Goal: Task Accomplishment & Management: Use online tool/utility

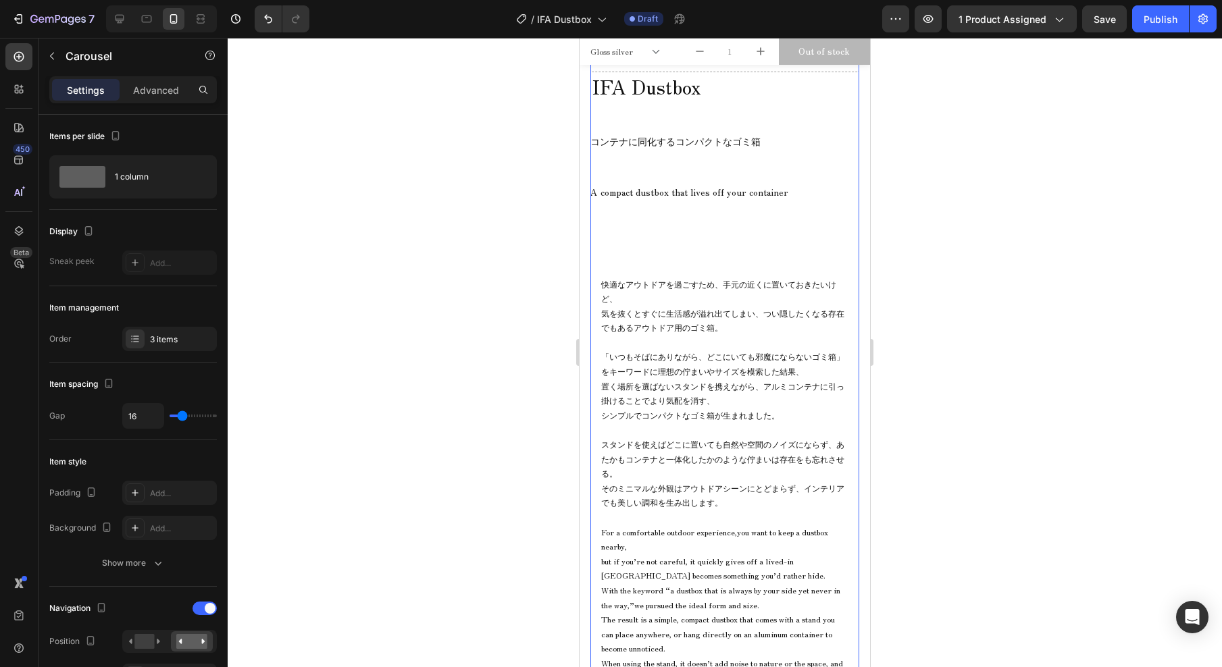
scroll to position [714, 0]
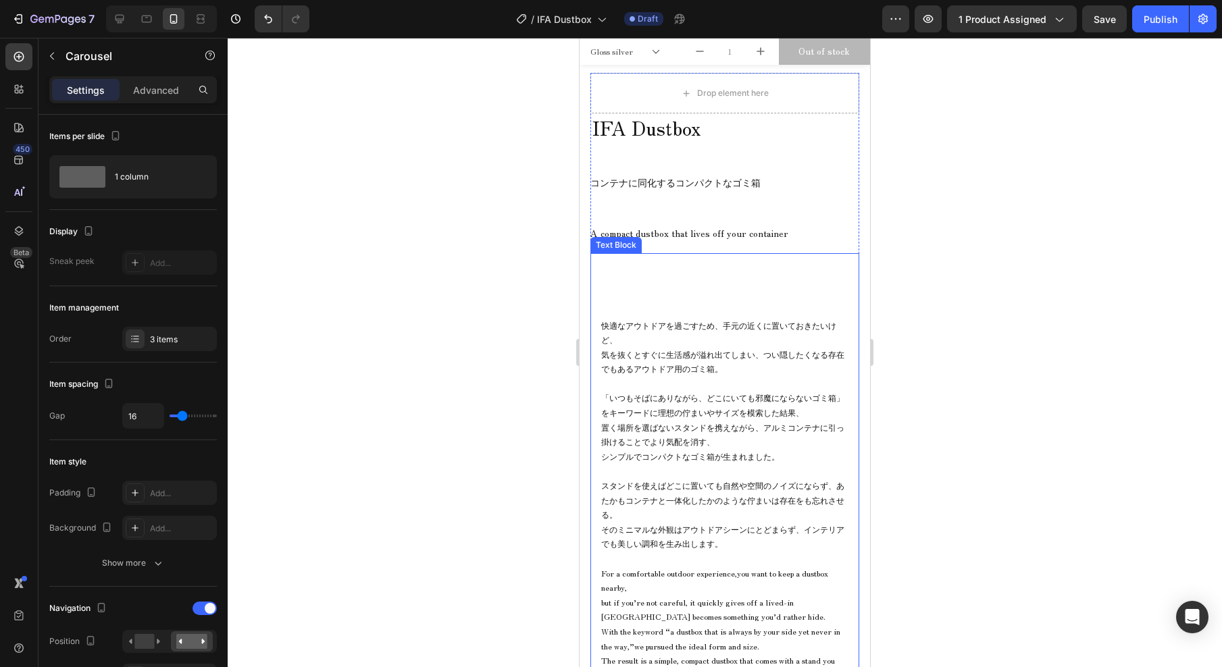
click at [731, 327] on p "快適なアウトドアを過ごすため、手元の近くに置いておきたいけど、 気を抜くとすぐに生活感が溢れ出てしまい、つい隠したくなる存在でもあるアウトドア用のゴミ箱。" at bounding box center [724, 347] width 247 height 58
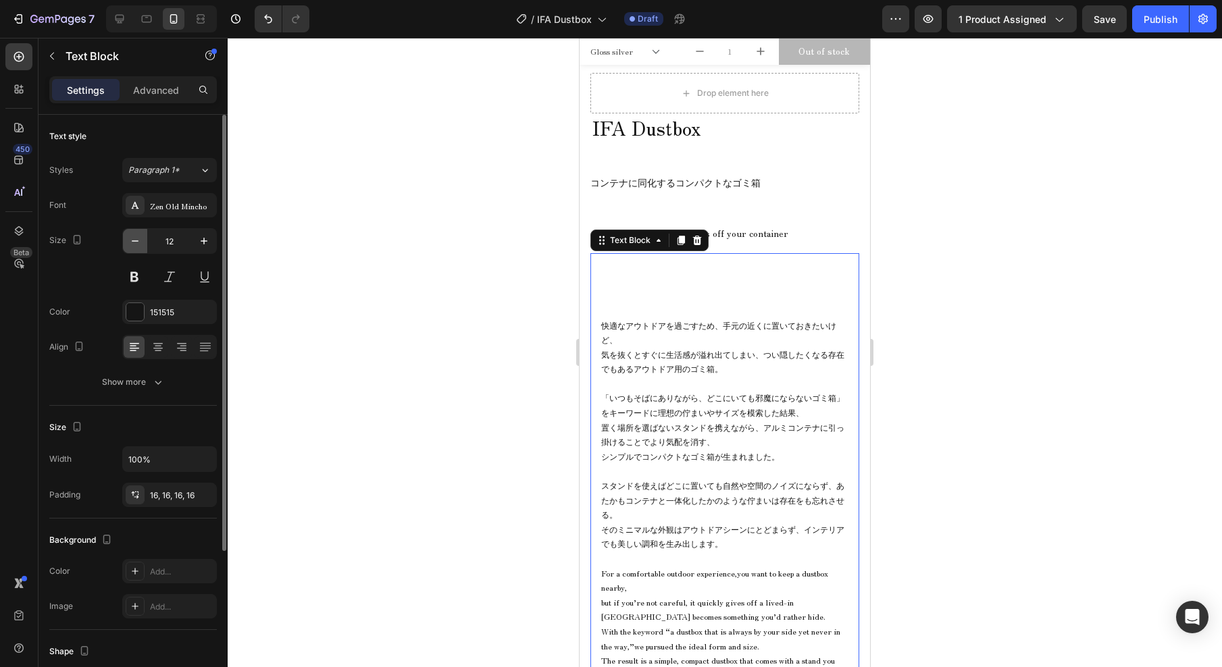
click at [132, 241] on icon "button" at bounding box center [135, 240] width 7 height 1
type input "11"
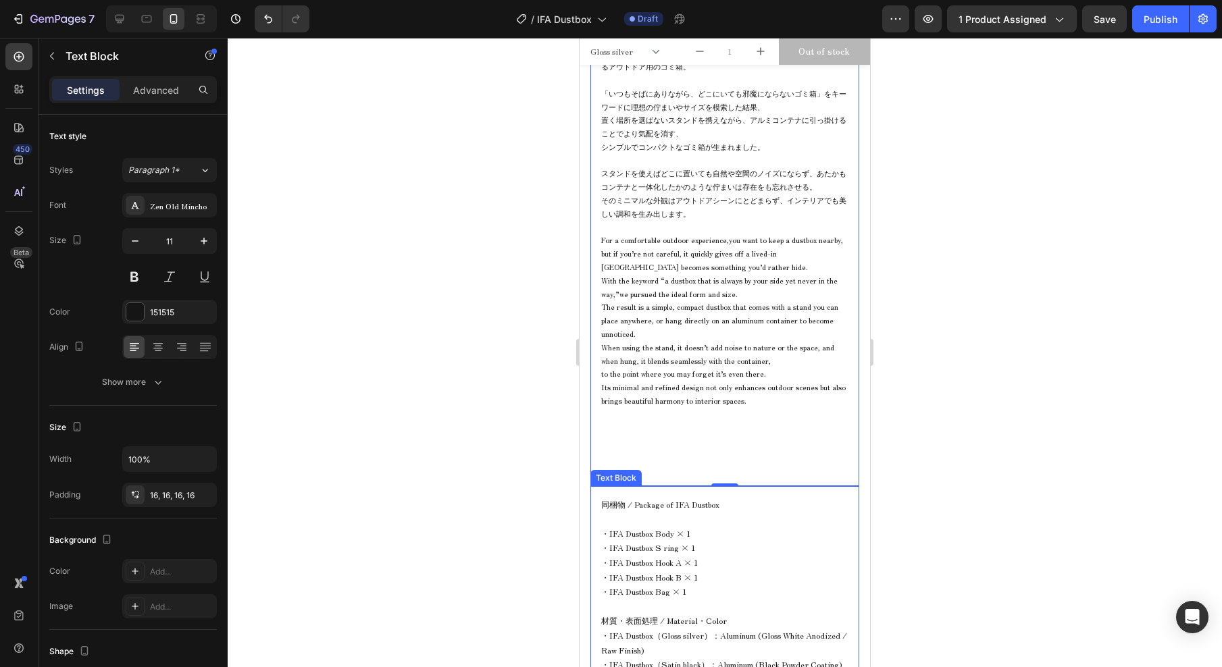
scroll to position [1211, 0]
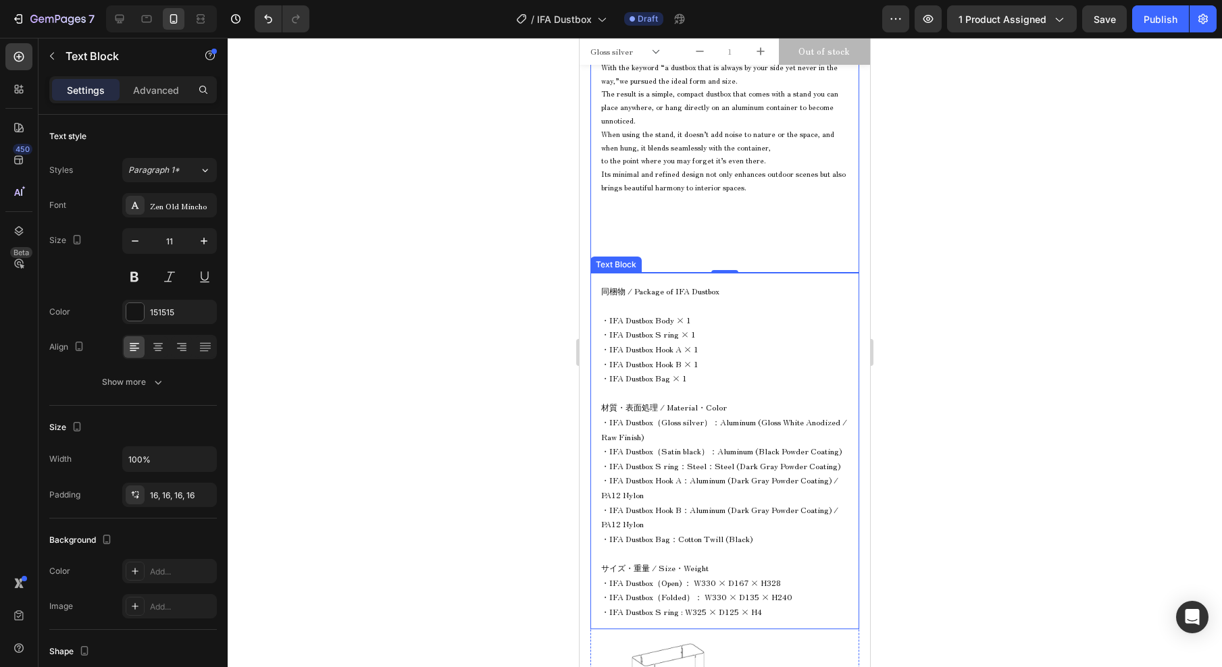
click at [704, 423] on span "・IFA Dustbox（Gloss silver）：Aluminum (Gloss White Anodized / Raw Finish)" at bounding box center [724, 429] width 246 height 26
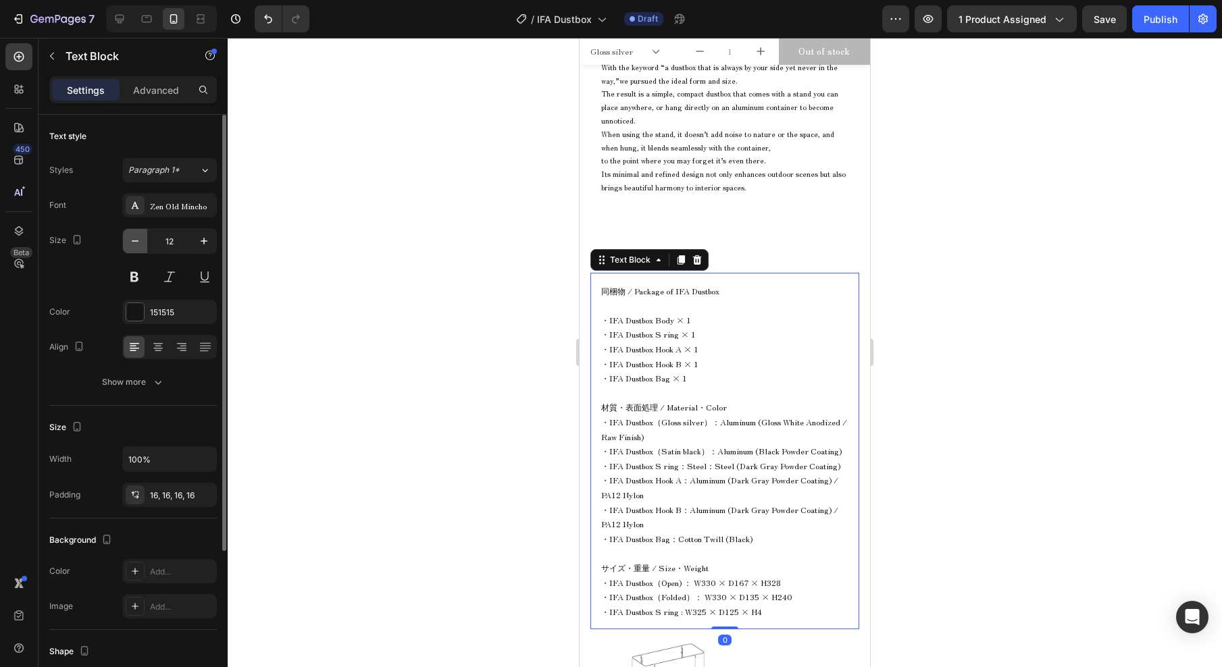
click at [141, 241] on icon "button" at bounding box center [135, 241] width 14 height 14
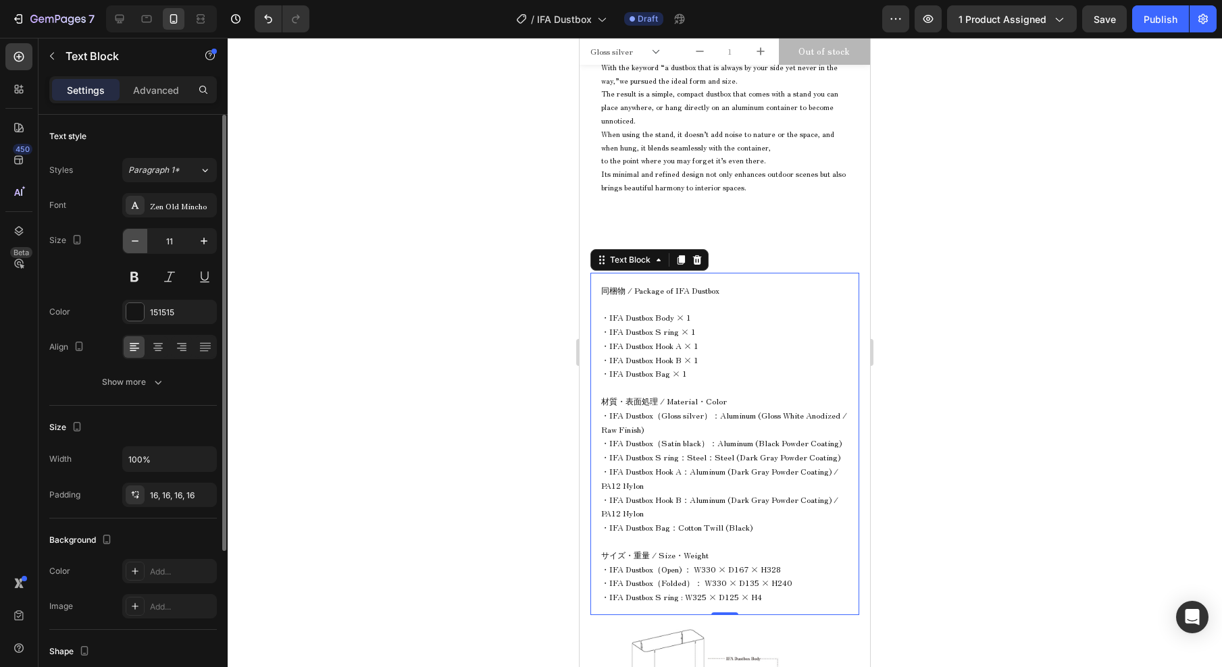
click at [141, 241] on icon "button" at bounding box center [135, 241] width 14 height 14
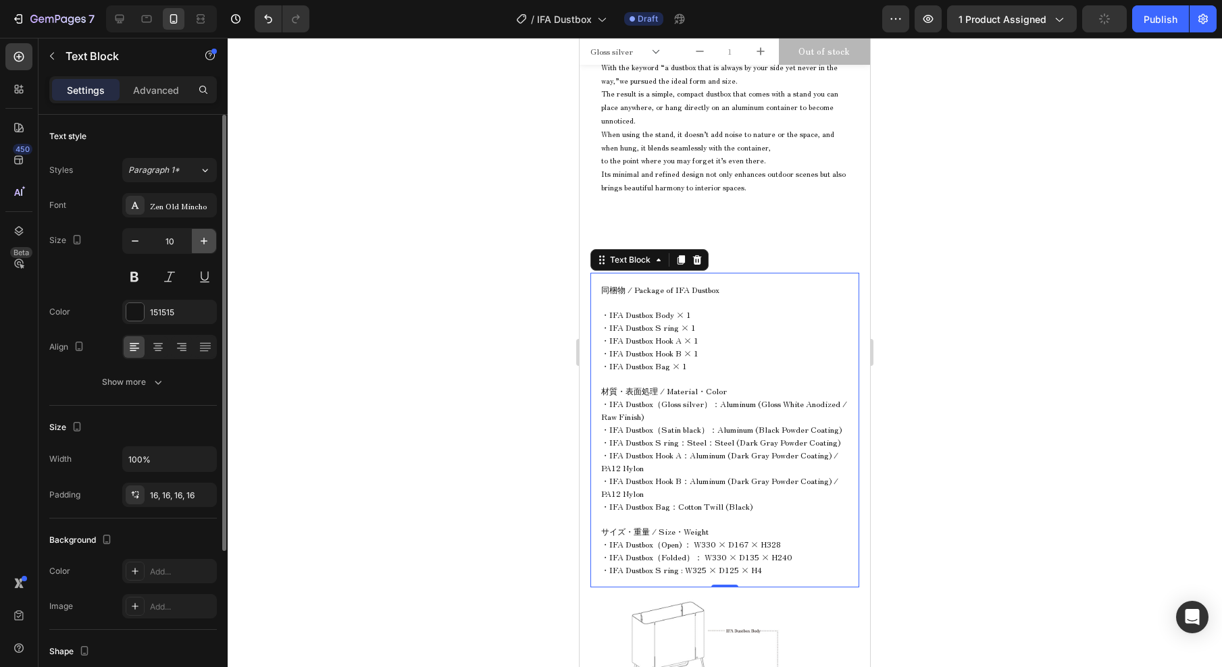
click at [203, 243] on icon "button" at bounding box center [204, 241] width 14 height 14
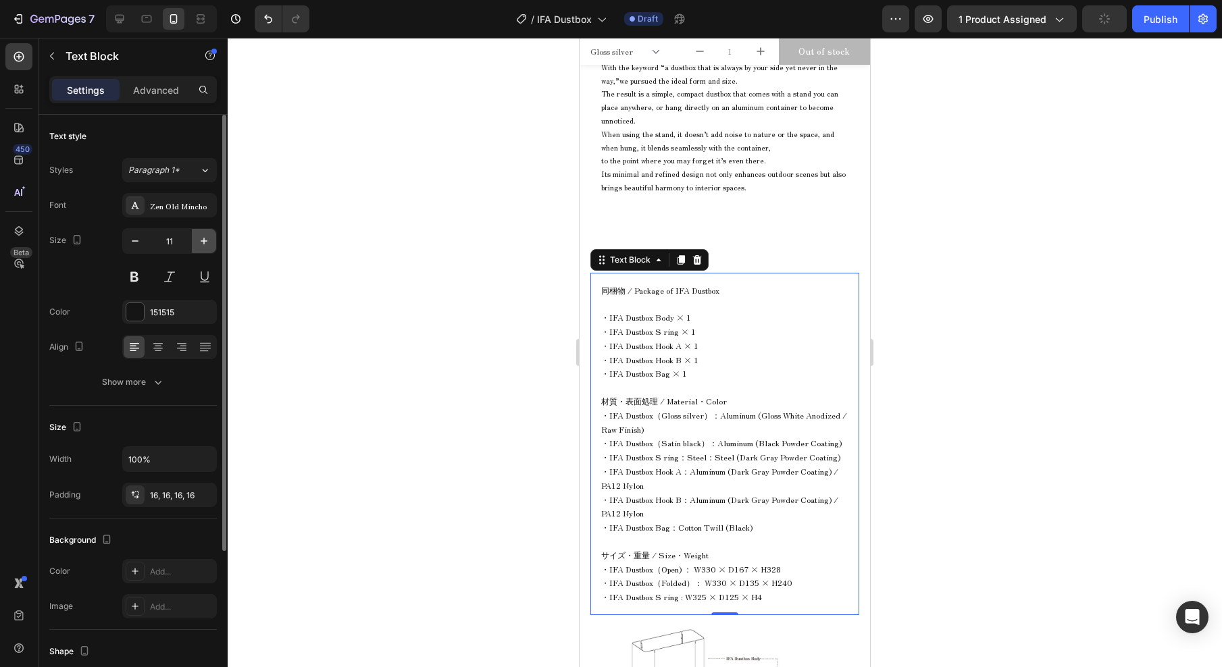
click at [203, 243] on icon "button" at bounding box center [204, 241] width 14 height 14
type input "12"
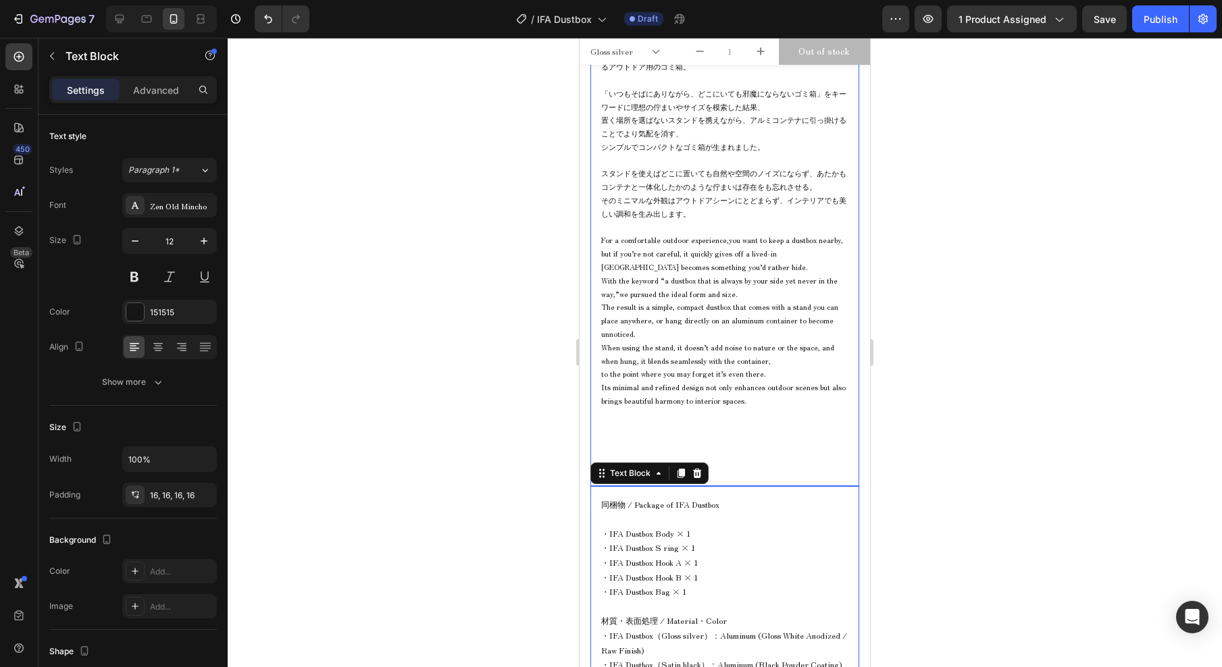
scroll to position [929, 0]
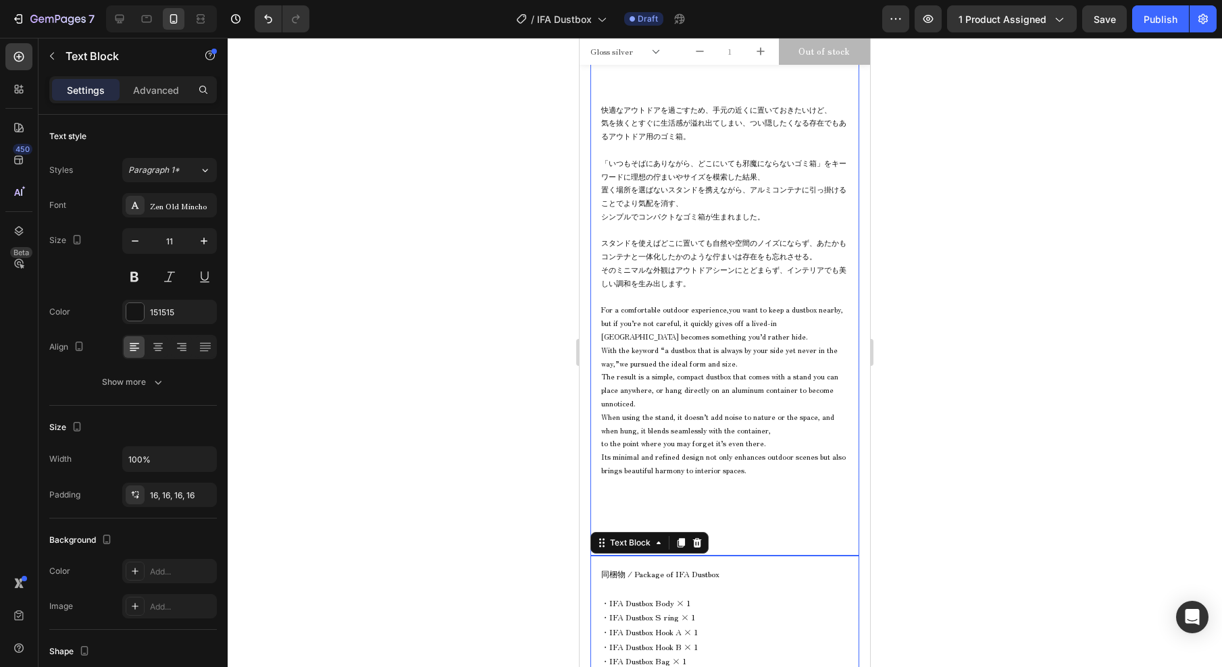
click at [691, 232] on p at bounding box center [724, 231] width 247 height 14
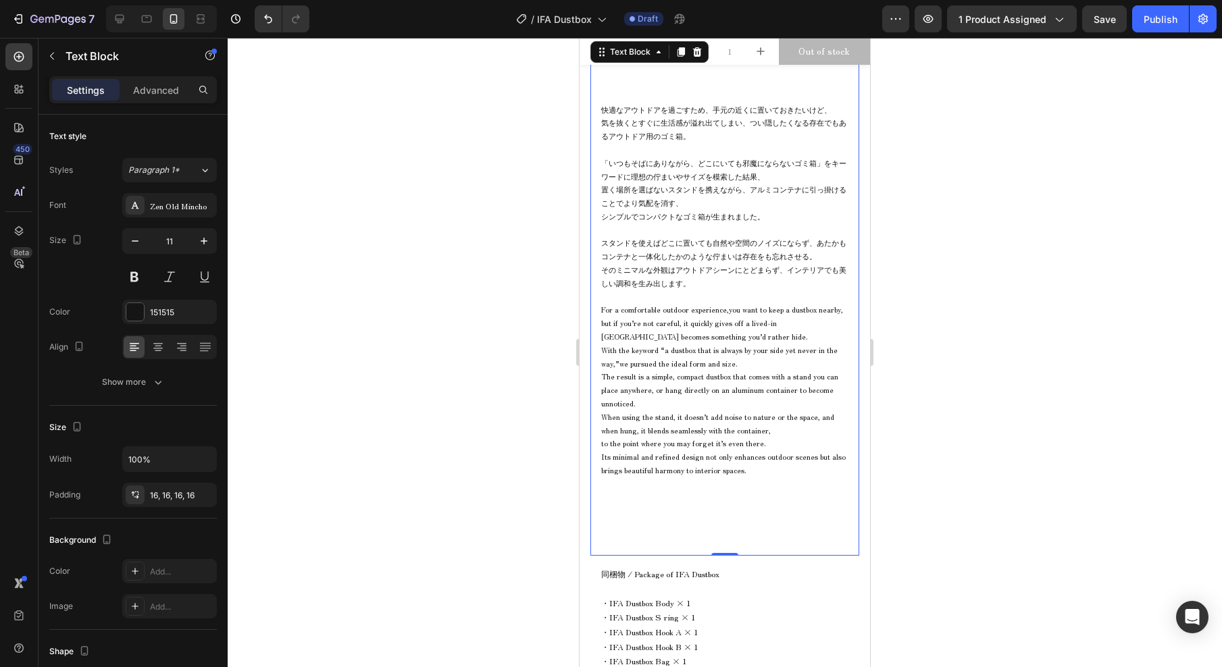
scroll to position [1060, 0]
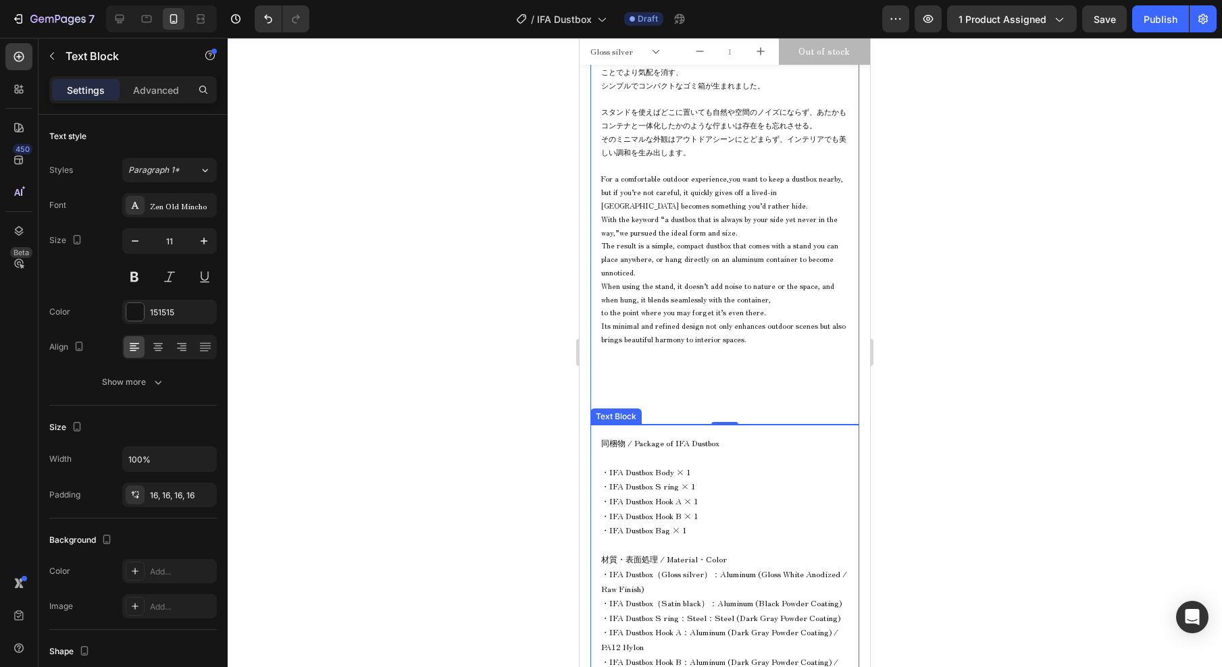
click at [700, 444] on span "同梱物 / Package of IFA Dustbox" at bounding box center [660, 442] width 118 height 11
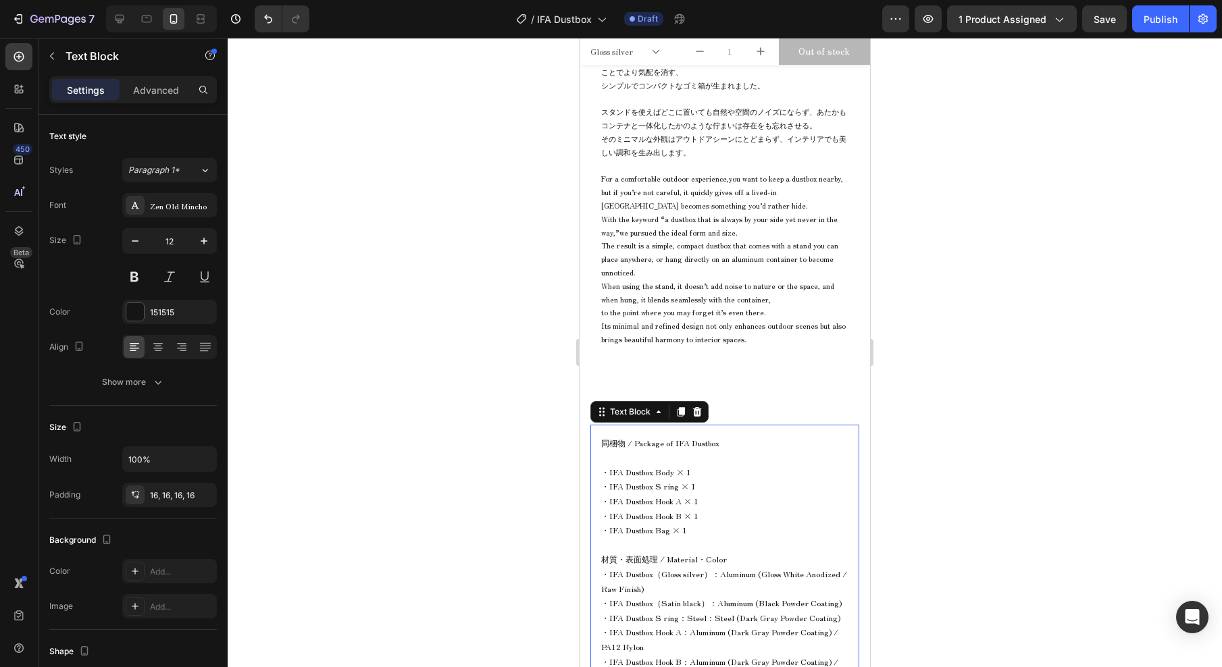
click at [681, 443] on span "同梱物 / Package of IFA Dustbox" at bounding box center [660, 442] width 118 height 11
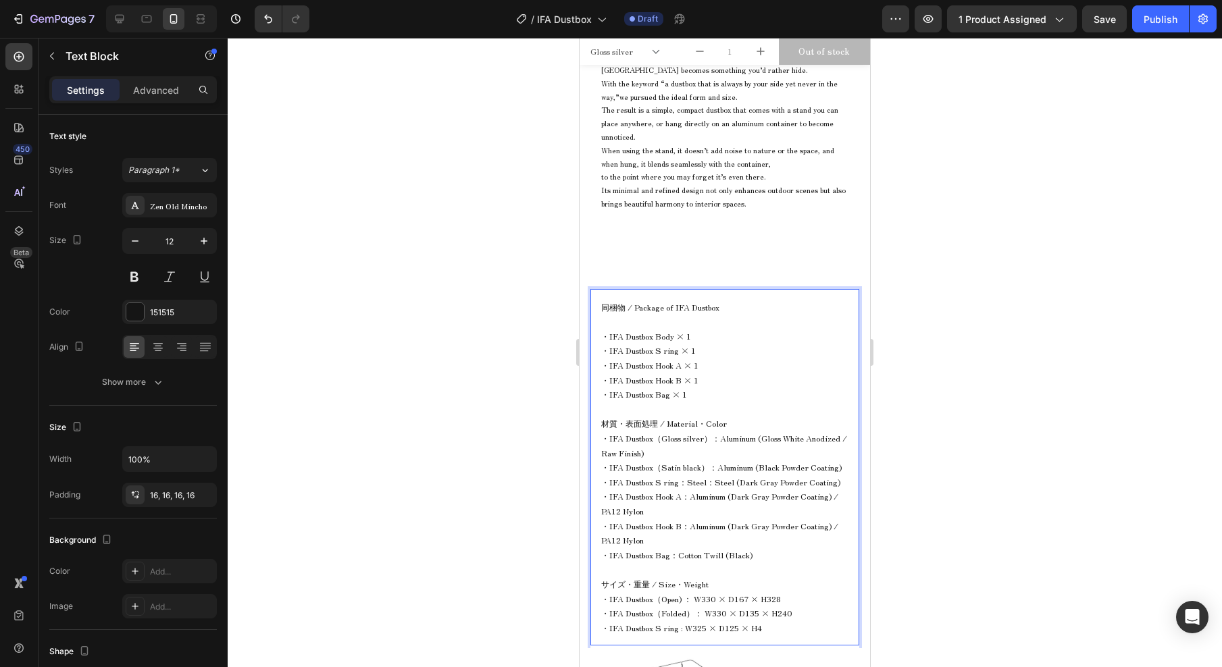
scroll to position [1293, 0]
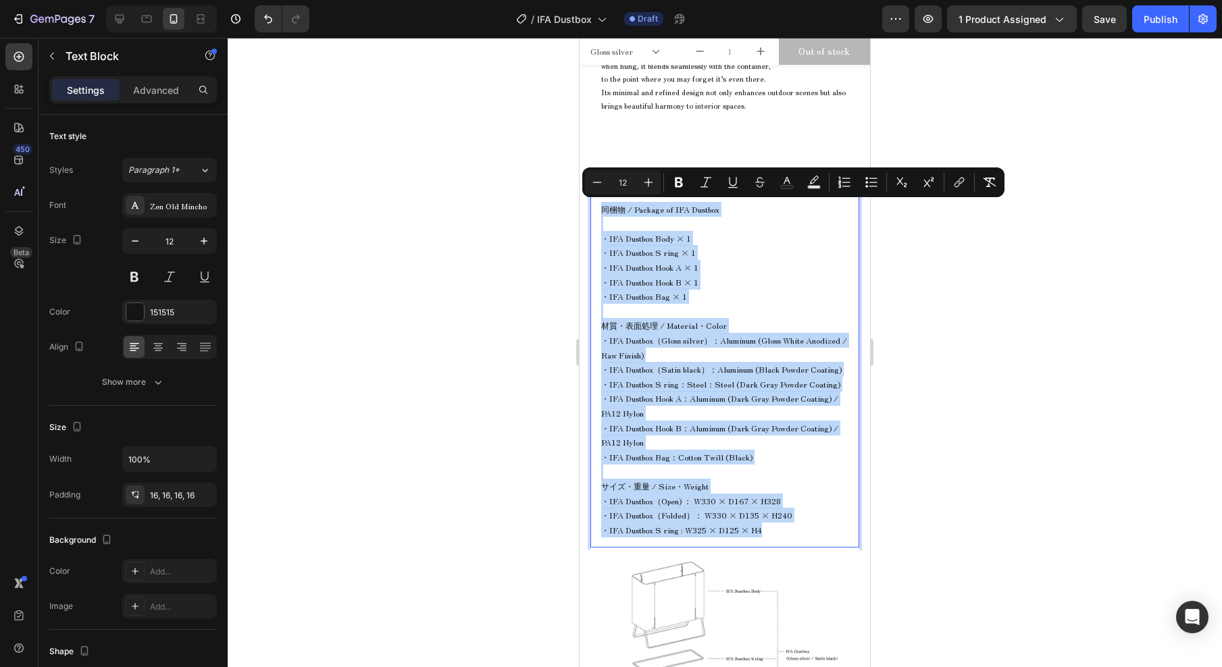
drag, startPoint x: 603, startPoint y: 209, endPoint x: 819, endPoint y: 527, distance: 385.1
click at [819, 527] on div "同梱物 / Package of IFA Dustbox ・IFA Dustbox Body × 1 ・IFA Dustbox S ring × 1 ・IFA…" at bounding box center [724, 369] width 269 height 357
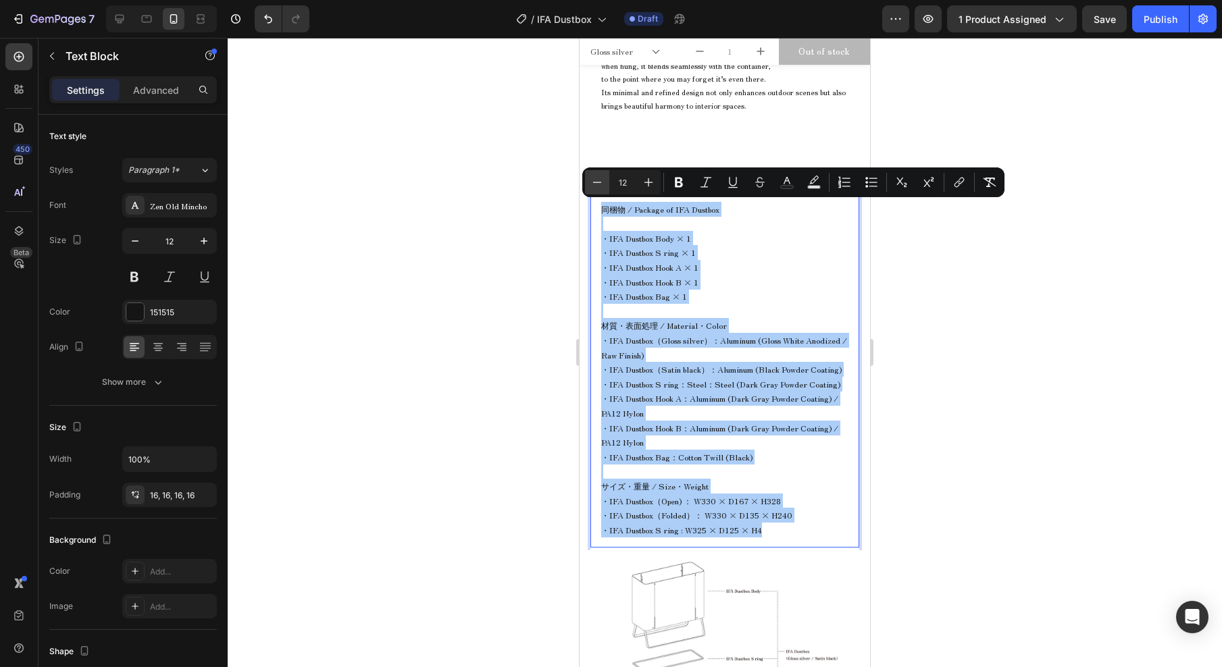
click at [593, 180] on icon "Editor contextual toolbar" at bounding box center [597, 183] width 14 height 14
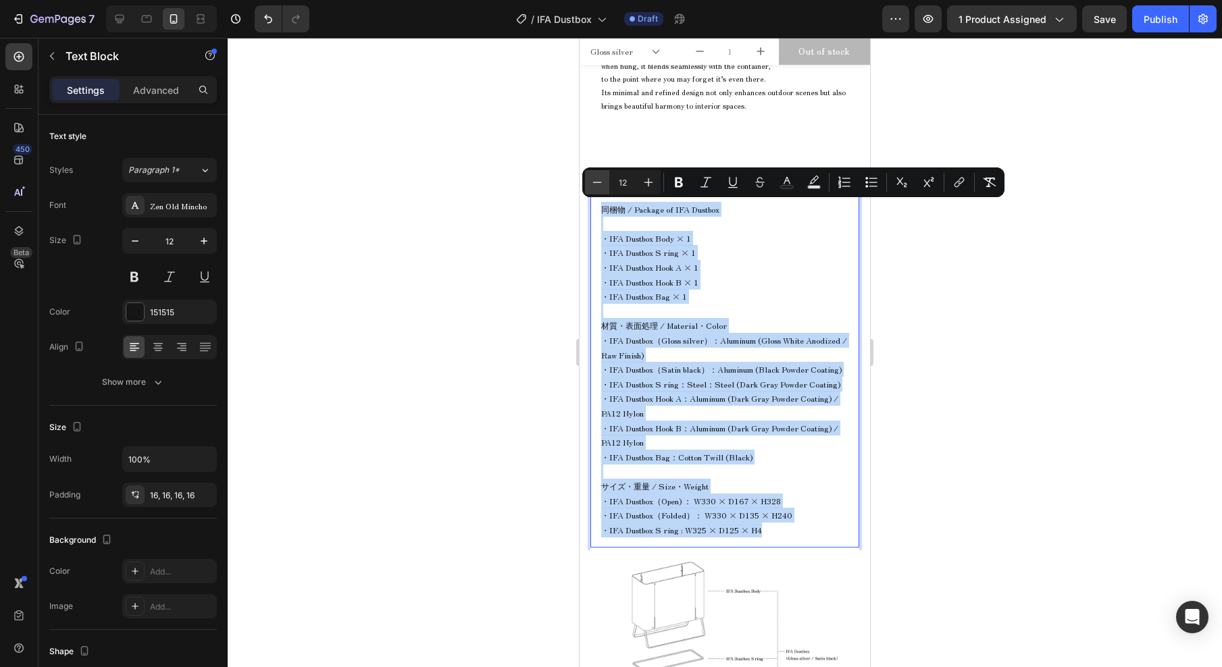
type input "11"
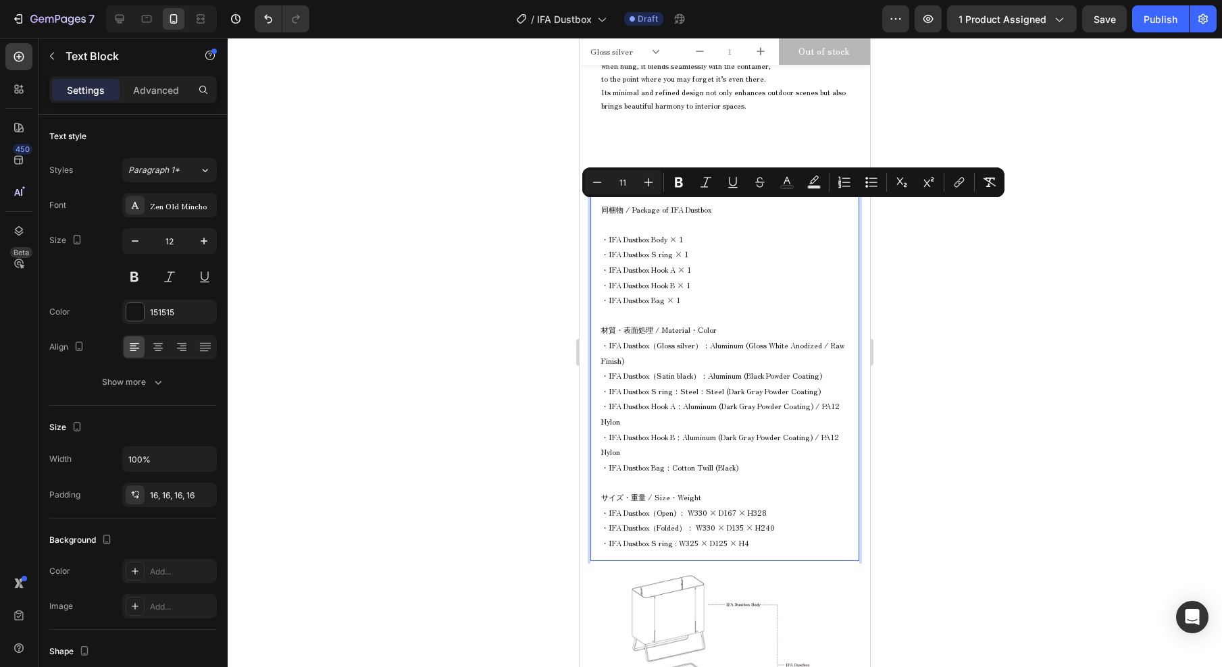
click at [738, 299] on p "・IFA Dustbox Bag × 1" at bounding box center [724, 300] width 247 height 16
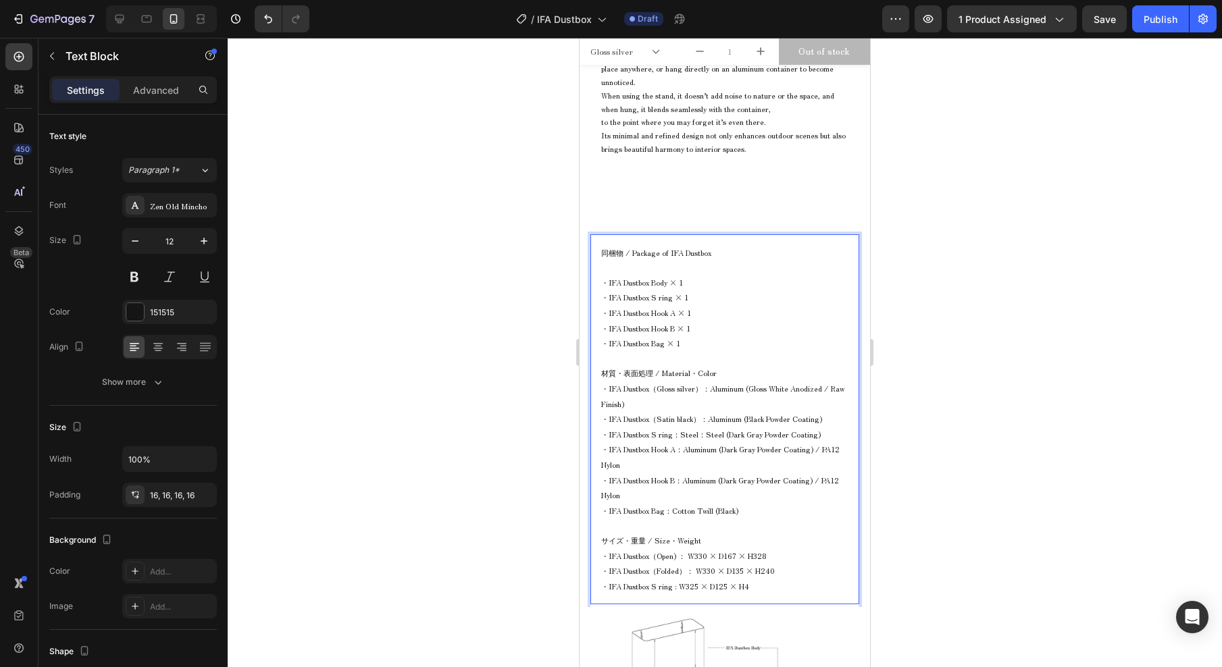
scroll to position [1028, 0]
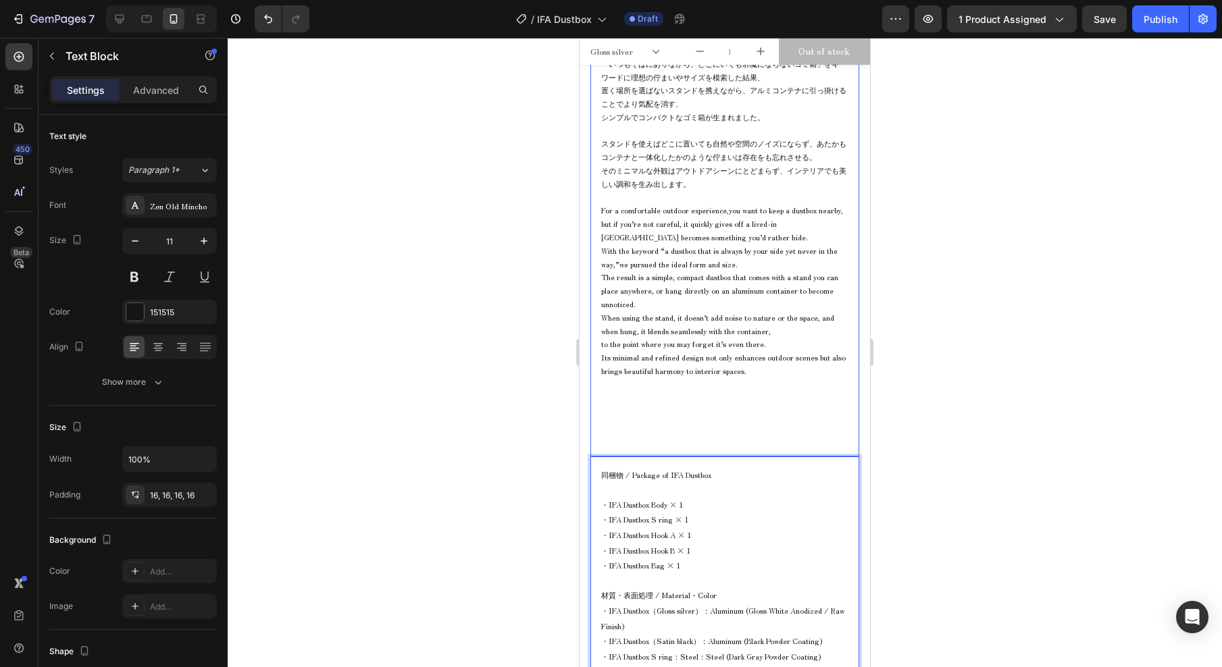
click at [717, 261] on p "With the keyword “a dustbox that is always by your side yet never in the way,”w…" at bounding box center [724, 277] width 247 height 67
click at [704, 258] on p "With the keyword “a dustbox that is always by your side yet never in the way,”w…" at bounding box center [724, 277] width 247 height 67
click at [695, 307] on p "With the keyword “a dustbox that is always by your side yet never in the way,”w…" at bounding box center [724, 277] width 247 height 67
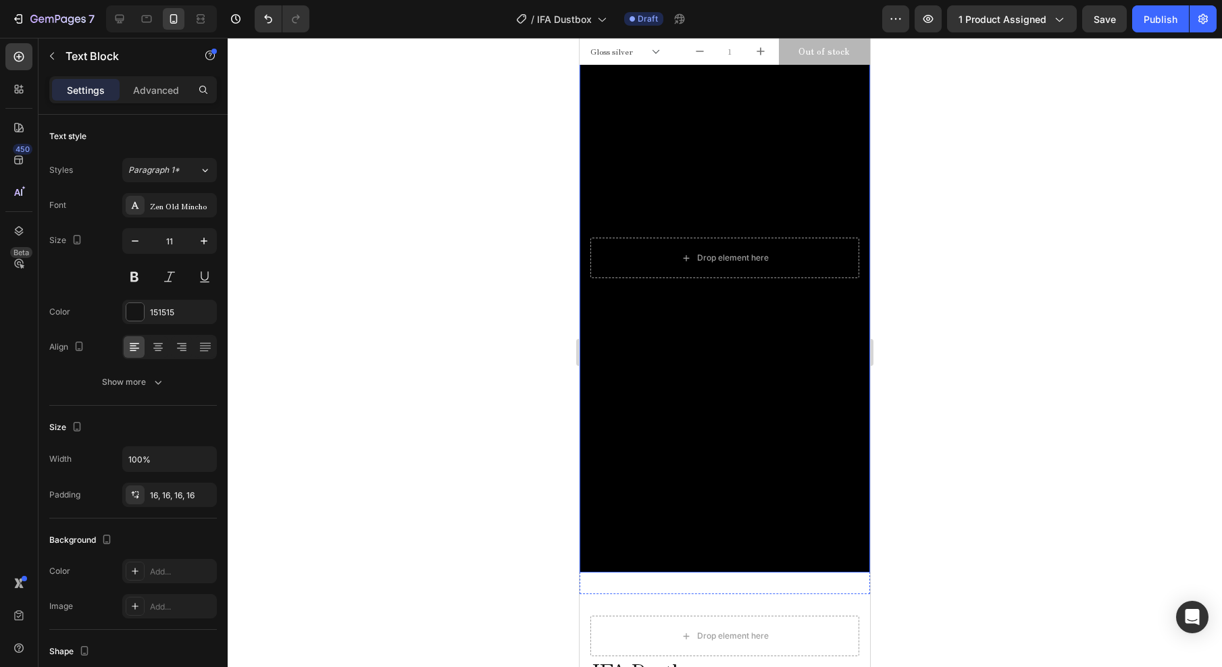
scroll to position [0, 0]
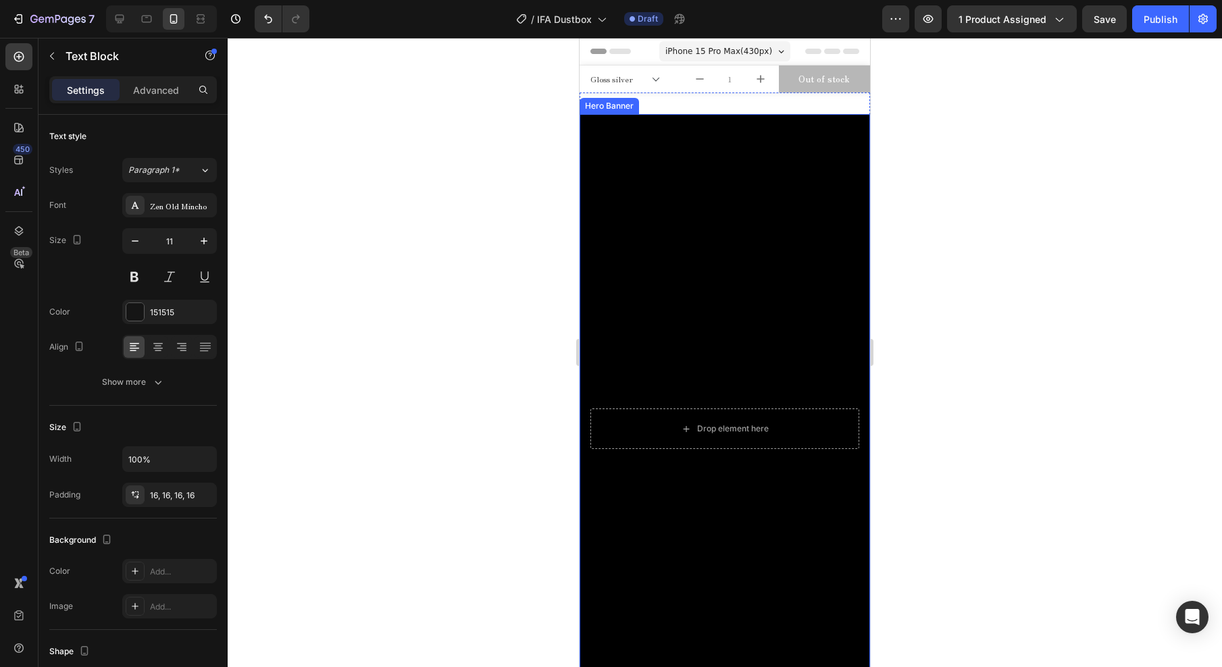
click at [775, 327] on div "Background Image" at bounding box center [724, 428] width 290 height 629
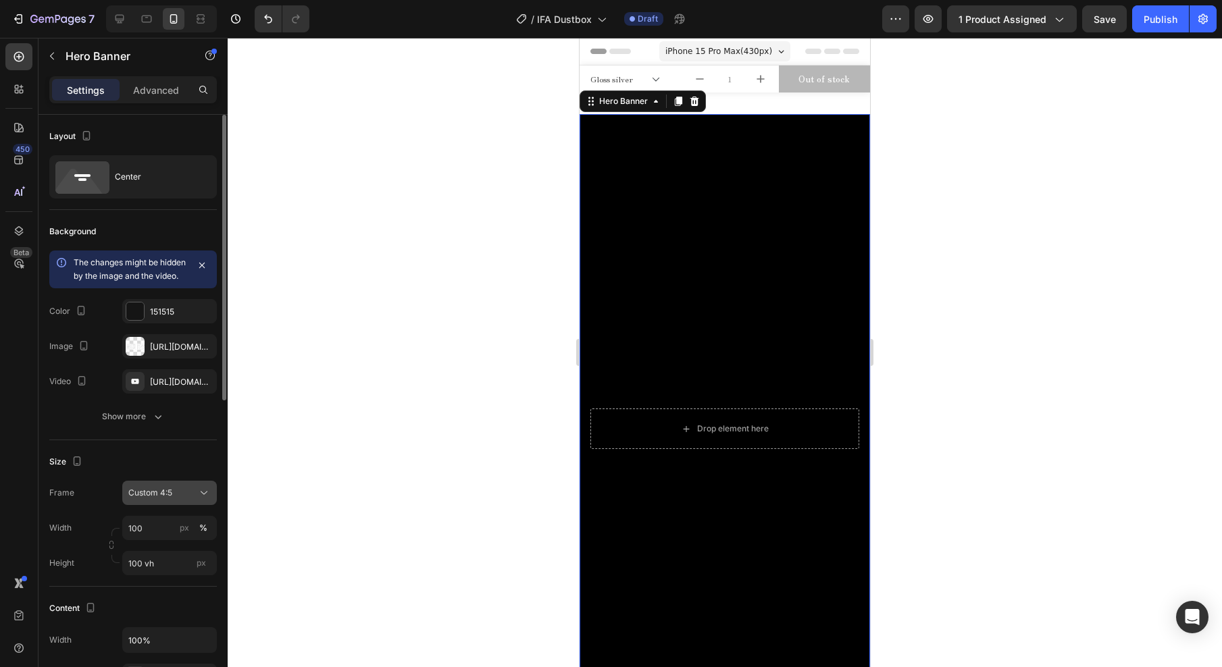
click at [159, 499] on span "Custom 4:5" at bounding box center [150, 493] width 44 height 12
click at [170, 531] on span "As banner source" at bounding box center [161, 525] width 67 height 12
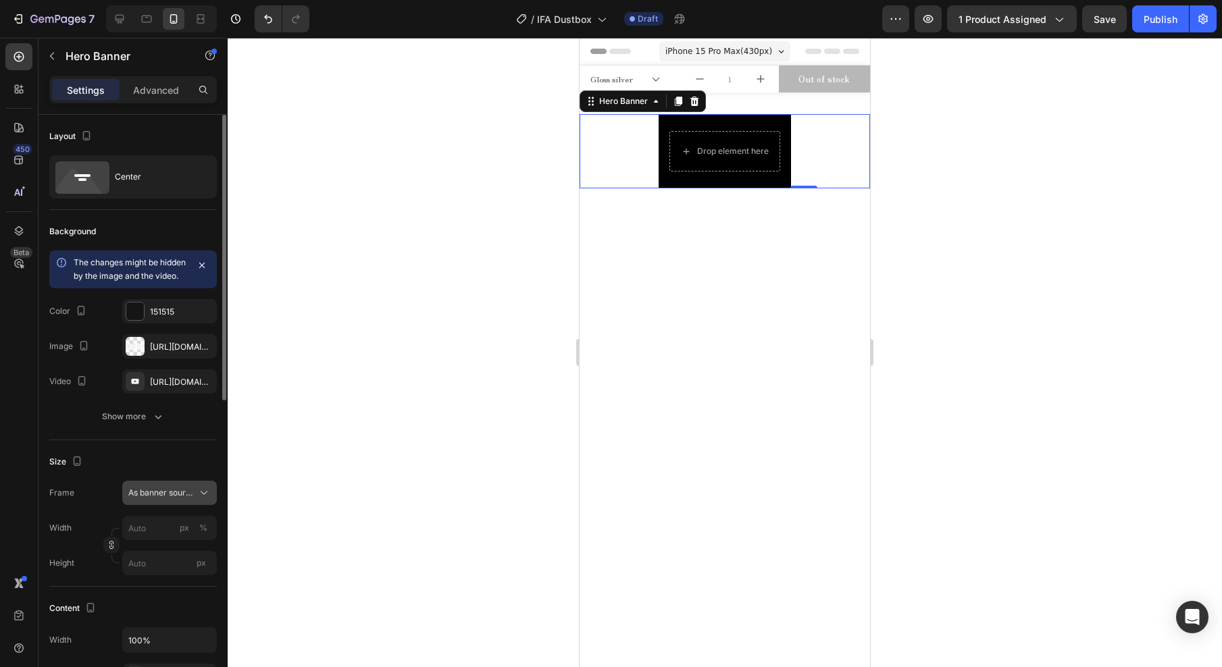
click at [186, 499] on span "As banner source" at bounding box center [161, 493] width 66 height 12
click at [178, 556] on div "Custom 4:5" at bounding box center [167, 550] width 78 height 12
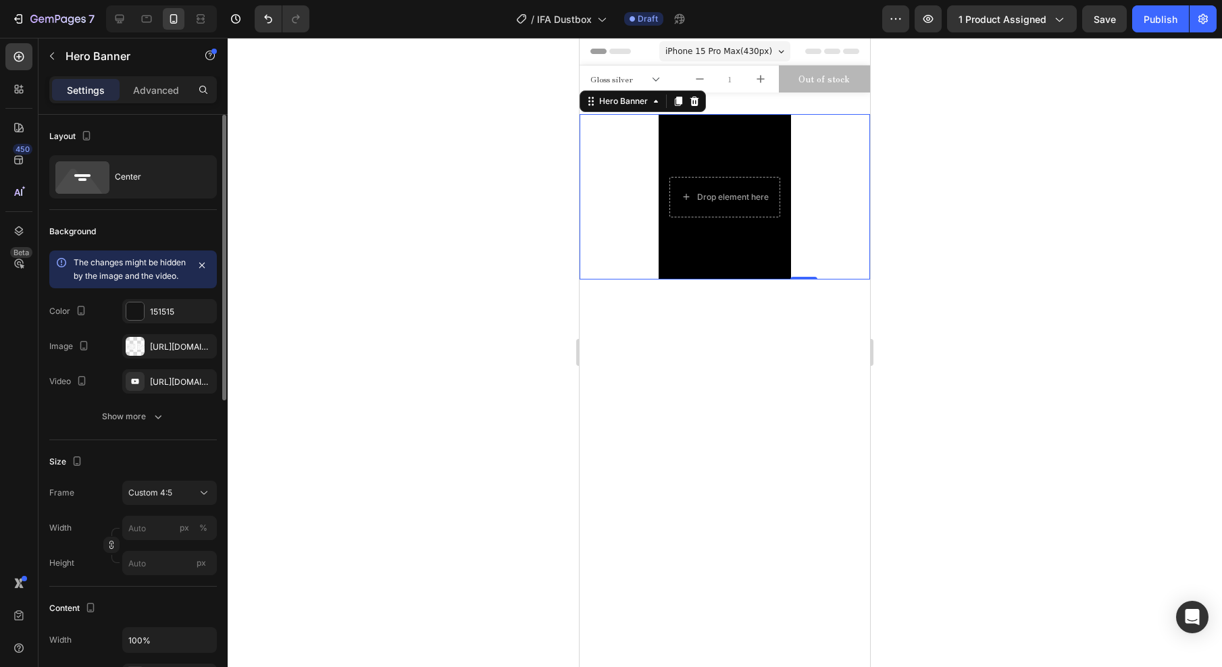
click at [395, 349] on div at bounding box center [725, 352] width 994 height 629
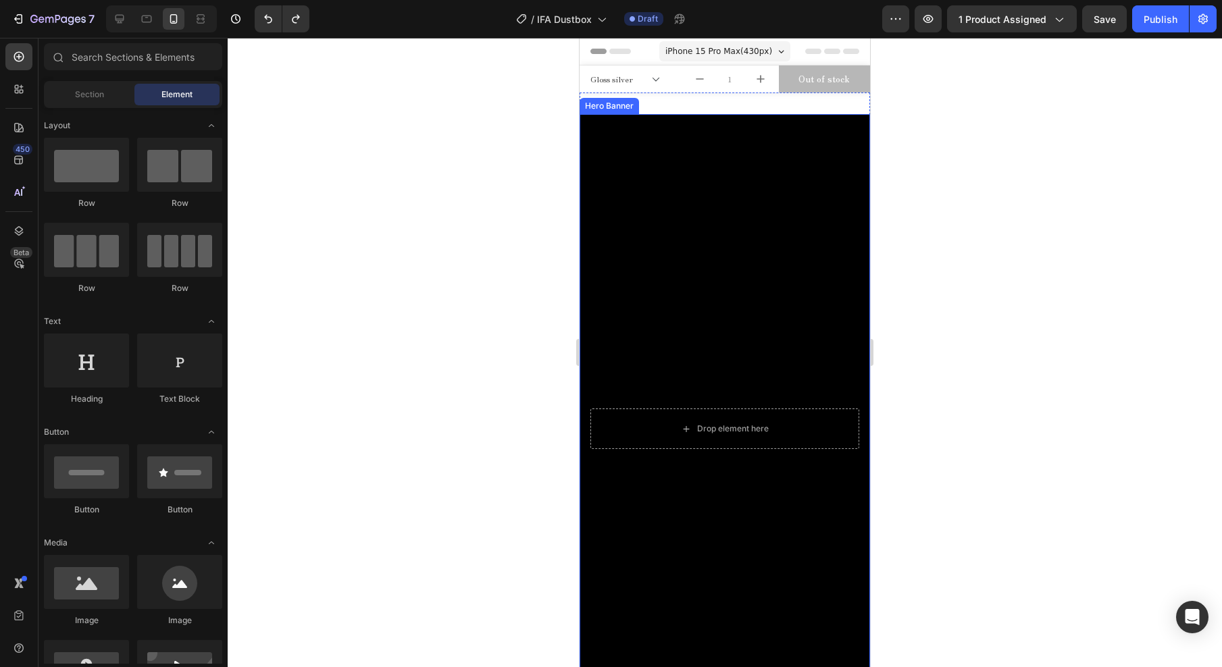
click at [749, 317] on div "Background Image" at bounding box center [724, 428] width 290 height 629
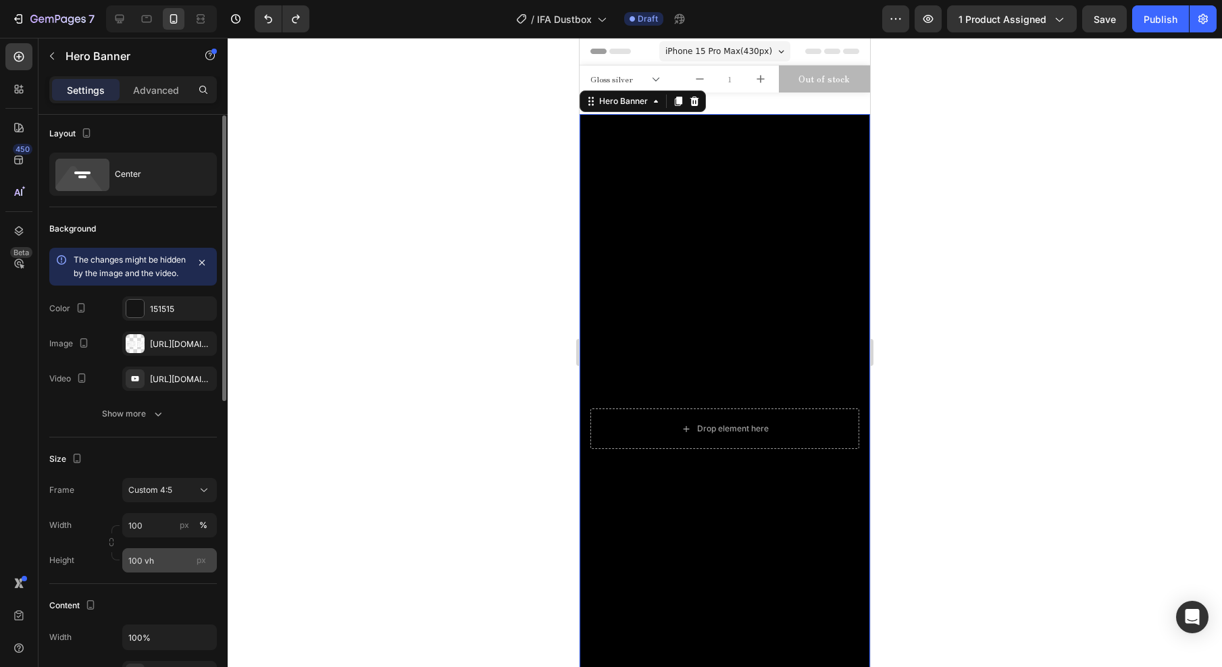
scroll to position [126, 0]
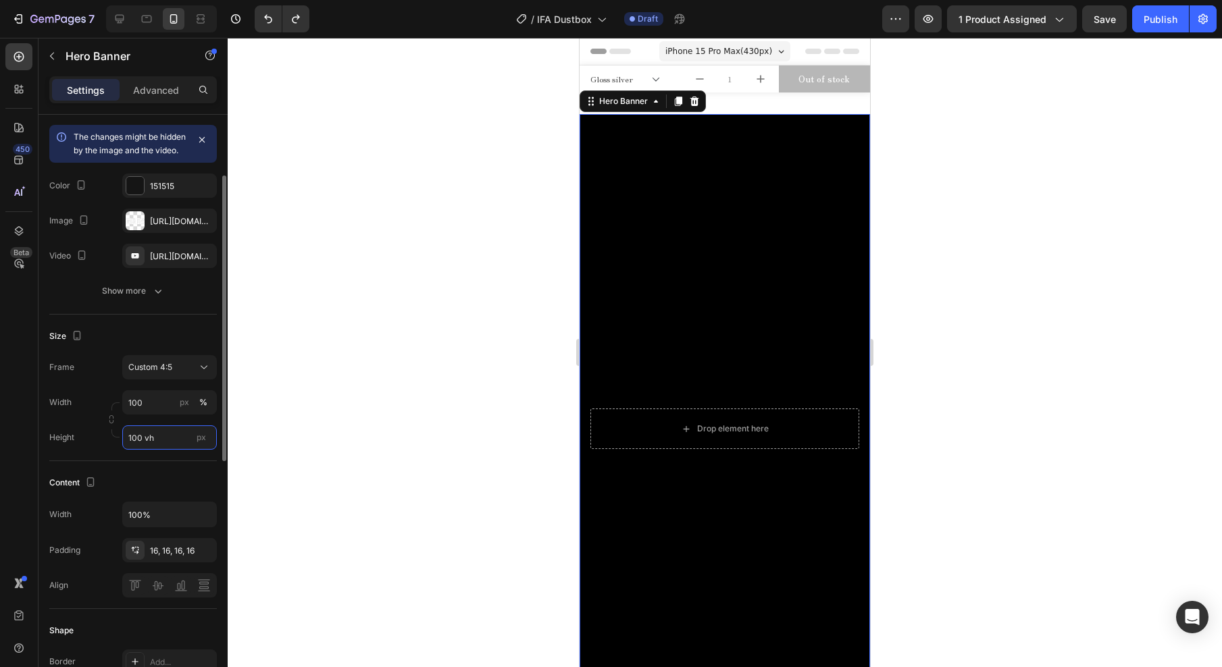
click at [161, 450] on input "100 vh" at bounding box center [169, 437] width 95 height 24
click at [166, 483] on span "Fit content" at bounding box center [148, 483] width 41 height 12
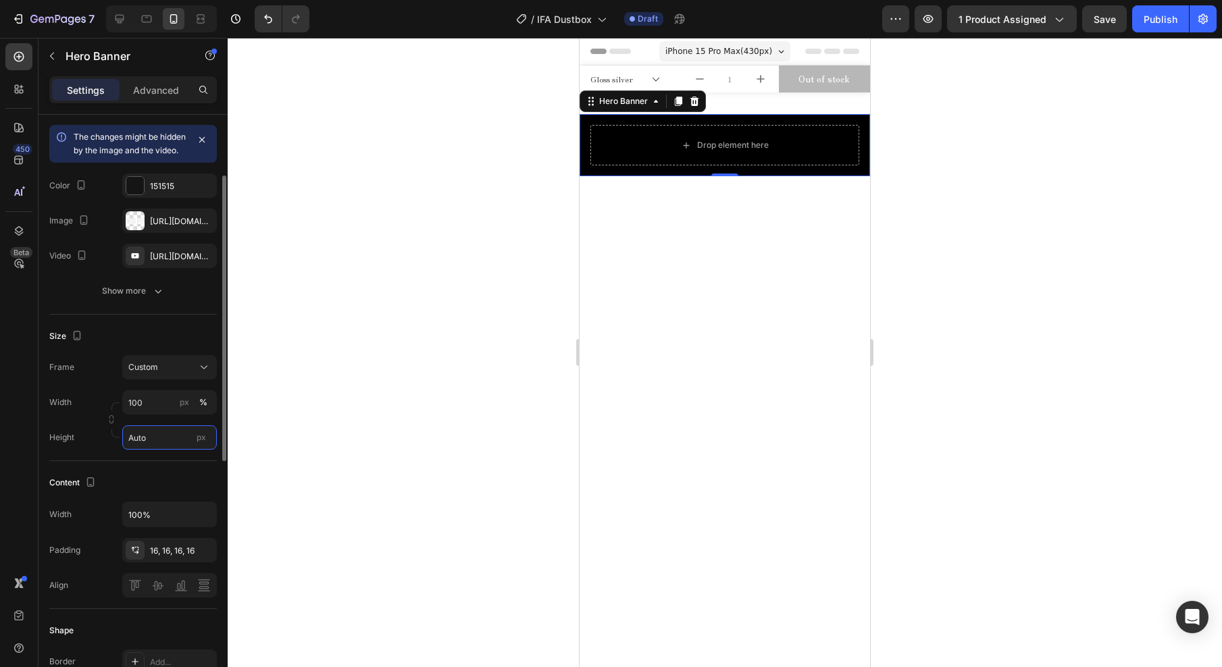
click at [165, 450] on input "Auto" at bounding box center [169, 437] width 95 height 24
click at [161, 503] on span "Fit screen" at bounding box center [147, 508] width 38 height 12
type input "100 vh"
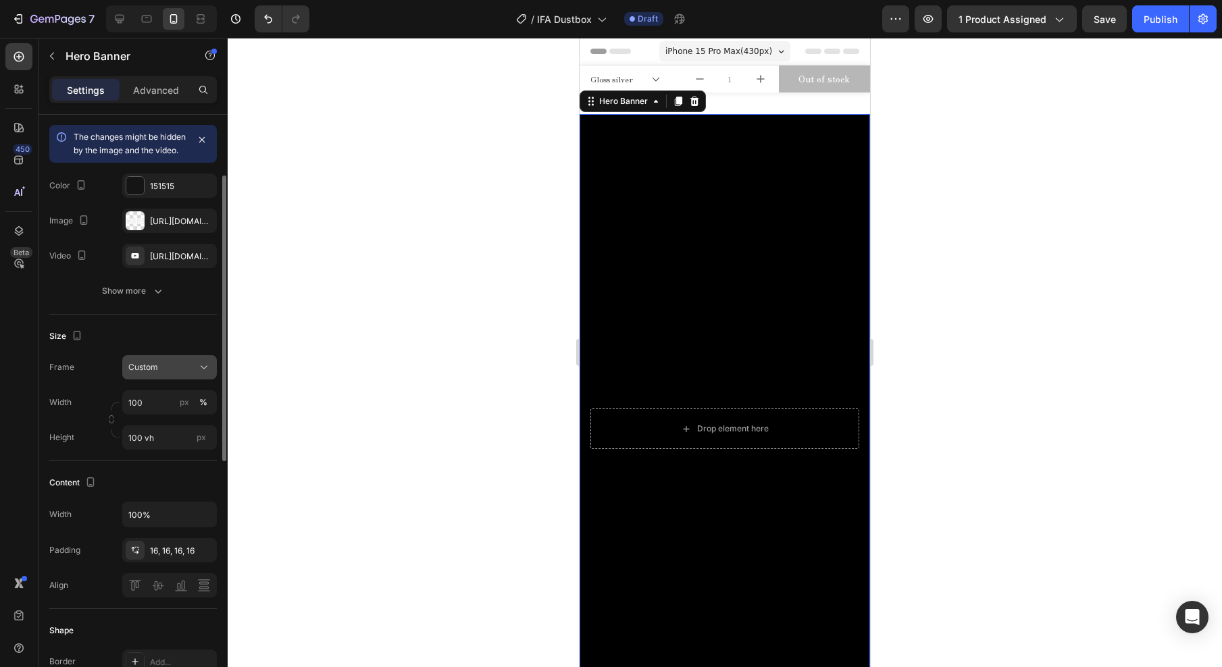
click at [176, 373] on div "Custom" at bounding box center [161, 367] width 66 height 12
click at [178, 406] on span "As banner source" at bounding box center [161, 400] width 67 height 12
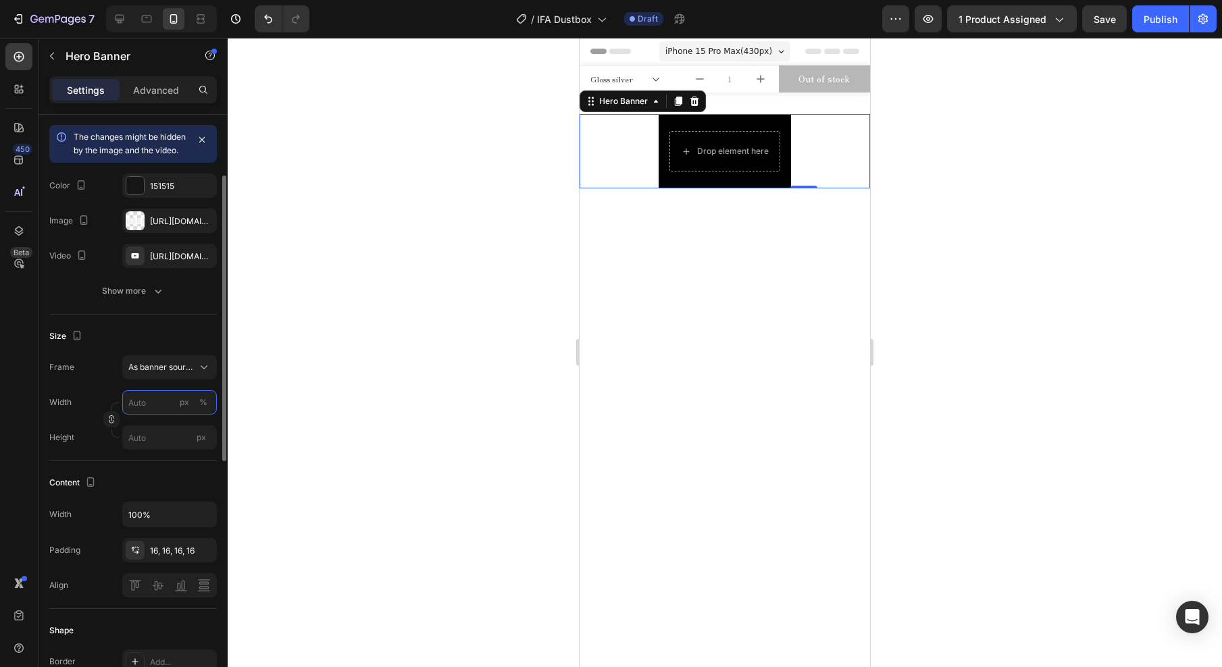
click at [173, 414] on input "px %" at bounding box center [169, 402] width 95 height 24
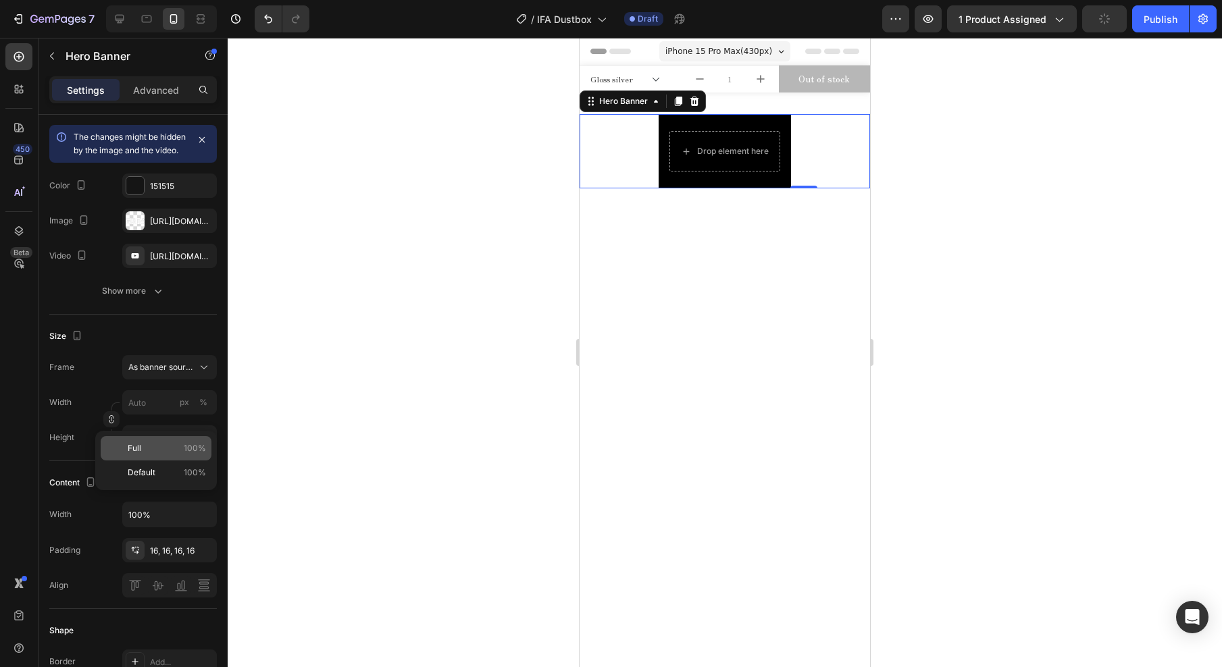
click at [160, 444] on p "Full 100%" at bounding box center [167, 448] width 78 height 12
type input "100"
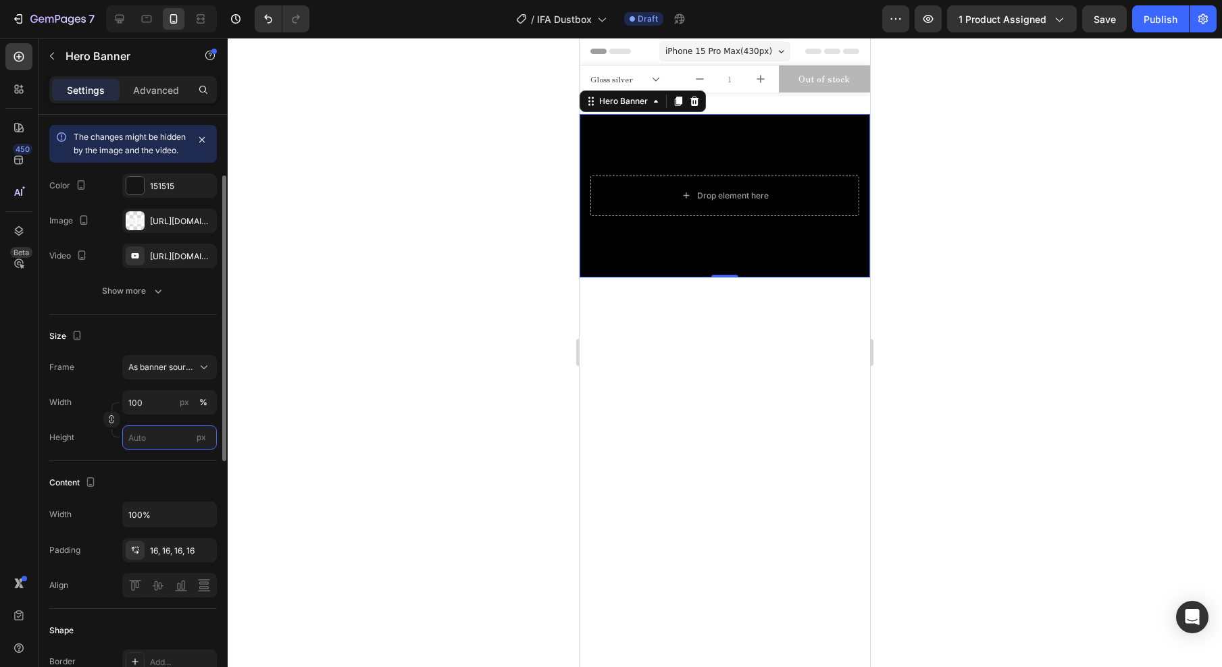
click at [159, 450] on input "px" at bounding box center [169, 437] width 95 height 24
click at [157, 507] on span "Fit screen" at bounding box center [147, 508] width 38 height 12
type input "100 vh"
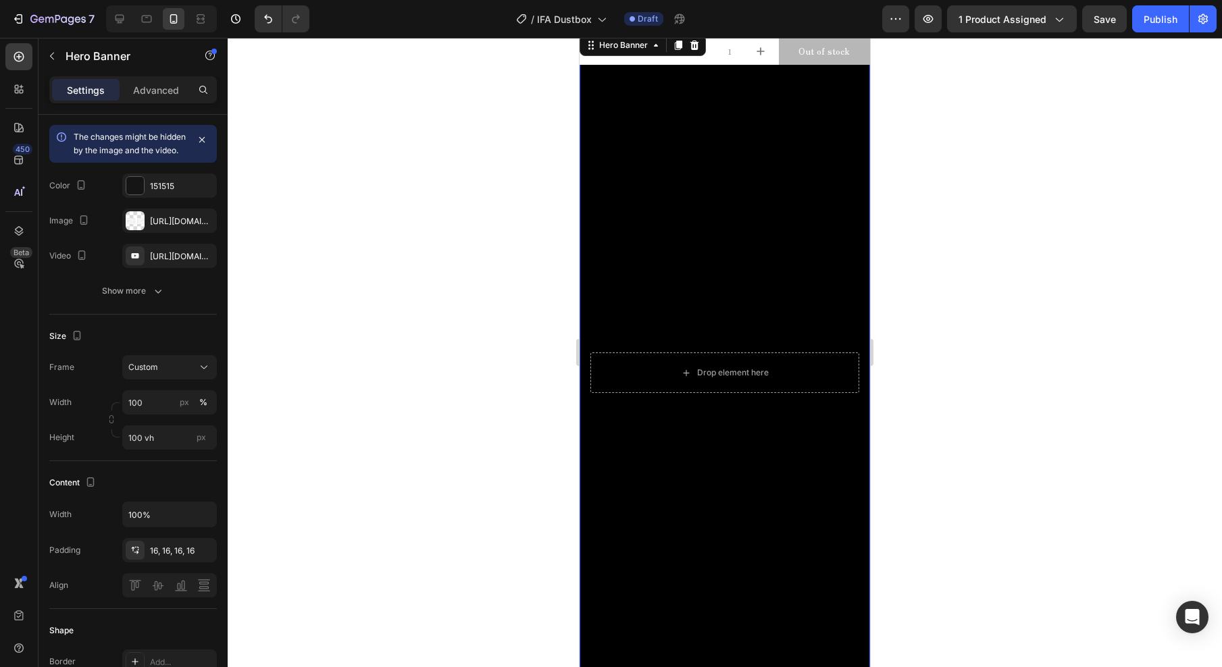
scroll to position [6, 0]
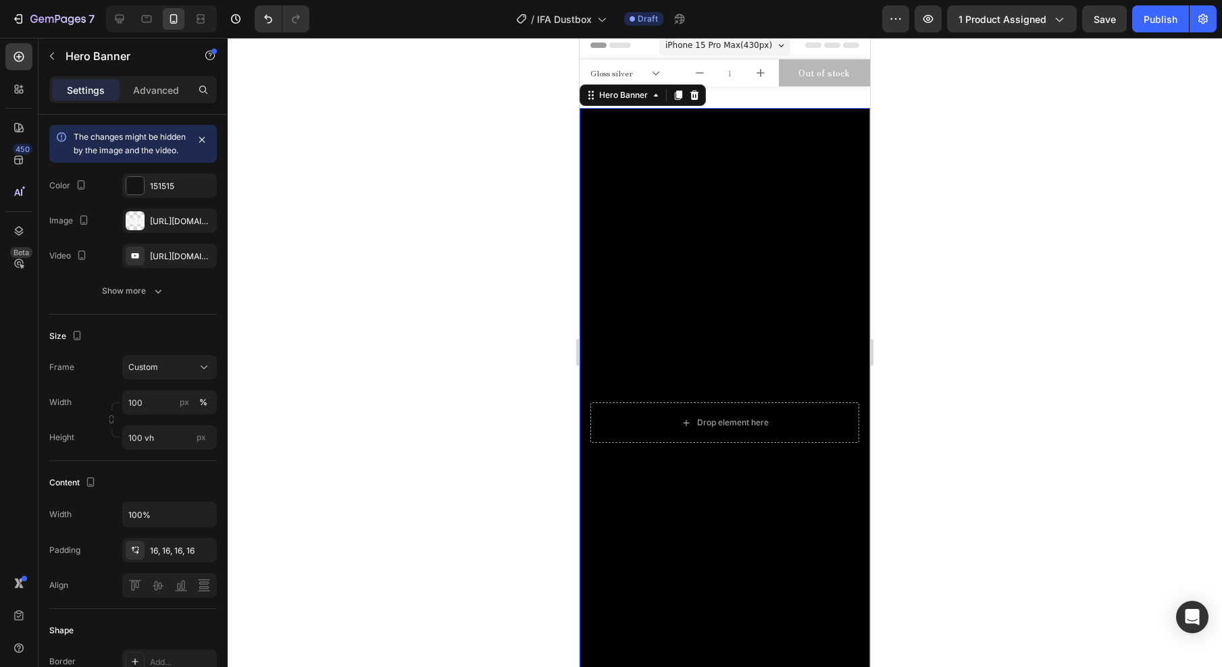
click at [771, 290] on div "Background Image" at bounding box center [724, 422] width 290 height 629
click at [160, 373] on div "Custom" at bounding box center [161, 367] width 66 height 12
click at [165, 406] on span "As banner source" at bounding box center [161, 400] width 67 height 12
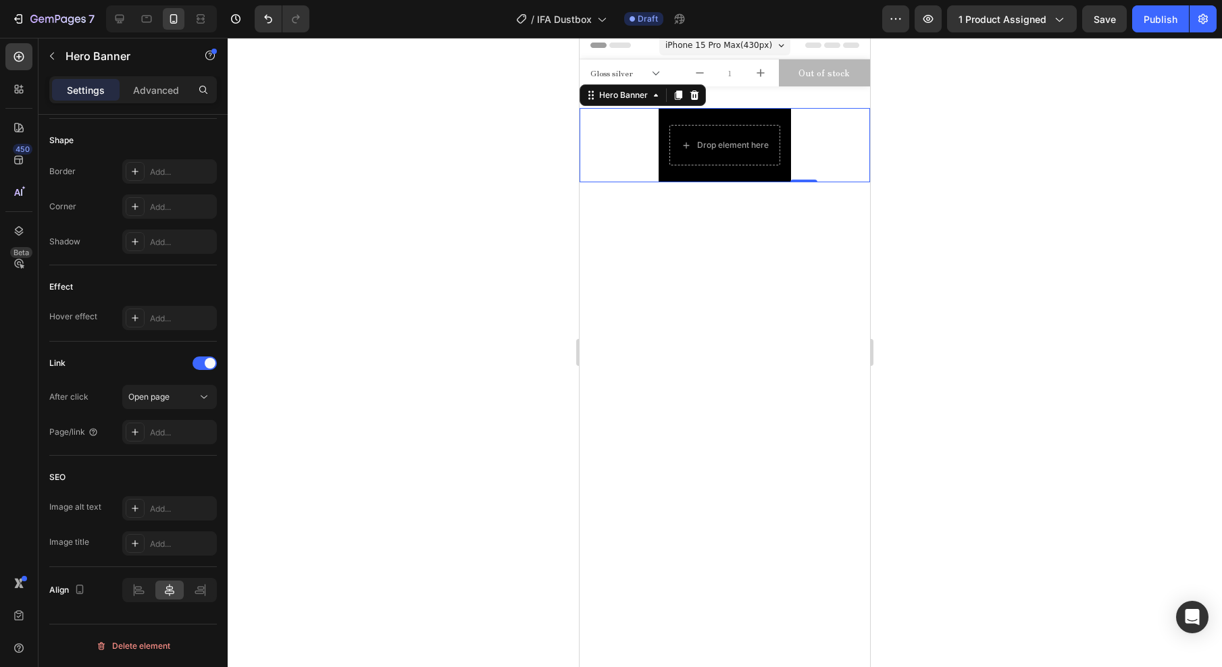
scroll to position [0, 0]
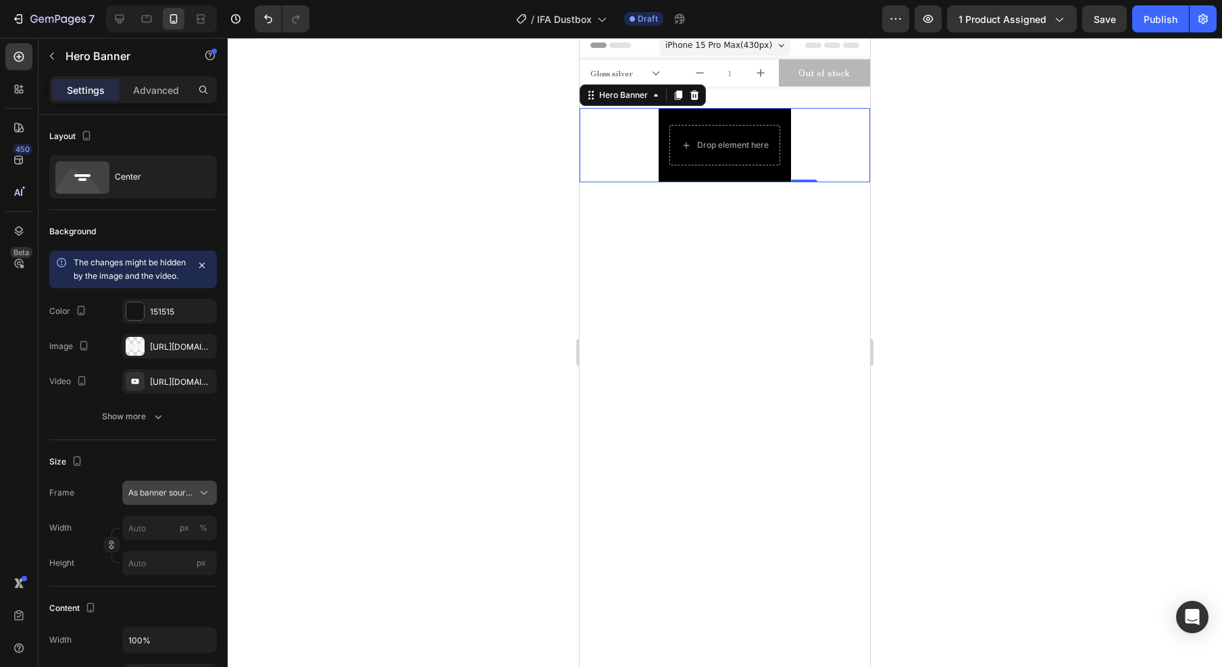
click at [182, 499] on span "As banner source" at bounding box center [161, 493] width 66 height 12
click at [176, 556] on div "Custom" at bounding box center [167, 550] width 78 height 12
click at [140, 540] on input "px %" at bounding box center [169, 528] width 95 height 24
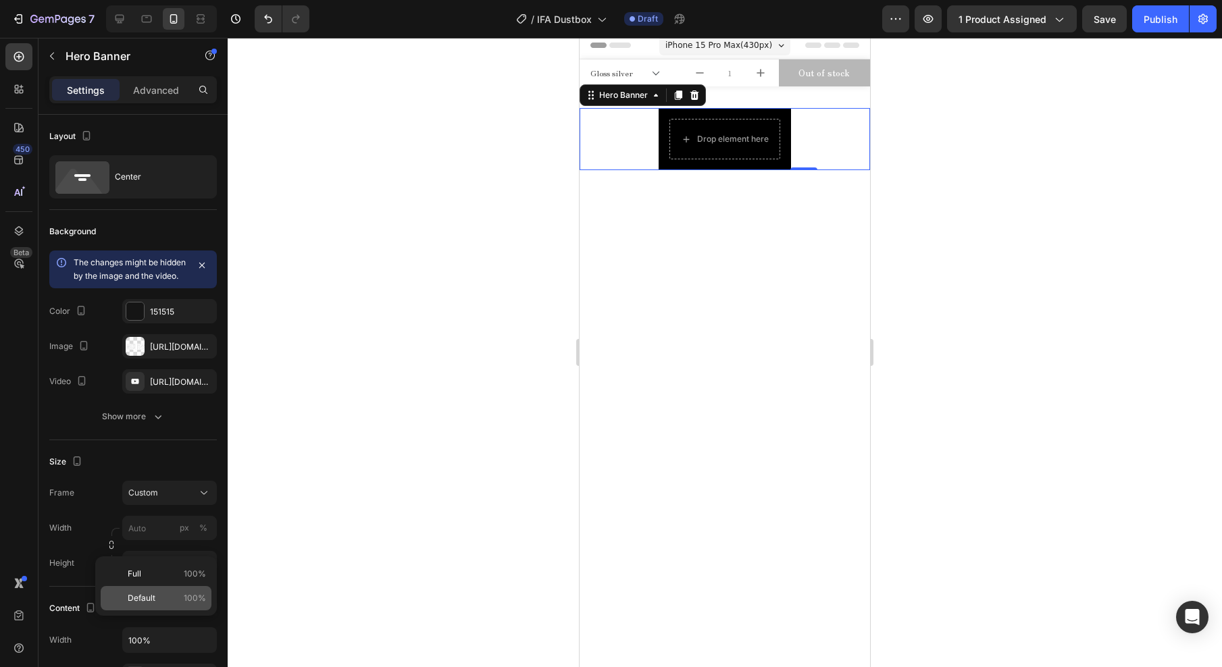
click at [111, 593] on div "Default 100%" at bounding box center [156, 598] width 111 height 24
type input "100"
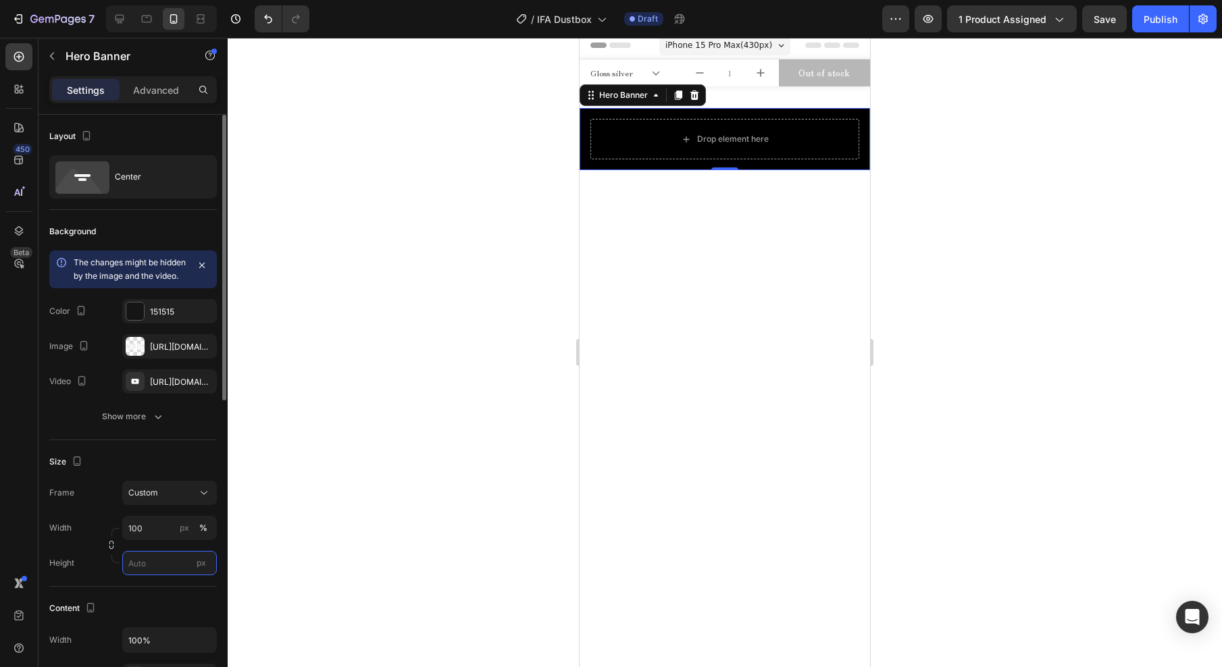
click at [161, 575] on input "px" at bounding box center [169, 563] width 95 height 24
click at [163, 615] on div "Fit content Auto" at bounding box center [156, 609] width 111 height 24
click at [157, 575] on input "Auto" at bounding box center [169, 563] width 95 height 24
click at [155, 627] on span "Fit screen" at bounding box center [147, 633] width 38 height 12
type input "100 vh"
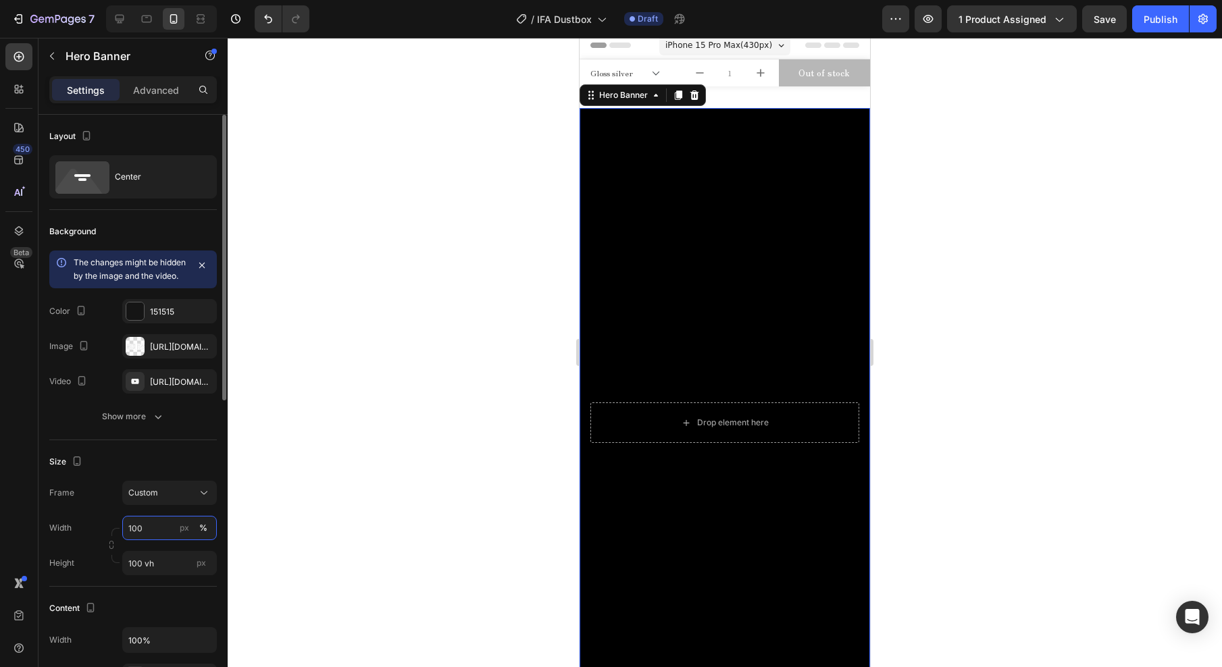
click at [161, 540] on input "100" at bounding box center [169, 528] width 95 height 24
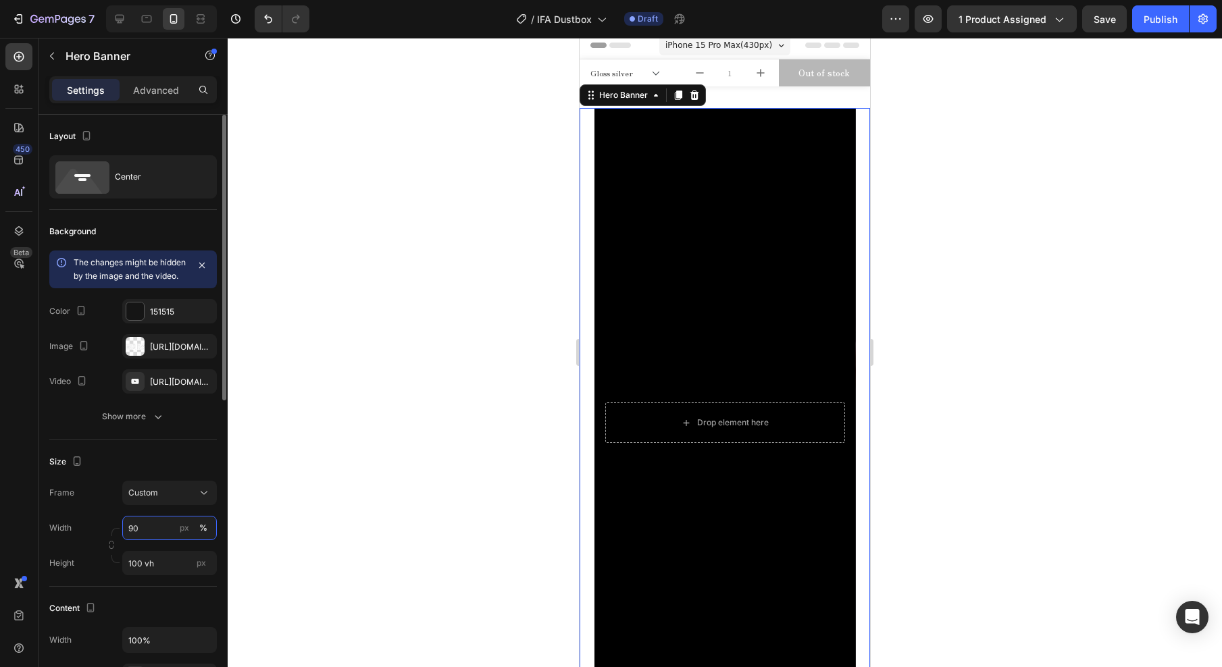
drag, startPoint x: 142, startPoint y: 544, endPoint x: 110, endPoint y: 539, distance: 32.8
click at [110, 539] on div "Width 90 px %" at bounding box center [132, 528] width 167 height 24
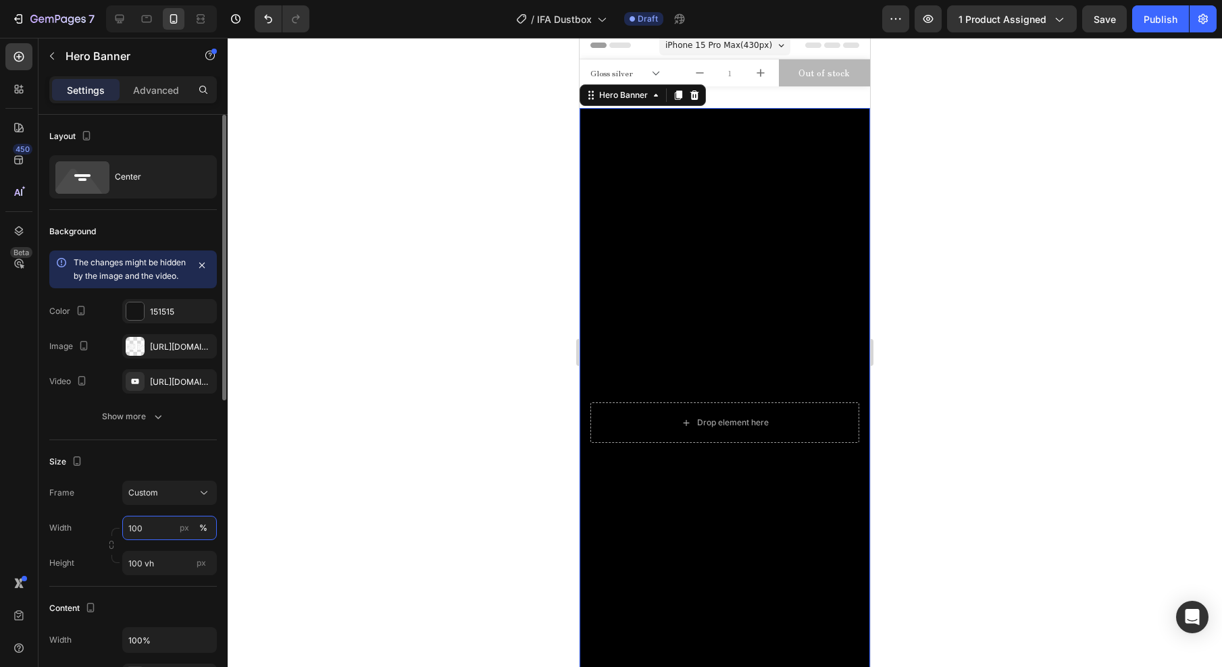
type input "100"
click at [111, 575] on div "Height 100 vh px" at bounding box center [132, 563] width 167 height 24
click at [163, 575] on input "100 vh" at bounding box center [169, 563] width 95 height 24
click at [159, 614] on span "Fit content" at bounding box center [148, 609] width 41 height 12
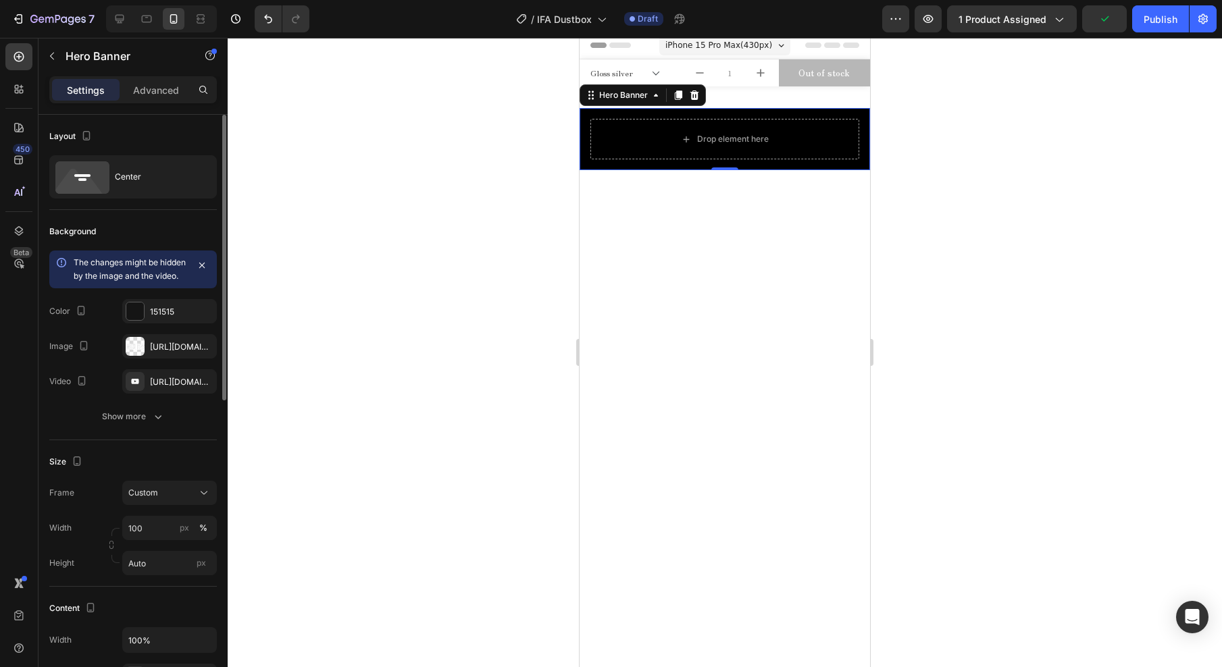
scroll to position [111, 0]
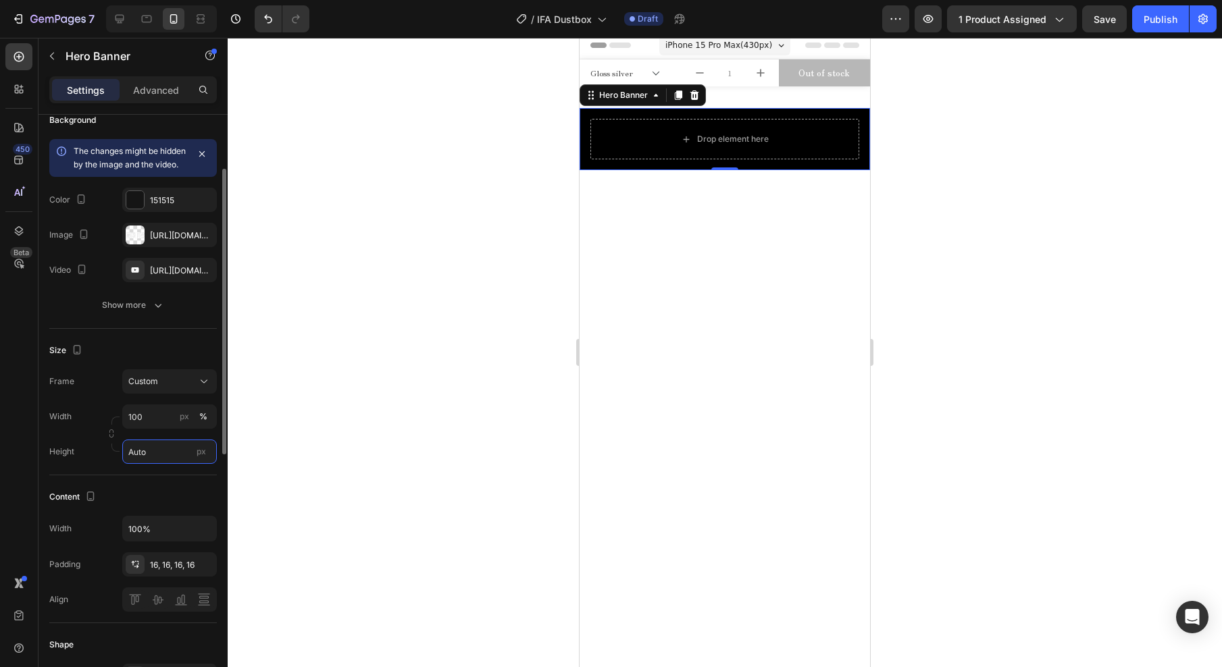
click at [172, 464] on input "Auto" at bounding box center [169, 452] width 95 height 24
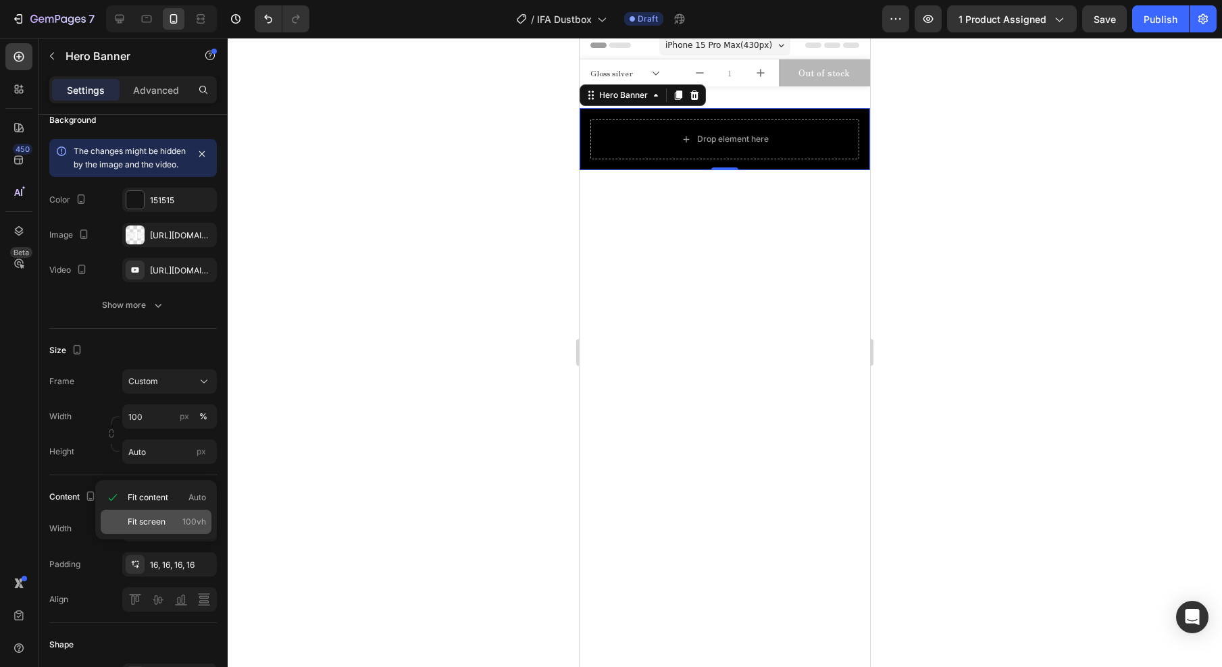
click at [150, 526] on span "Fit screen" at bounding box center [147, 522] width 38 height 12
type input "100 vh"
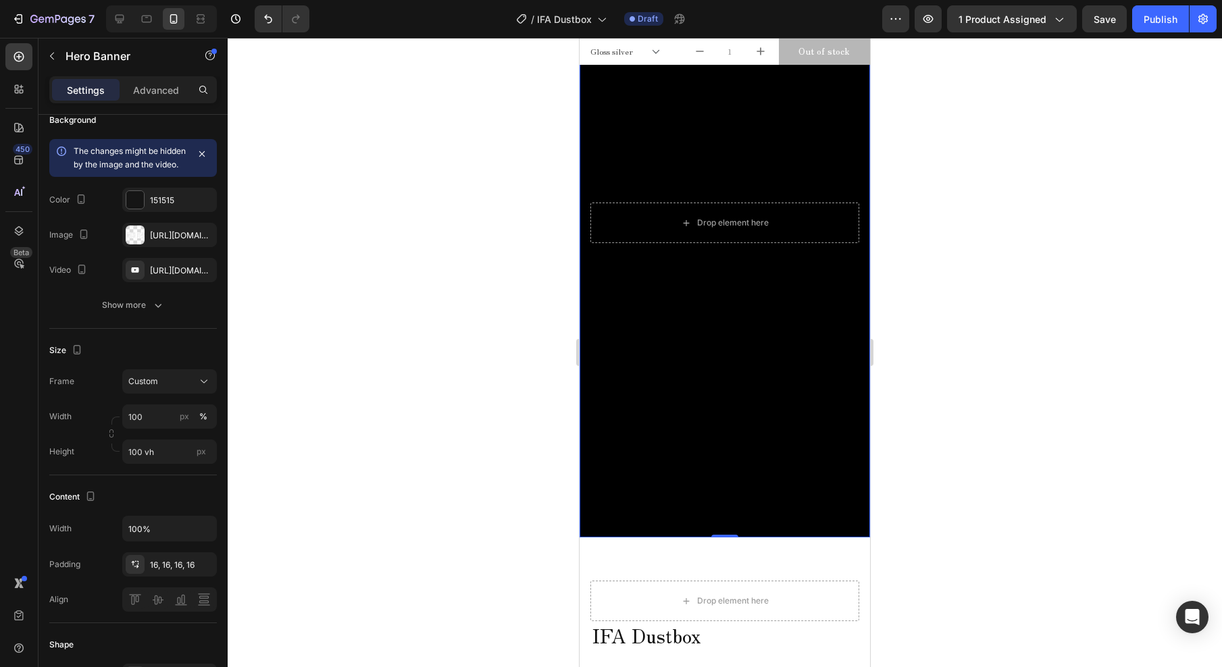
scroll to position [126, 0]
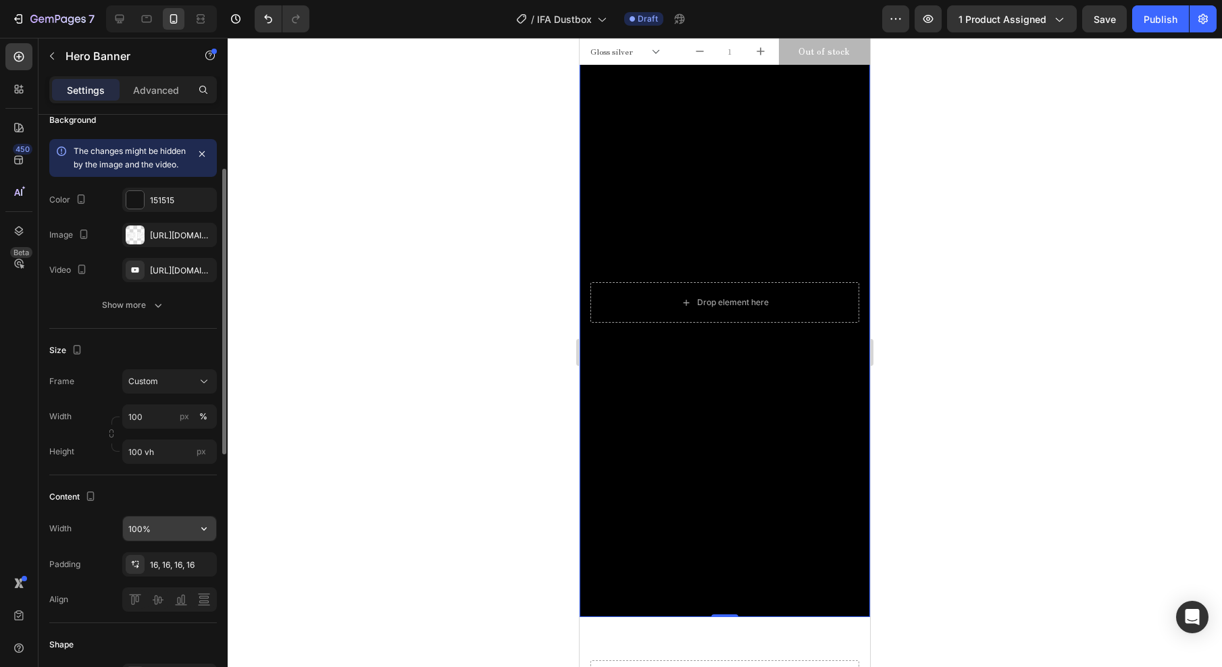
click at [176, 540] on input "100%" at bounding box center [169, 529] width 93 height 24
click at [204, 536] on icon "button" at bounding box center [204, 529] width 14 height 14
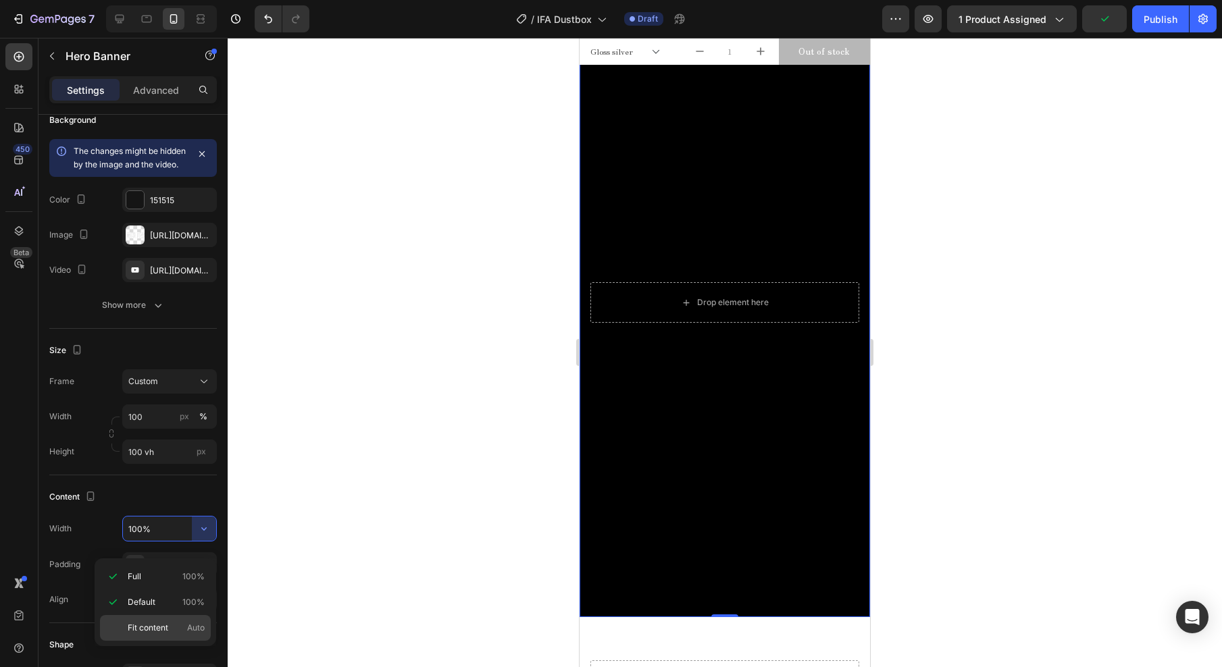
click at [170, 635] on div "Fit content Auto" at bounding box center [155, 628] width 111 height 26
type input "Auto"
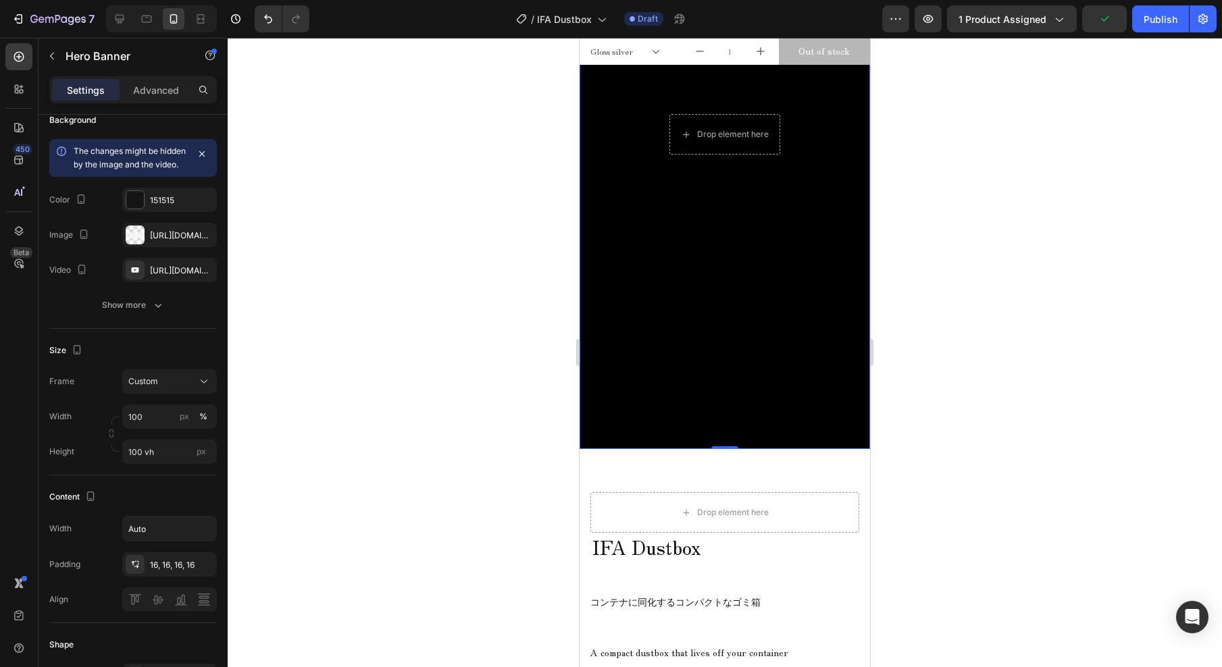
scroll to position [44, 0]
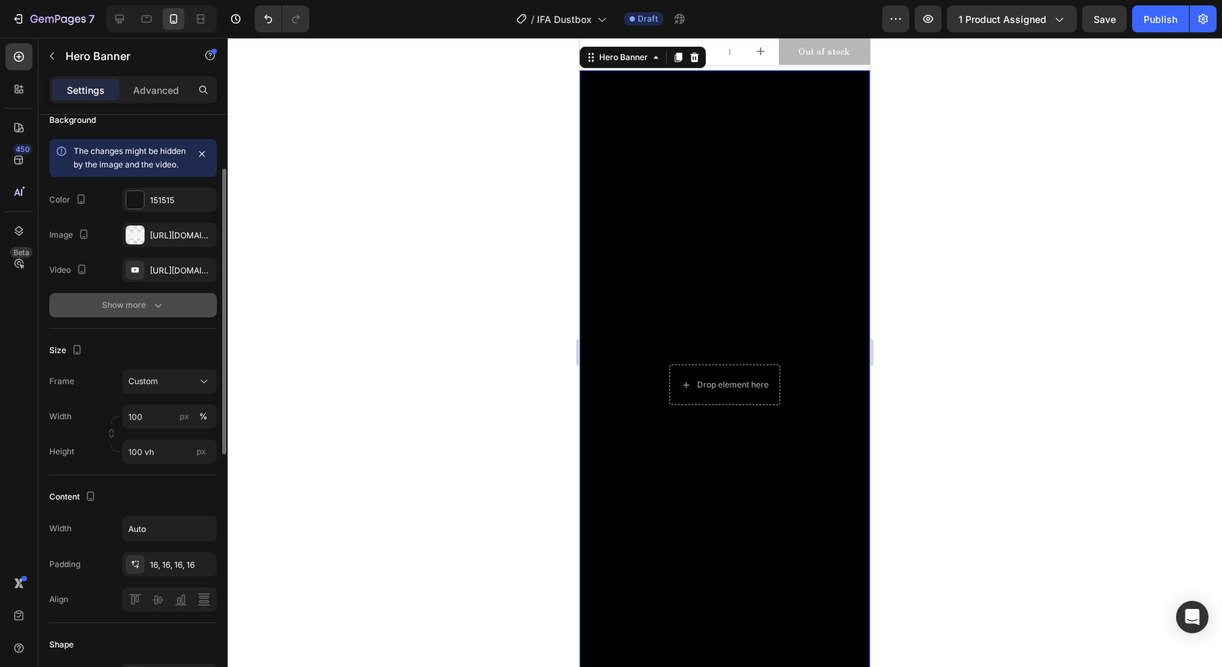
click at [142, 312] on div "Show more" at bounding box center [133, 305] width 63 height 14
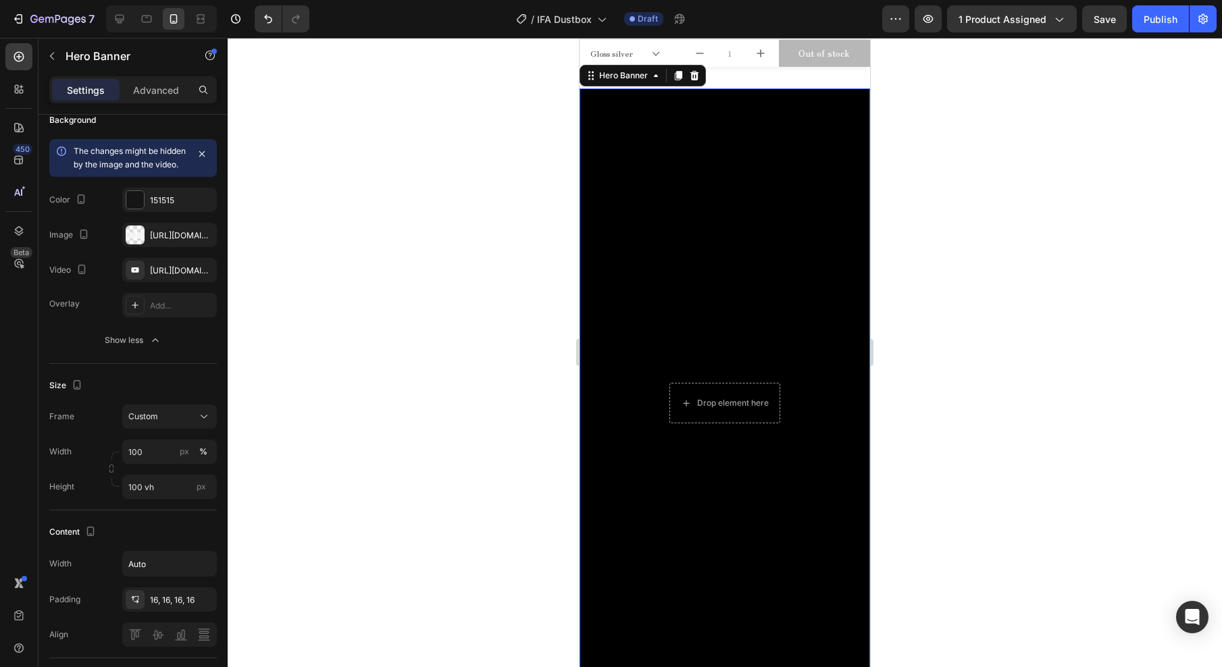
scroll to position [16, 0]
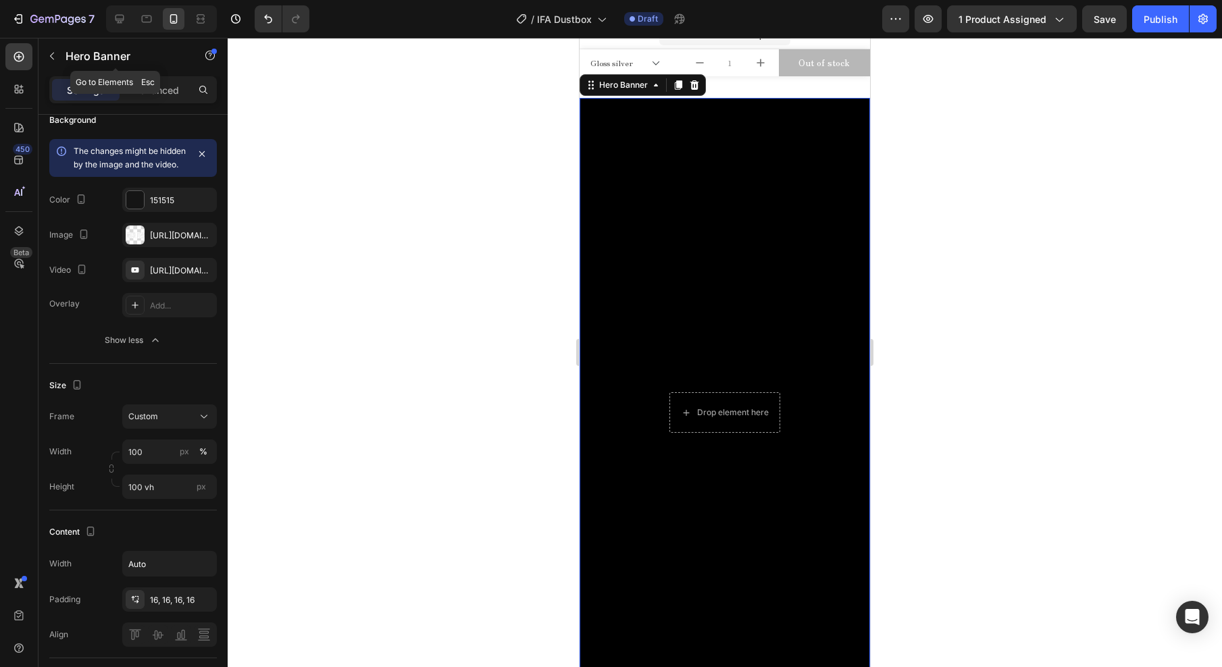
click at [155, 74] on div "Hero Banner" at bounding box center [115, 57] width 154 height 38
click at [167, 97] on p "Advanced" at bounding box center [156, 90] width 46 height 14
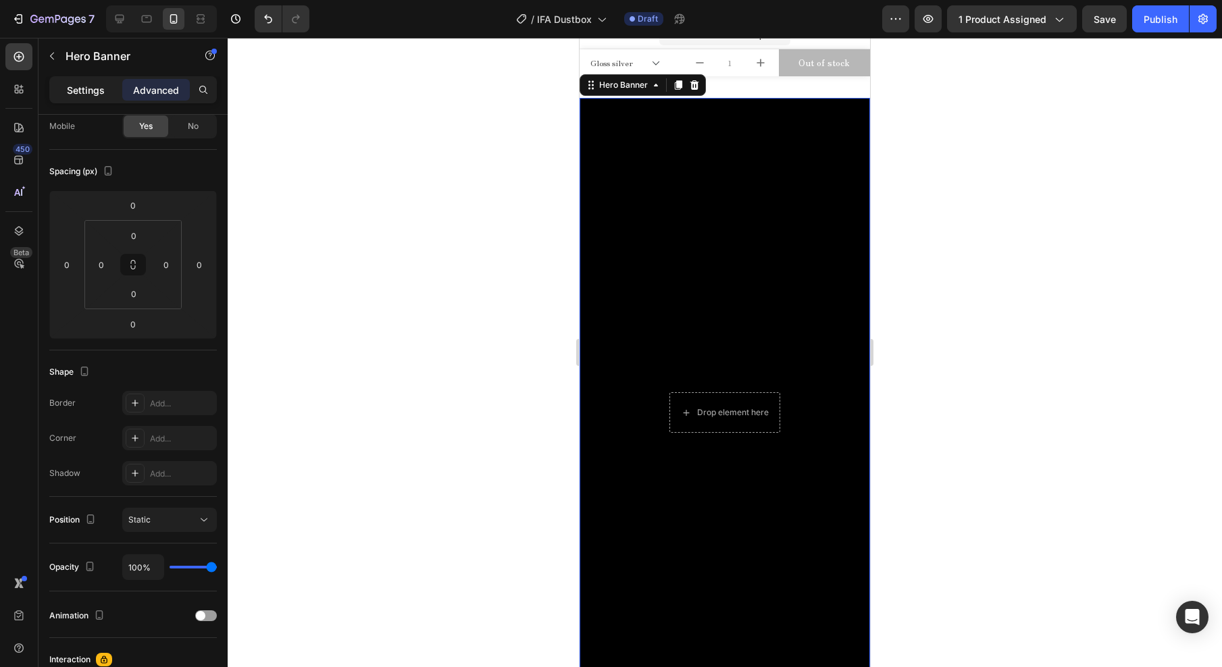
click at [86, 90] on p "Settings" at bounding box center [86, 90] width 38 height 14
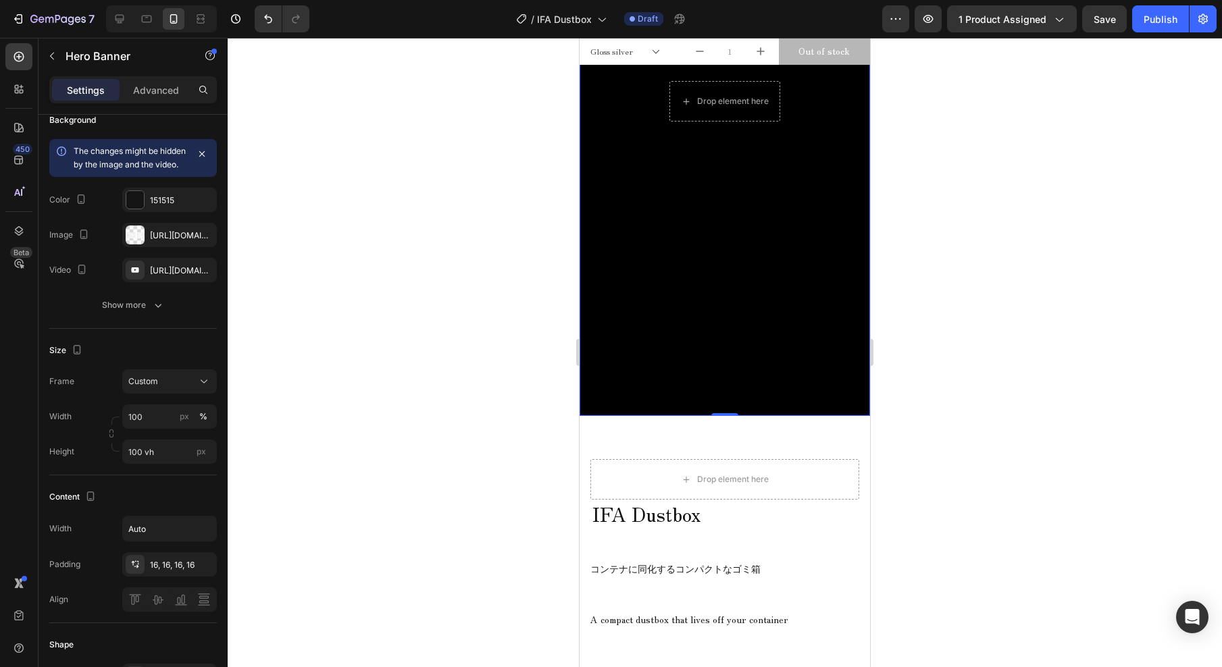
scroll to position [256, 0]
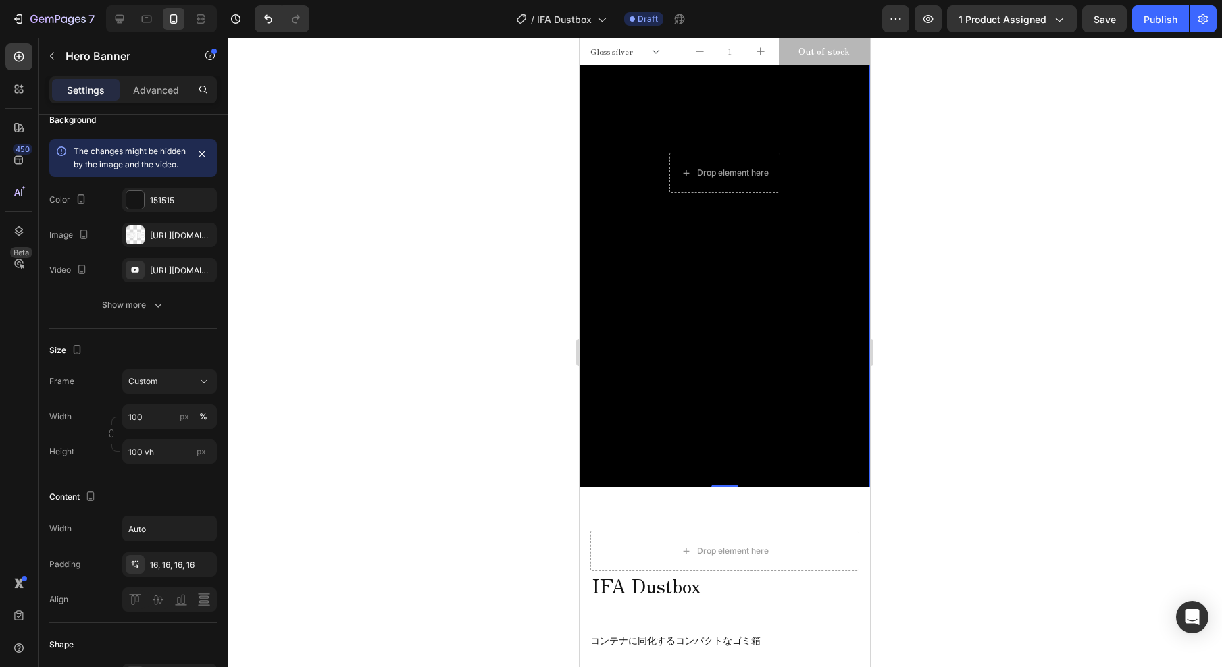
click at [793, 384] on div "Background Image" at bounding box center [724, 172] width 290 height 629
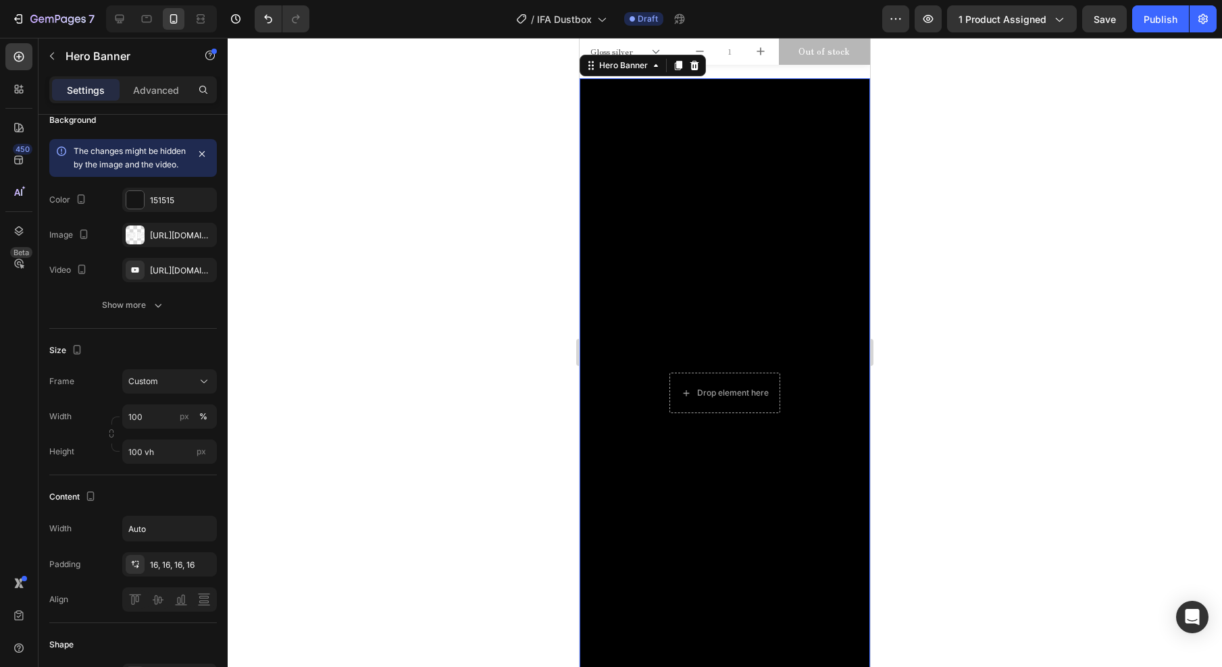
scroll to position [0, 0]
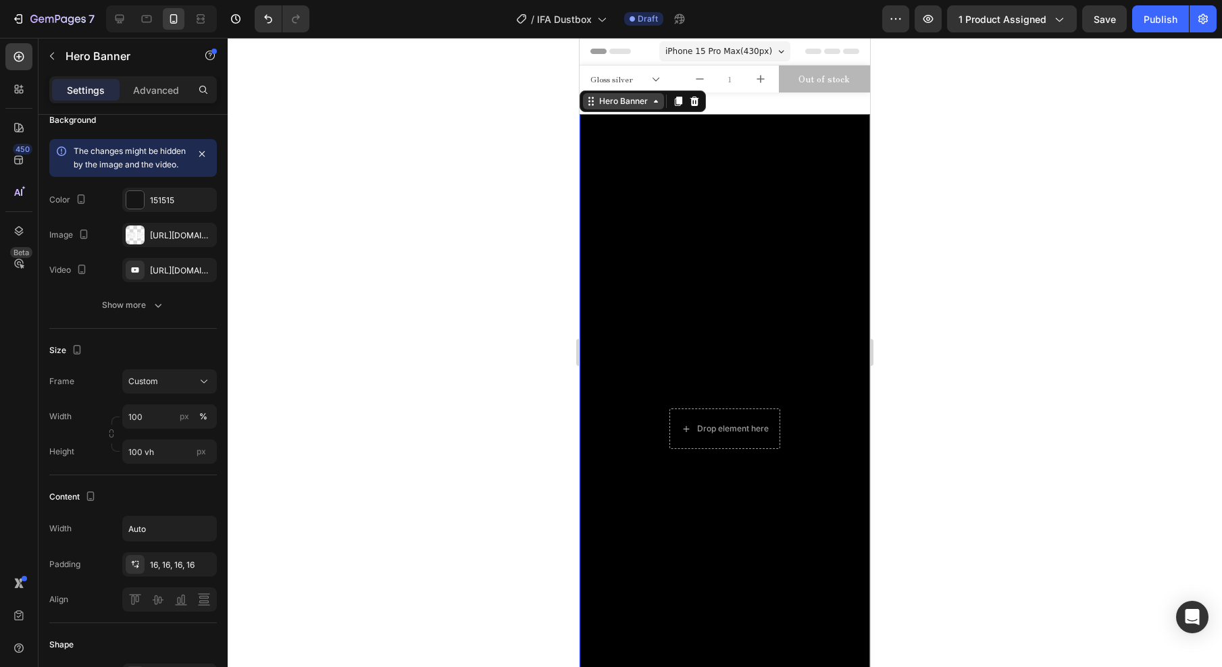
click at [623, 102] on div "Hero Banner" at bounding box center [623, 101] width 54 height 12
click at [600, 103] on div "Hero Banner" at bounding box center [623, 101] width 54 height 12
click at [587, 103] on icon at bounding box center [590, 101] width 11 height 11
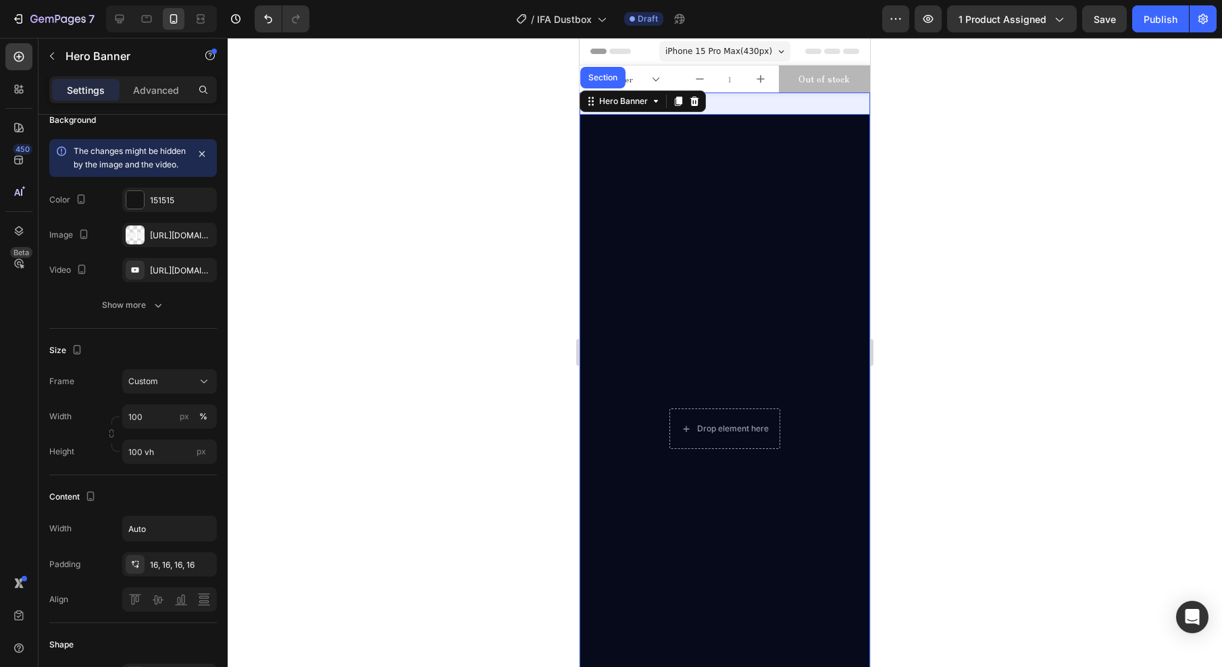
click at [594, 74] on div "Section" at bounding box center [602, 78] width 34 height 8
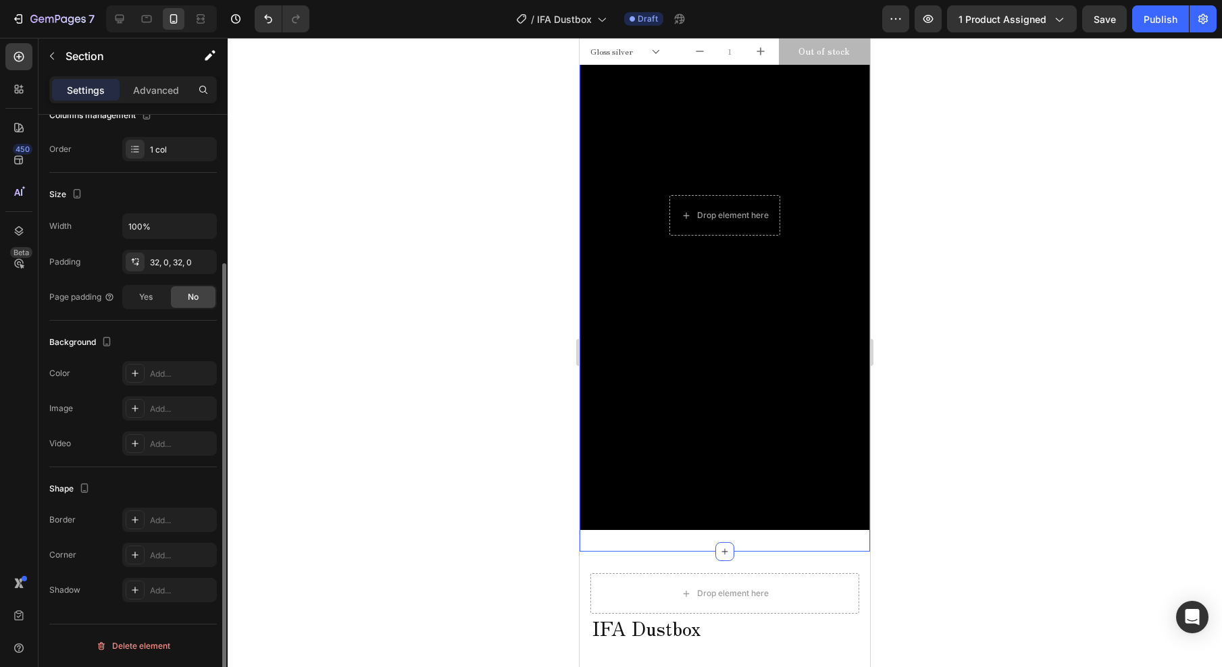
scroll to position [84, 0]
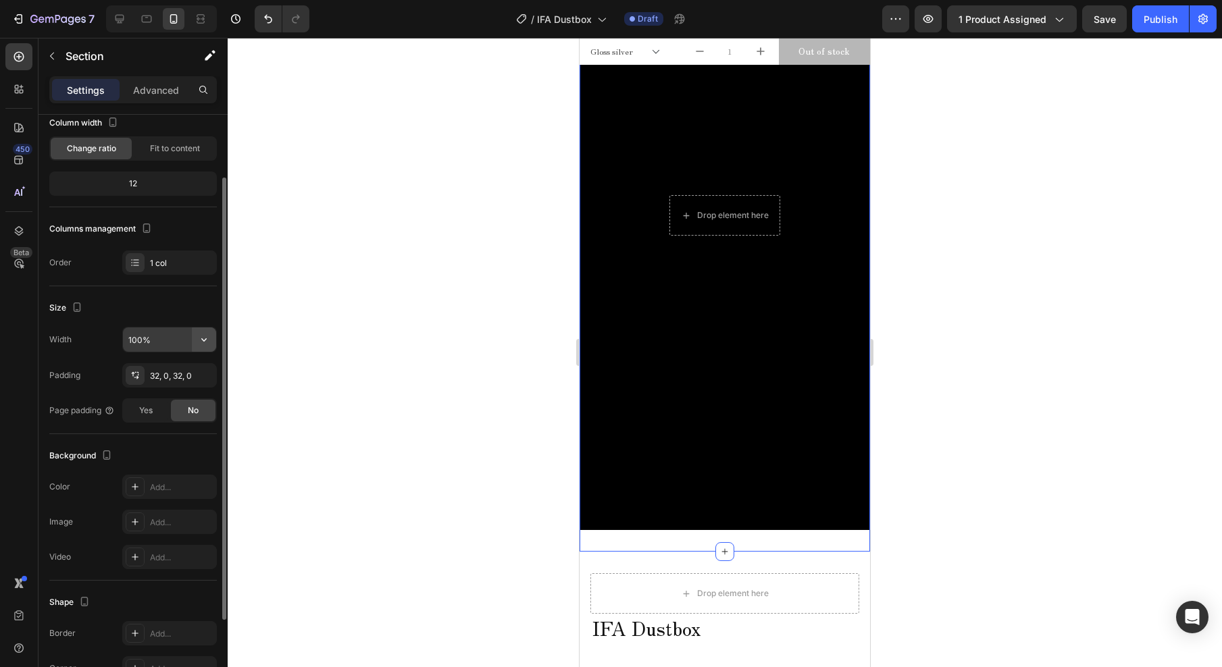
click at [204, 338] on icon "button" at bounding box center [204, 340] width 14 height 14
click at [203, 376] on icon "button" at bounding box center [202, 374] width 5 height 5
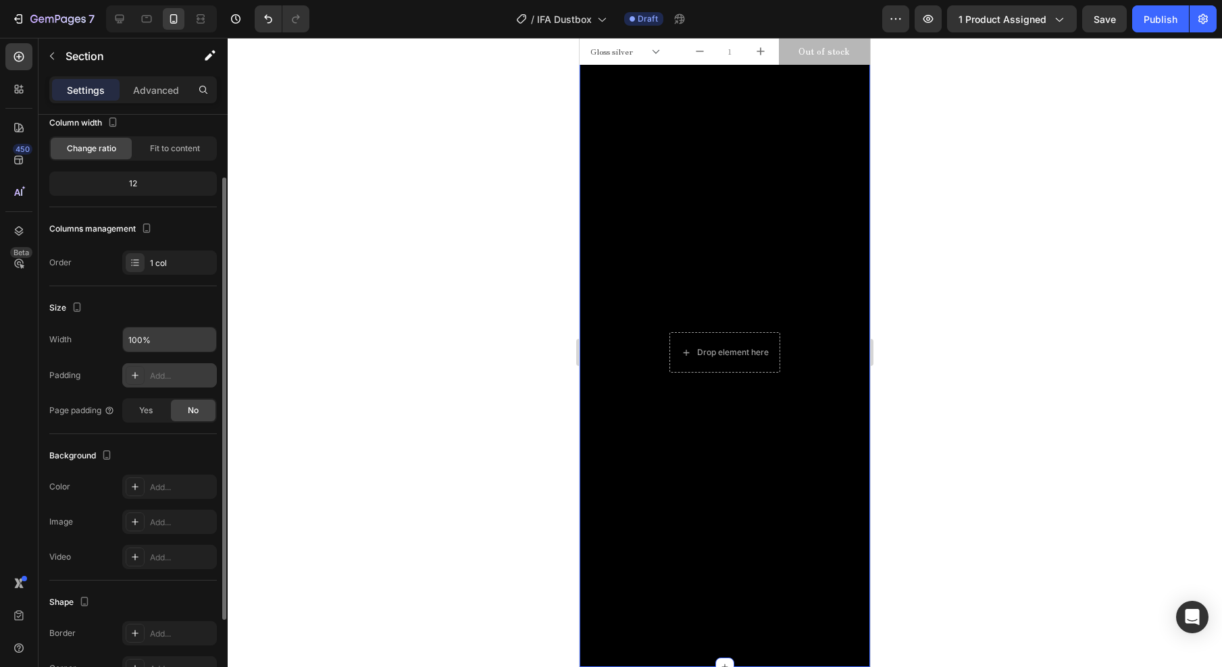
scroll to position [0, 0]
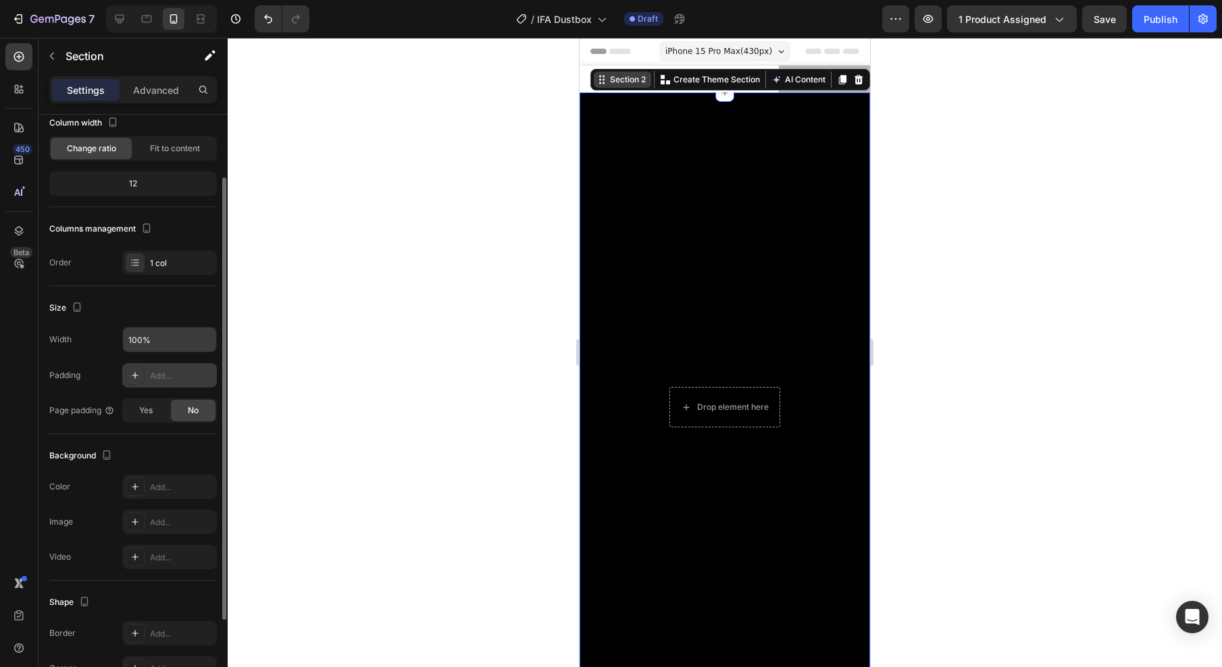
click at [613, 77] on div "Section 2" at bounding box center [627, 80] width 41 height 12
click at [596, 82] on icon at bounding box center [601, 79] width 11 height 11
click at [486, 209] on div at bounding box center [725, 352] width 994 height 629
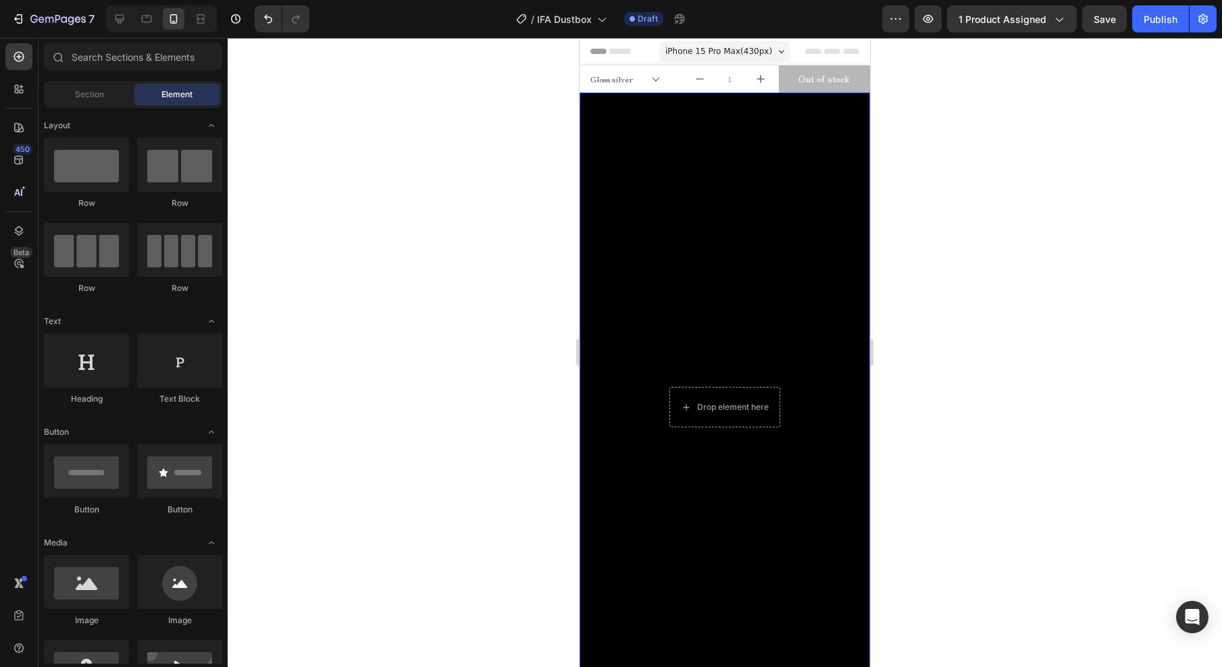
click at [638, 201] on div "Background Image" at bounding box center [724, 407] width 290 height 629
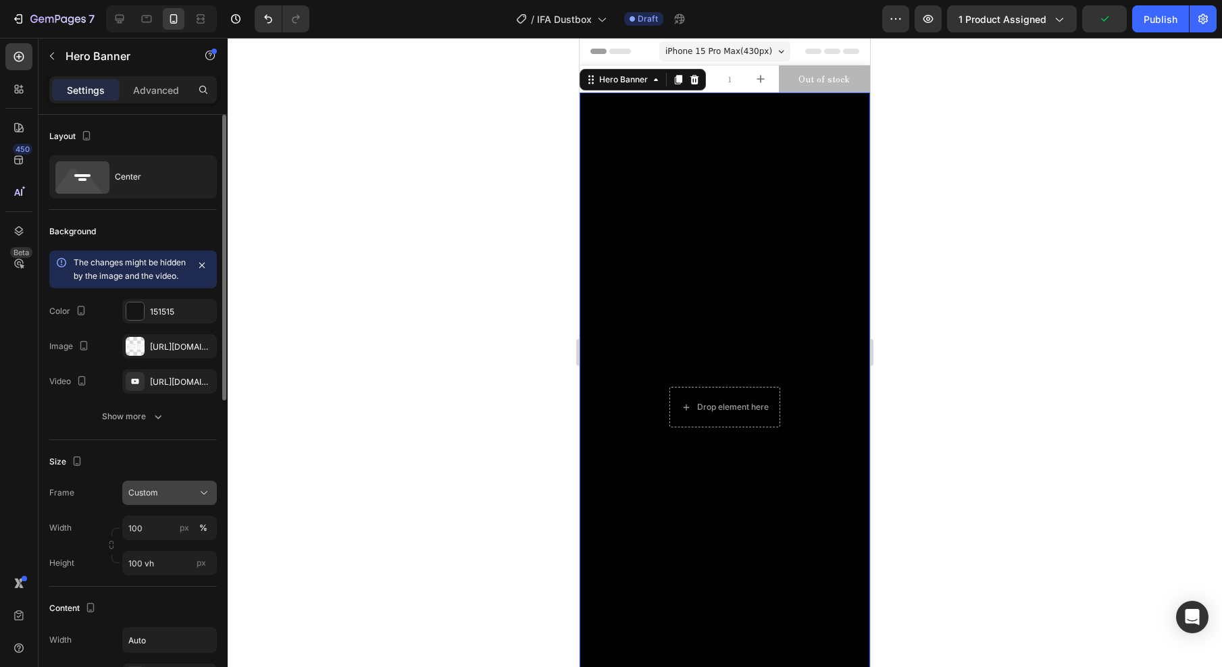
click at [164, 499] on div "Custom" at bounding box center [161, 493] width 66 height 12
click at [167, 531] on span "As banner source" at bounding box center [161, 525] width 67 height 12
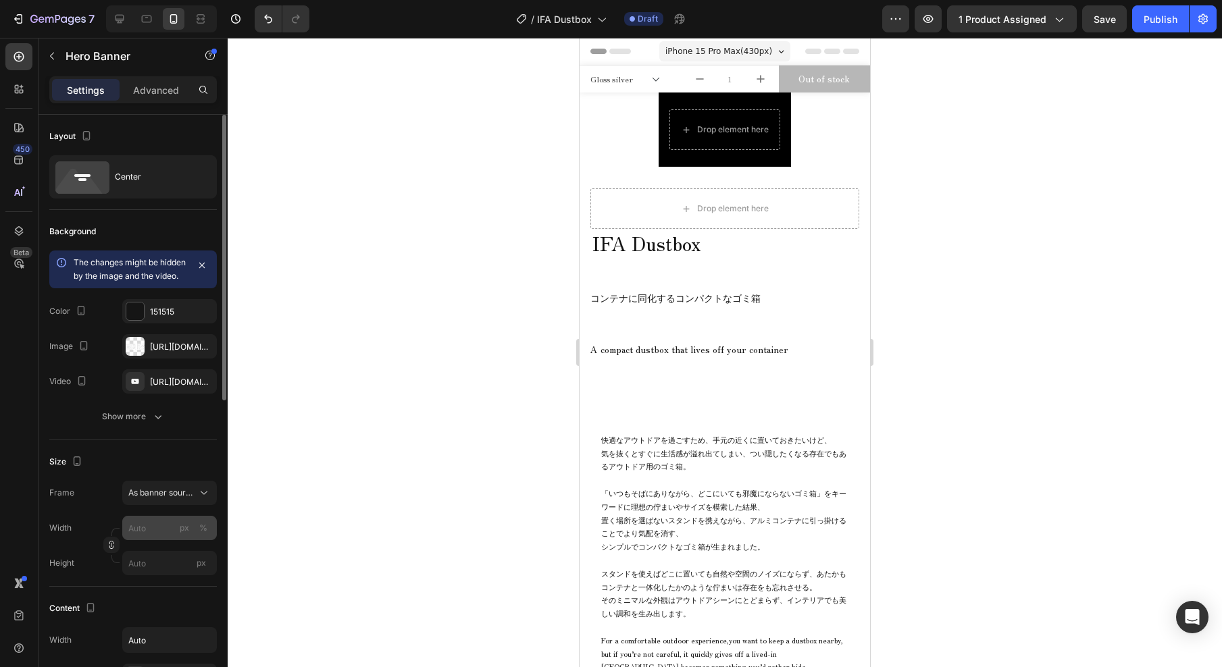
scroll to position [95, 0]
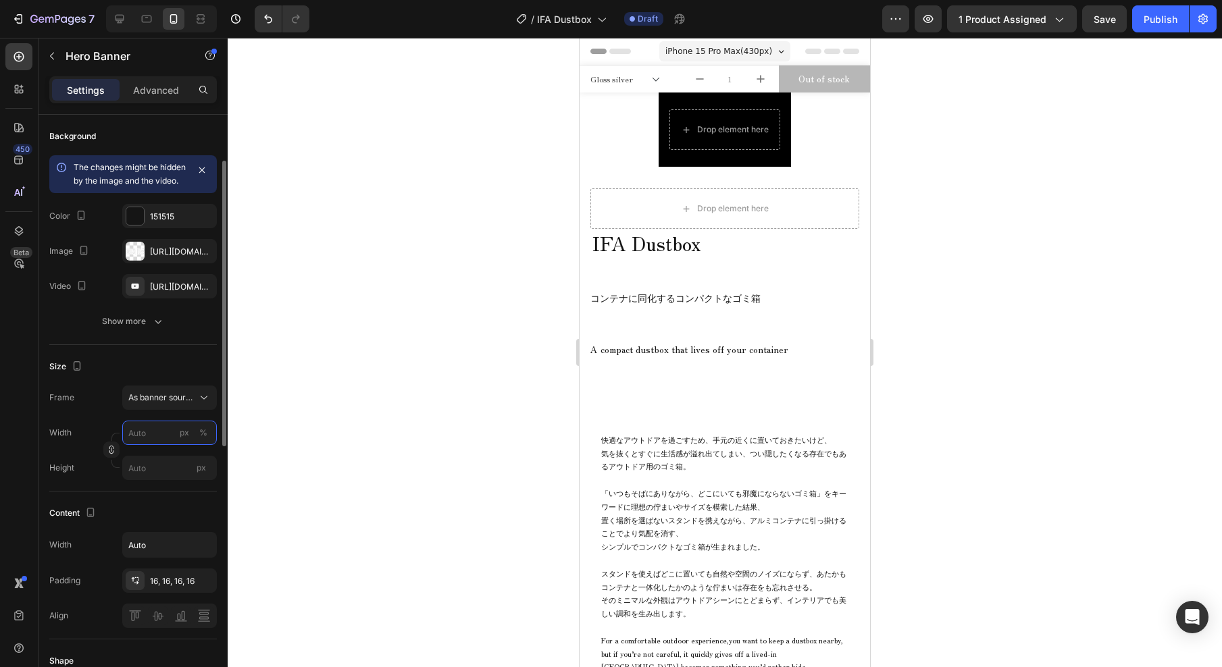
click at [160, 445] on input "px %" at bounding box center [169, 433] width 95 height 24
click at [159, 482] on p "Full 100%" at bounding box center [167, 479] width 78 height 12
type input "100"
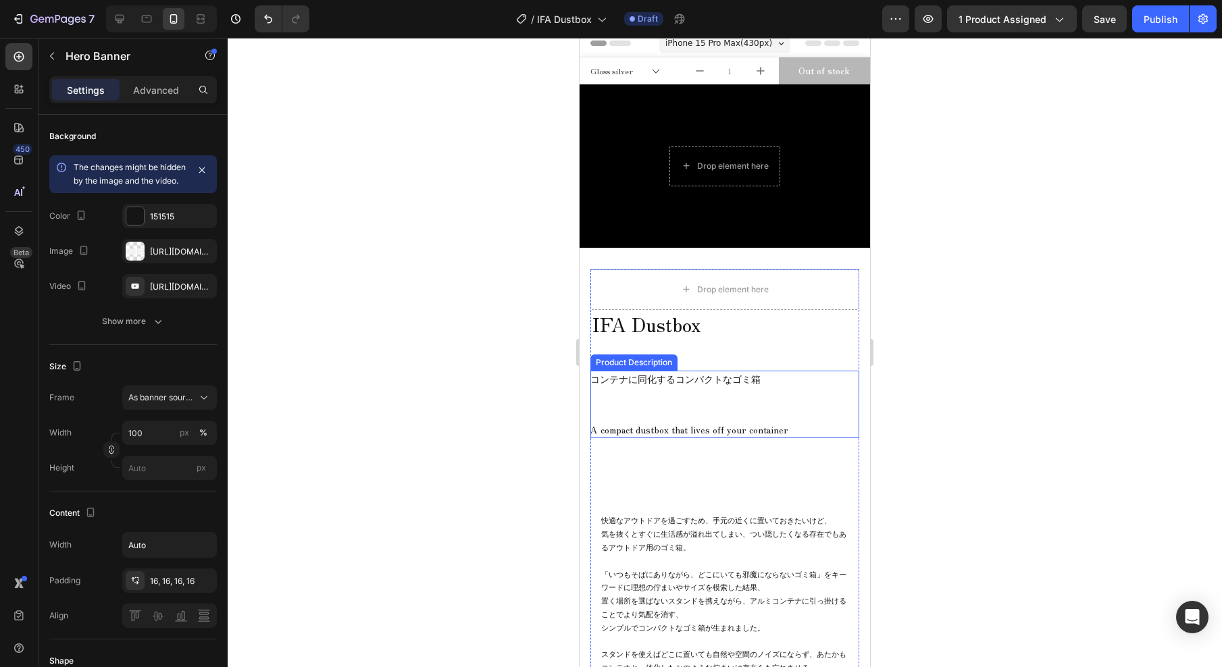
scroll to position [0, 0]
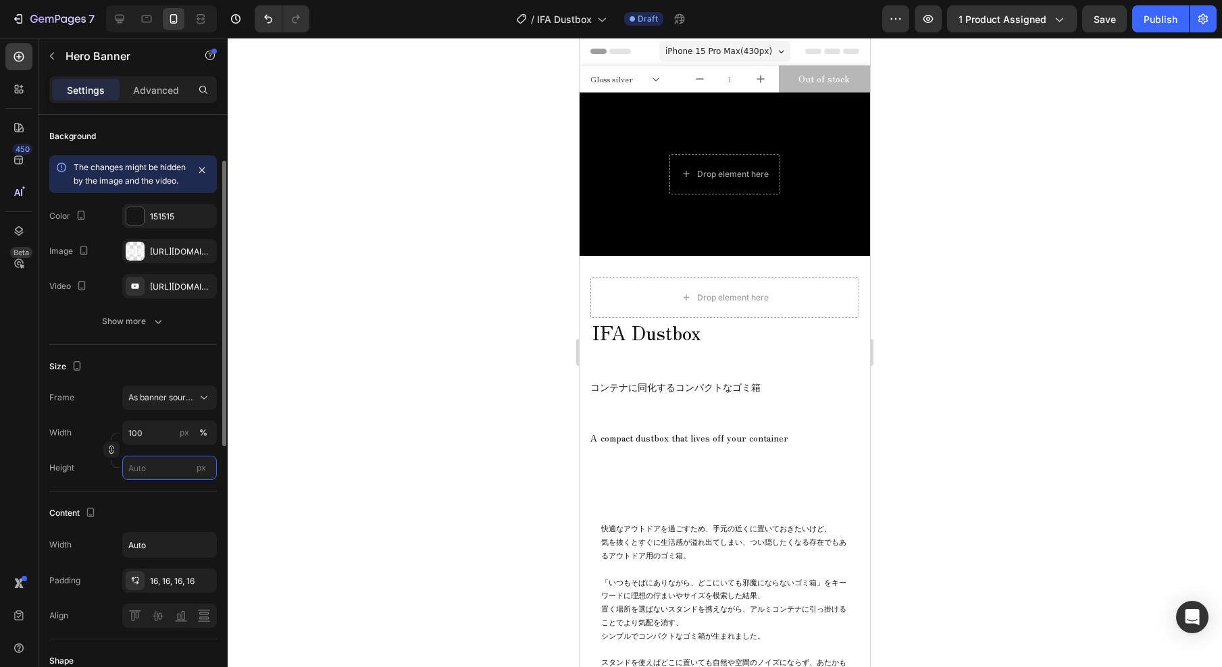
click at [178, 480] on input "px" at bounding box center [169, 468] width 95 height 24
click at [174, 515] on p "Fit content Auto" at bounding box center [167, 514] width 78 height 12
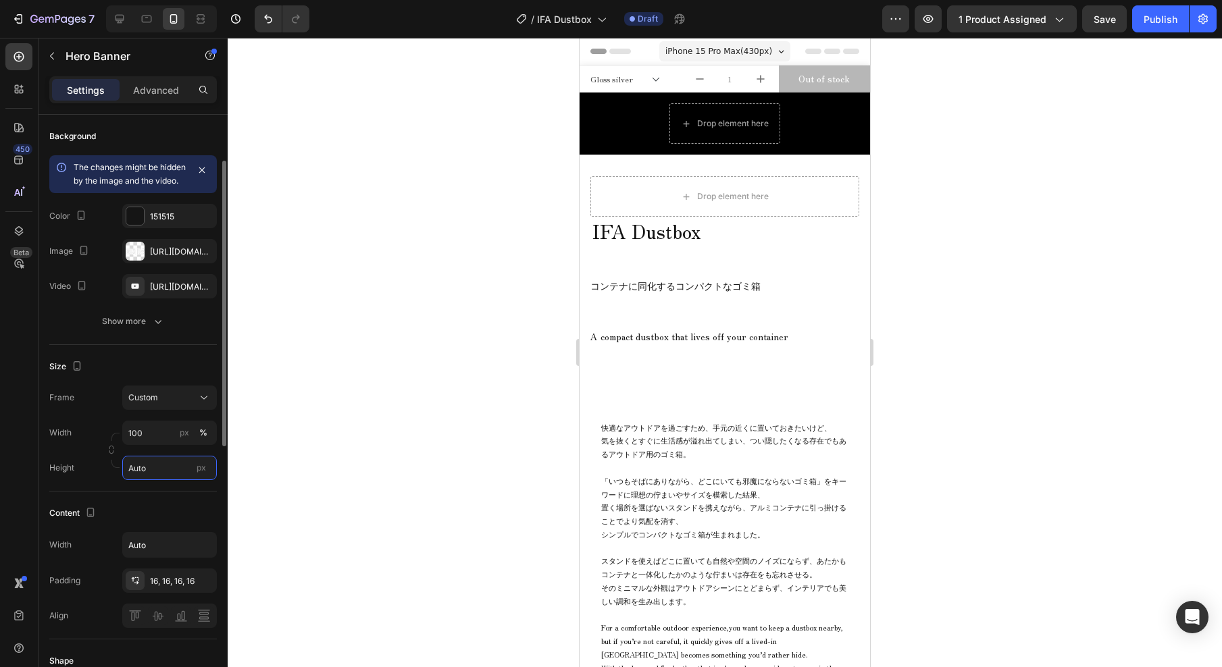
click at [171, 477] on input "Auto" at bounding box center [169, 468] width 95 height 24
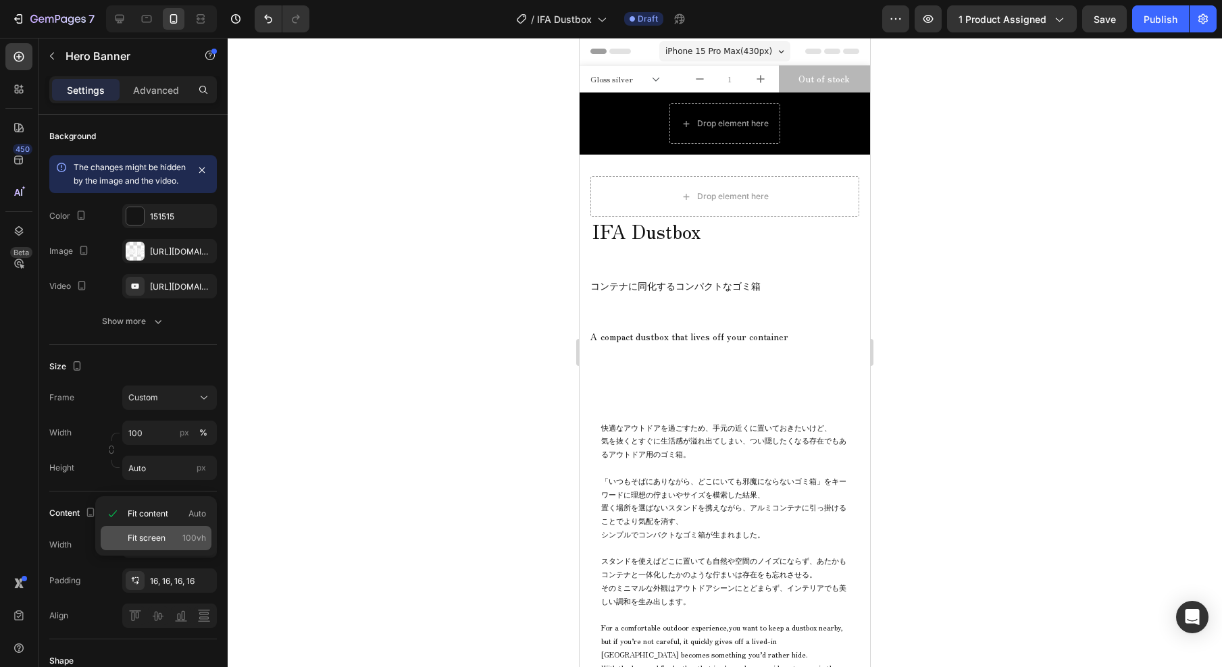
click at [140, 540] on span "Fit screen" at bounding box center [147, 538] width 38 height 12
type input "100 vh"
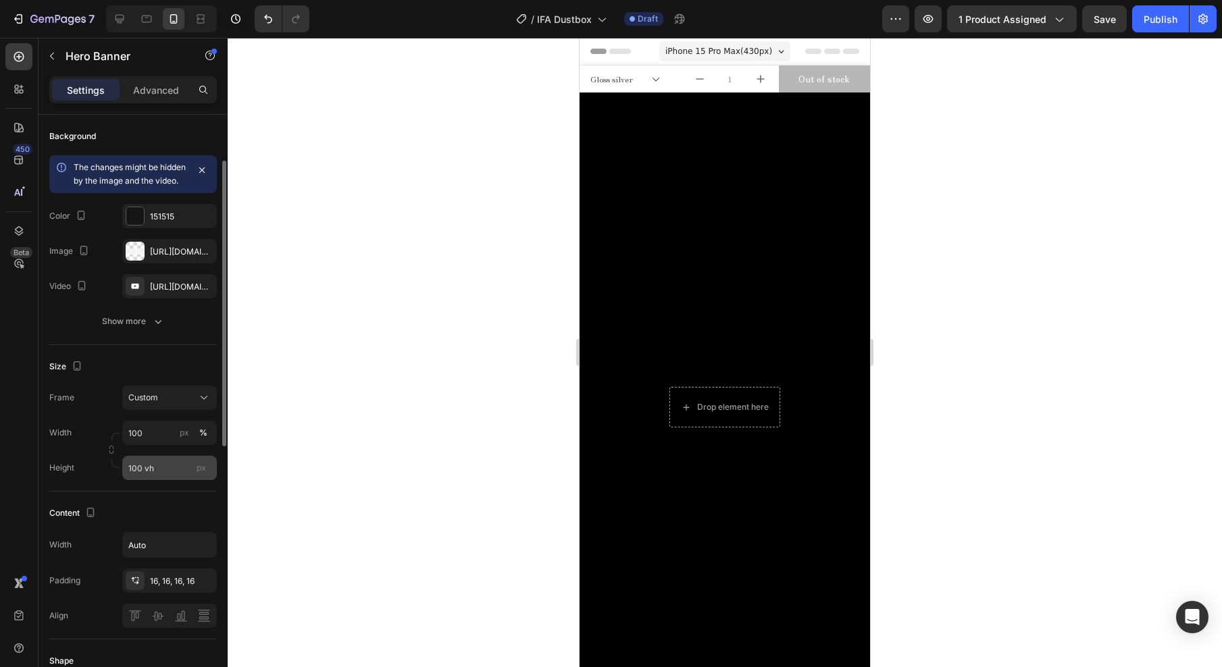
click at [203, 473] on span "px" at bounding box center [201, 468] width 9 height 10
click at [203, 480] on input "100 vh" at bounding box center [169, 468] width 95 height 24
click at [156, 445] on input "100" at bounding box center [169, 433] width 95 height 24
click at [184, 439] on div "px" at bounding box center [184, 433] width 9 height 12
type input "1080"
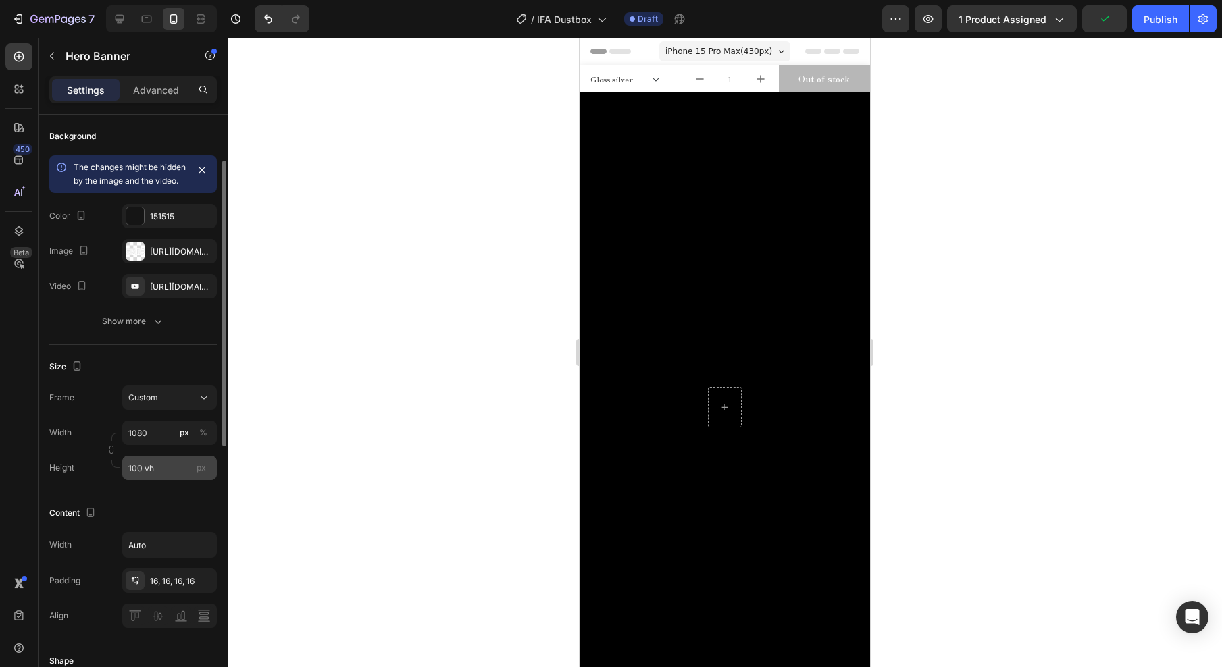
click at [201, 473] on span "px" at bounding box center [201, 468] width 9 height 10
click at [201, 480] on input "100 vh" at bounding box center [169, 468] width 95 height 24
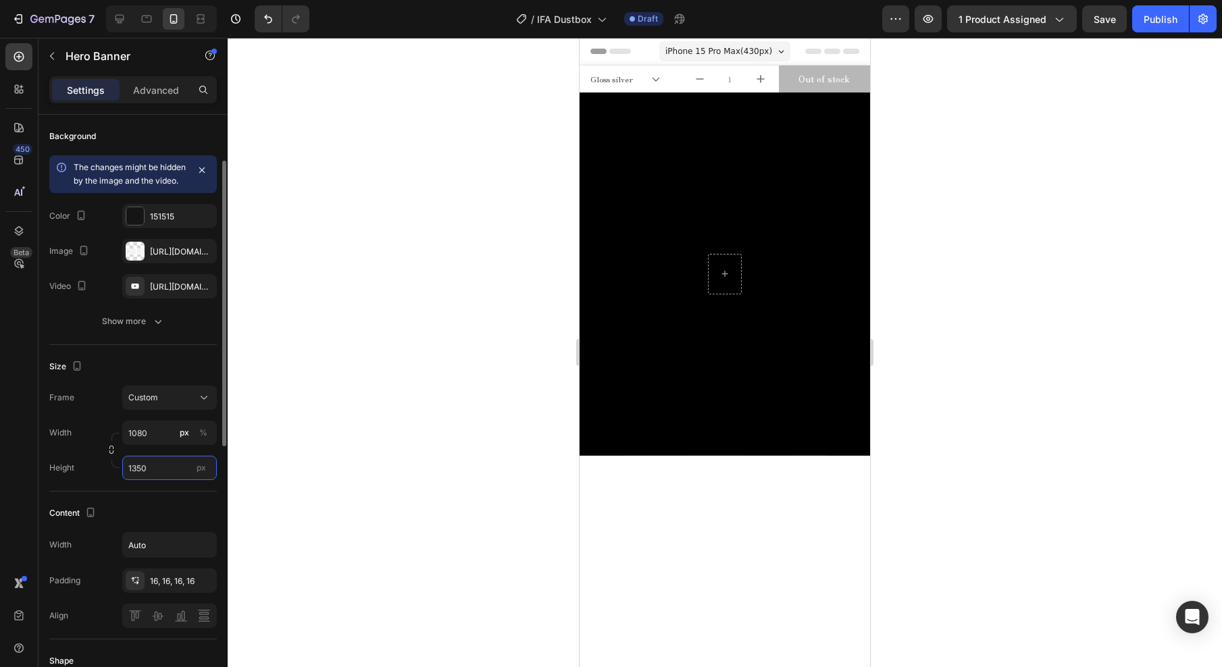
drag, startPoint x: 147, startPoint y: 484, endPoint x: 66, endPoint y: 486, distance: 81.0
click at [66, 480] on div "Height 1350 px" at bounding box center [132, 468] width 167 height 24
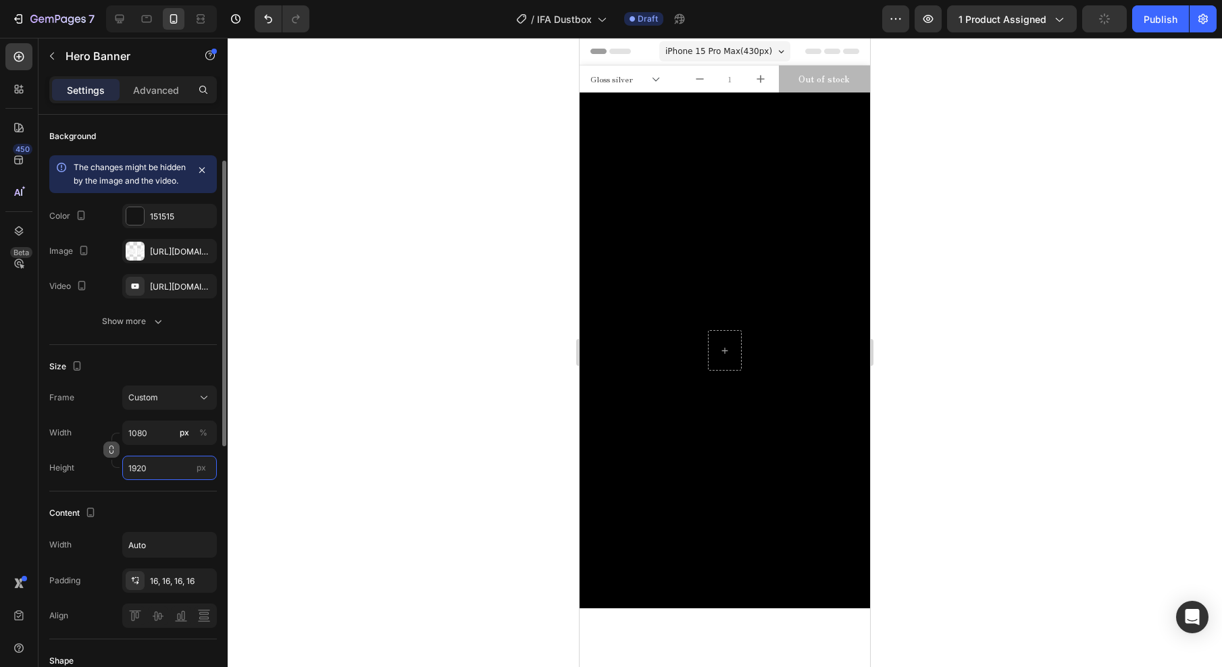
type input "1920"
click at [113, 454] on icon "button" at bounding box center [111, 451] width 4 height 3
click at [333, 472] on div at bounding box center [725, 352] width 994 height 629
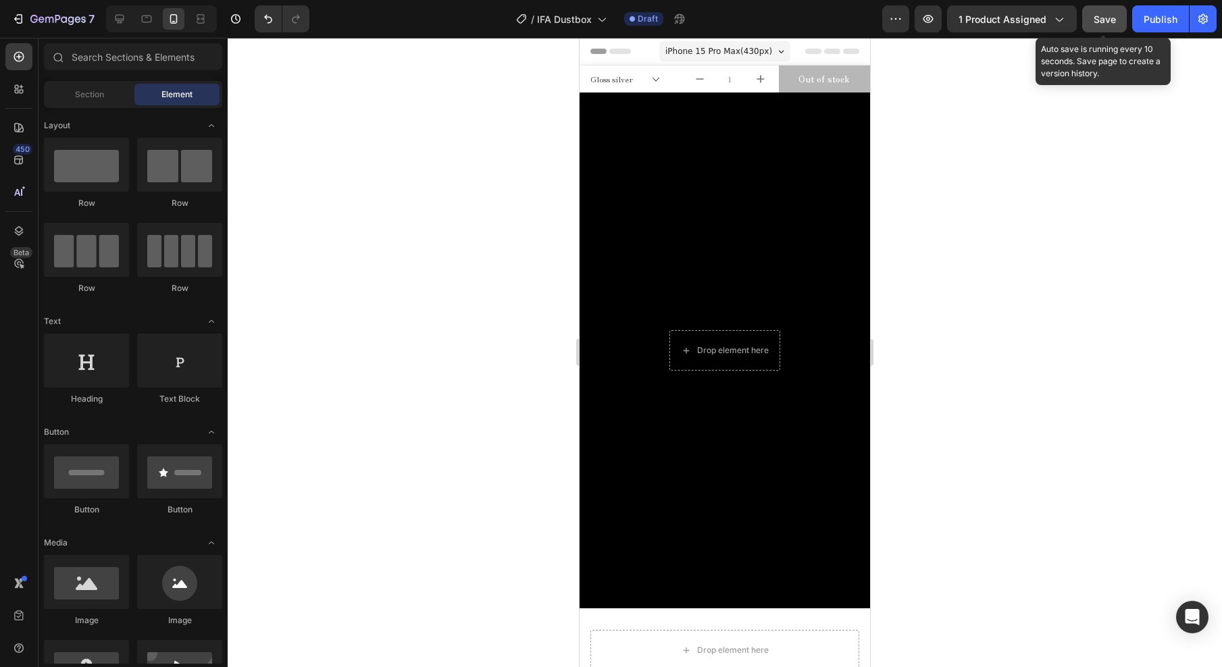
click at [1113, 18] on span "Save" at bounding box center [1104, 19] width 22 height 11
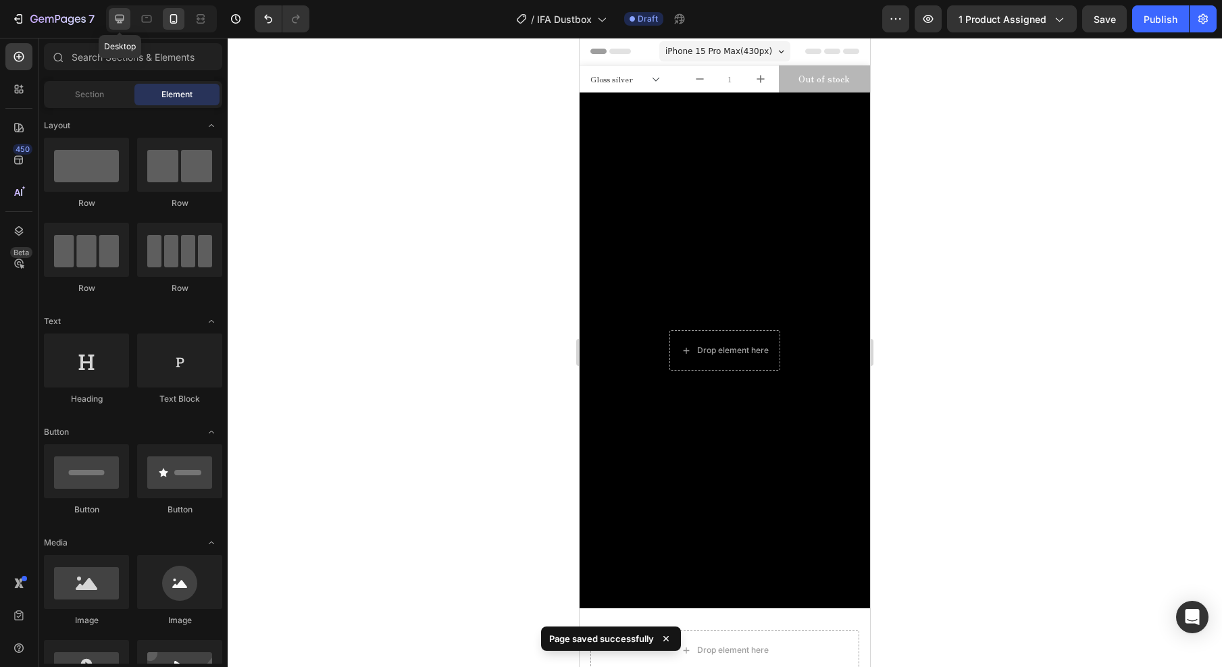
click at [122, 22] on icon at bounding box center [119, 19] width 9 height 9
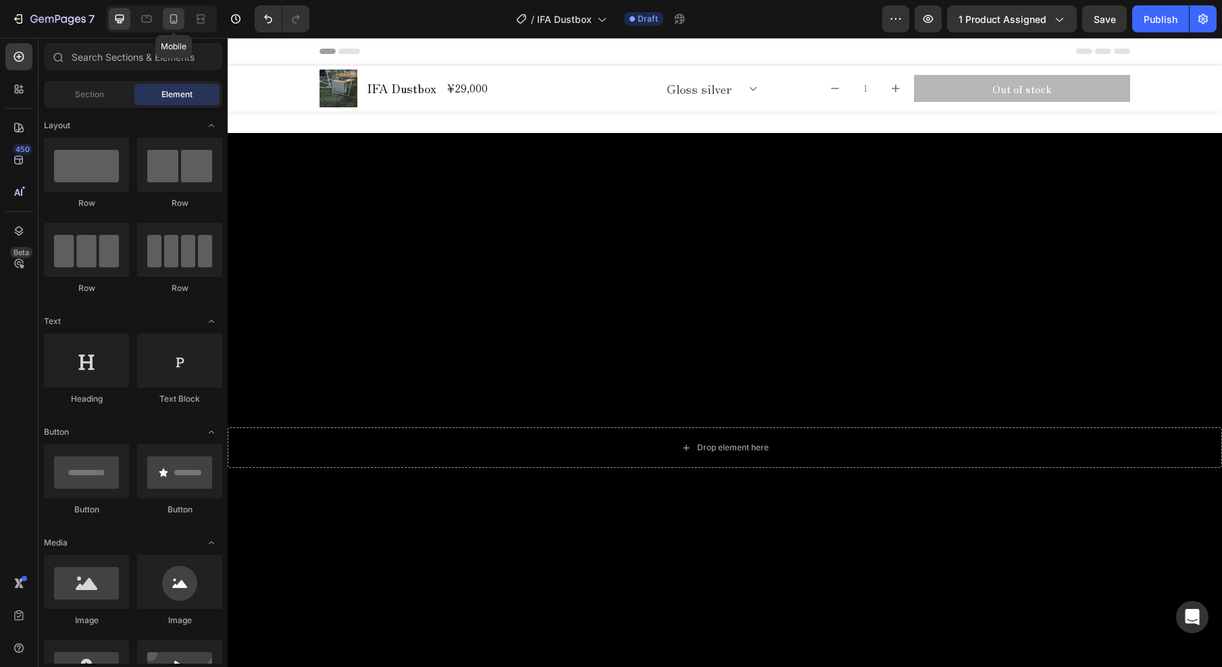
click at [175, 23] on icon at bounding box center [173, 18] width 7 height 9
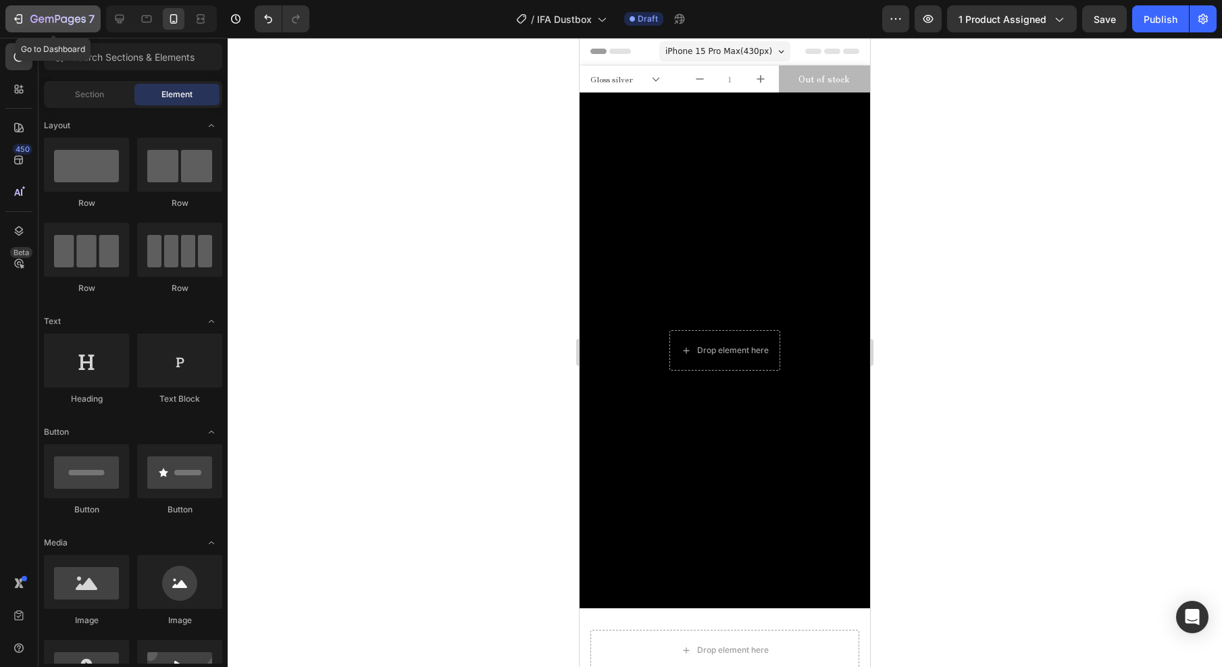
click at [45, 18] on icon "button" at bounding box center [49, 20] width 8 height 6
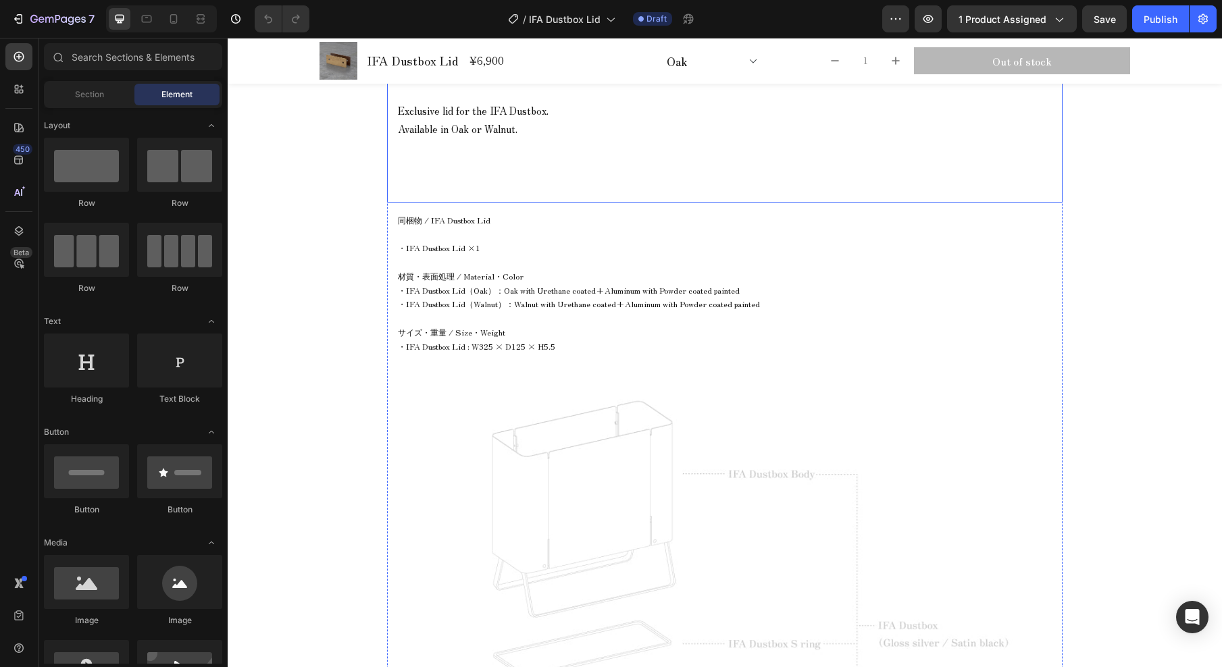
scroll to position [2234, 0]
click at [544, 284] on span "・IFA Dustbox Lid（Oak）：Oak with Urethane coated+Aluminum with Powder coated pain…" at bounding box center [569, 284] width 342 height 11
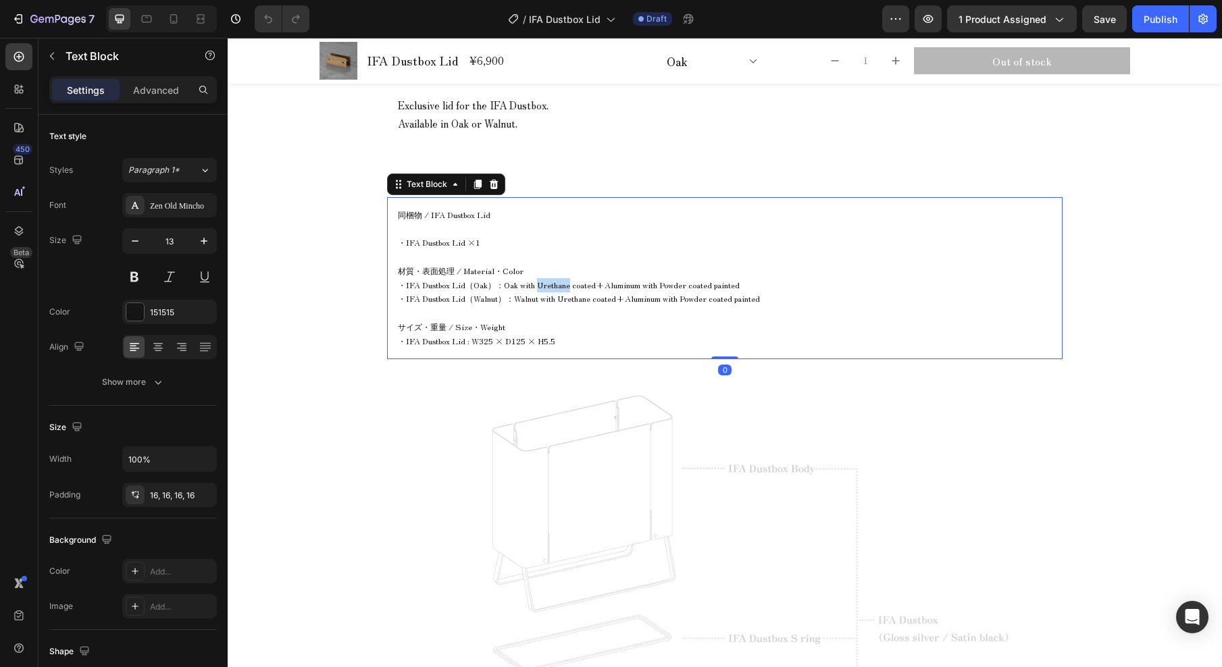
click at [544, 285] on span "・IFA Dustbox Lid（Oak）：Oak with Urethane coated+Aluminum with Powder coated pain…" at bounding box center [569, 284] width 342 height 11
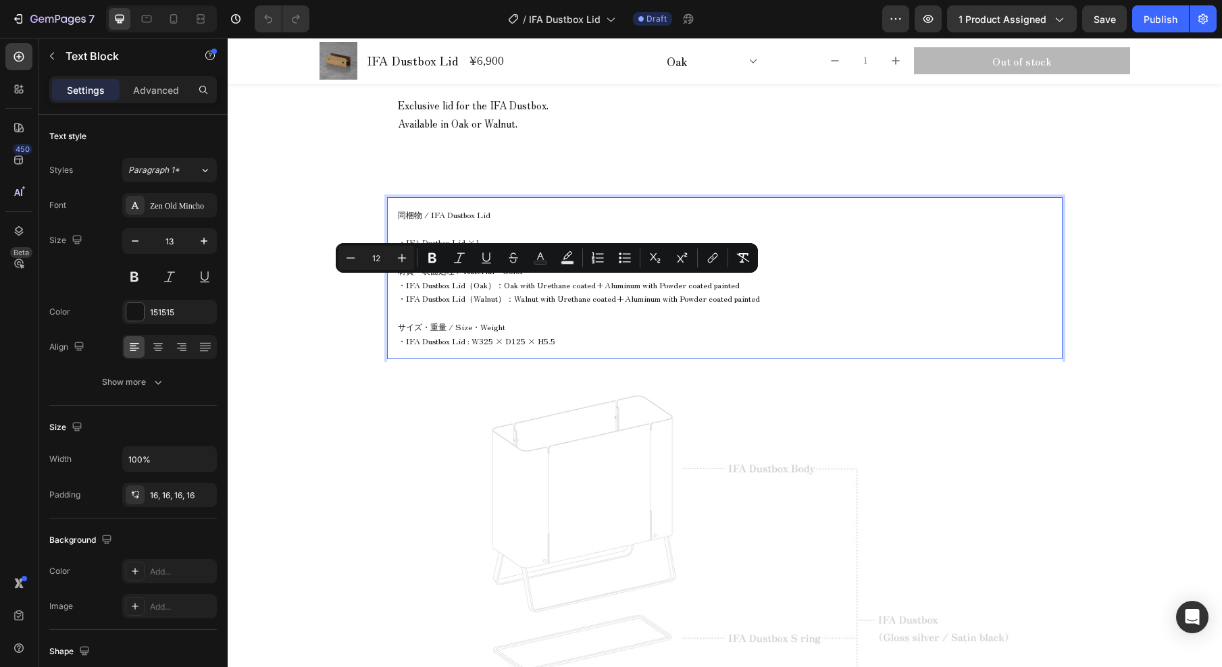
click at [517, 288] on span "・IFA Dustbox Lid（Oak）：Oak with Urethane coated+Aluminum with Powder coated pain…" at bounding box center [569, 284] width 342 height 11
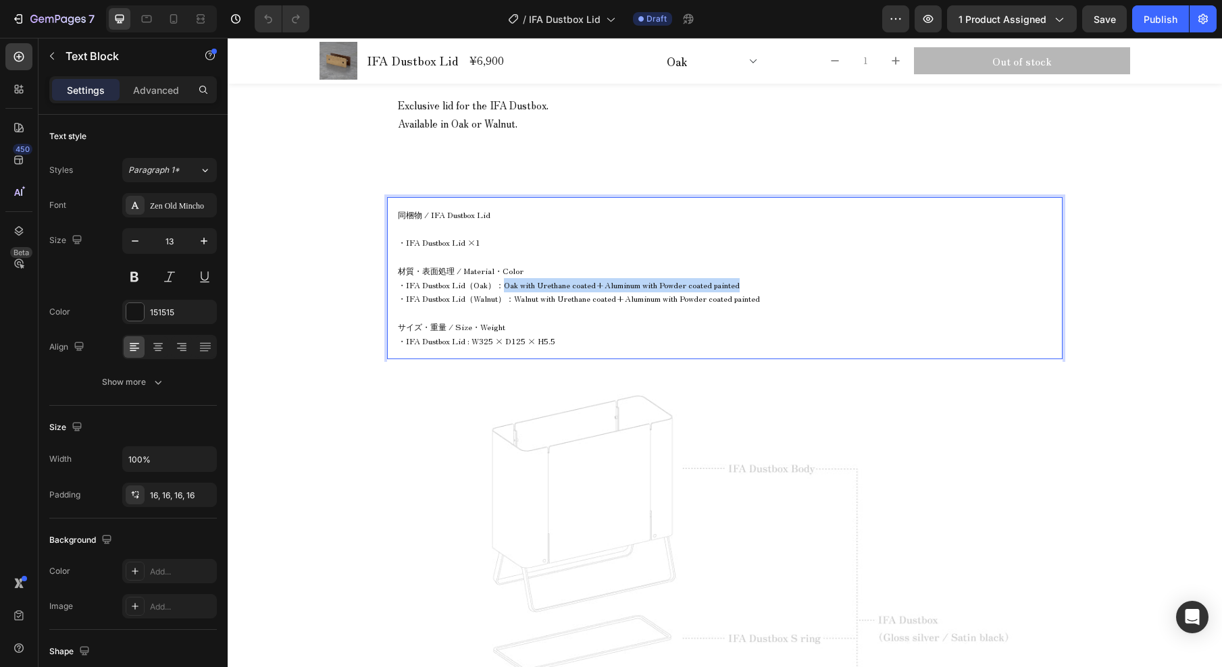
drag, startPoint x: 498, startPoint y: 286, endPoint x: 748, endPoint y: 280, distance: 249.9
click at [748, 280] on p "・IFA Dustbox Lid（Oak）：Oak with Urethane coated+Aluminum with Powder coated pain…" at bounding box center [725, 285] width 654 height 14
click at [509, 301] on span "・IFA Dustbox Lid（Walnut）：Walnut with Urethane coated+Aluminum with Powder coate…" at bounding box center [579, 297] width 362 height 11
drag, startPoint x: 509, startPoint y: 300, endPoint x: 772, endPoint y: 305, distance: 262.7
click at [772, 305] on p "・IFA Dustbox Lid（Walnut）：Walnut with Urethane coated+Aluminum with Powder coate…" at bounding box center [725, 299] width 654 height 14
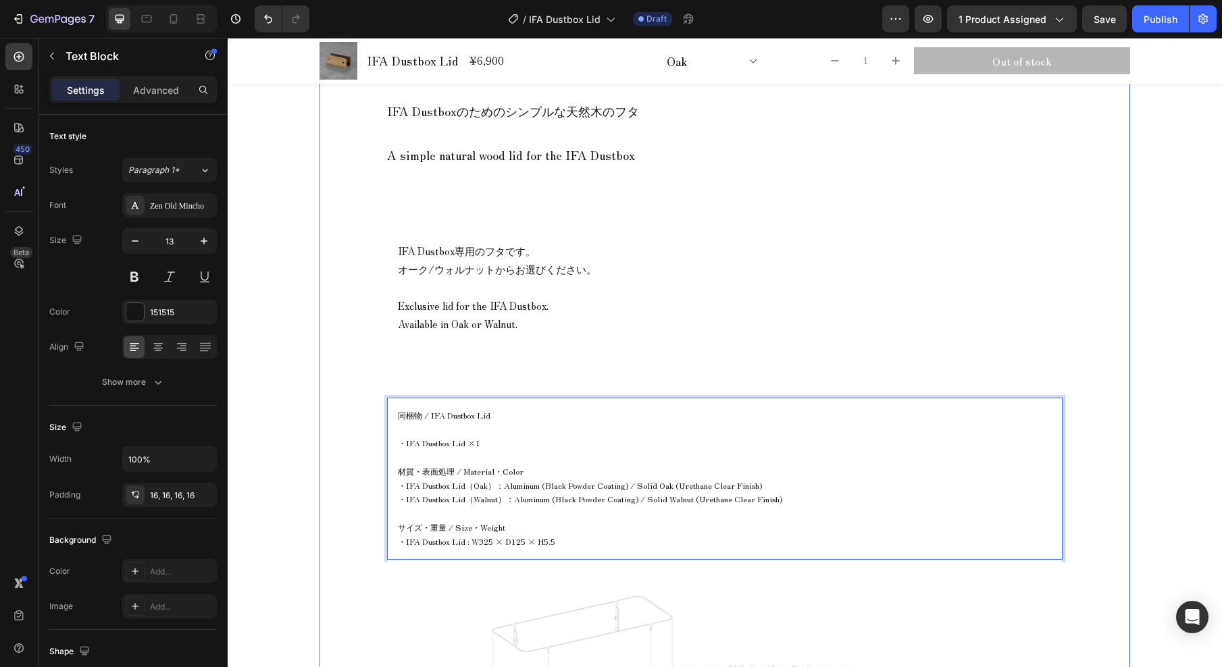
scroll to position [2201, 0]
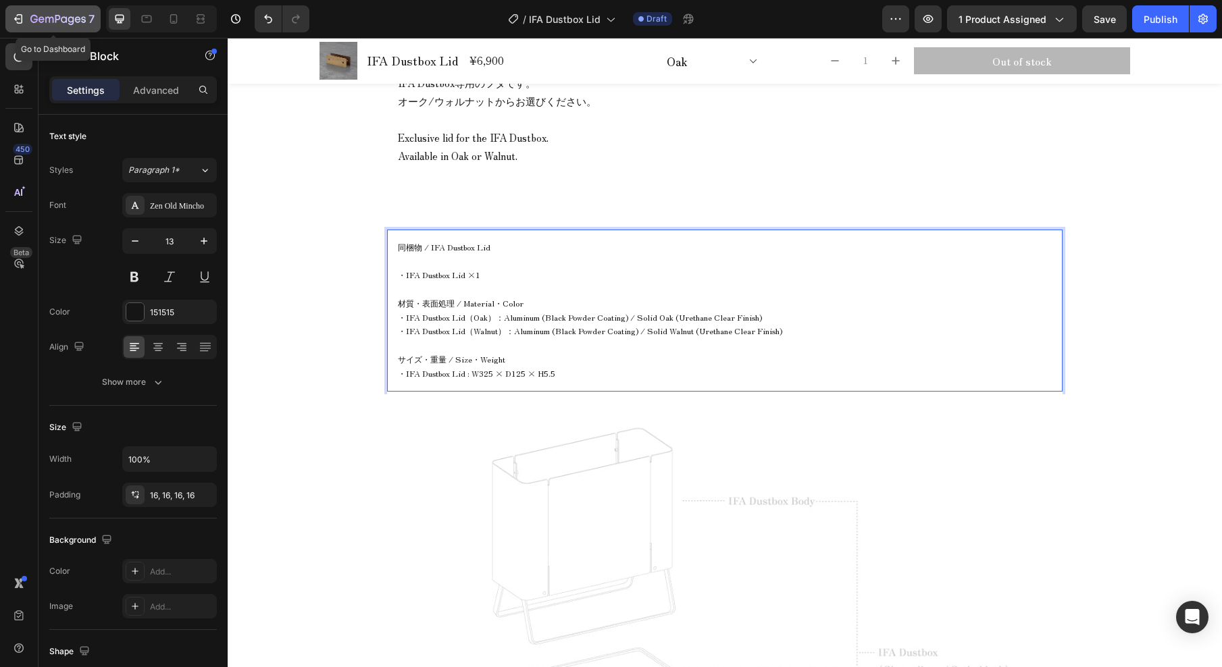
click at [37, 17] on icon "button" at bounding box center [33, 19] width 7 height 8
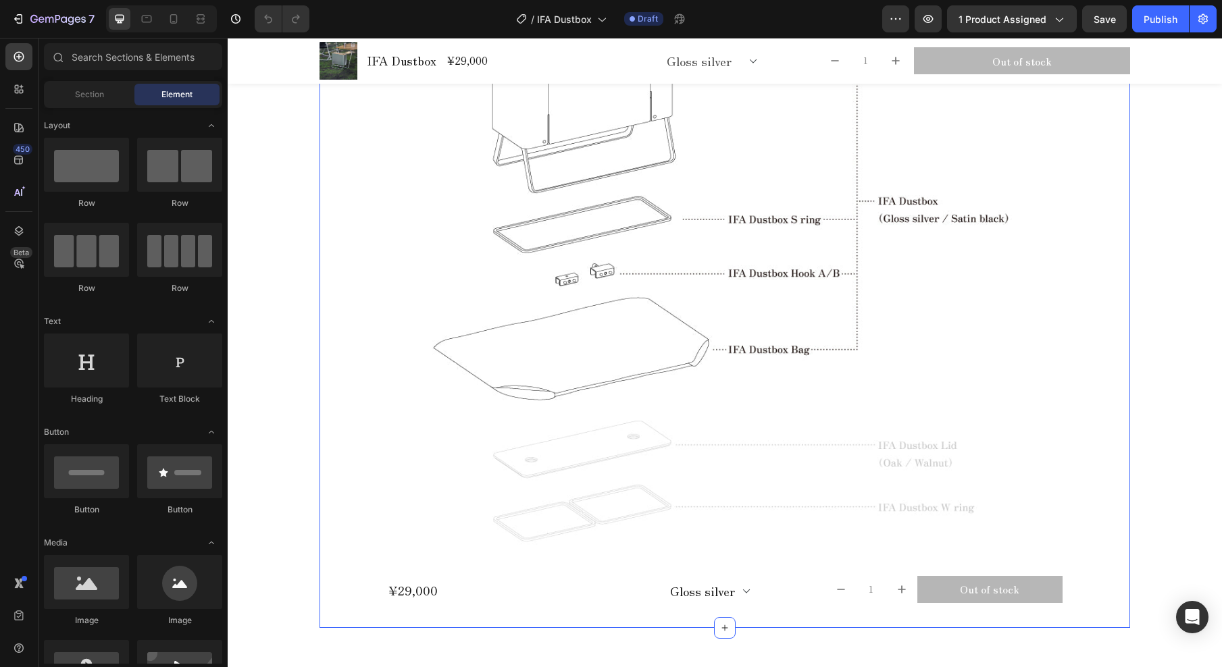
scroll to position [1844, 0]
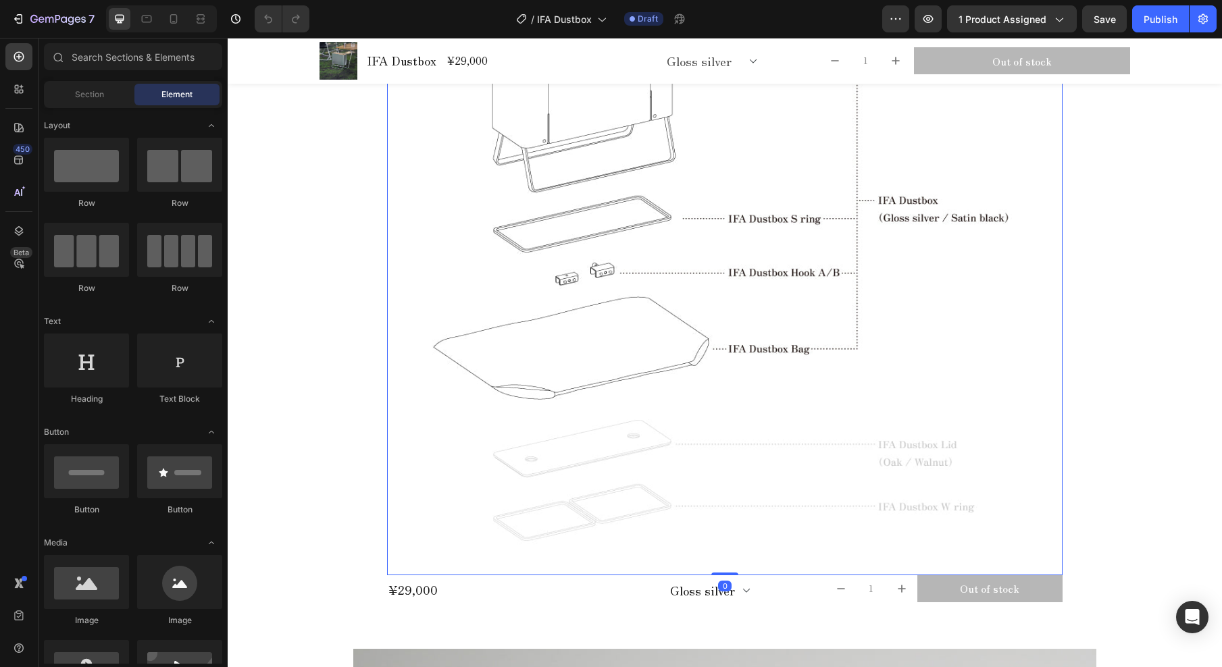
click at [797, 352] on img at bounding box center [724, 257] width 675 height 636
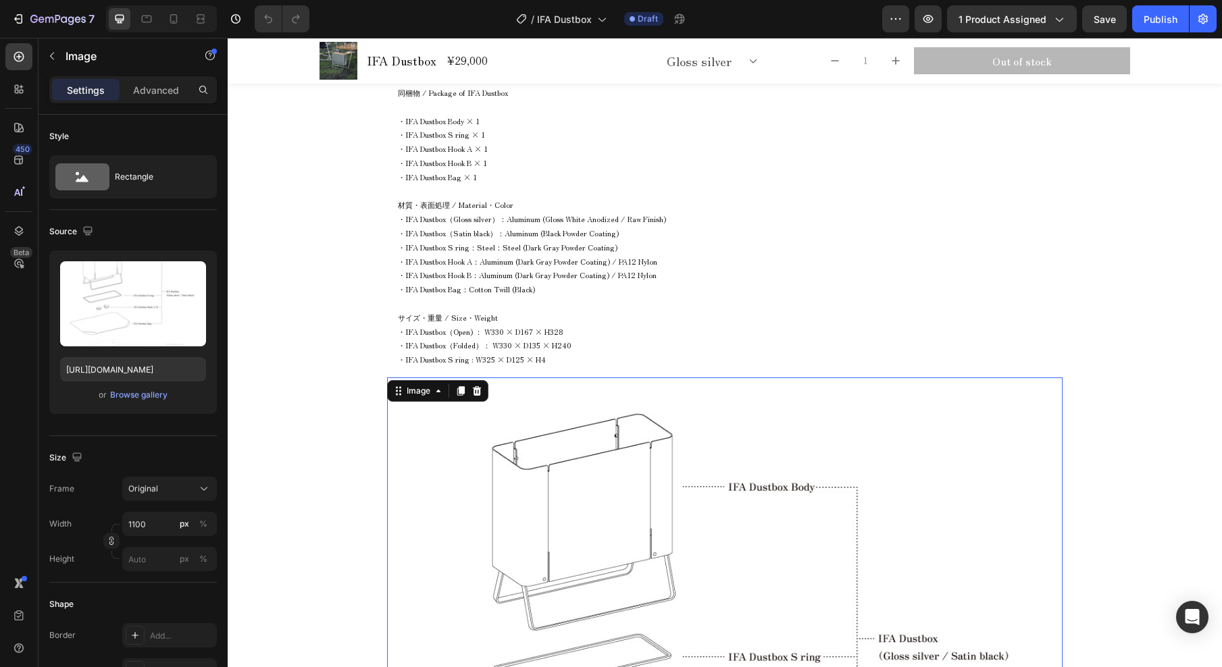
scroll to position [1105, 0]
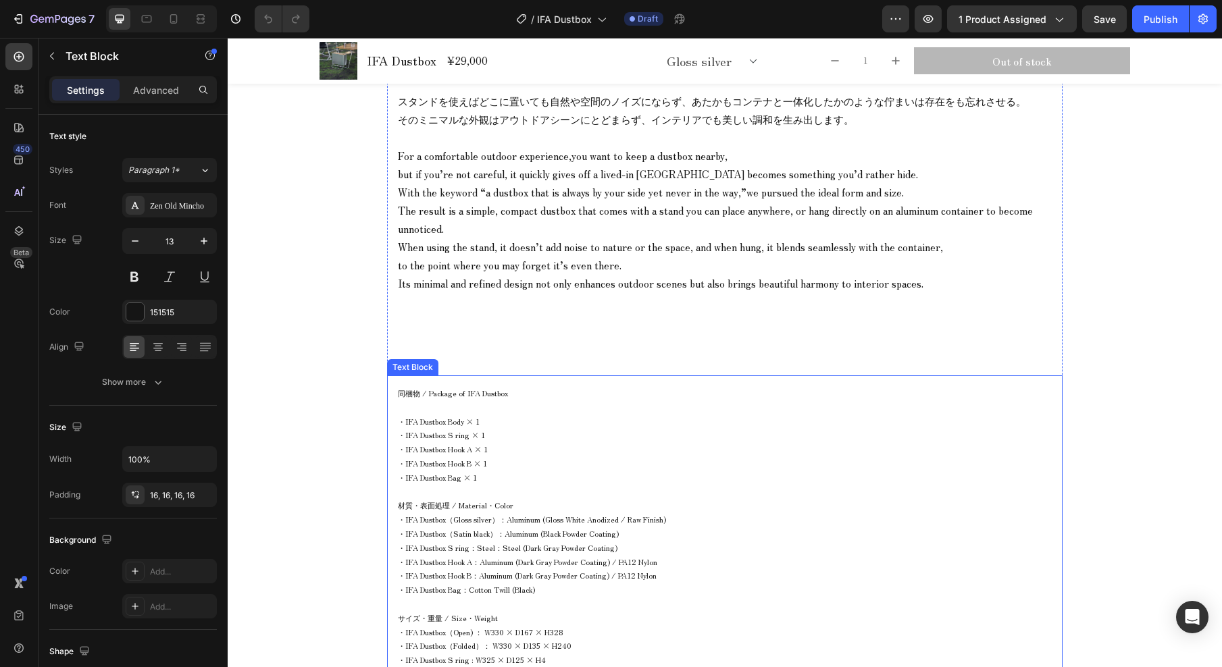
click at [583, 406] on p at bounding box center [725, 407] width 654 height 14
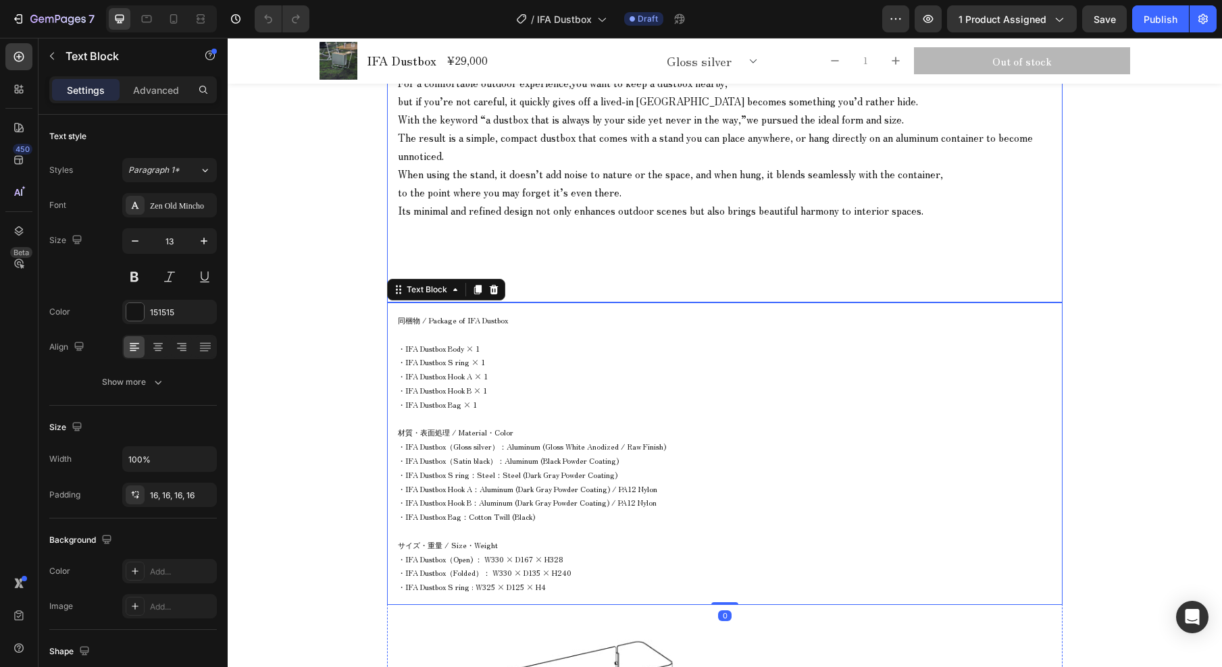
scroll to position [1489, 0]
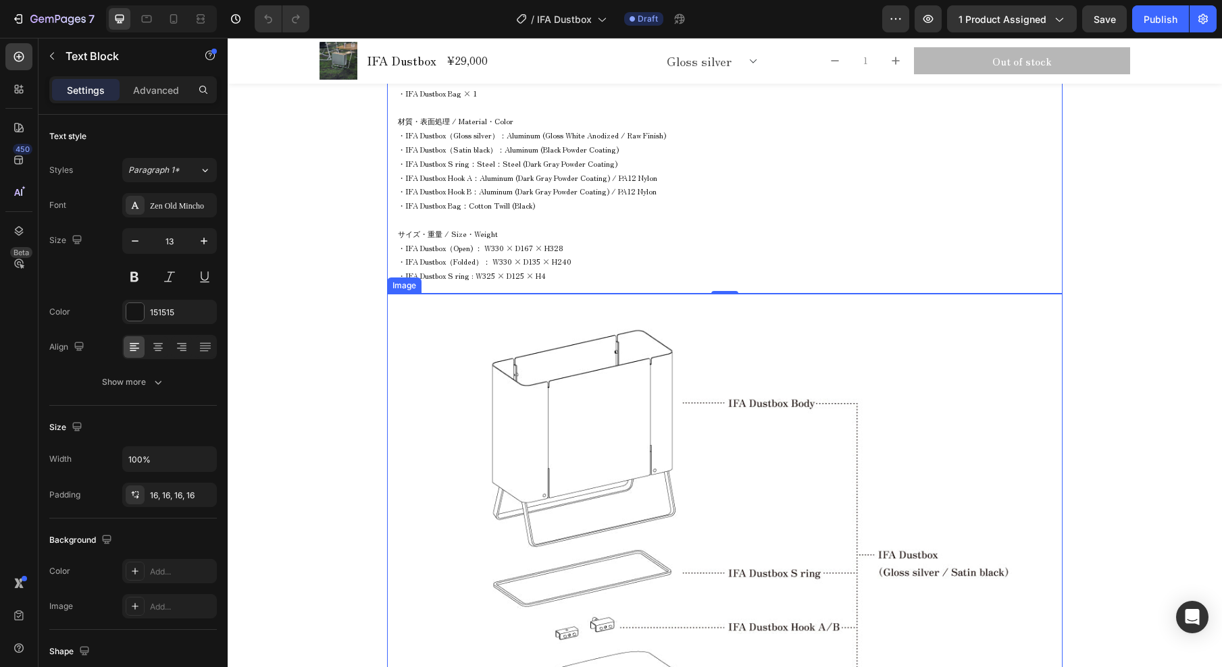
click at [696, 374] on img at bounding box center [724, 612] width 675 height 636
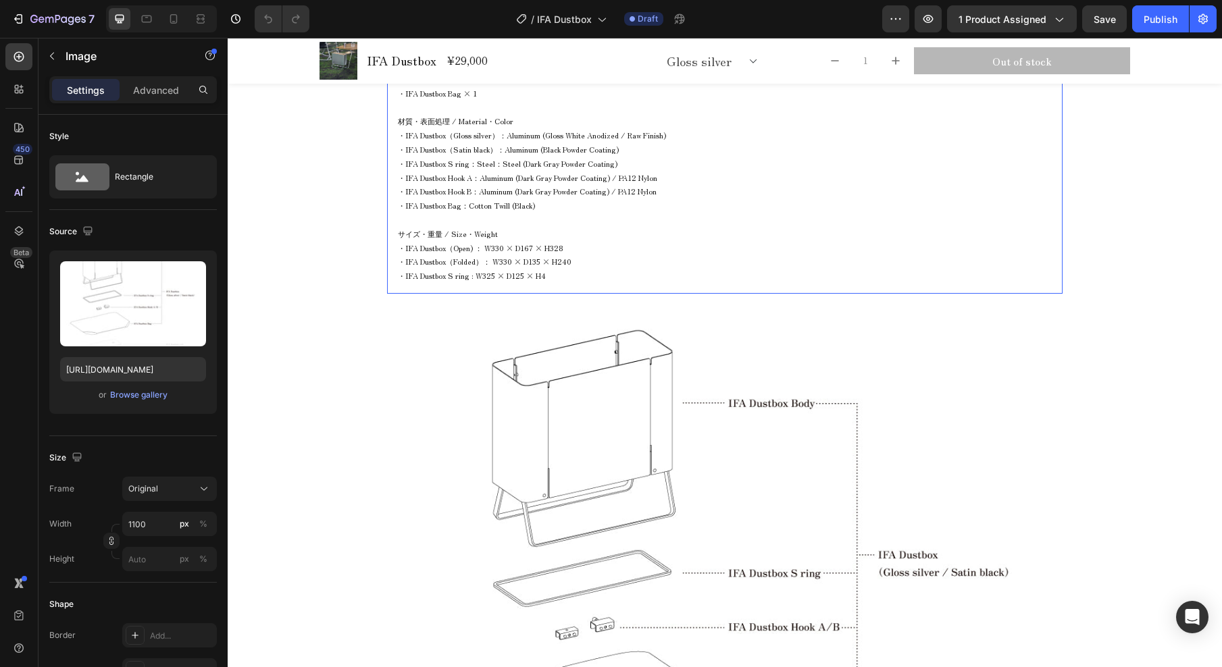
click at [706, 224] on p at bounding box center [725, 220] width 654 height 14
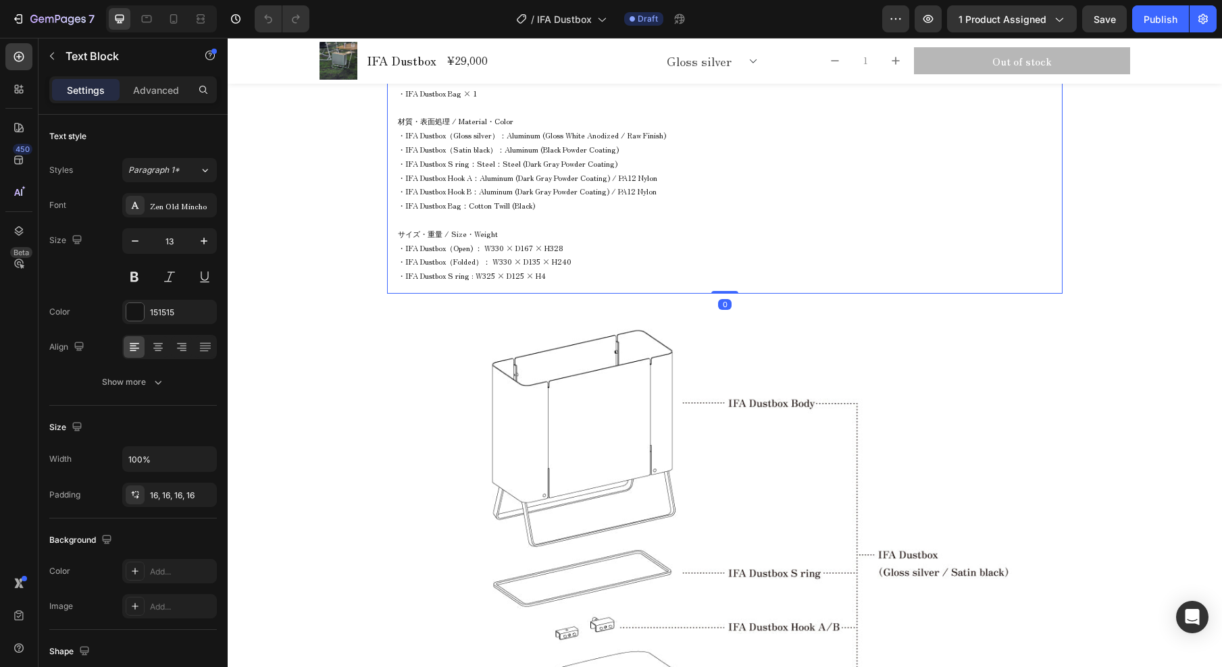
scroll to position [1767, 0]
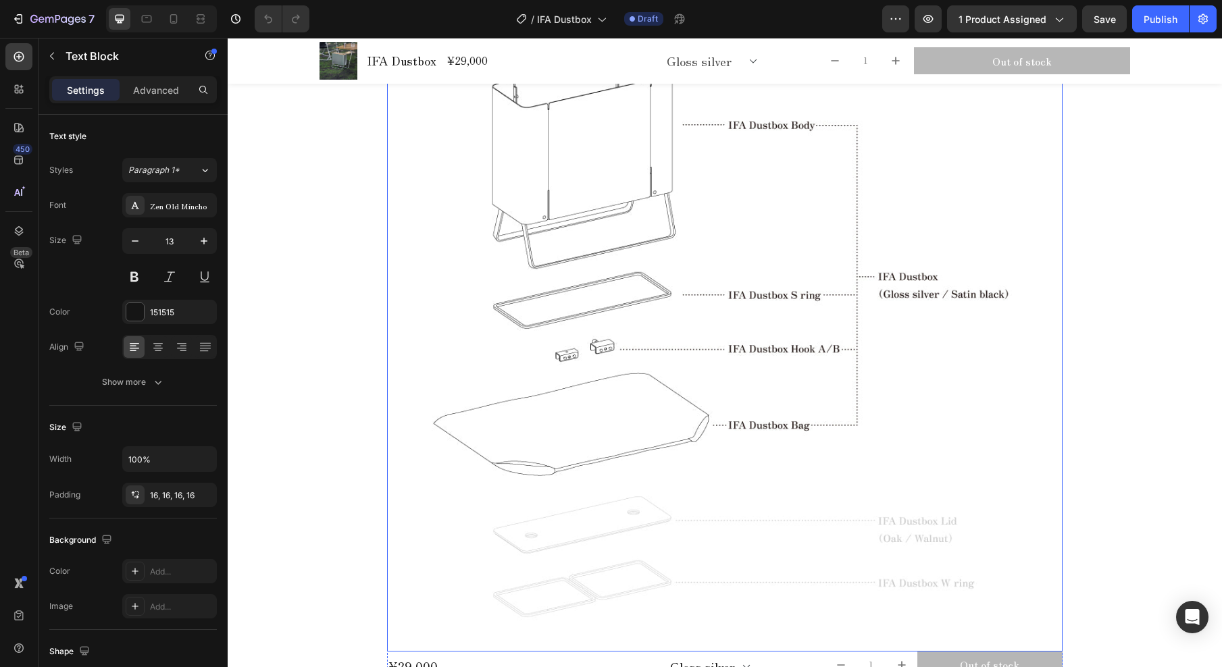
click at [682, 239] on img at bounding box center [724, 334] width 675 height 636
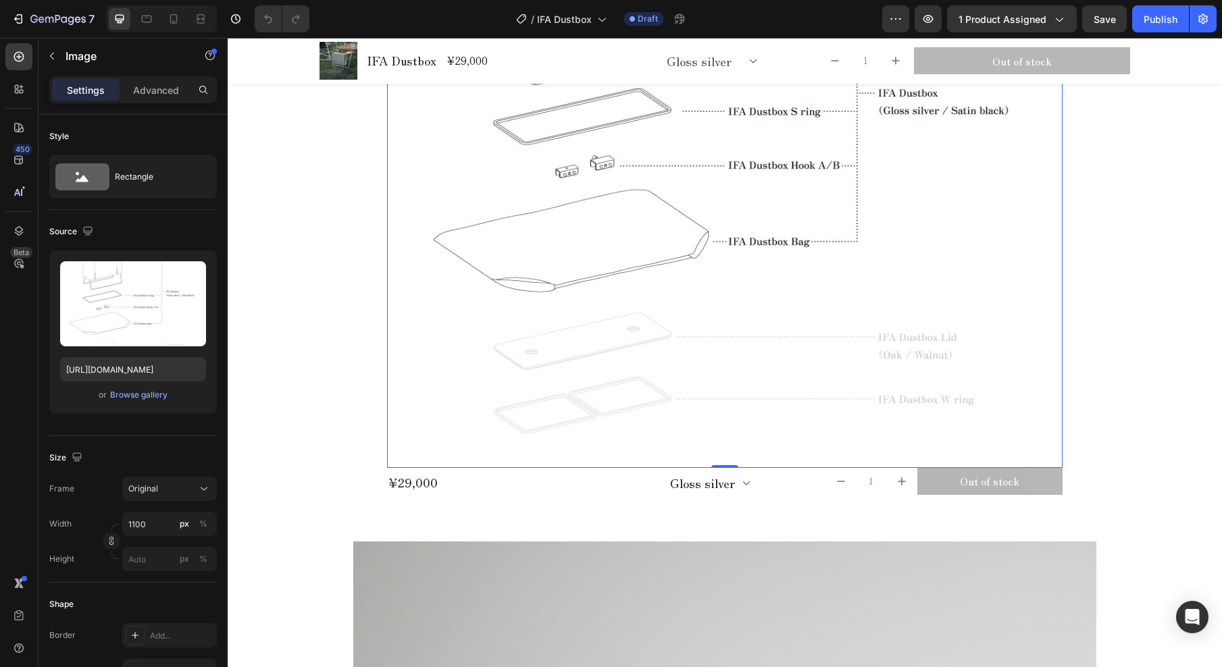
scroll to position [2003, 0]
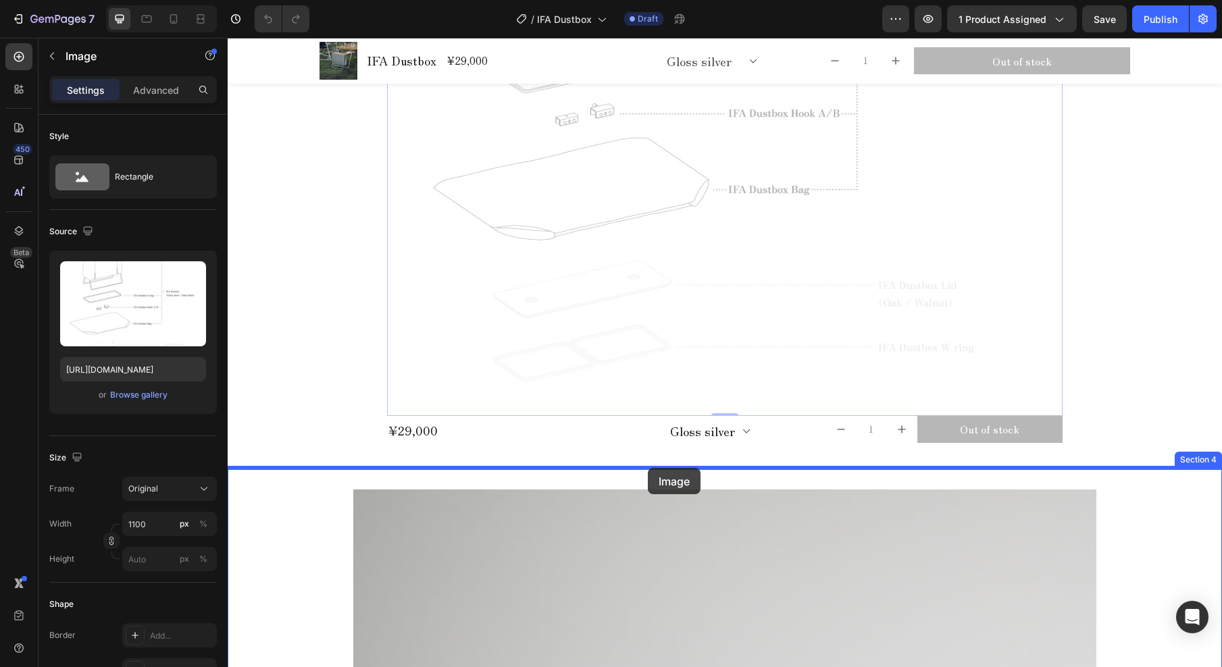
drag, startPoint x: 686, startPoint y: 211, endPoint x: 648, endPoint y: 468, distance: 259.5
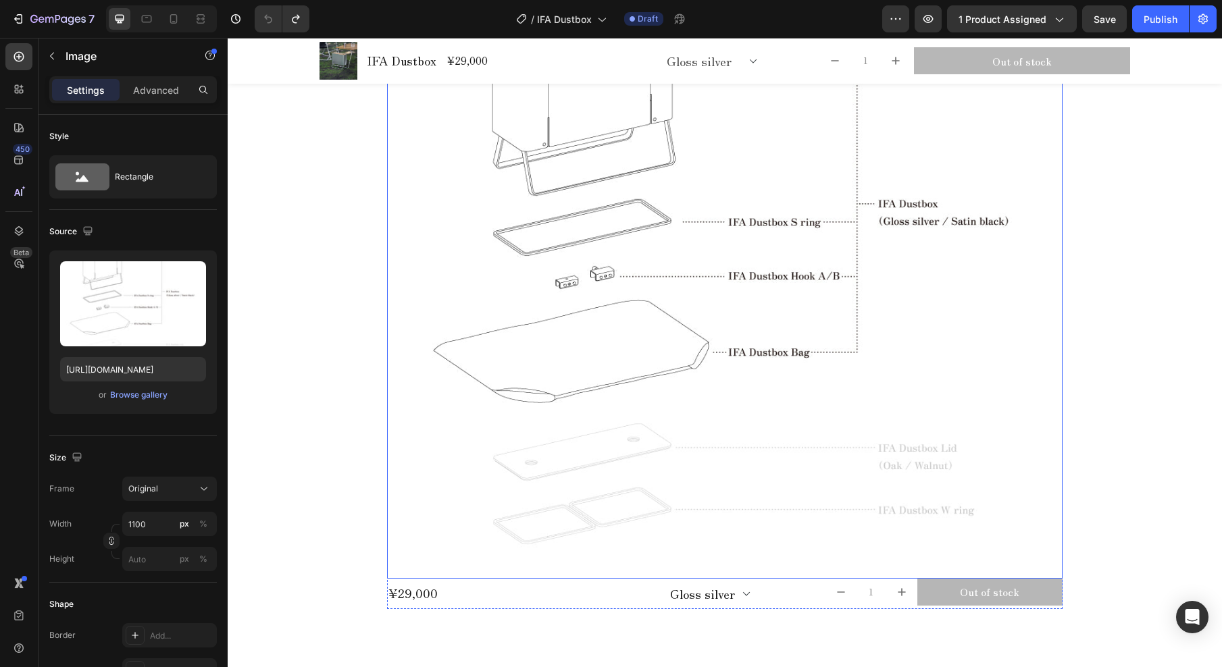
scroll to position [1890, 0]
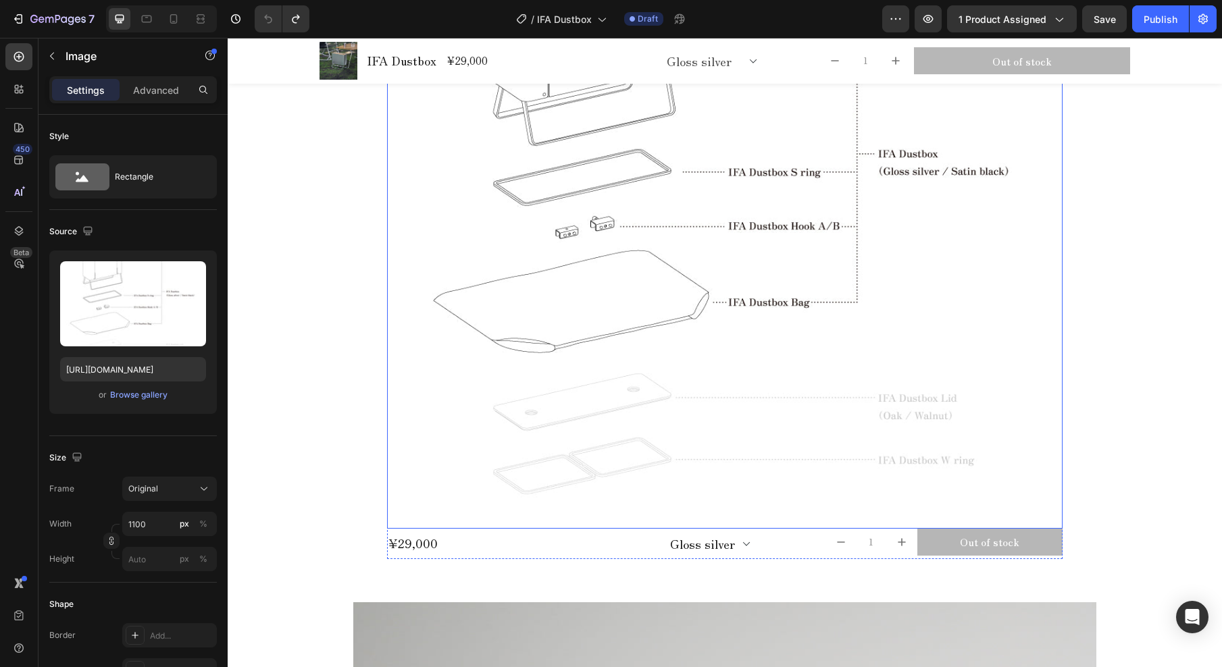
click at [669, 263] on img at bounding box center [724, 211] width 675 height 636
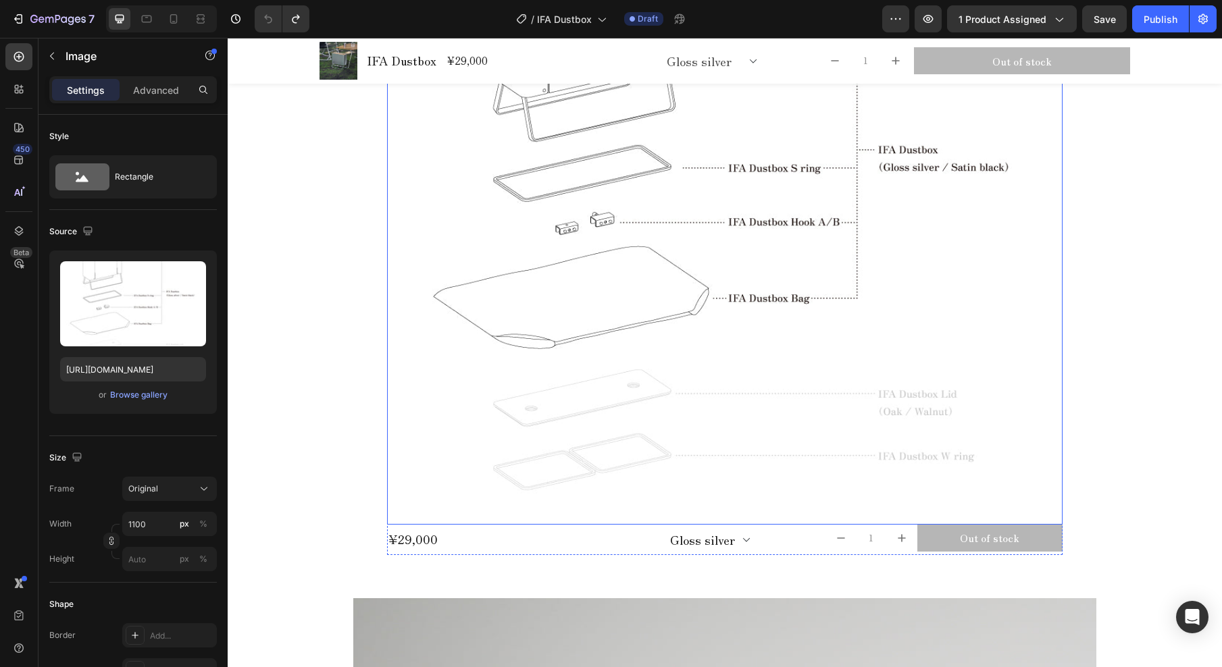
scroll to position [1902, 0]
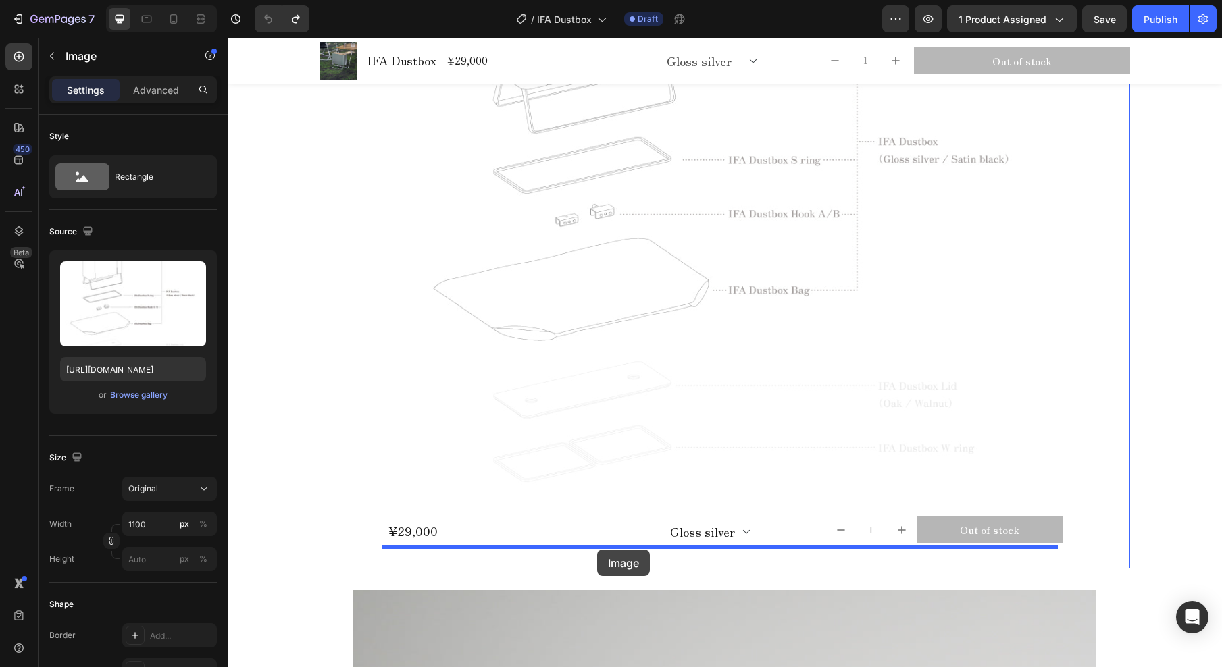
drag, startPoint x: 633, startPoint y: 246, endPoint x: 597, endPoint y: 550, distance: 306.1
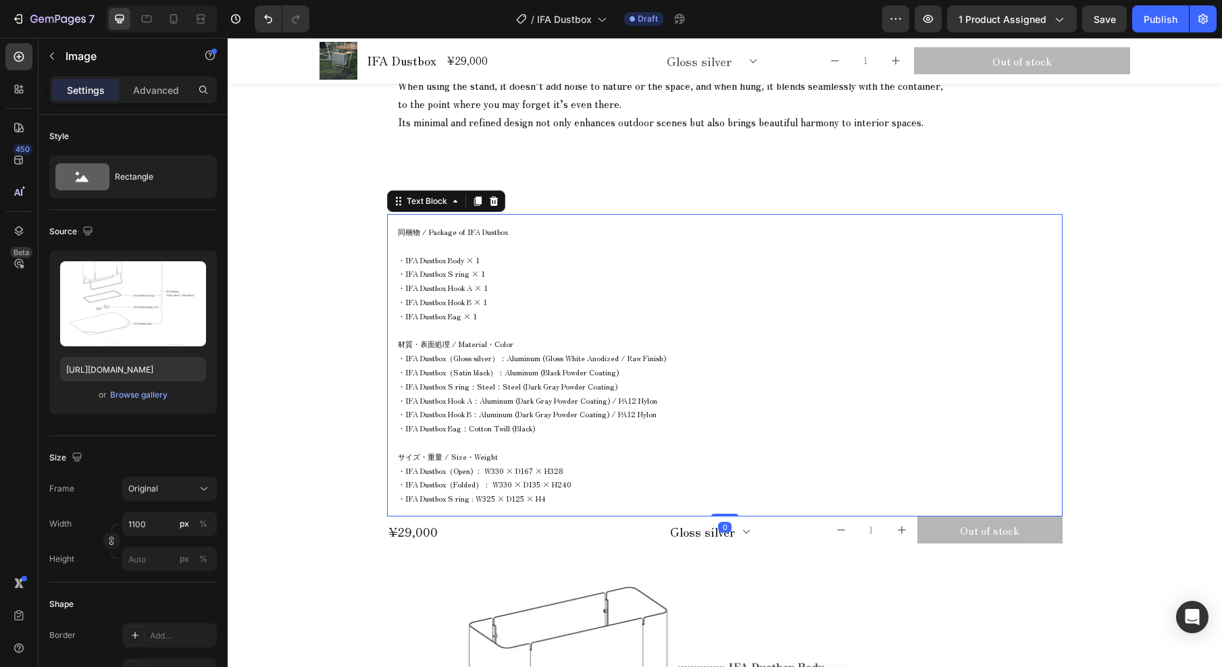
click at [557, 265] on p "・IFA Dustbox Body × 1" at bounding box center [725, 260] width 654 height 14
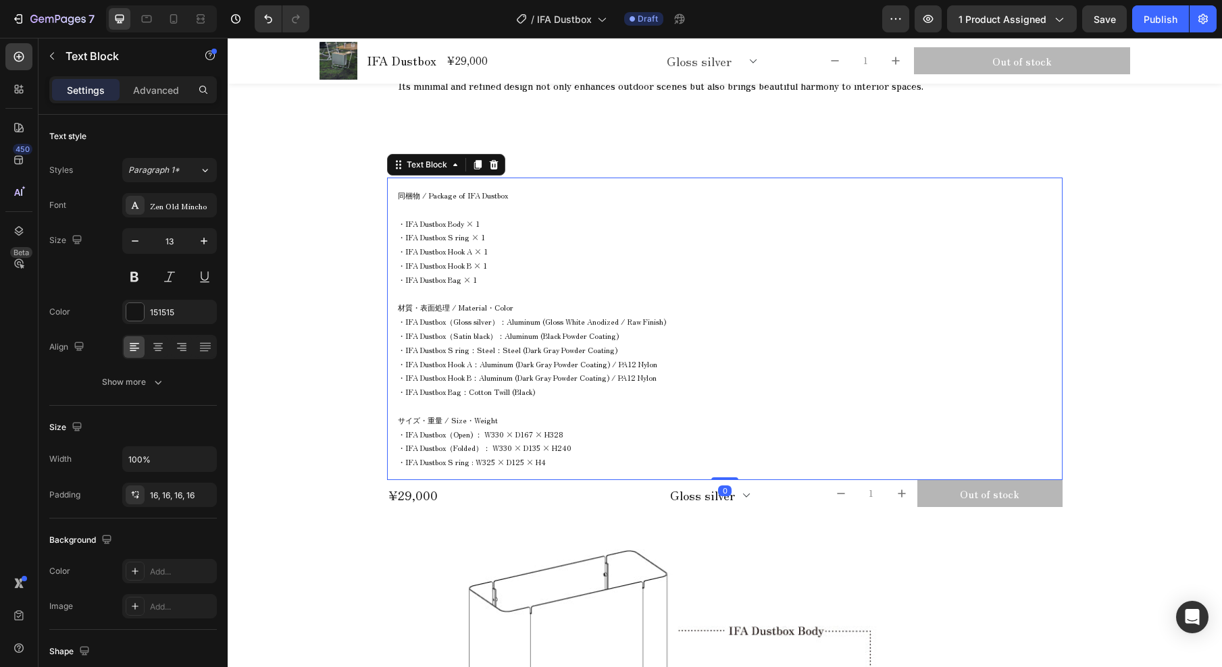
scroll to position [1380, 0]
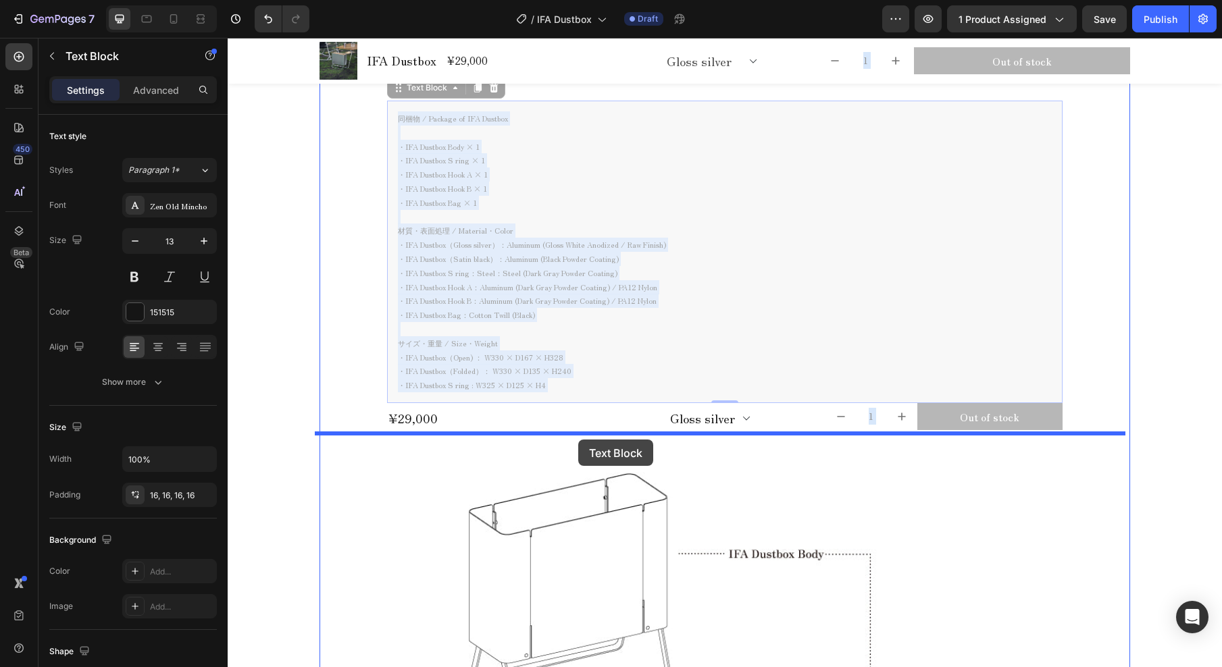
drag, startPoint x: 595, startPoint y: 122, endPoint x: 578, endPoint y: 440, distance: 317.8
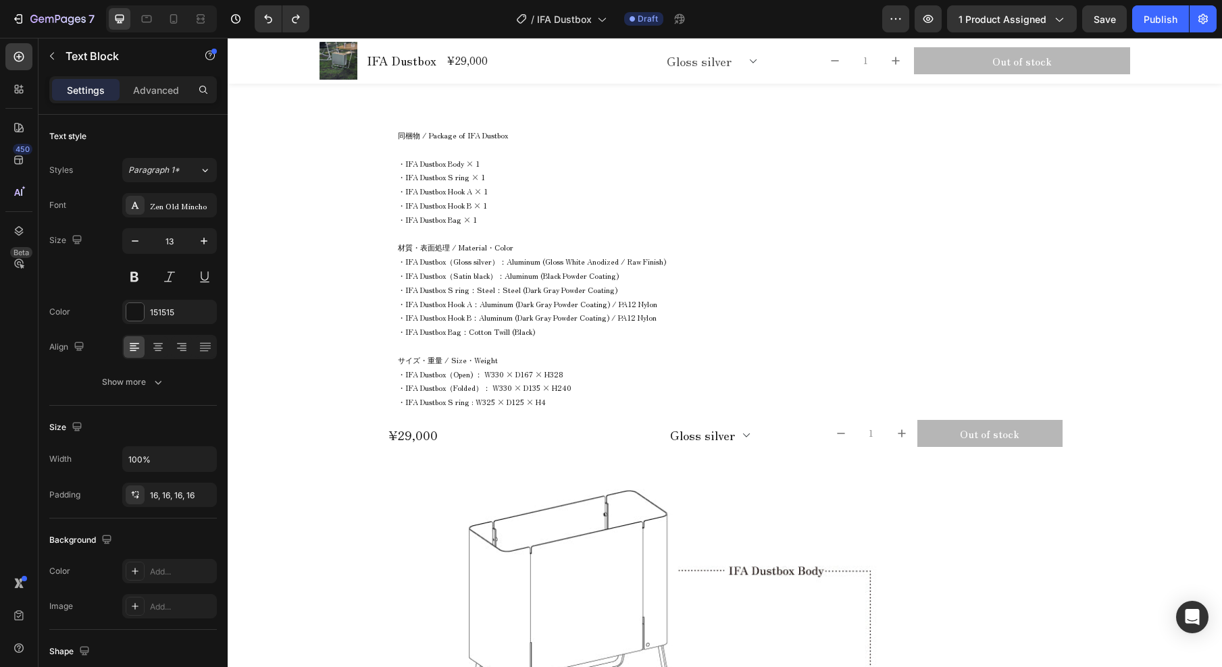
scroll to position [1355, 0]
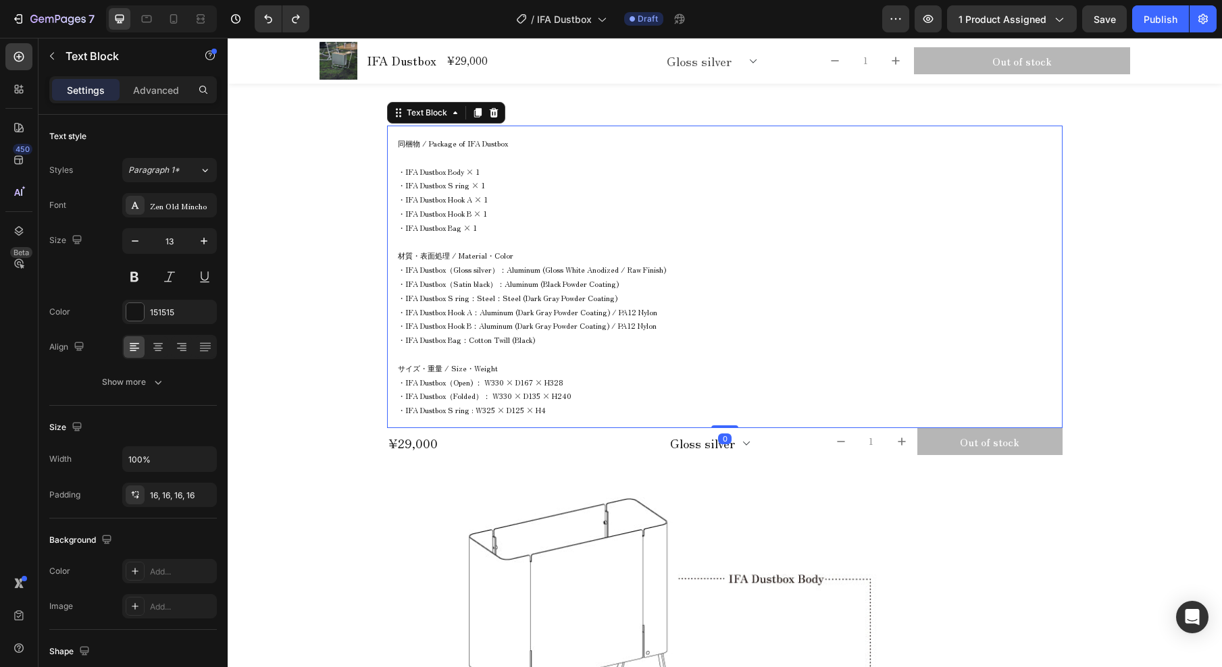
click at [540, 353] on p "Rich Text Editor. Editing area: main" at bounding box center [725, 354] width 654 height 14
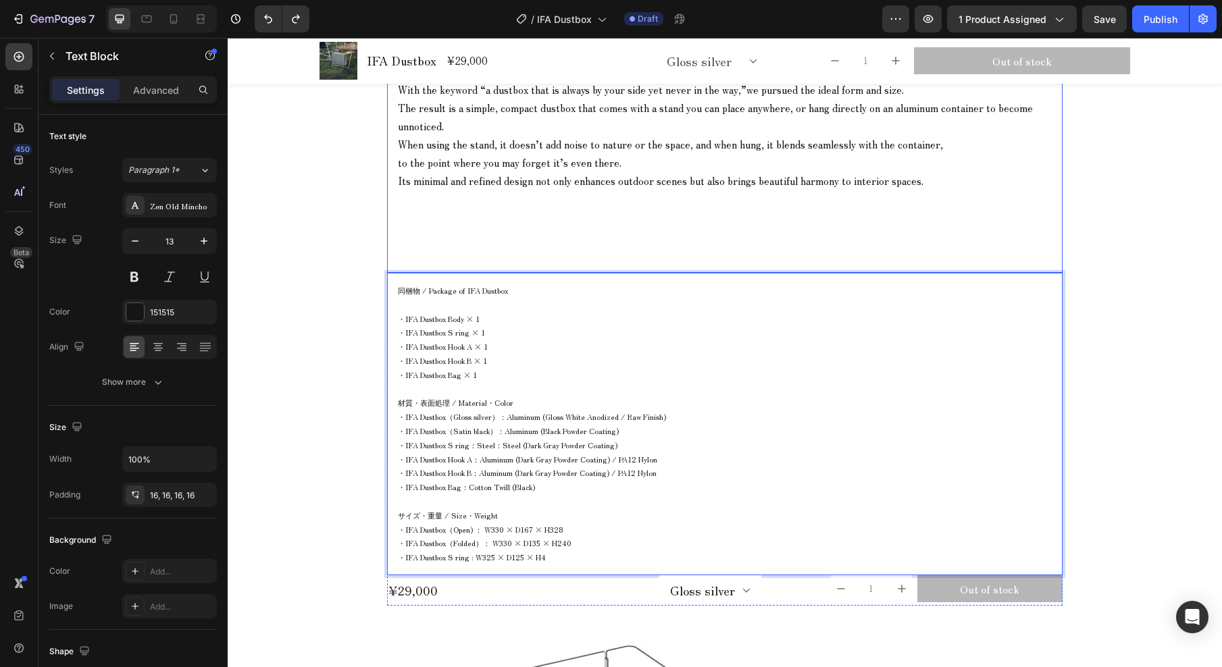
scroll to position [1288, 0]
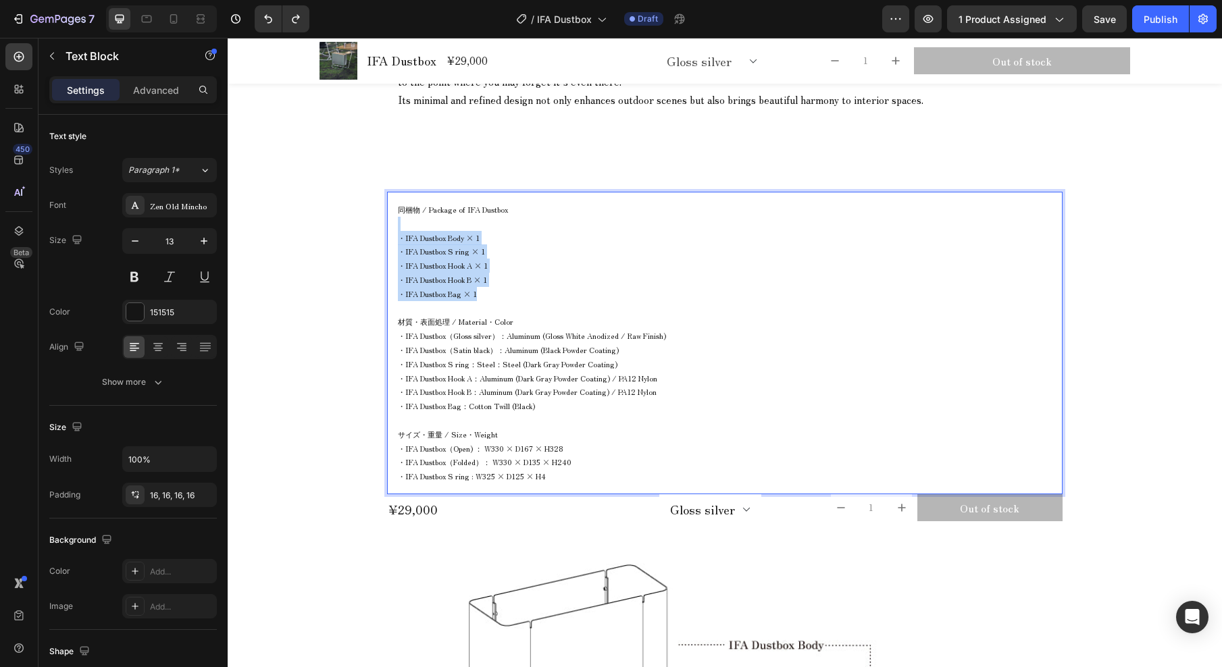
drag, startPoint x: 532, startPoint y: 226, endPoint x: 555, endPoint y: 267, distance: 46.6
click at [546, 292] on div "同梱物 / Package of IFA Dustbox ・IFA Dustbox Body × 1 ・IFA Dustbox S ring × 1 ・IFA…" at bounding box center [724, 343] width 675 height 303
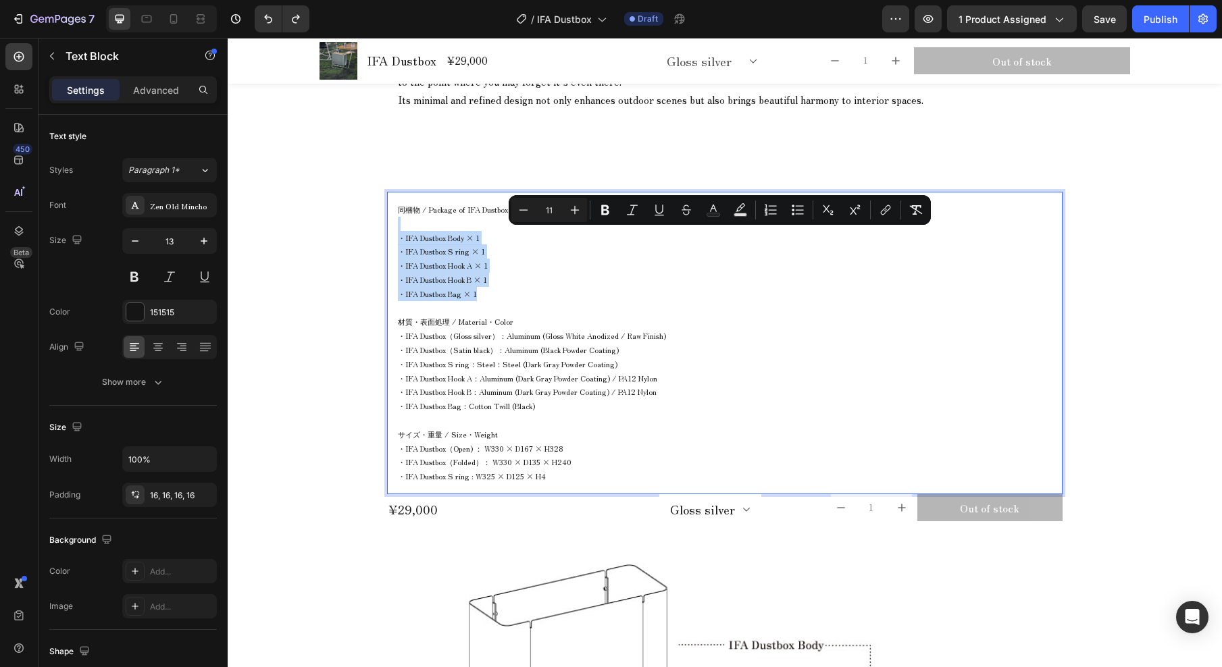
click at [777, 284] on p "・IFA Dustbox Hook B × 1" at bounding box center [725, 280] width 654 height 14
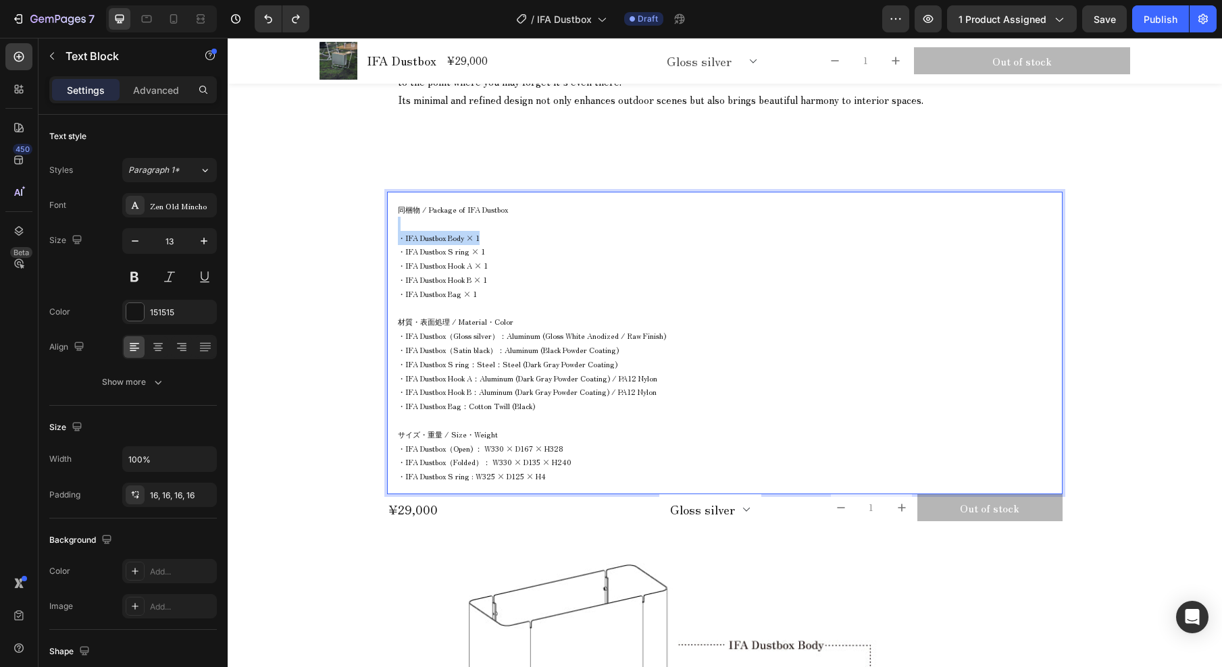
drag, startPoint x: 737, startPoint y: 217, endPoint x: 749, endPoint y: 236, distance: 22.7
click at [749, 236] on div "同梱物 / Package of IFA Dustbox ・IFA Dustbox Body × 1 ・IFA Dustbox S ring × 1 ・IFA…" at bounding box center [724, 343] width 675 height 303
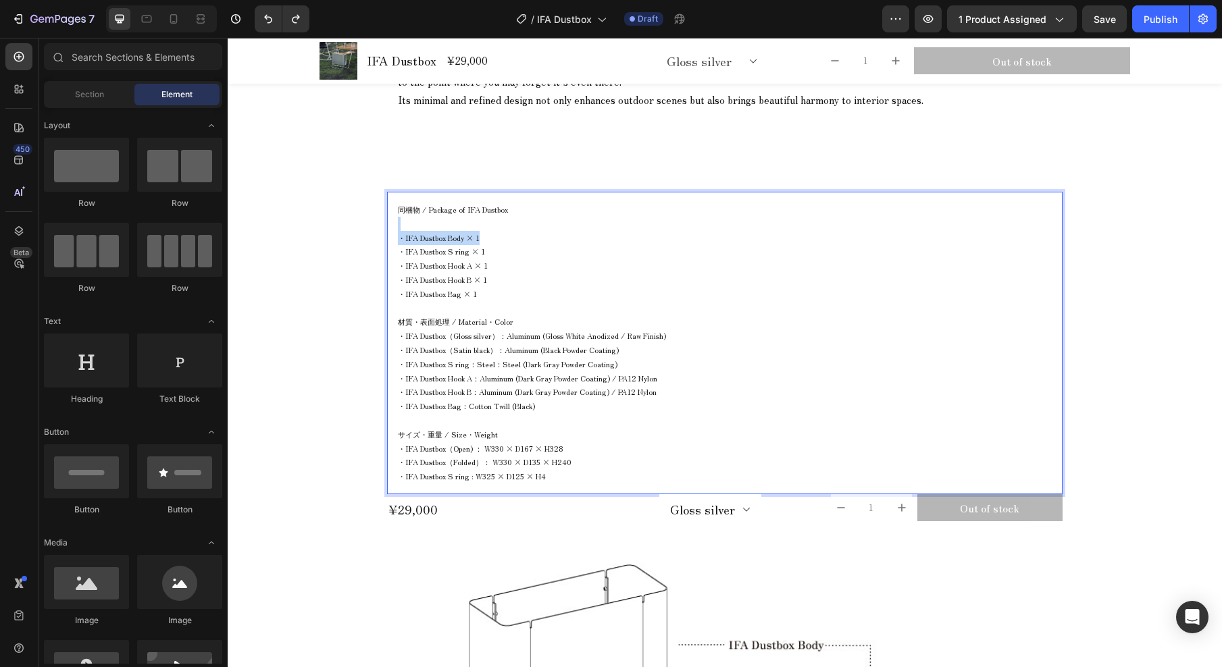
click at [585, 250] on p "・IFA Dustbox S ring × 1" at bounding box center [725, 251] width 654 height 14
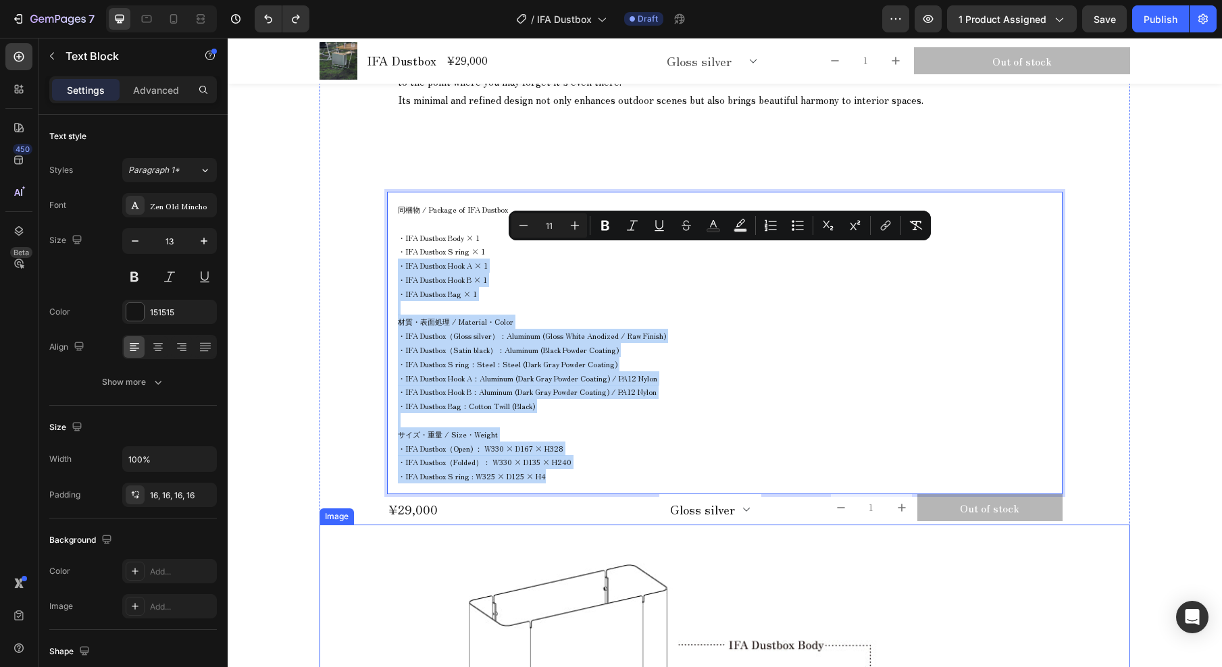
drag, startPoint x: 671, startPoint y: 247, endPoint x: 418, endPoint y: 525, distance: 375.8
click at [669, 305] on p "Rich Text Editor. Editing area: main" at bounding box center [725, 308] width 654 height 14
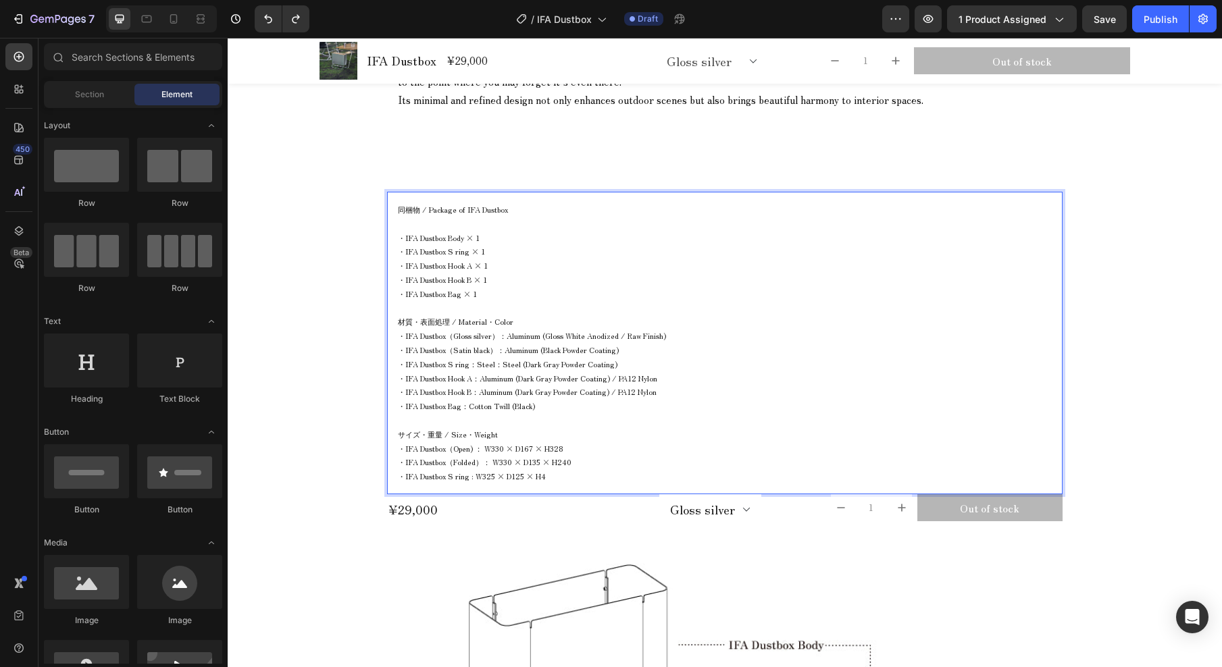
drag, startPoint x: 1126, startPoint y: 297, endPoint x: 1116, endPoint y: 297, distance: 10.1
click at [1125, 297] on section "Drop element here IFA Dustbox Product Title コンテナに同化するコンパクトなゴミ箱 A compact dustbo…" at bounding box center [725, 371] width 832 height 1750
click at [702, 249] on p "・IFA Dustbox S ring × 1" at bounding box center [725, 251] width 654 height 14
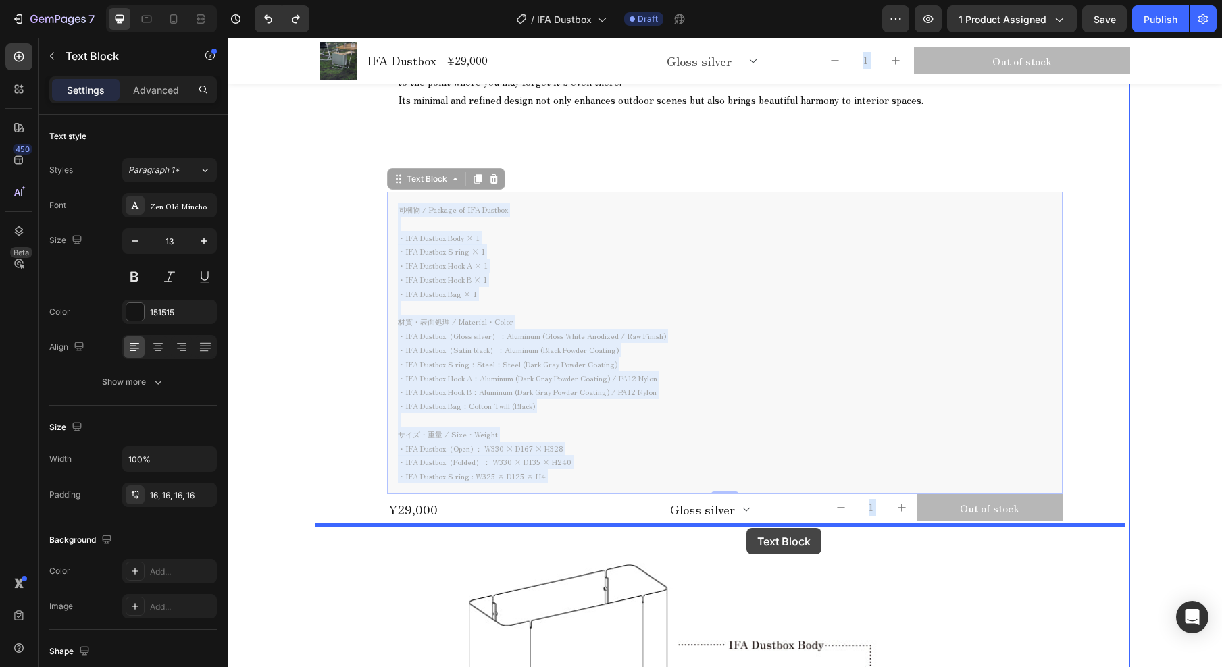
drag, startPoint x: 563, startPoint y: 492, endPoint x: 746, endPoint y: 529, distance: 186.6
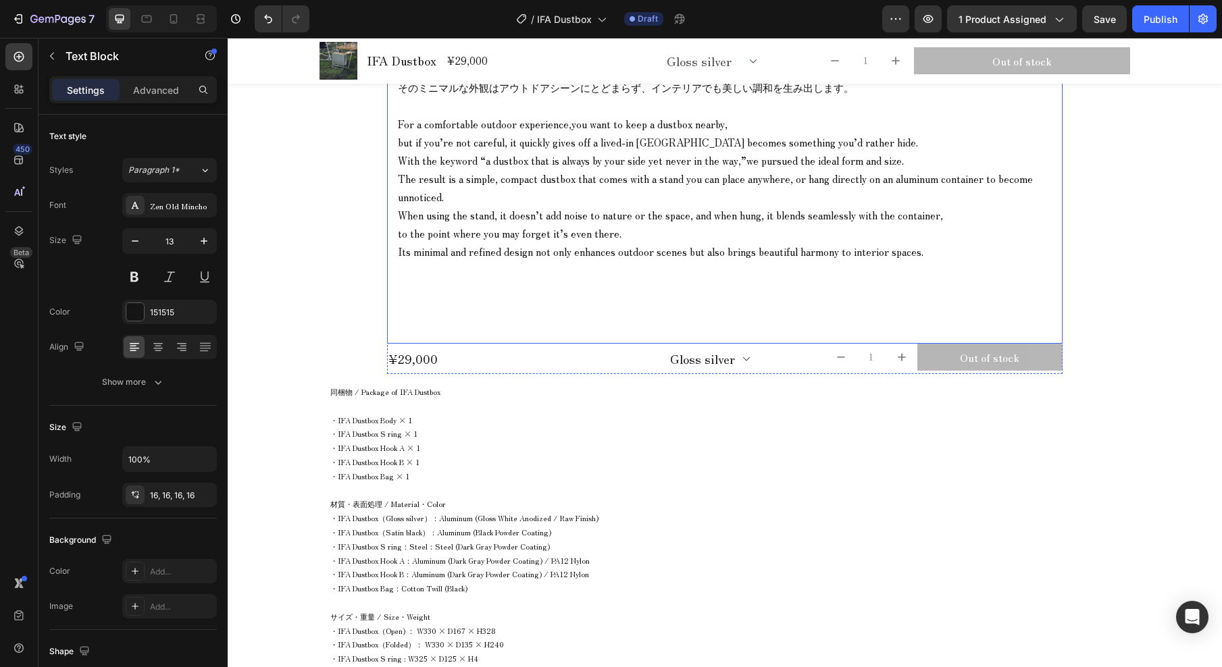
scroll to position [983, 0]
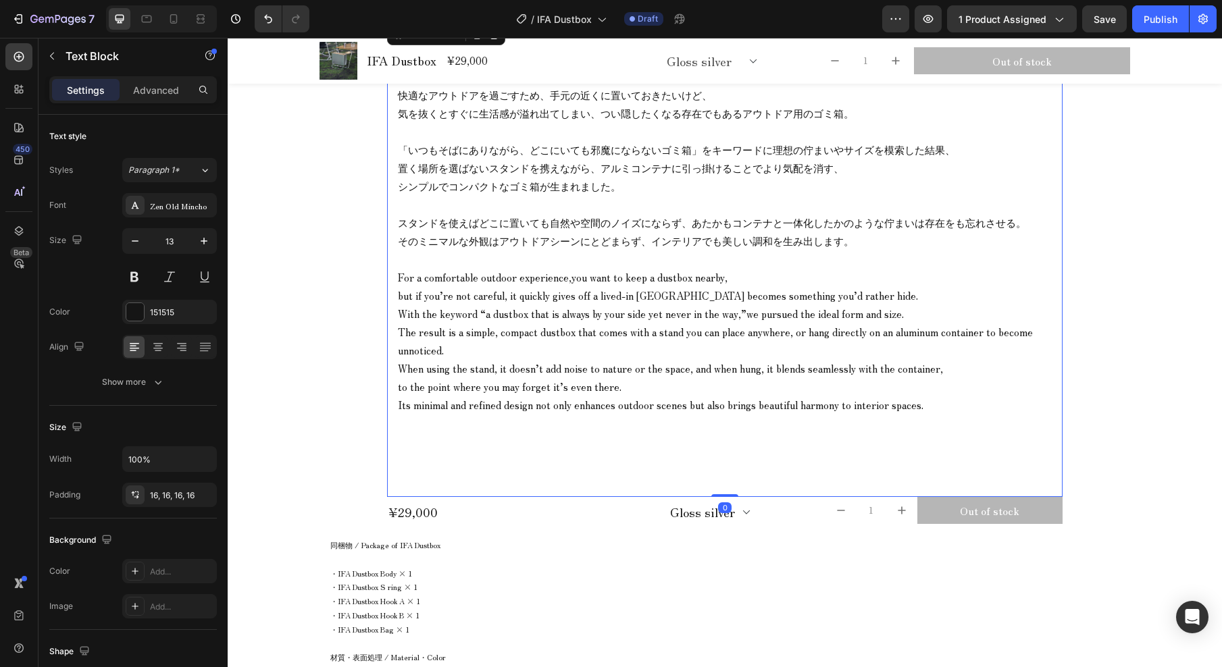
click at [648, 292] on p "For a comfortable outdoor experience,you want to keep a dustbox nearby, but if …" at bounding box center [725, 286] width 654 height 36
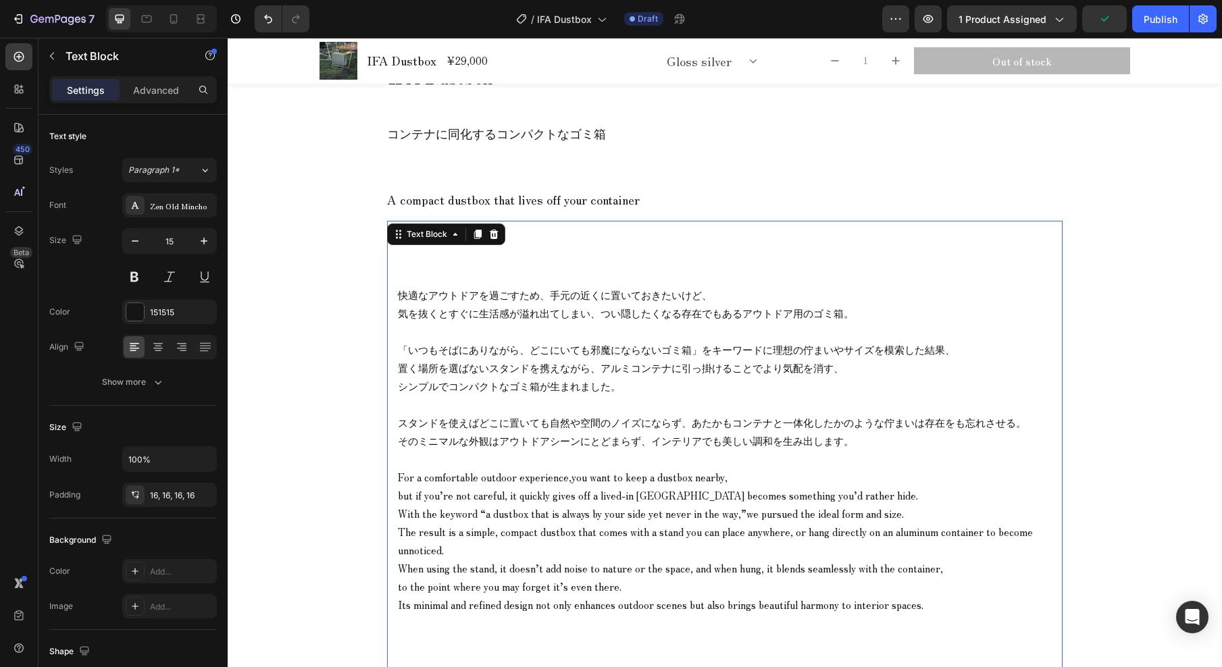
scroll to position [785, 0]
click at [833, 251] on div "快適なアウトドアを過ごすため、手元の近くに置いておきたいけど、 気を抜くとすぐに生活感が溢れ出てしまい、つい隠したくなる存在でもあるアウトドア用のゴミ箱。 「…" at bounding box center [724, 457] width 675 height 476
click at [148, 88] on p "Advanced" at bounding box center [156, 90] width 46 height 14
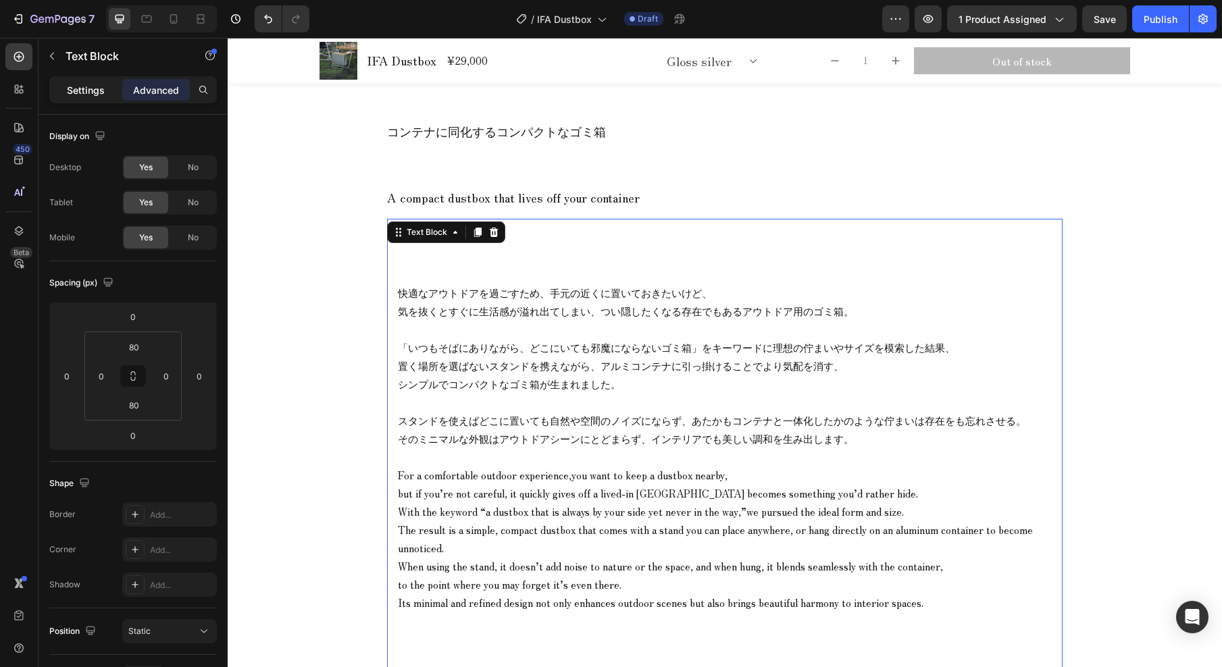
click at [91, 92] on p "Settings" at bounding box center [86, 90] width 38 height 14
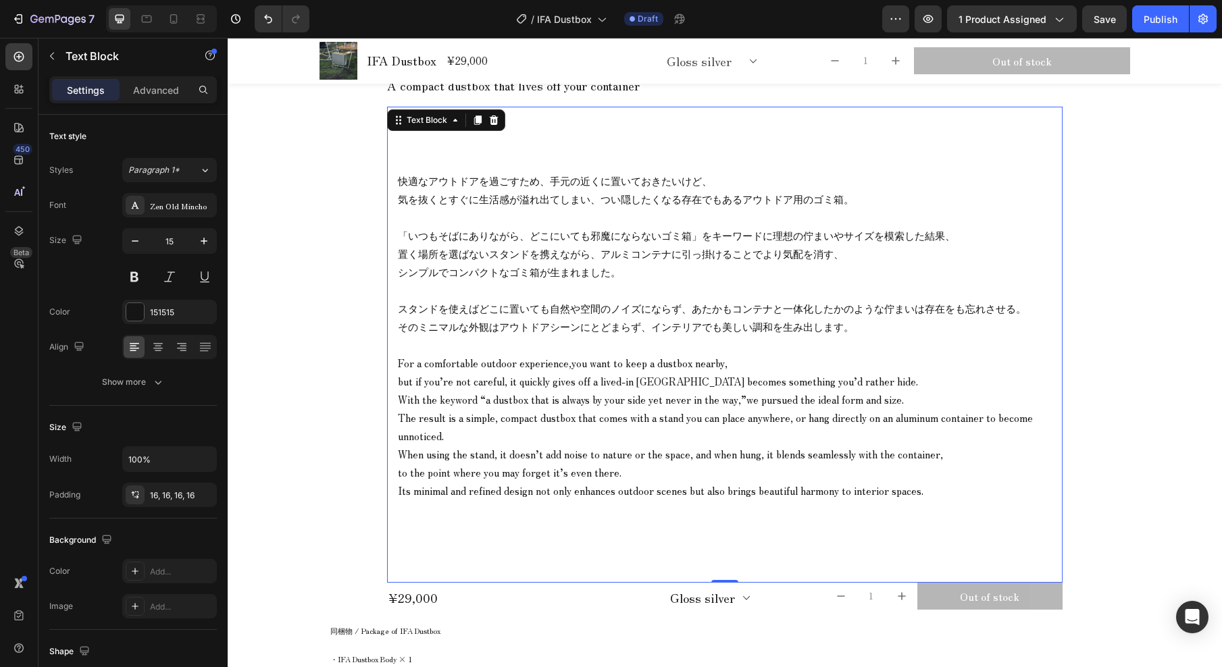
scroll to position [1053, 0]
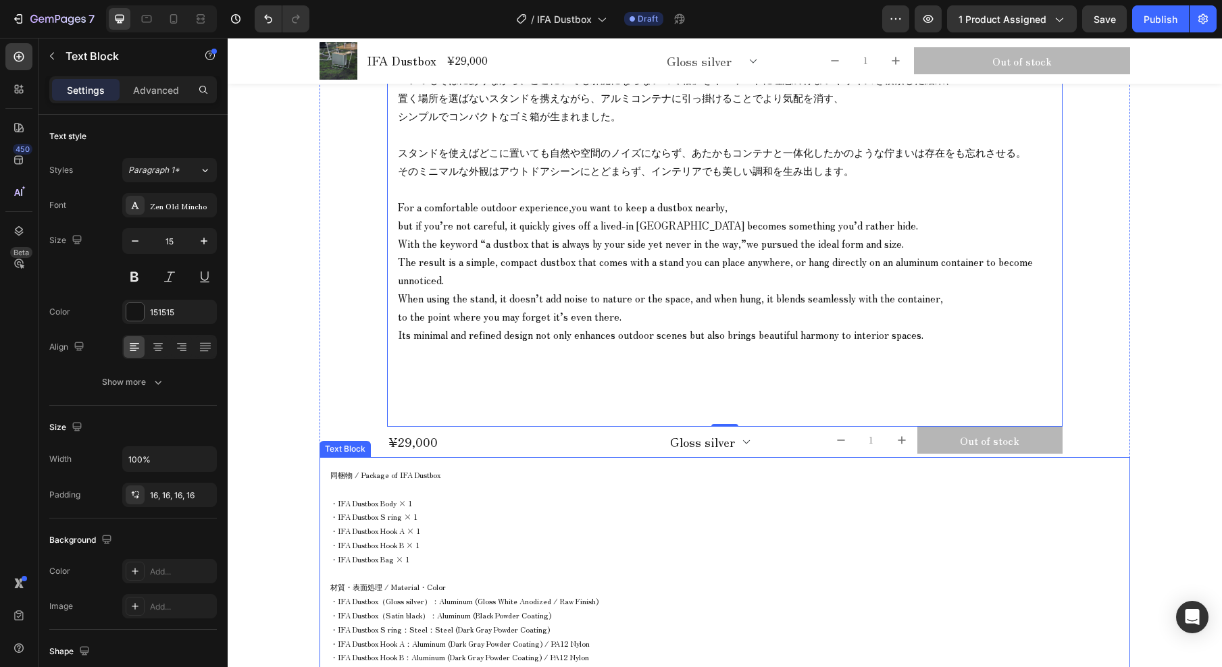
click at [486, 540] on p "・IFA Dustbox Hook B × 1" at bounding box center [724, 545] width 789 height 14
click at [469, 376] on div "快適なアウトドアを過ごすため、手元の近くに置いておきたいけど、 気を抜くとすぐに生活感が溢れ出てしまい、つい隠したくなる存在でもあるアウトドア用のゴミ箱。 「…" at bounding box center [724, 189] width 675 height 476
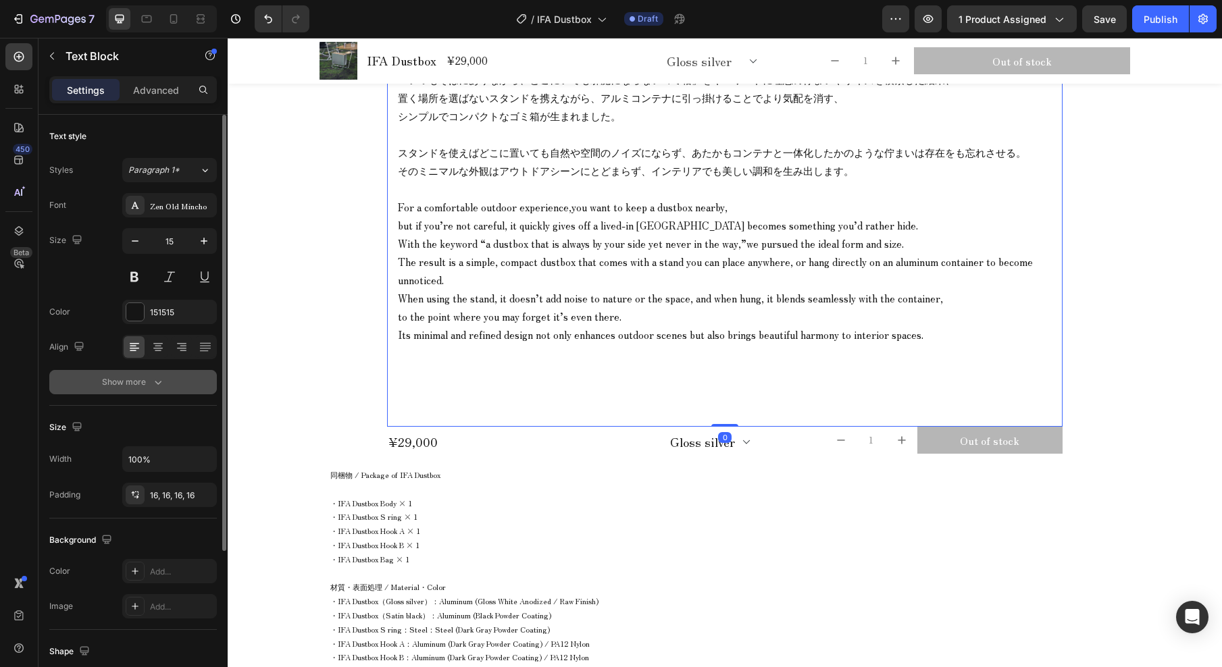
click at [142, 388] on div "Show more" at bounding box center [133, 382] width 63 height 14
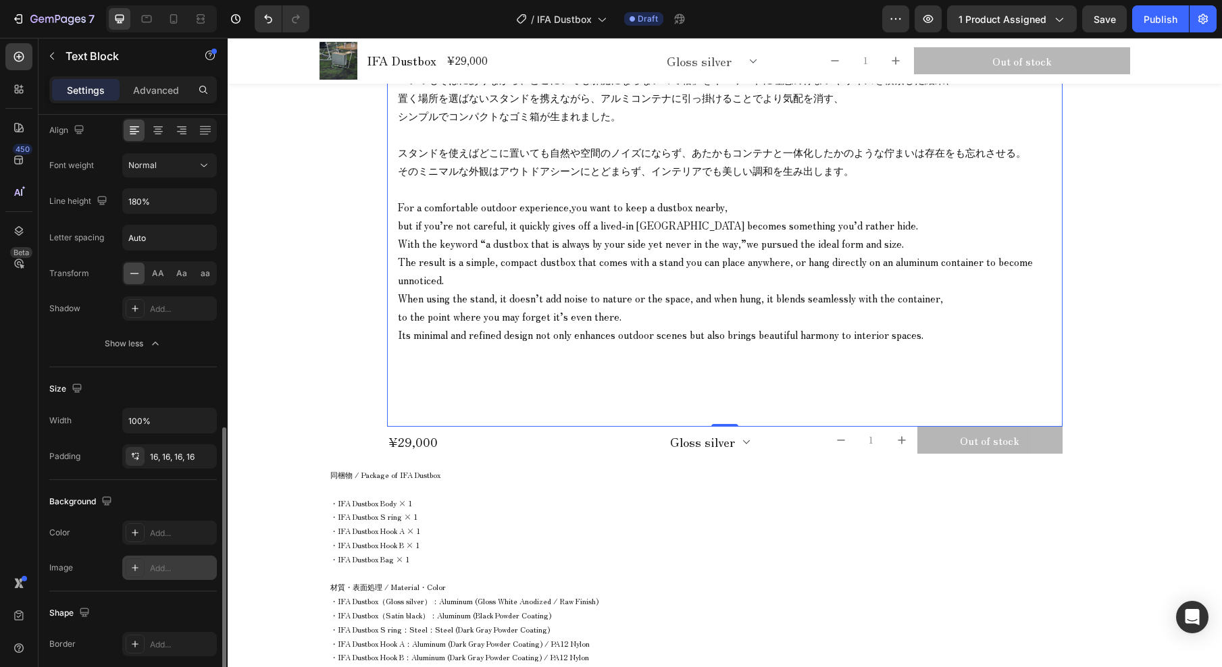
scroll to position [330, 0]
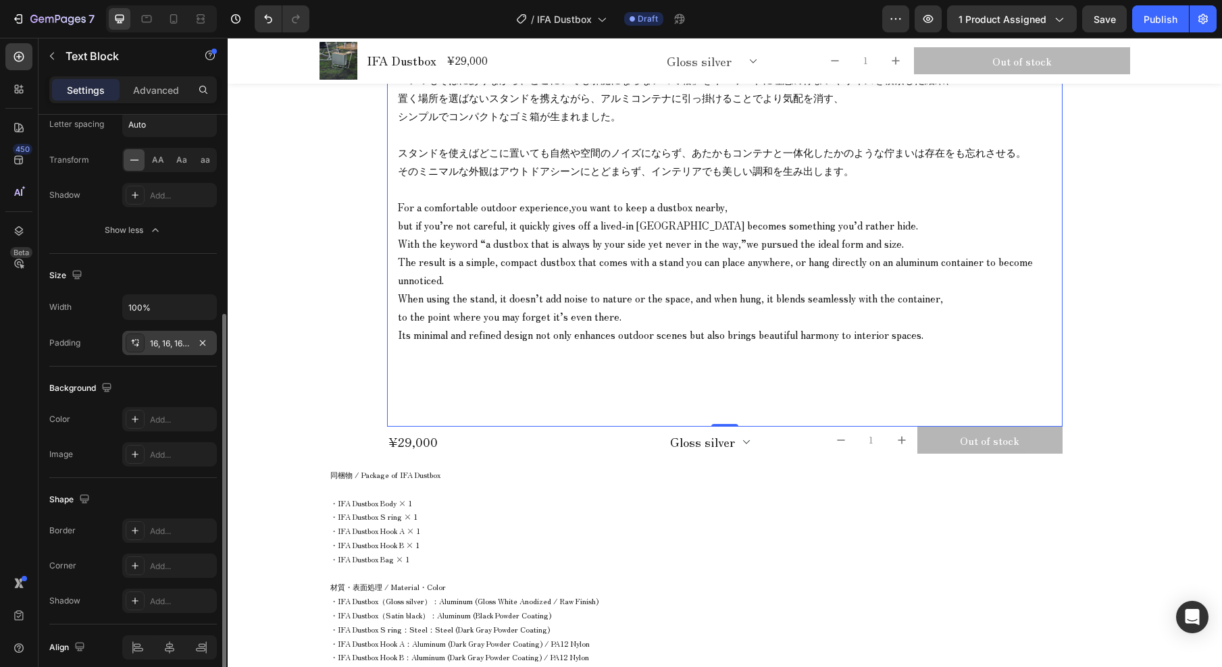
click at [138, 341] on icon at bounding box center [135, 343] width 11 height 11
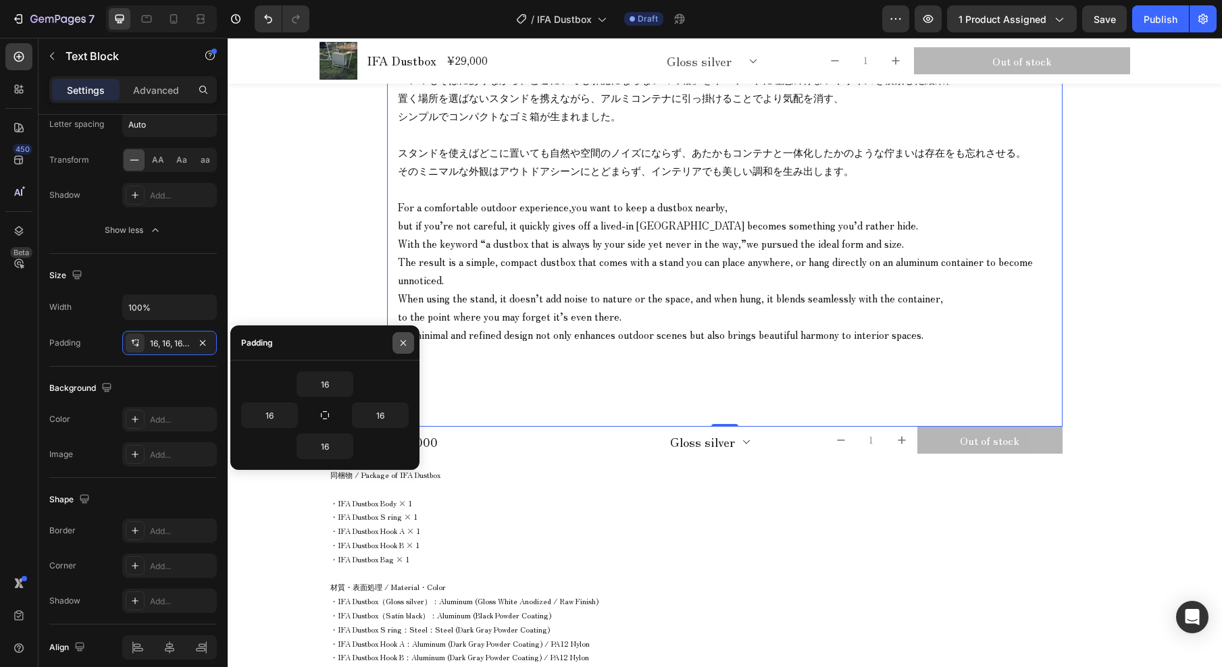
click at [405, 343] on icon "button" at bounding box center [403, 343] width 11 height 11
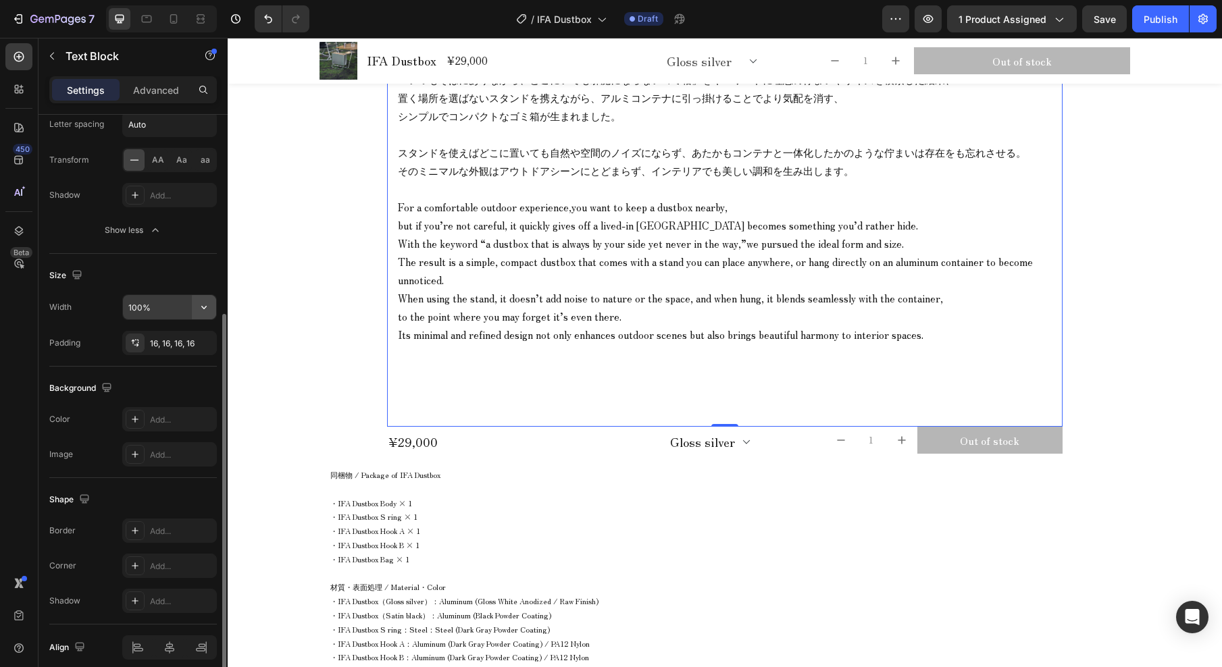
click at [209, 305] on icon "button" at bounding box center [204, 308] width 14 height 14
click at [452, 498] on p "・IFA Dustbox Body × 1" at bounding box center [724, 503] width 789 height 14
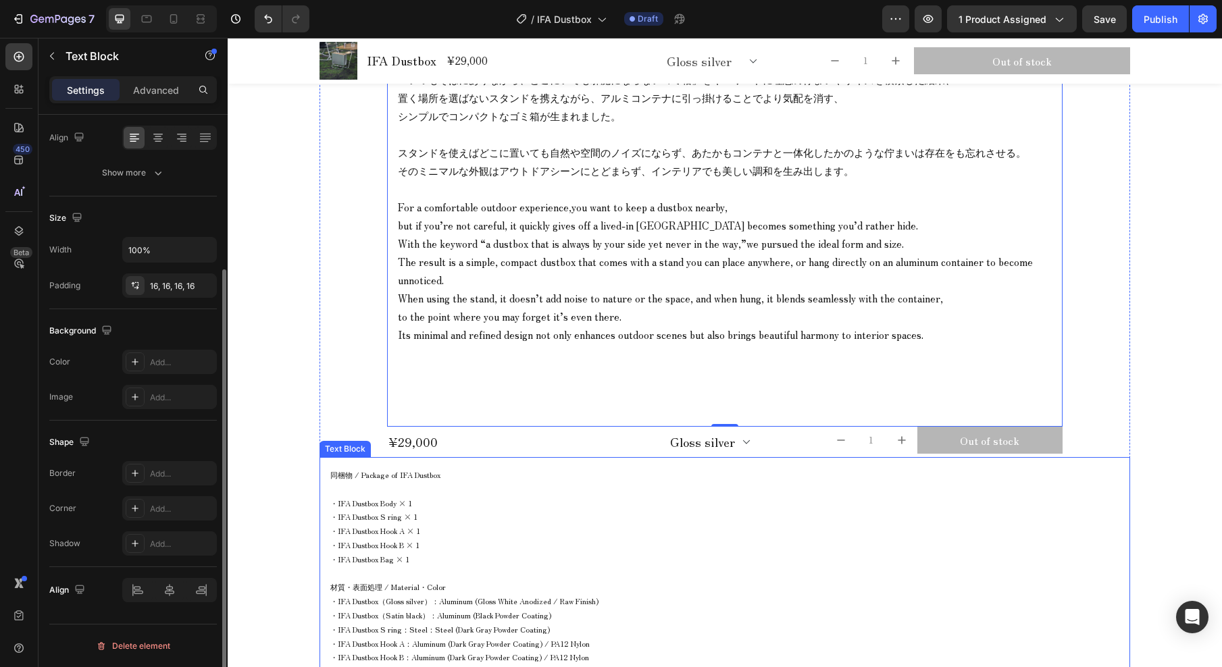
scroll to position [209, 0]
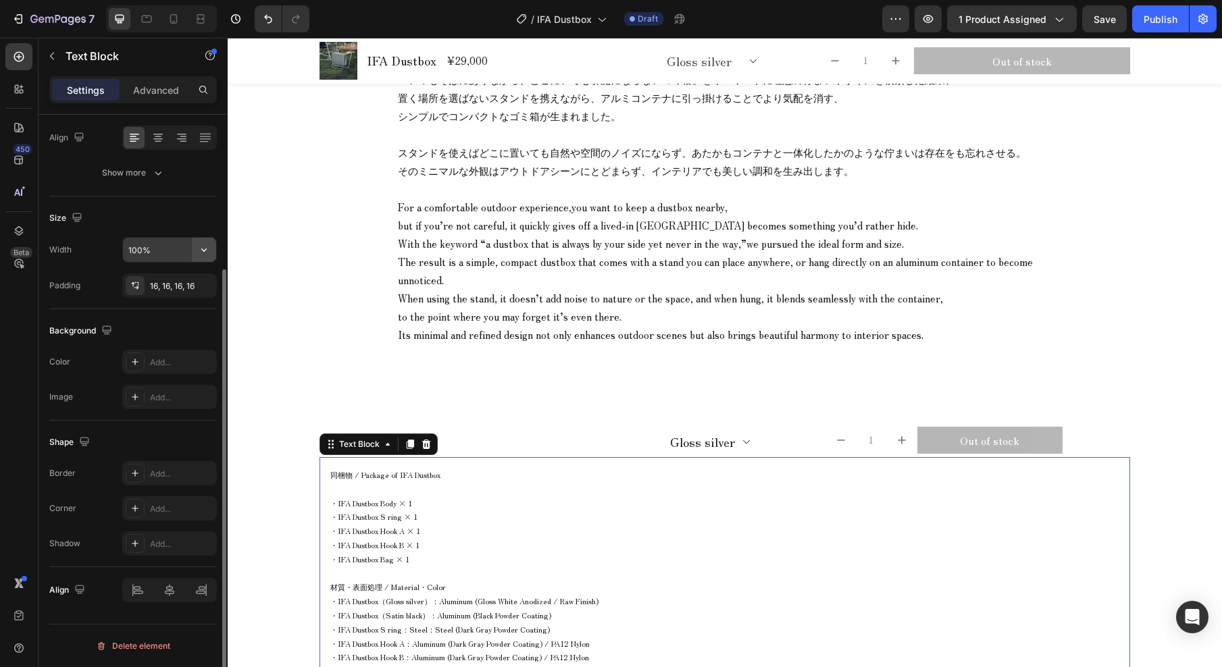
click at [207, 253] on icon "button" at bounding box center [204, 250] width 14 height 14
click at [200, 336] on span "1200px" at bounding box center [190, 336] width 28 height 12
type input "1200"
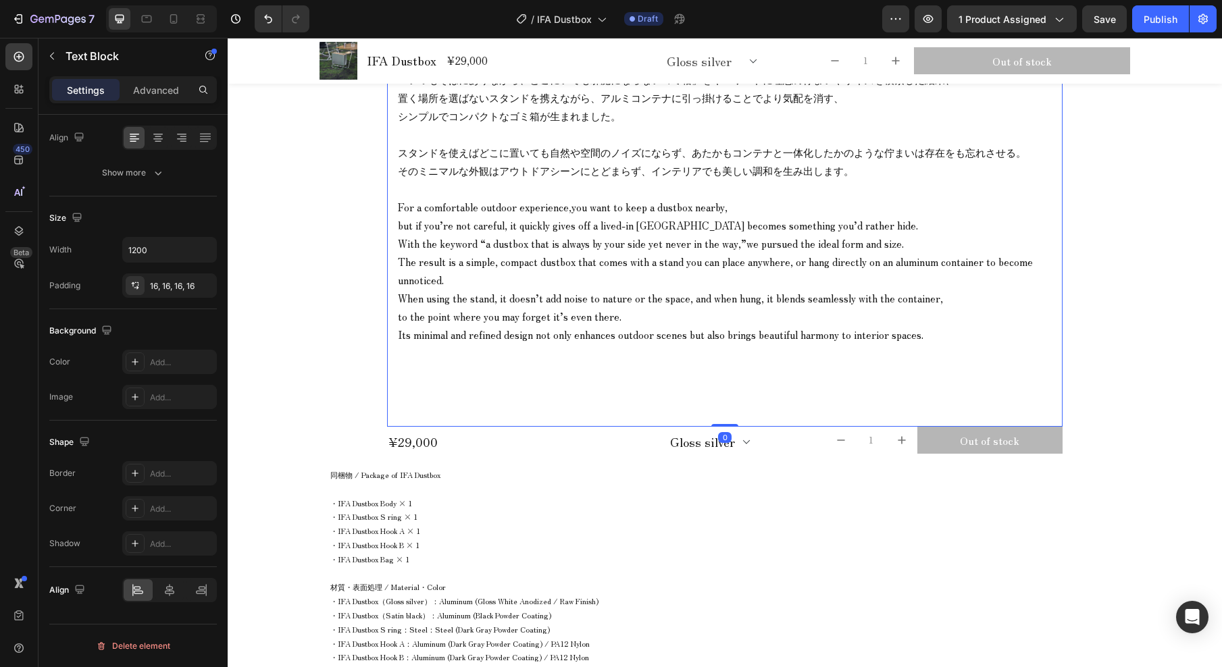
click at [445, 382] on div "快適なアウトドアを過ごすため、手元の近くに置いておきたいけど、 気を抜くとすぐに生活感が溢れ出てしまい、つい隠したくなる存在でもあるアウトドア用のゴミ箱。 「…" at bounding box center [724, 189] width 675 height 476
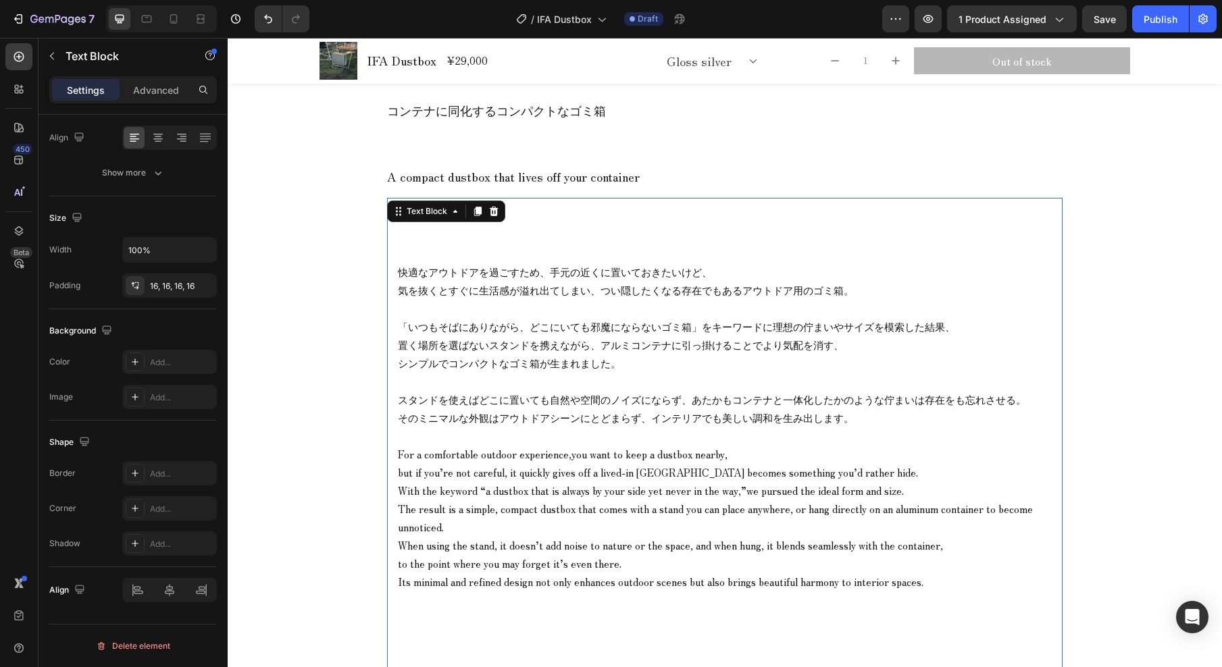
scroll to position [684, 0]
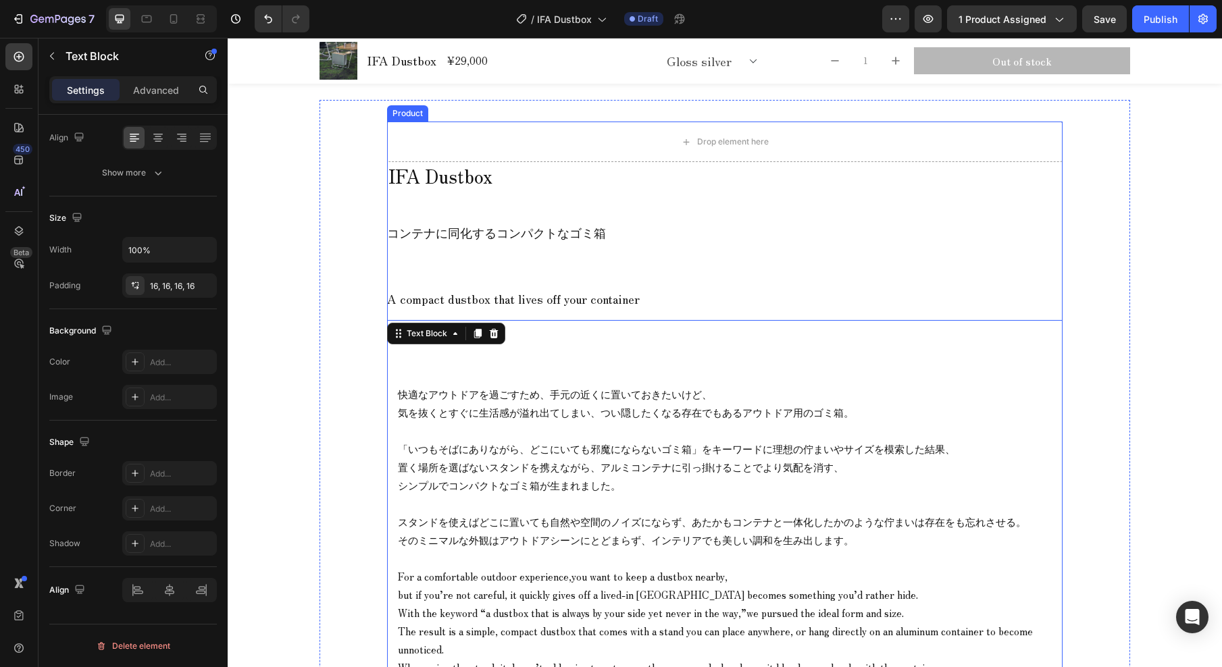
click at [519, 192] on div "IFA Dustbox Product Title コンテナに同化するコンパクトなゴミ箱 A compact dustbox that lives off y…" at bounding box center [724, 494] width 675 height 664
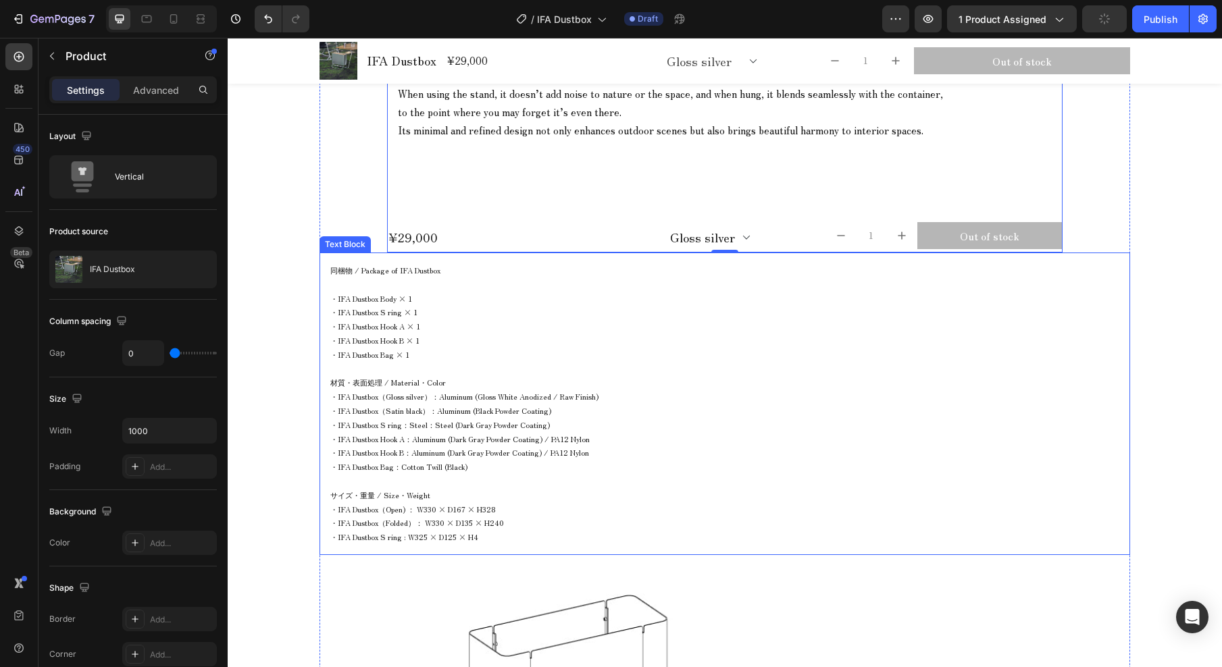
scroll to position [1247, 0]
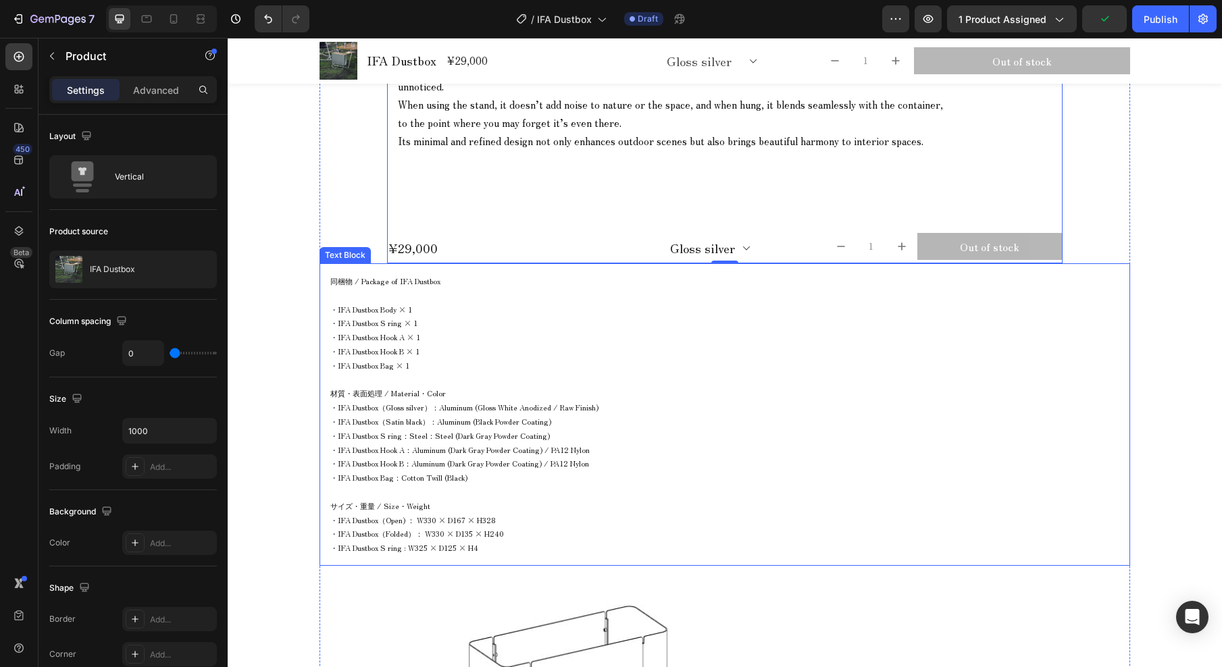
click at [525, 332] on p "・IFA Dustbox Hook A × 1" at bounding box center [724, 337] width 789 height 14
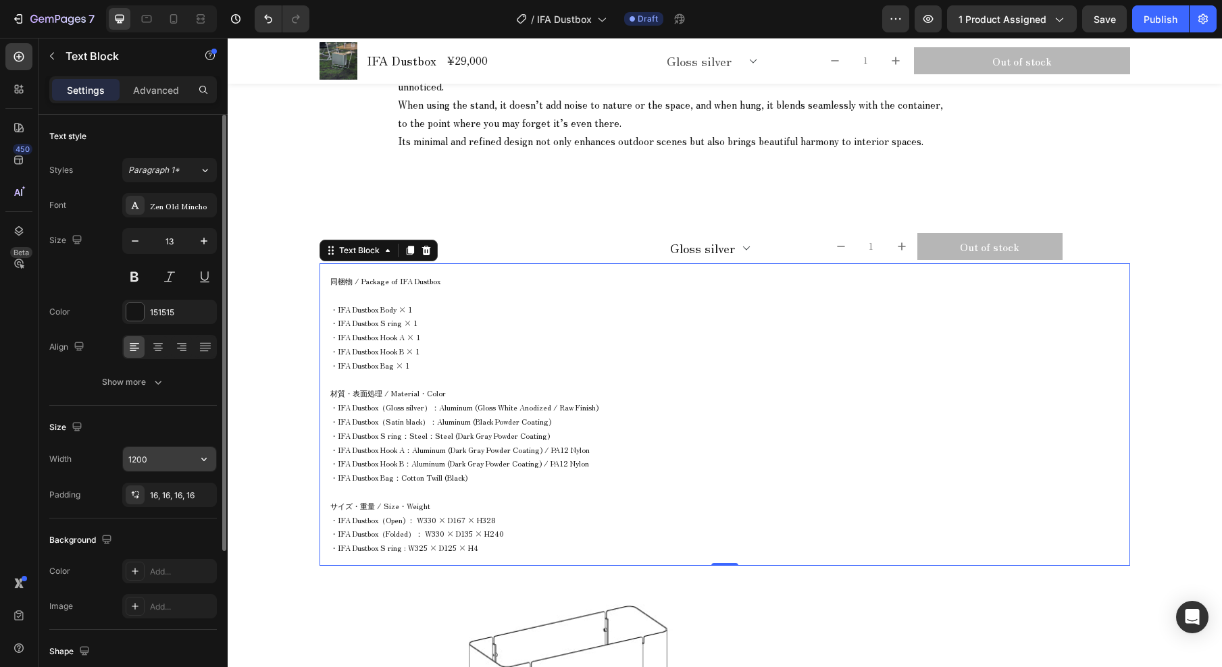
click at [168, 454] on input "1200" at bounding box center [169, 459] width 93 height 24
type input "1000"
click at [662, 409] on p "・IFA Dustbox（Gloss silver）：Aluminum (Gloss White Anodized / Raw Finish)" at bounding box center [657, 407] width 654 height 14
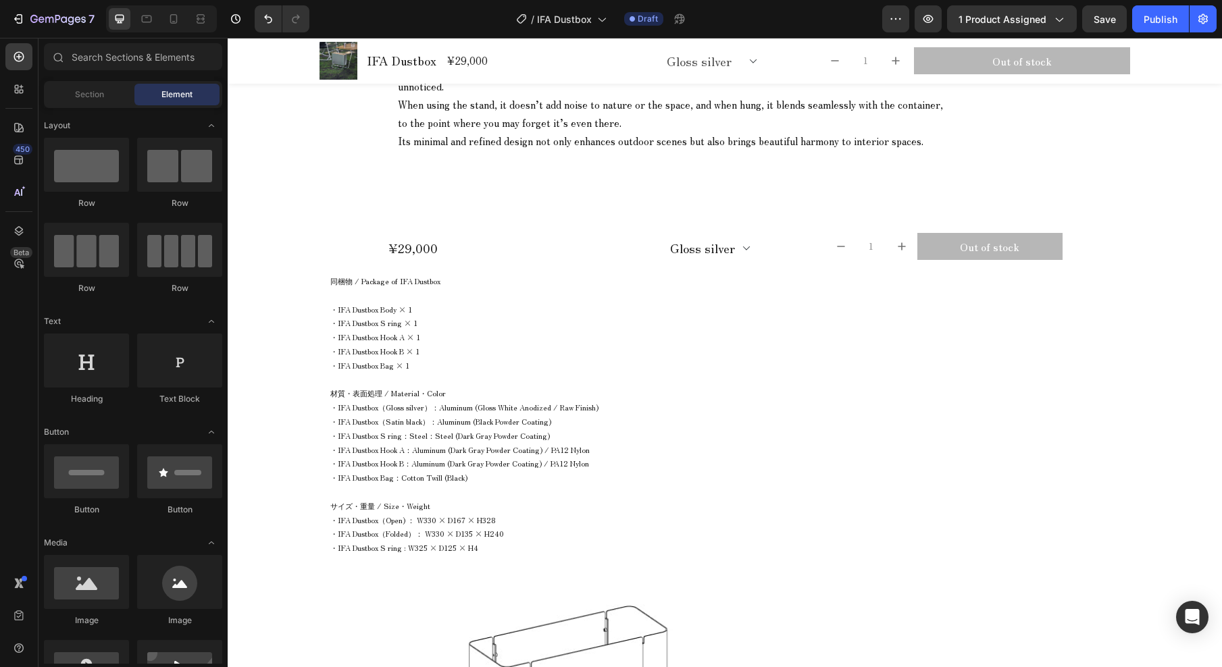
click at [529, 384] on p "Rich Text Editor. Editing area: main" at bounding box center [657, 380] width 654 height 14
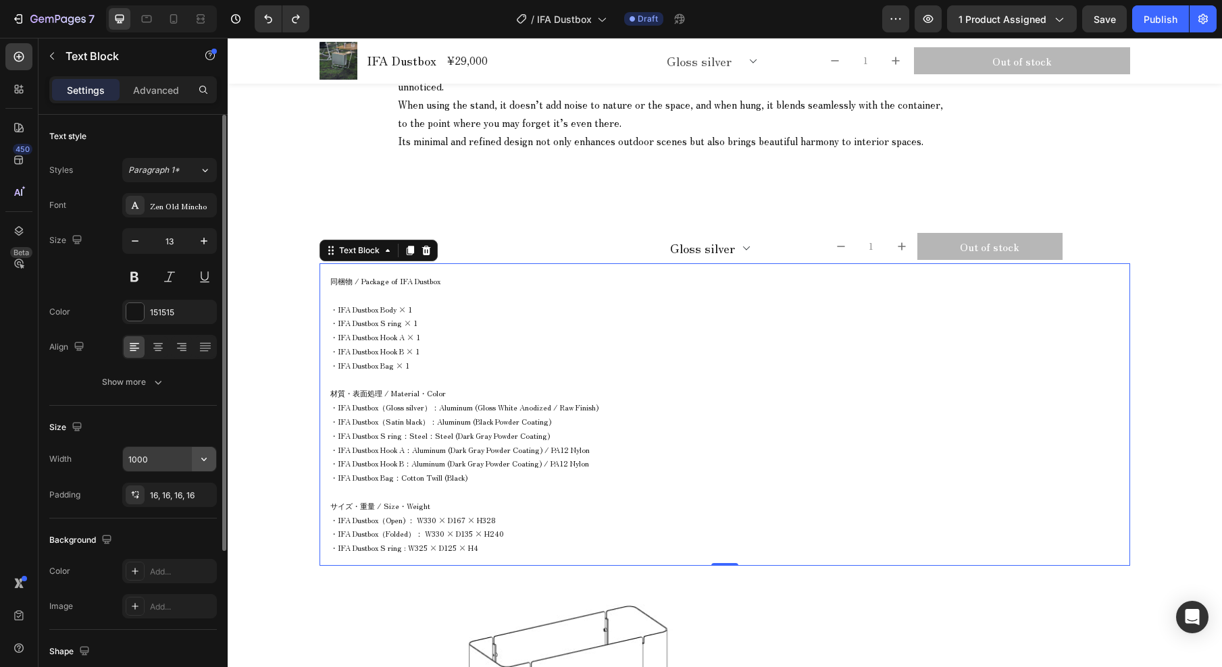
click at [194, 465] on button "button" at bounding box center [204, 459] width 24 height 24
click at [193, 518] on span "100%" at bounding box center [193, 519] width 22 height 12
click at [187, 452] on input "100%" at bounding box center [169, 459] width 93 height 24
click at [203, 457] on icon "button" at bounding box center [204, 459] width 14 height 14
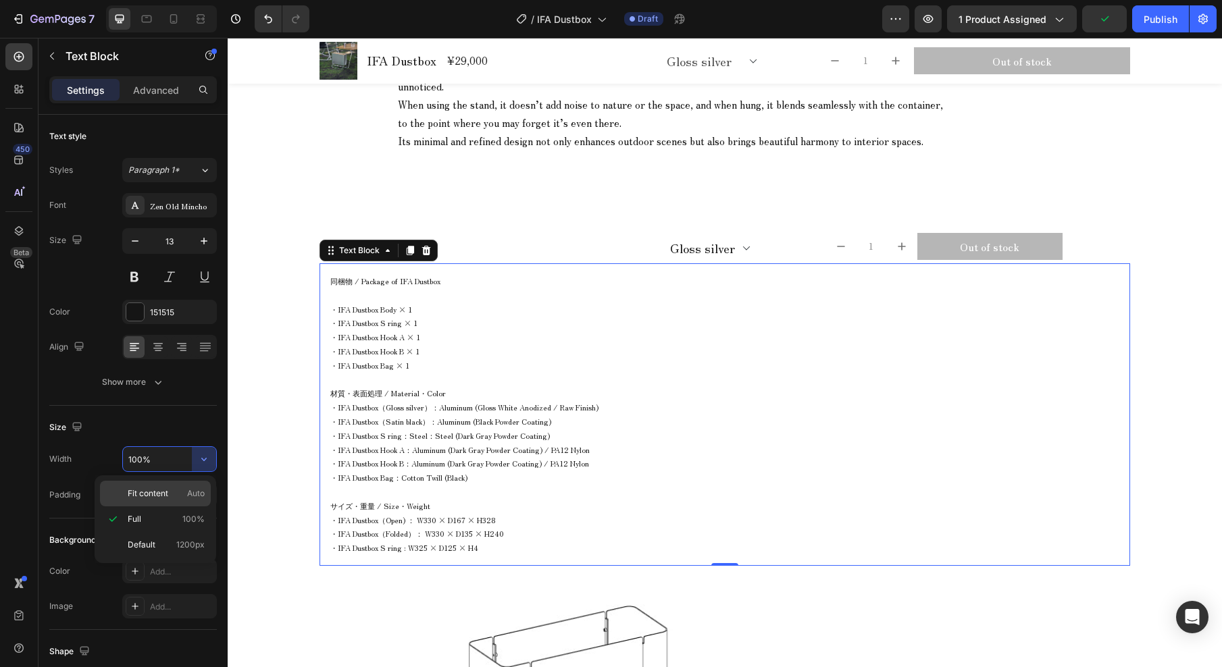
click at [194, 489] on span "Auto" at bounding box center [196, 494] width 18 height 12
type input "Auto"
click at [615, 325] on div "同梱物 / Package of IFA Dustbox ・IFA Dustbox Body × 1 ・IFA Dustbox S ring × 1 ・IFA…" at bounding box center [724, 414] width 810 height 303
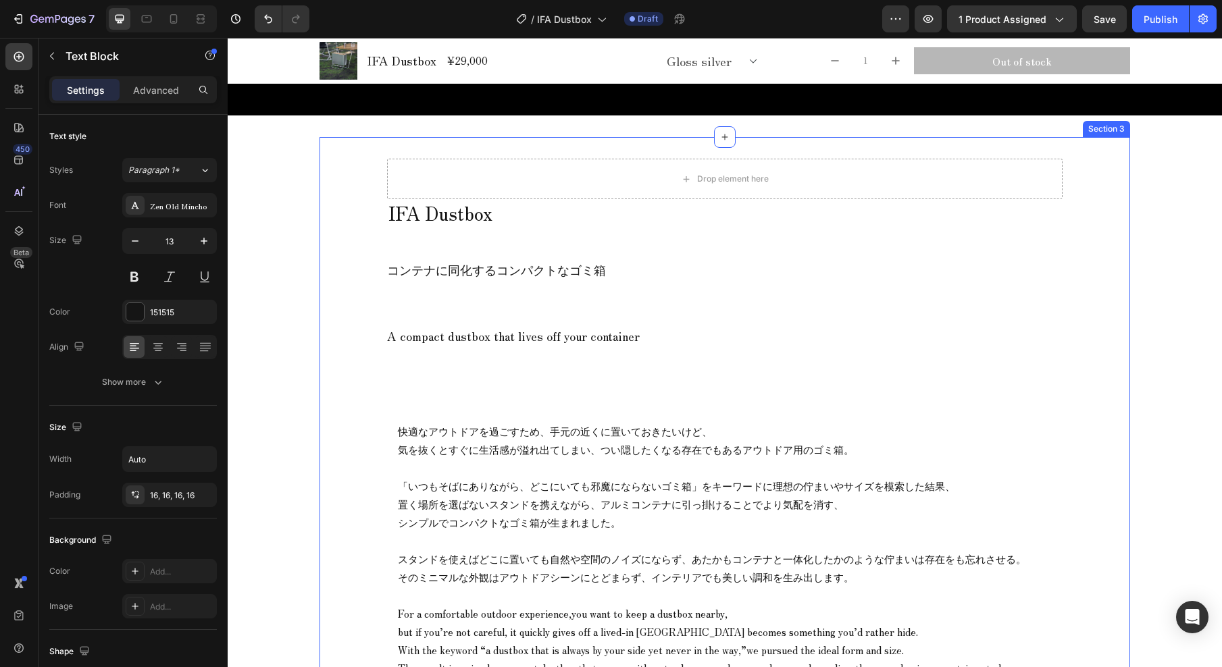
scroll to position [639, 0]
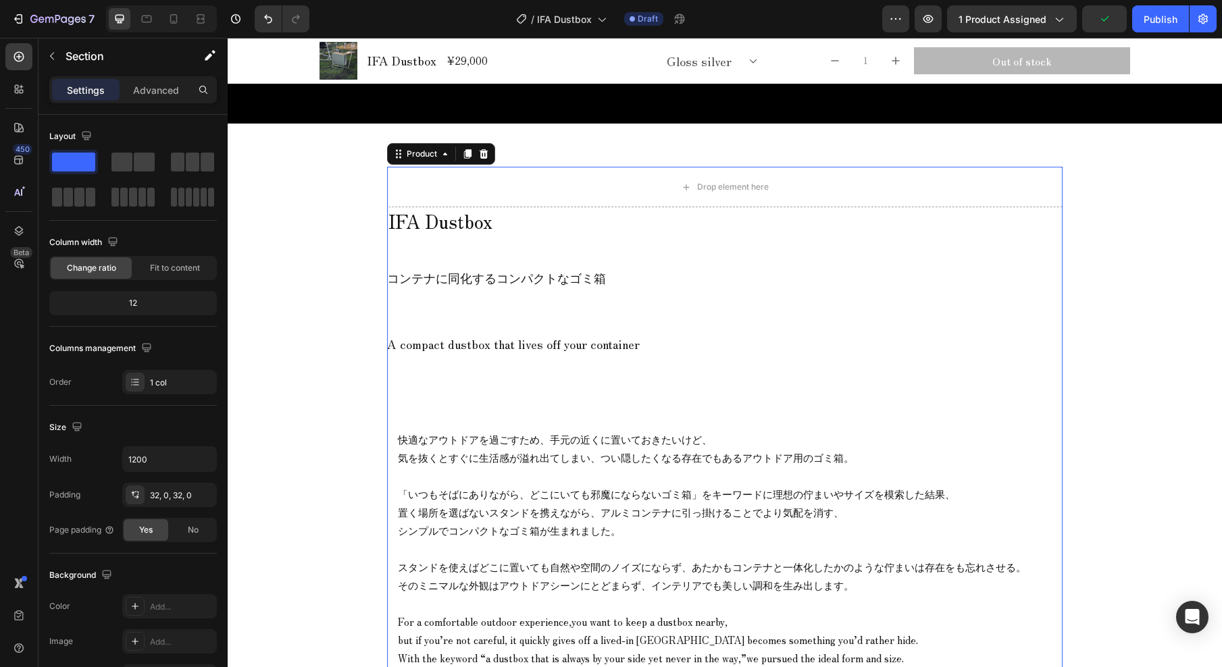
click at [720, 245] on div "IFA Dustbox Product Title コンテナに同化するコンパクトなゴミ箱 A compact dustbox that lives off y…" at bounding box center [724, 539] width 675 height 664
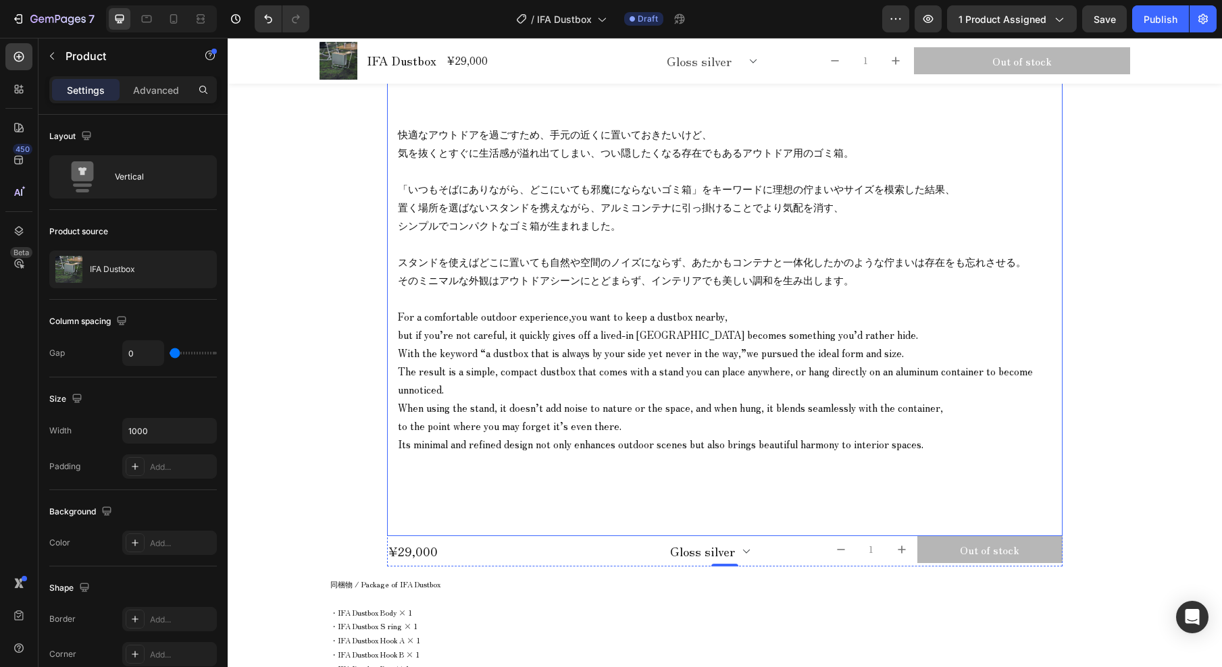
scroll to position [1120, 0]
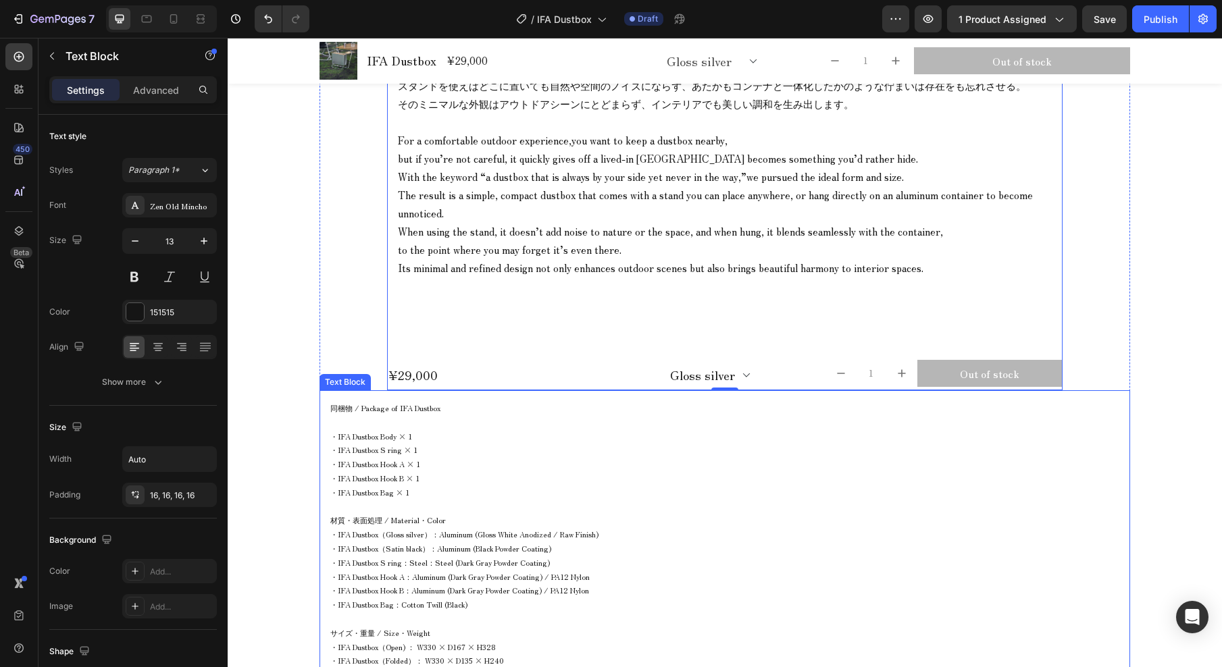
click at [540, 475] on p "・IFA Dustbox Hook B × 1" at bounding box center [464, 478] width 268 height 14
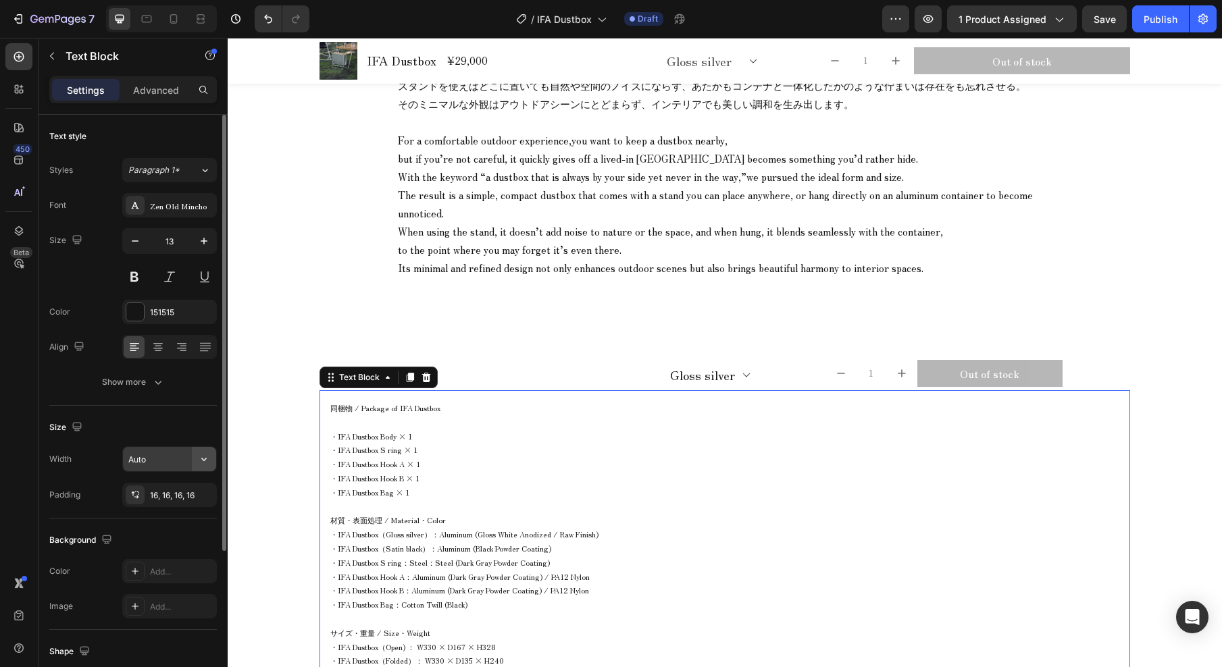
click at [192, 463] on button "button" at bounding box center [204, 459] width 24 height 24
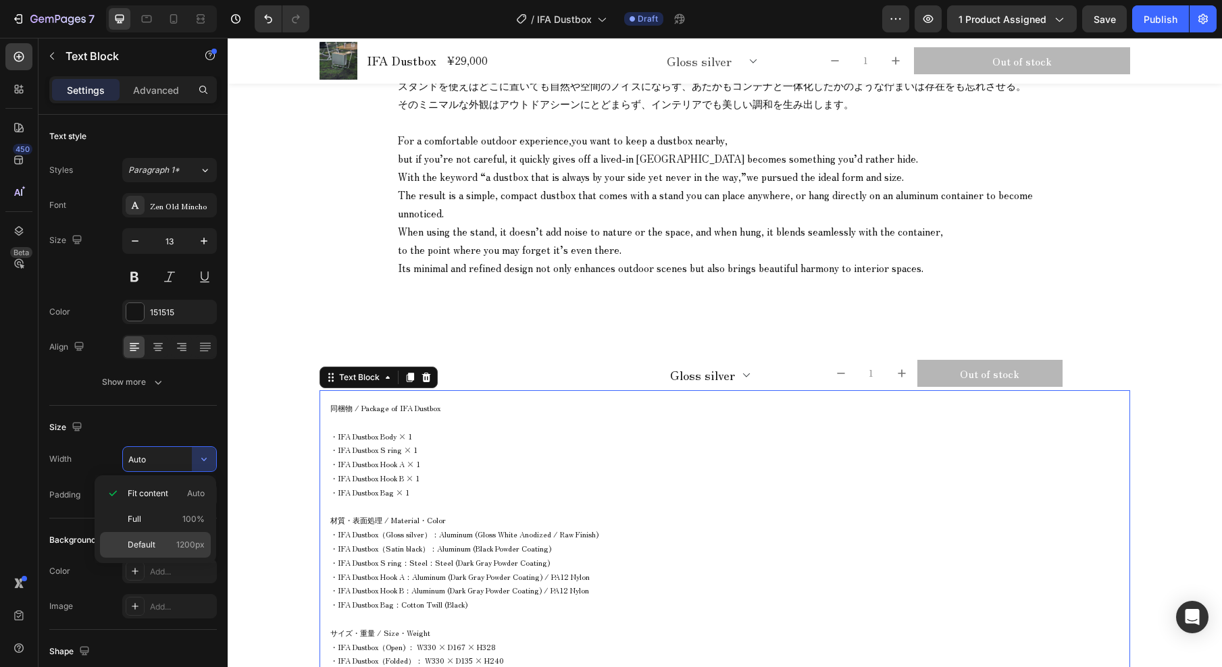
click at [187, 547] on span "1200px" at bounding box center [190, 545] width 28 height 12
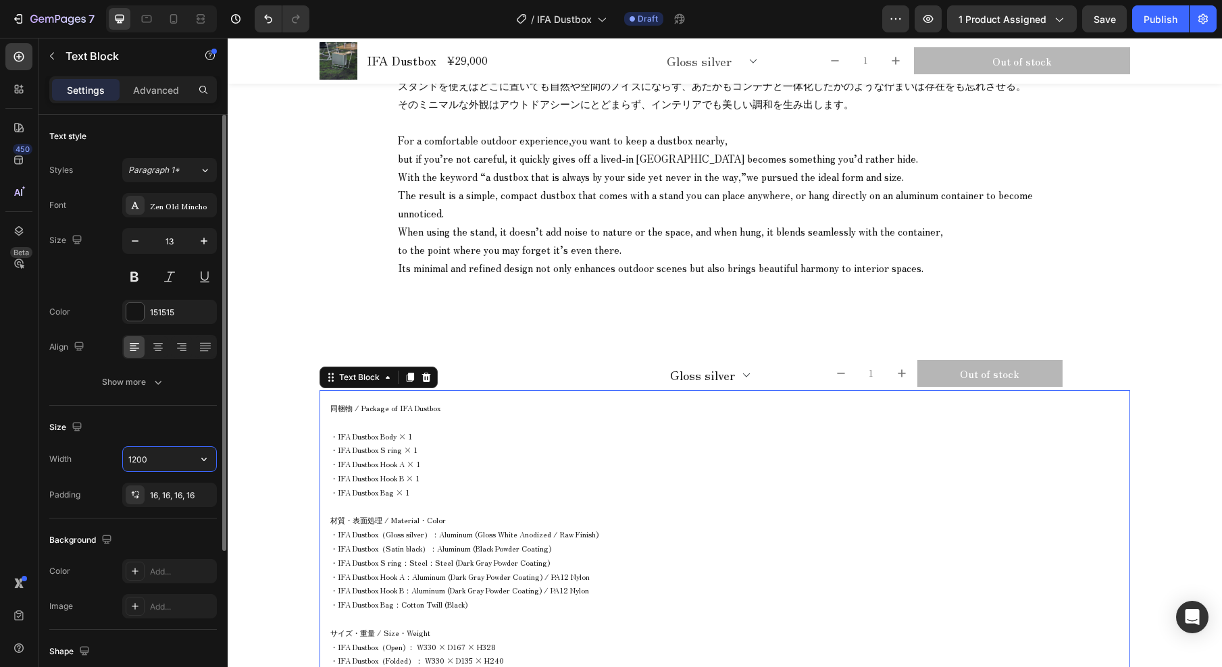
click at [170, 461] on input "1200" at bounding box center [169, 459] width 93 height 24
type input "1000"
click at [147, 378] on div "Show more" at bounding box center [133, 382] width 63 height 14
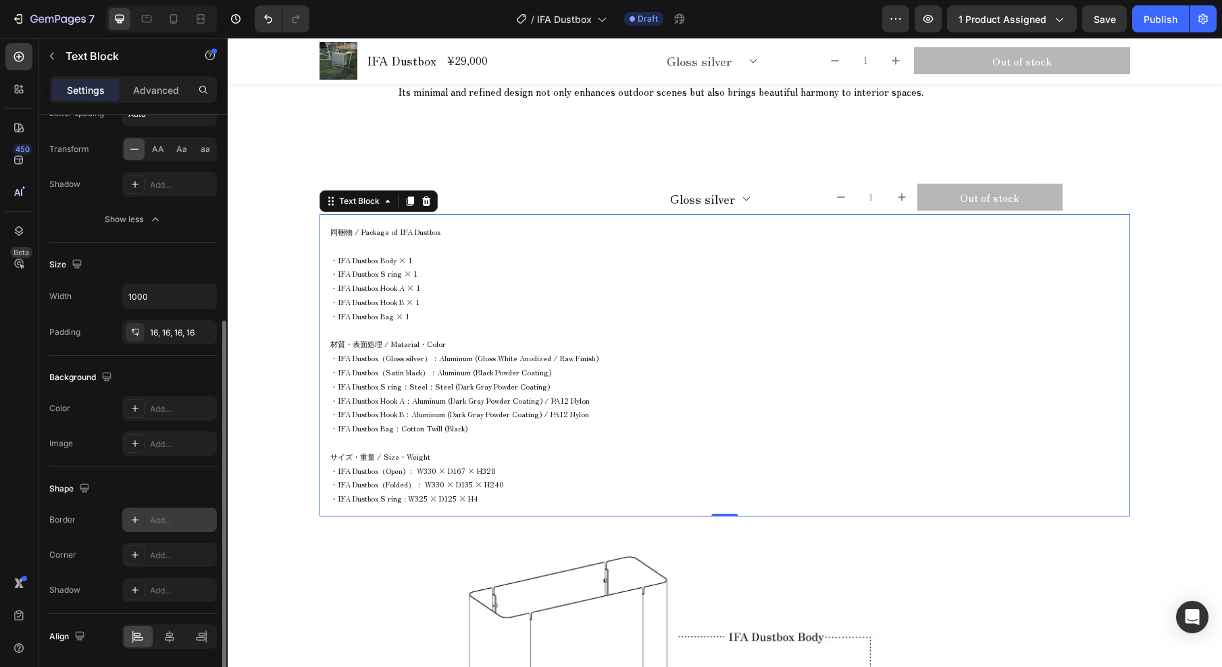
scroll to position [388, 0]
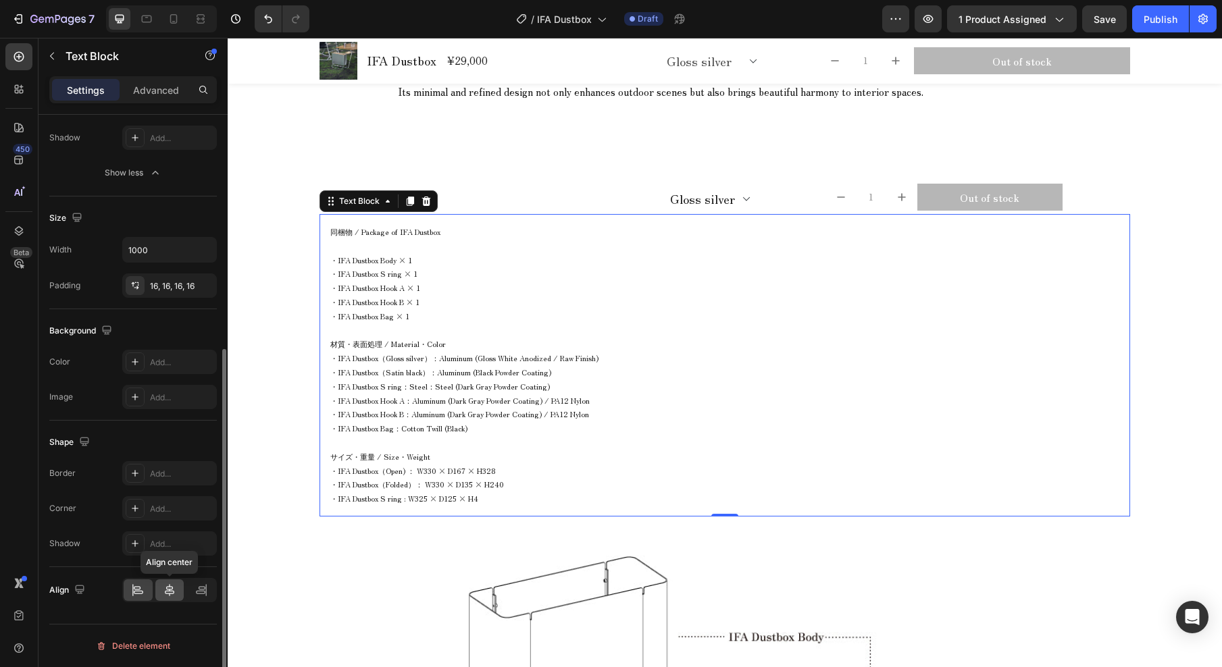
click at [172, 594] on icon at bounding box center [170, 590] width 14 height 14
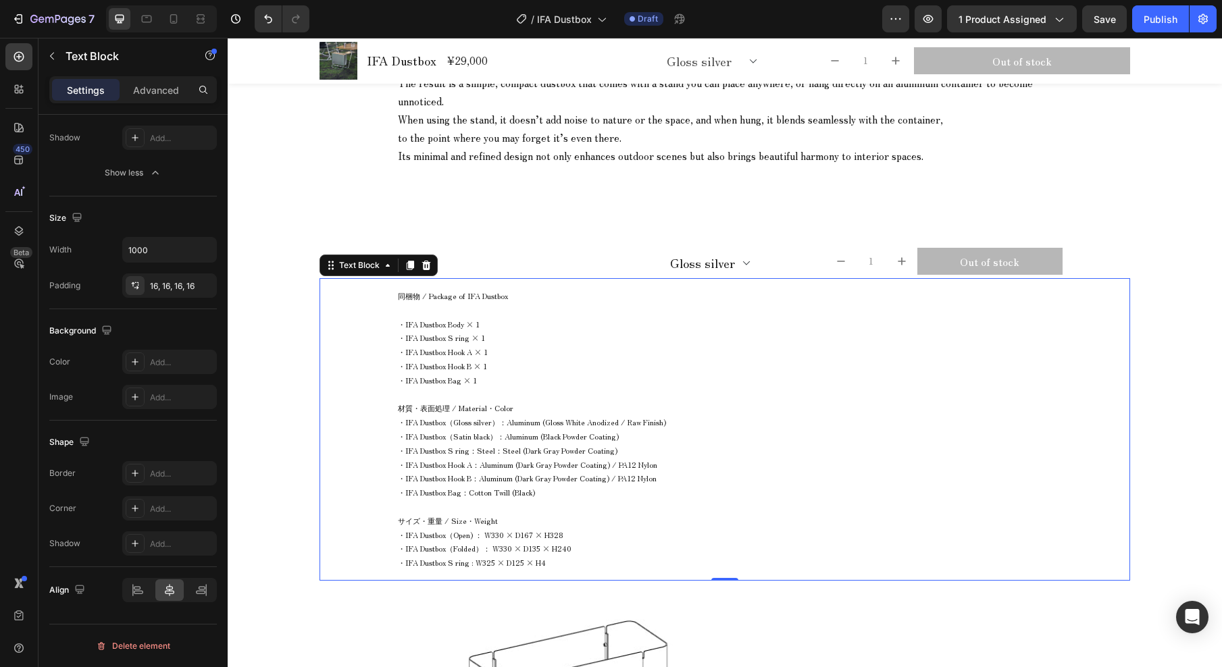
scroll to position [1176, 0]
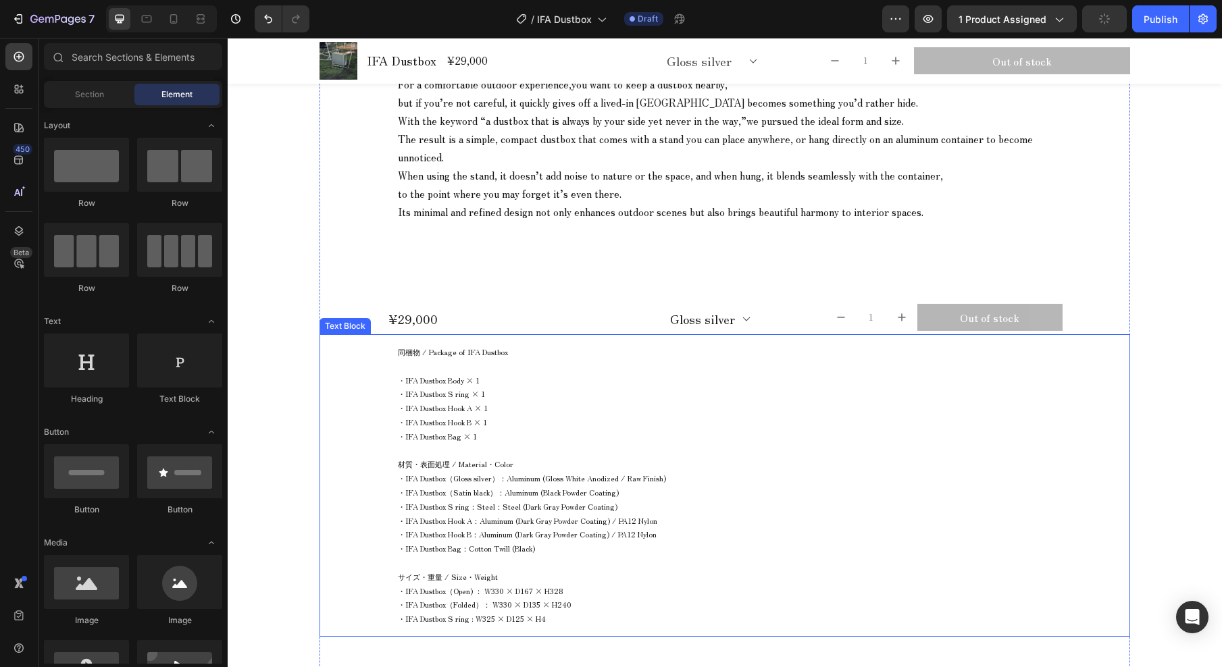
click at [525, 467] on p "材質・表面処理 / Material・Color" at bounding box center [725, 464] width 654 height 14
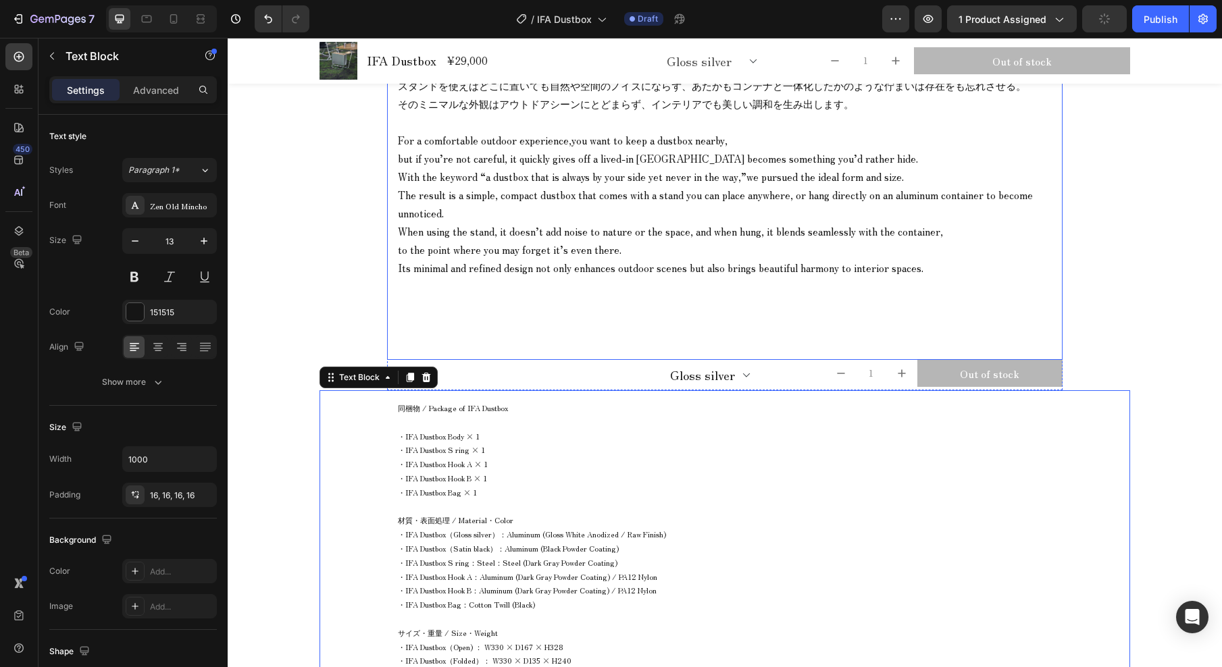
scroll to position [1056, 0]
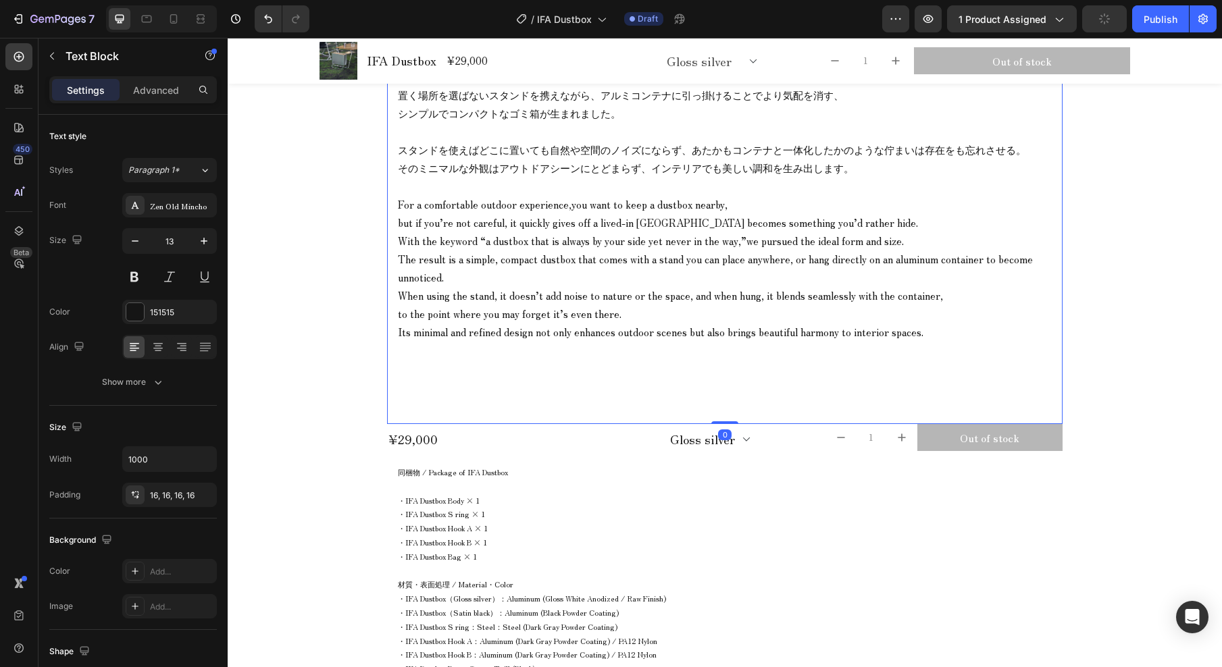
click at [515, 279] on p "With the keyword “a dustbox that is always by your side yet never in the way,”w…" at bounding box center [725, 259] width 654 height 55
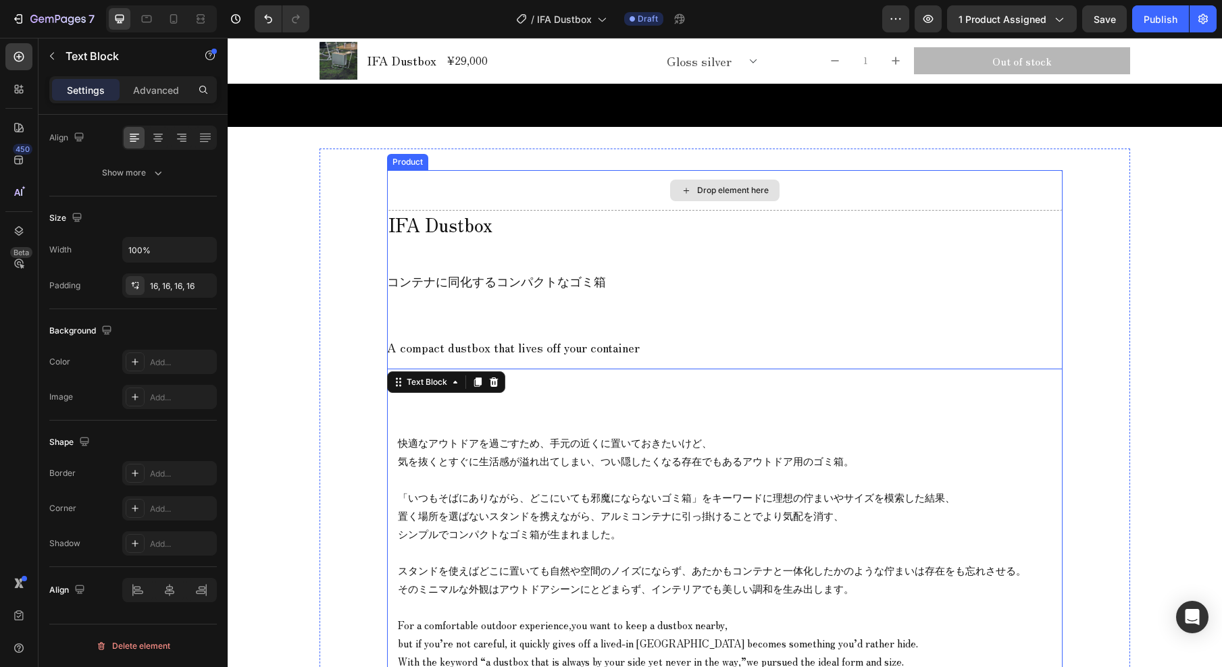
scroll to position [637, 0]
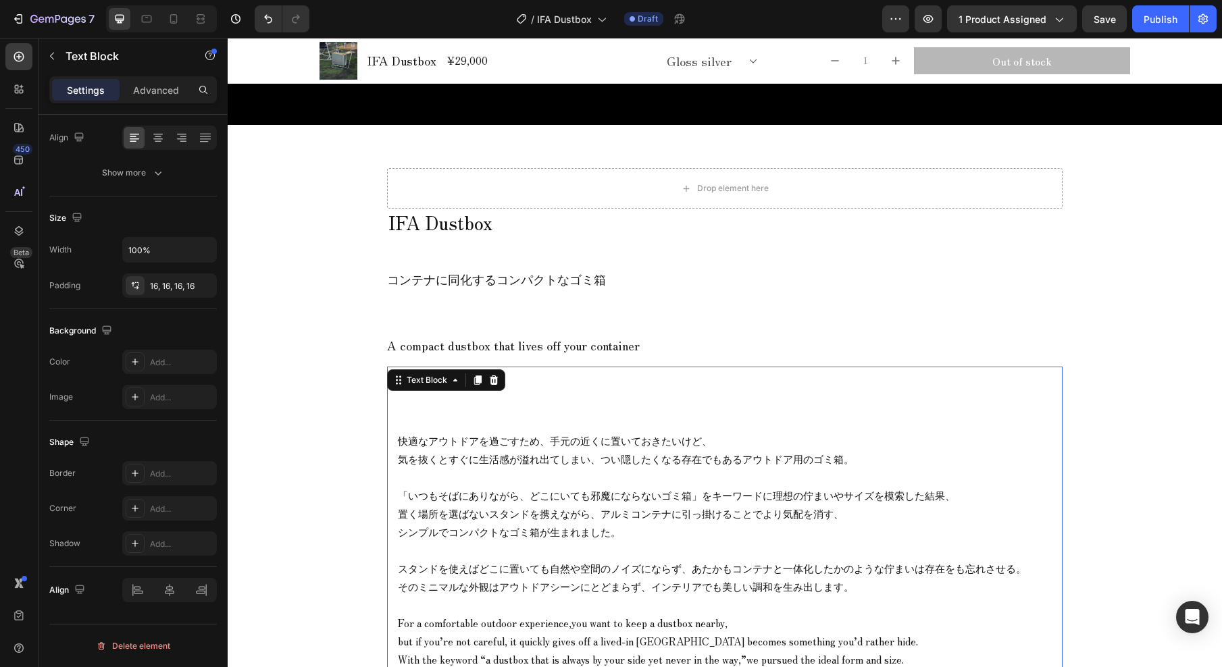
click at [667, 410] on div "快適なアウトドアを過ごすため、手元の近くに置いておきたいけど、 気を抜くとすぐに生活感が溢れ出てしまい、つい隠したくなる存在でもあるアウトドア用のゴミ箱。 「…" at bounding box center [724, 605] width 675 height 476
click at [172, 290] on div "16, 16, 16, 16" at bounding box center [169, 286] width 39 height 12
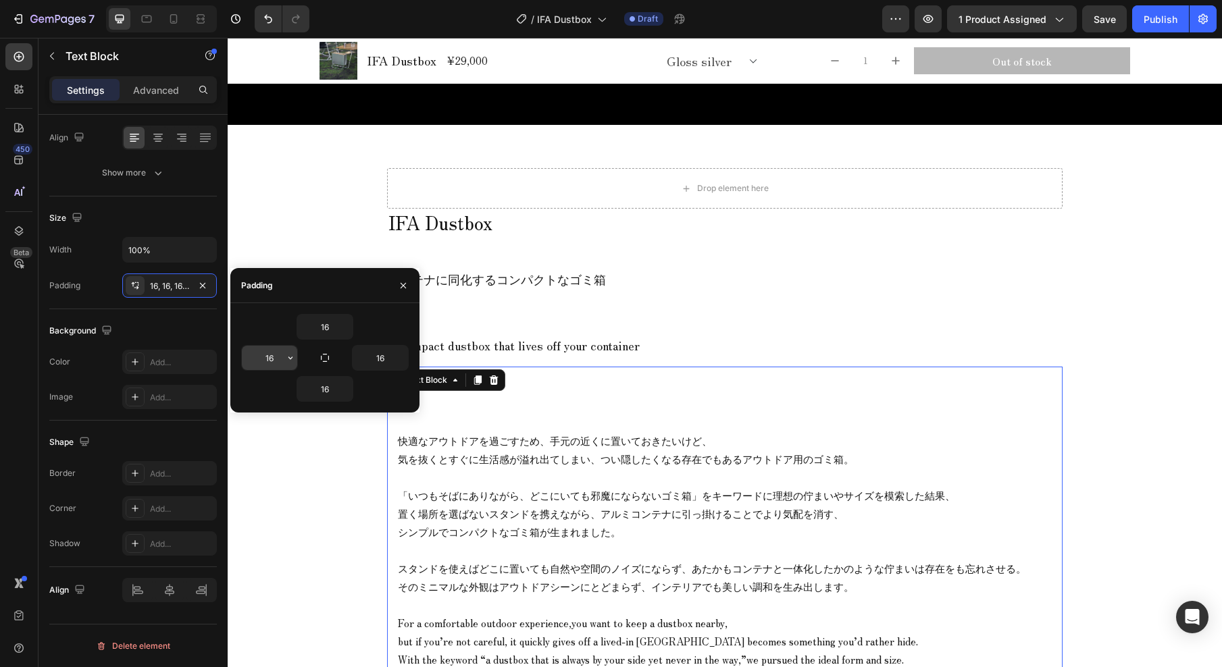
click at [278, 359] on input "16" at bounding box center [269, 358] width 55 height 24
click at [286, 361] on icon "button" at bounding box center [290, 358] width 11 height 11
drag, startPoint x: 277, startPoint y: 359, endPoint x: 257, endPoint y: 357, distance: 20.4
click at [257, 357] on input "16" at bounding box center [269, 358] width 55 height 24
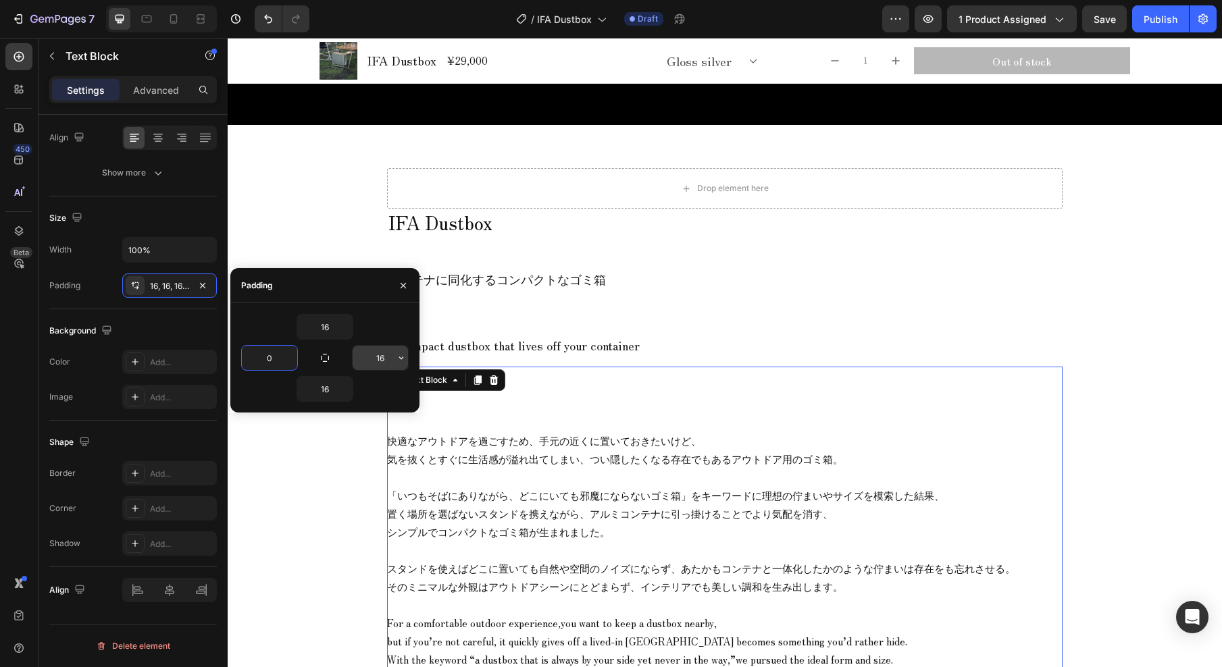
type input "0"
click at [388, 361] on input "16" at bounding box center [380, 358] width 55 height 24
type input "0"
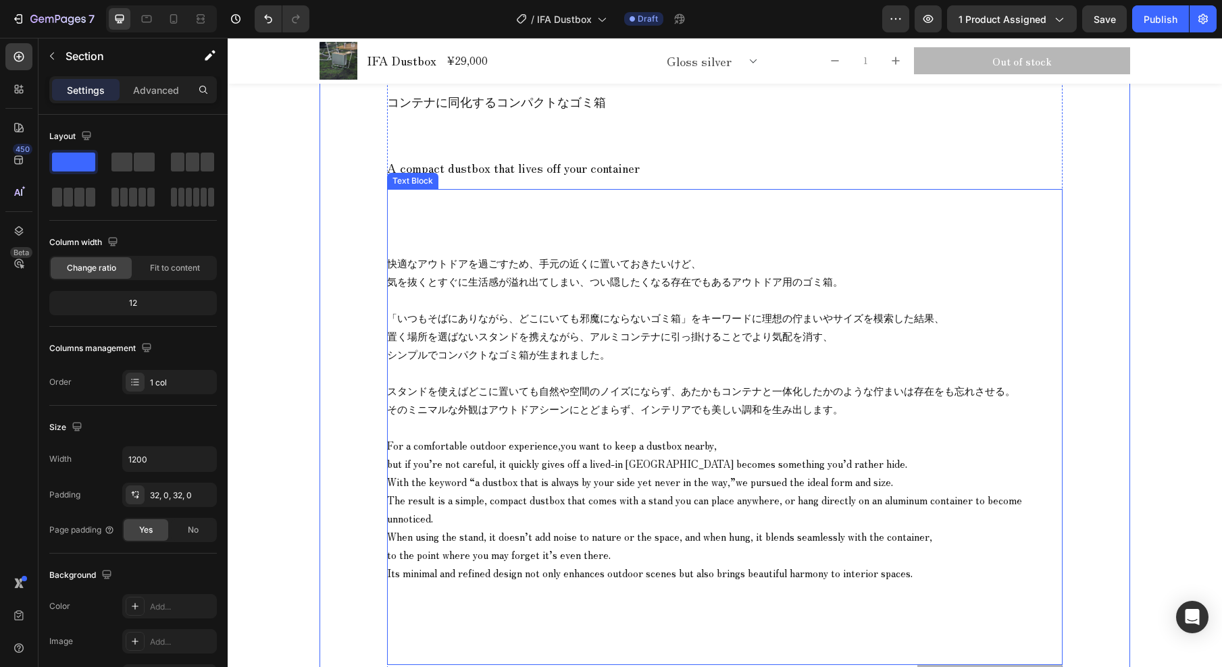
scroll to position [1045, 0]
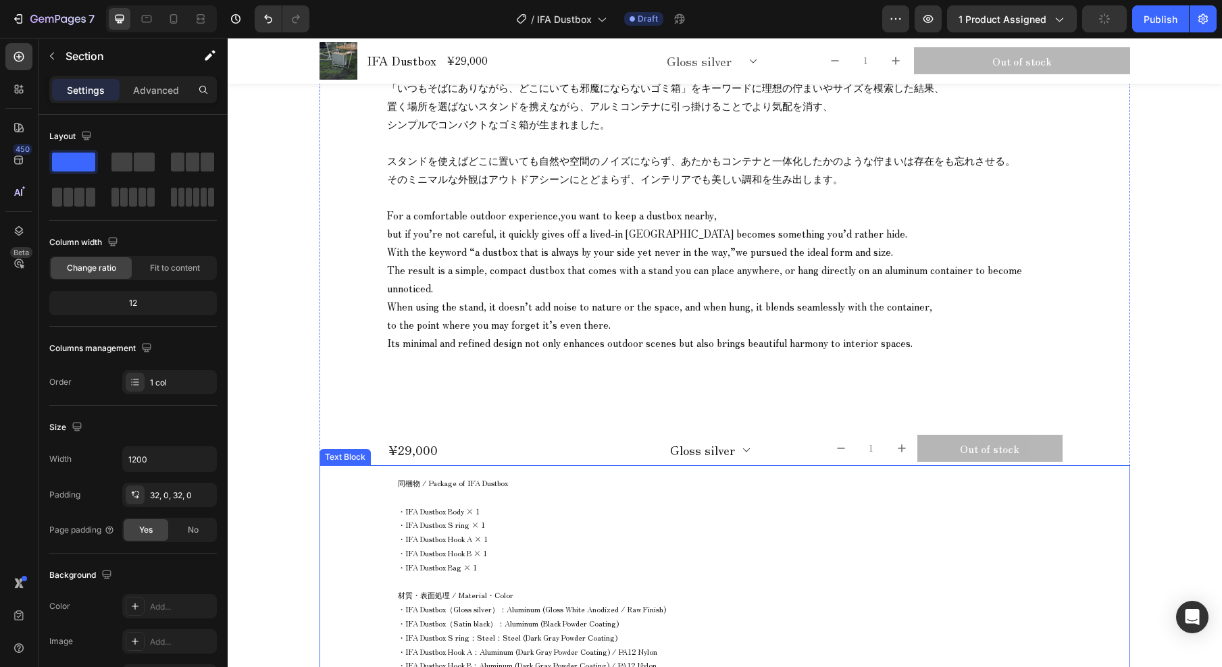
click at [462, 506] on span "・IFA Dustbox Body × 1" at bounding box center [439, 511] width 82 height 11
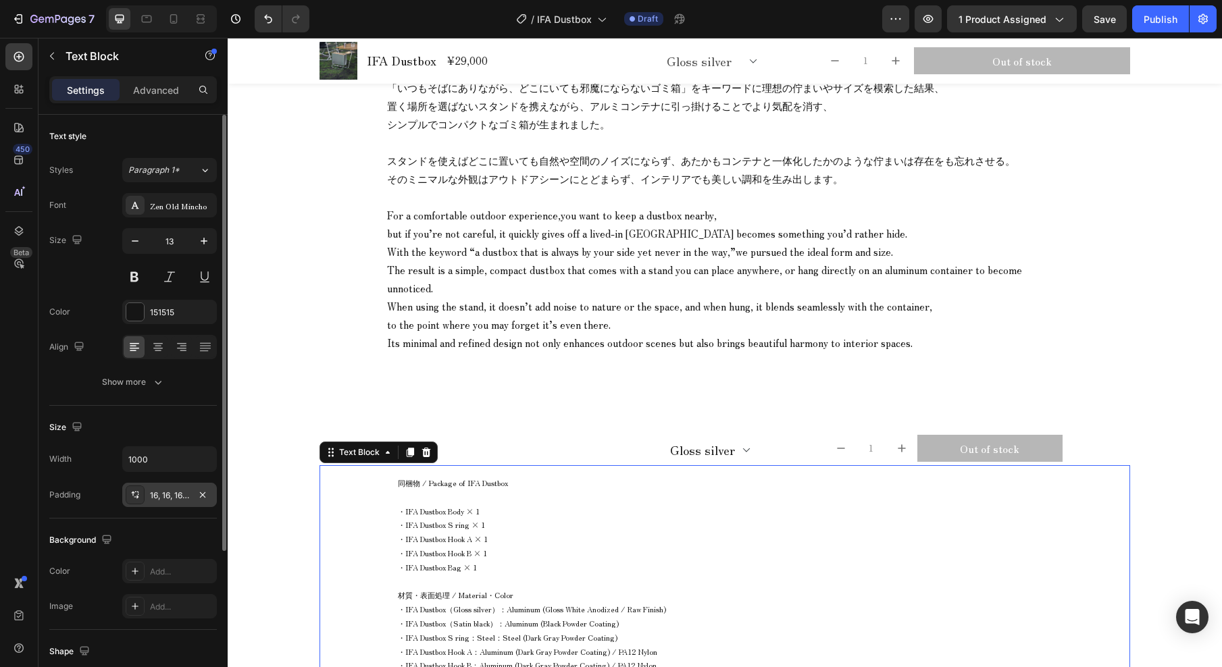
click at [170, 497] on div "16, 16, 16, 16" at bounding box center [169, 496] width 39 height 12
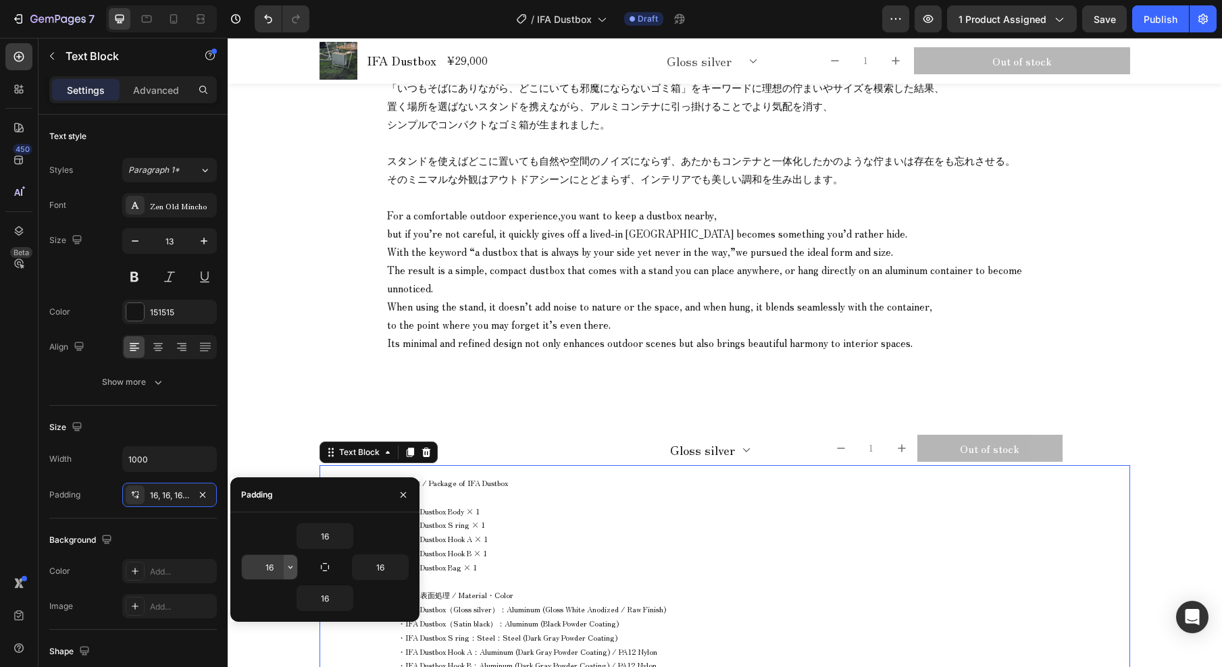
click at [284, 566] on button "button" at bounding box center [291, 567] width 14 height 24
click at [278, 567] on input "16" at bounding box center [269, 567] width 55 height 24
type input "0"
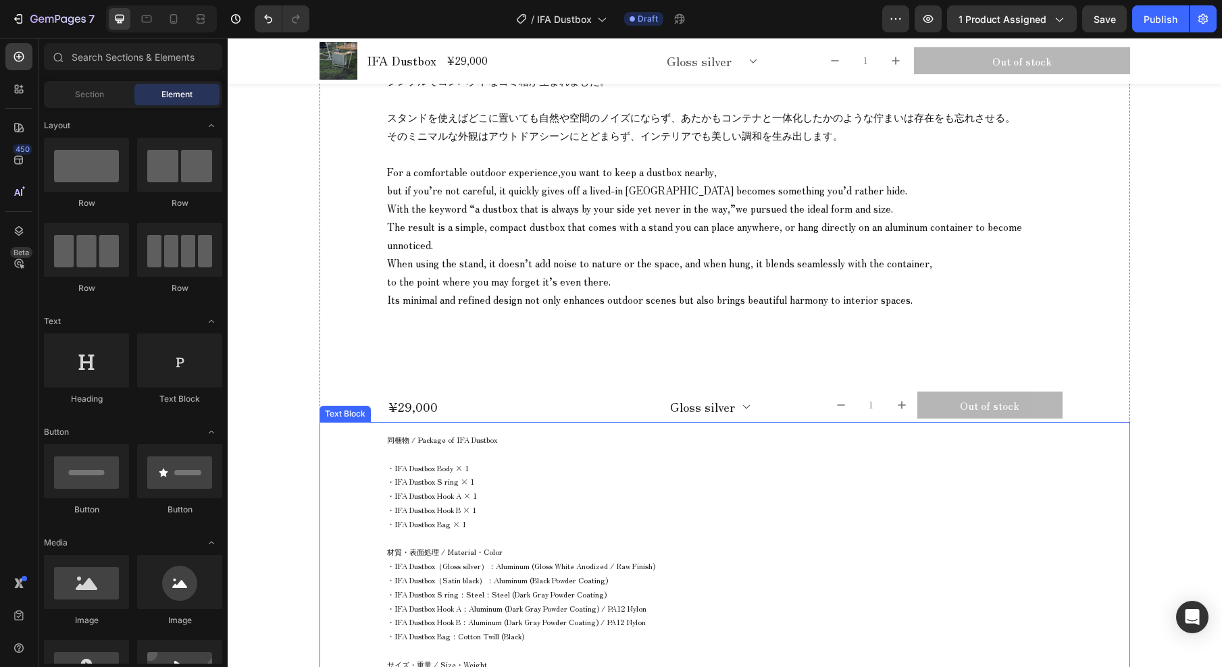
scroll to position [1164, 0]
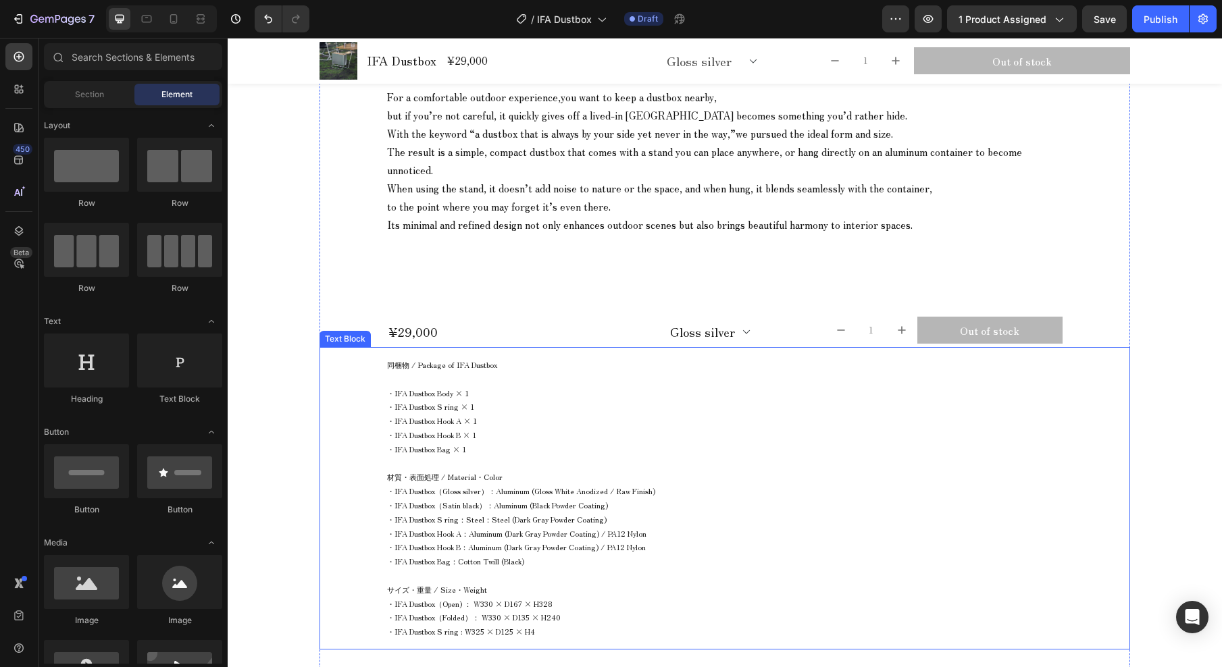
click at [540, 372] on p "Rich Text Editor. Editing area: main" at bounding box center [724, 379] width 675 height 14
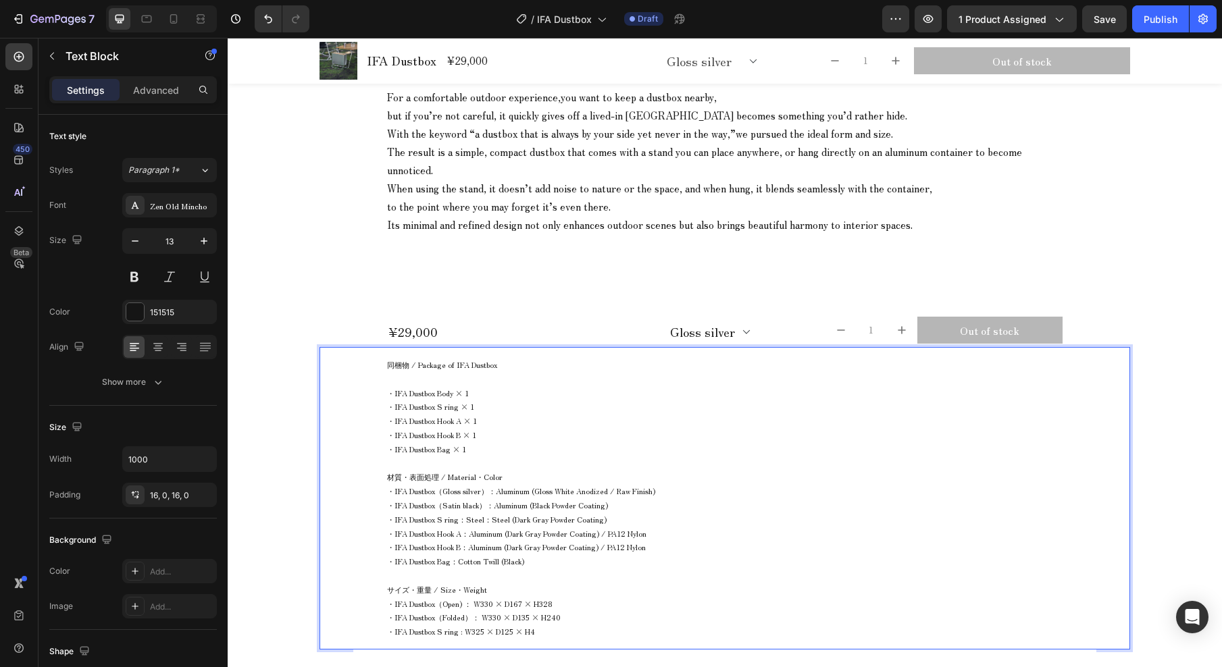
click at [552, 372] on p "Rich Text Editor. Editing area: main" at bounding box center [724, 379] width 675 height 14
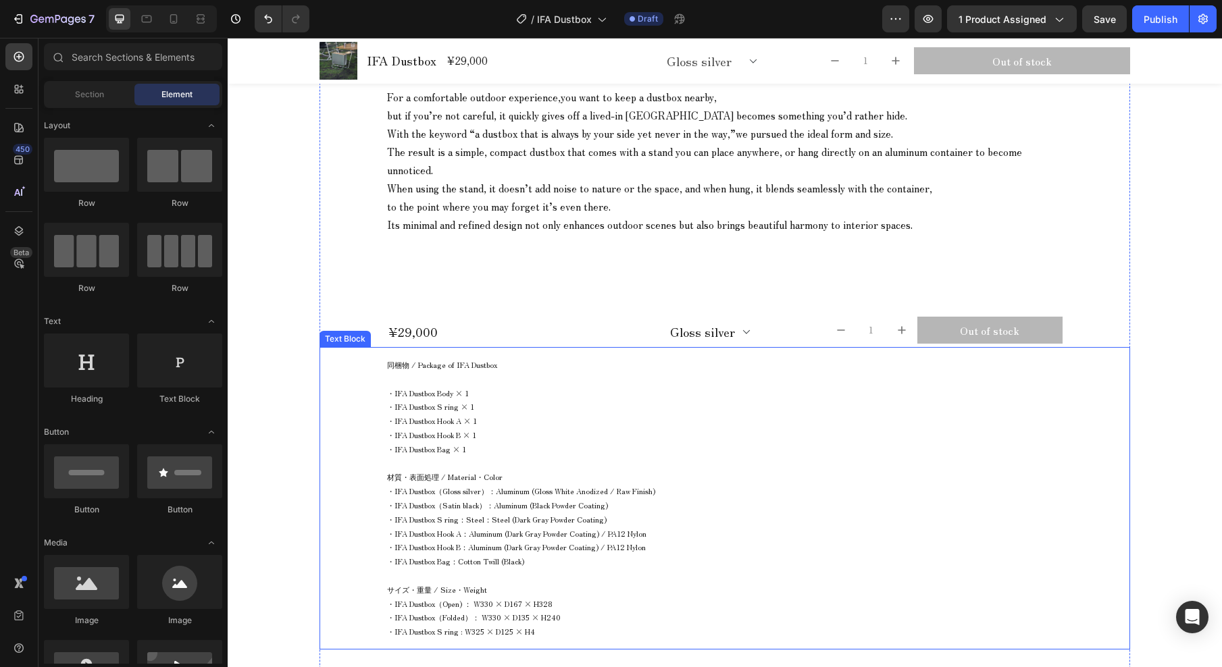
click at [558, 442] on p "・IFA Dustbox Bag × 1" at bounding box center [724, 449] width 675 height 14
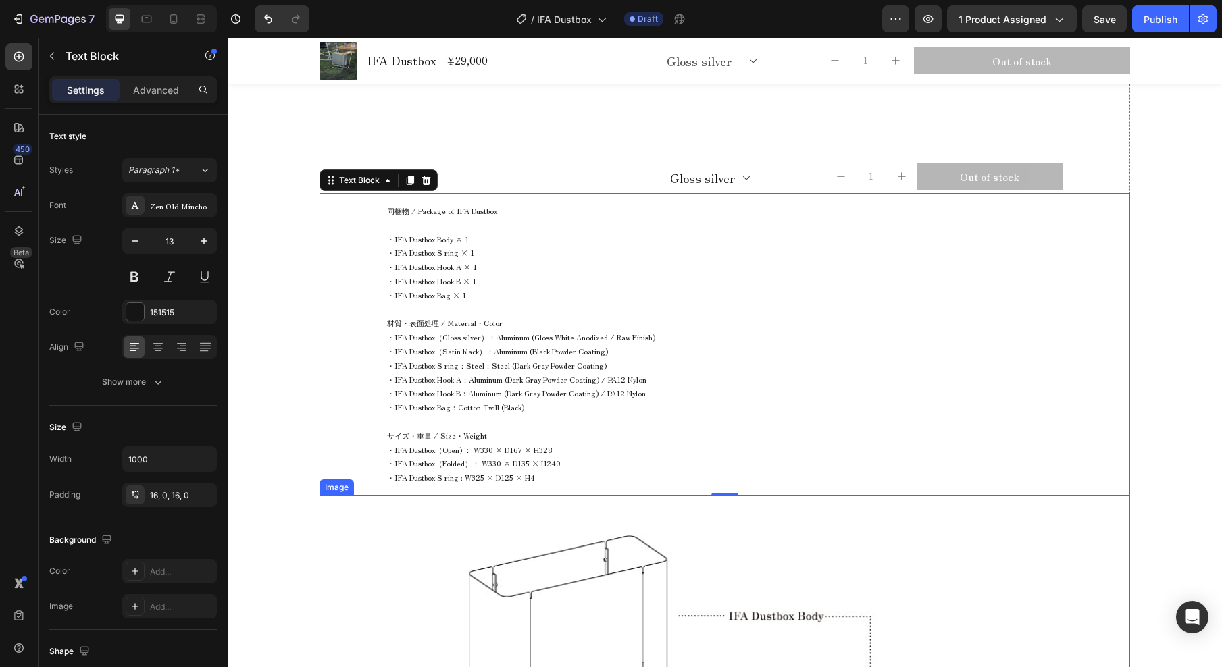
scroll to position [1261, 0]
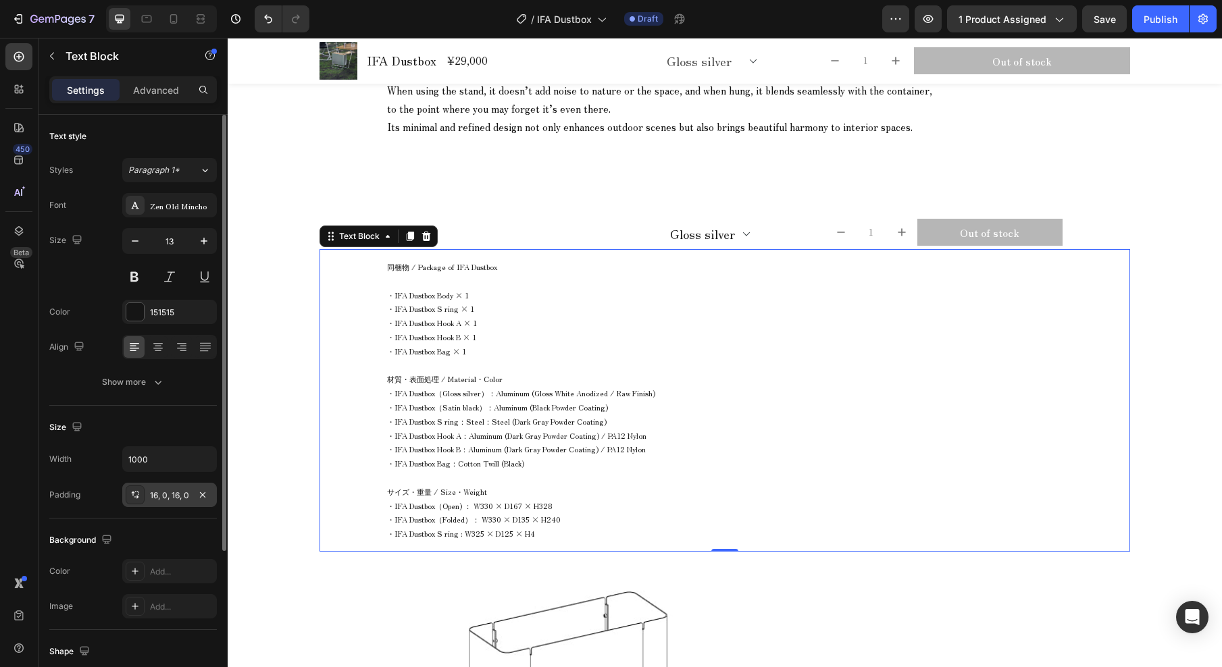
click at [173, 497] on div "16, 0, 16, 0" at bounding box center [169, 496] width 39 height 12
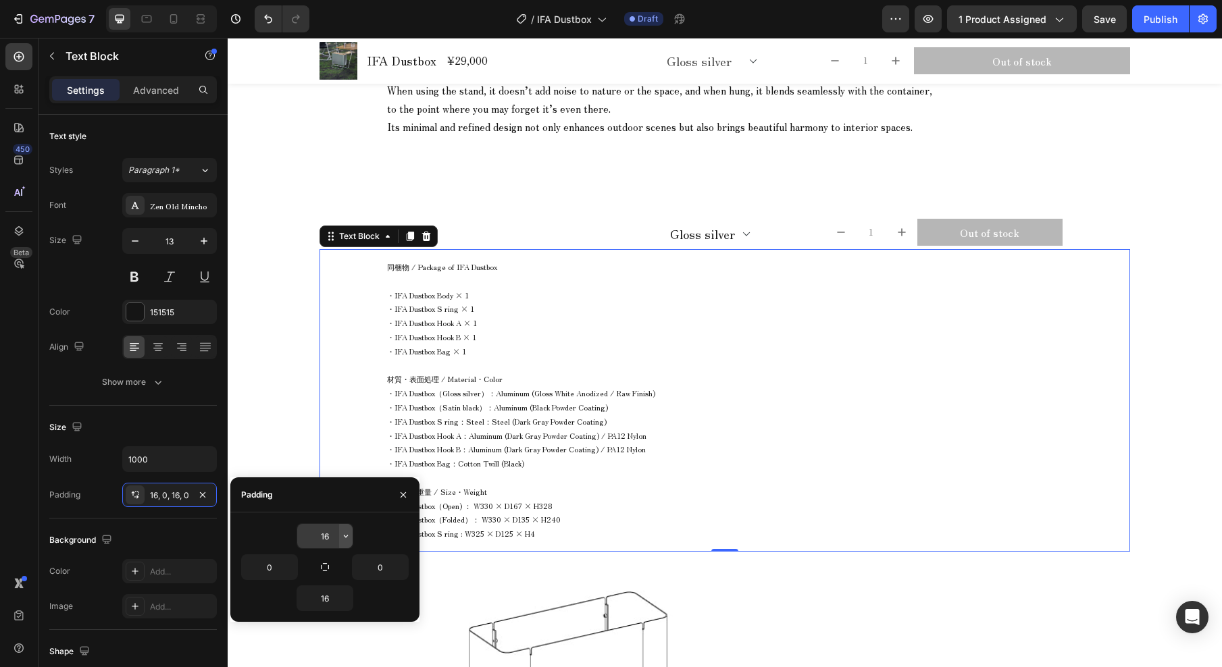
click at [344, 538] on icon "button" at bounding box center [345, 536] width 11 height 11
click at [334, 533] on input "16" at bounding box center [324, 536] width 55 height 24
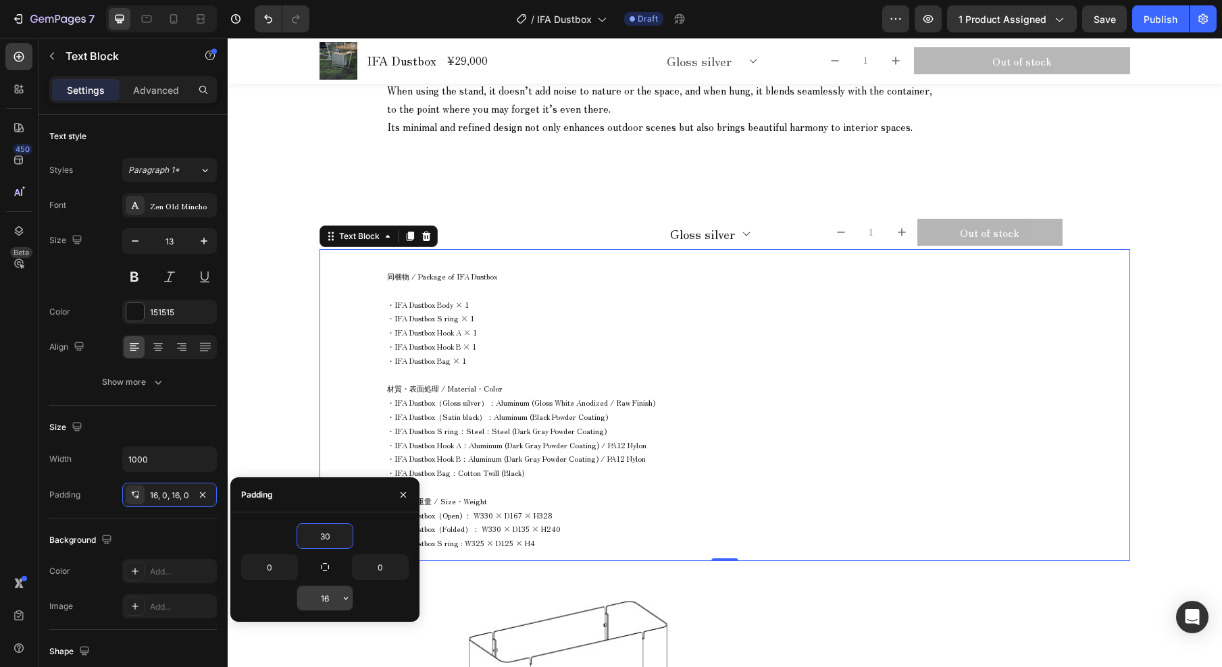
type input "30"
click at [334, 596] on input "16" at bounding box center [324, 598] width 55 height 24
type input "30"
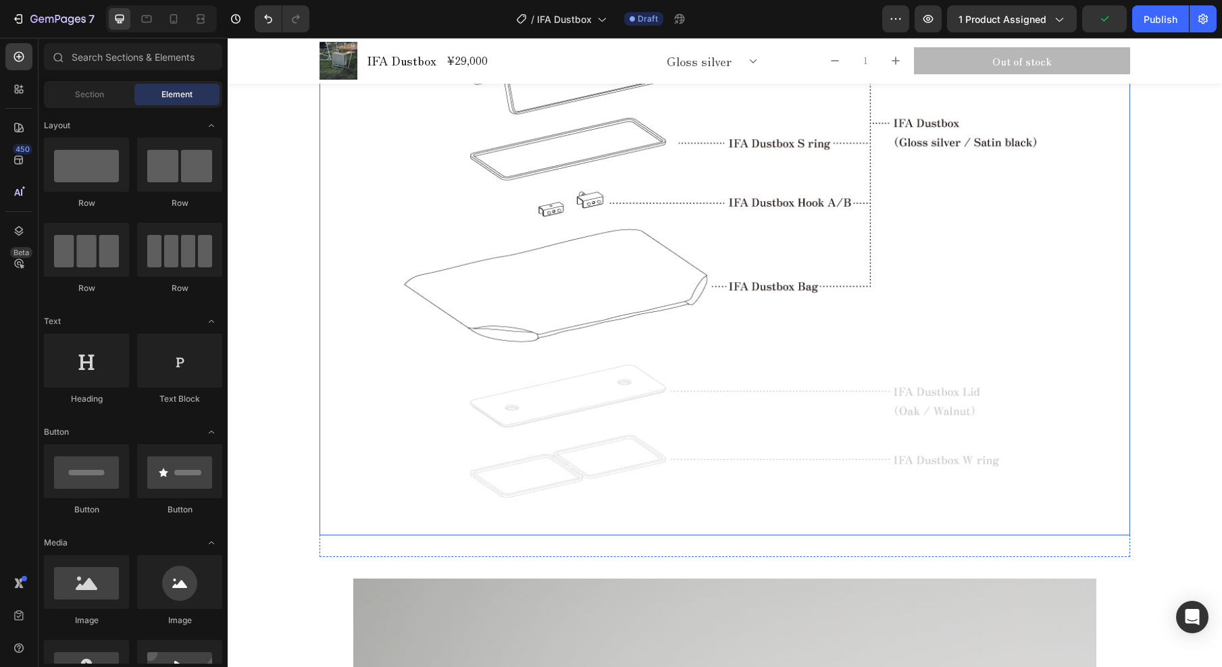
scroll to position [2037, 0]
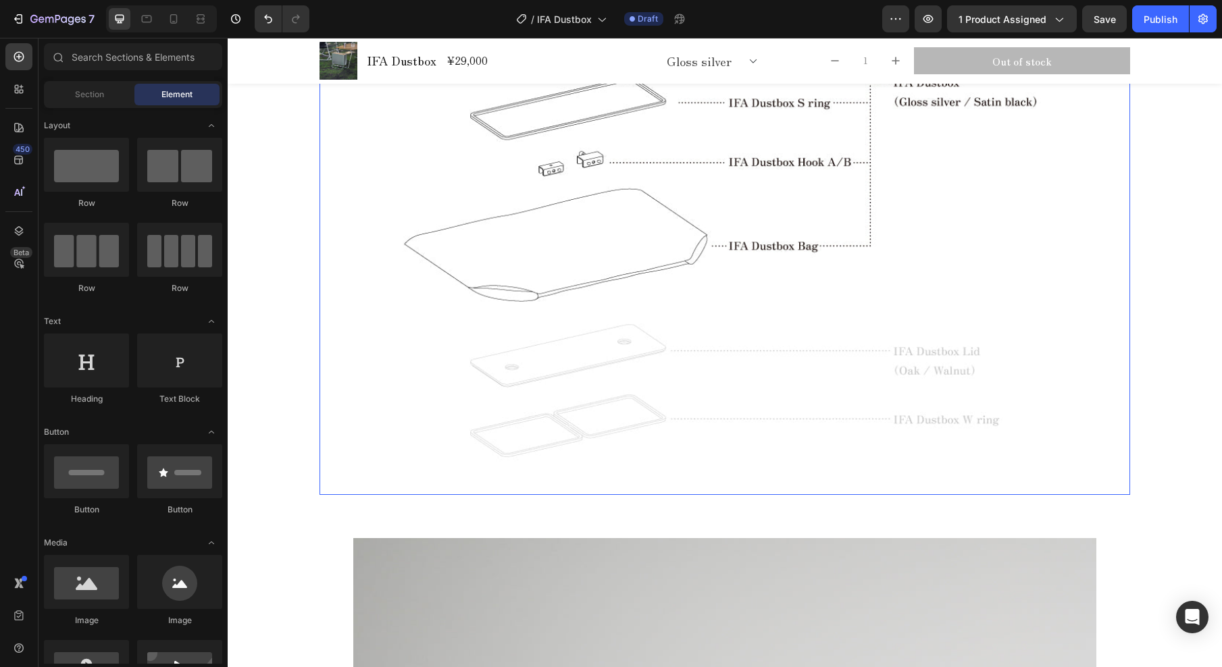
click at [1002, 293] on img at bounding box center [724, 145] width 743 height 700
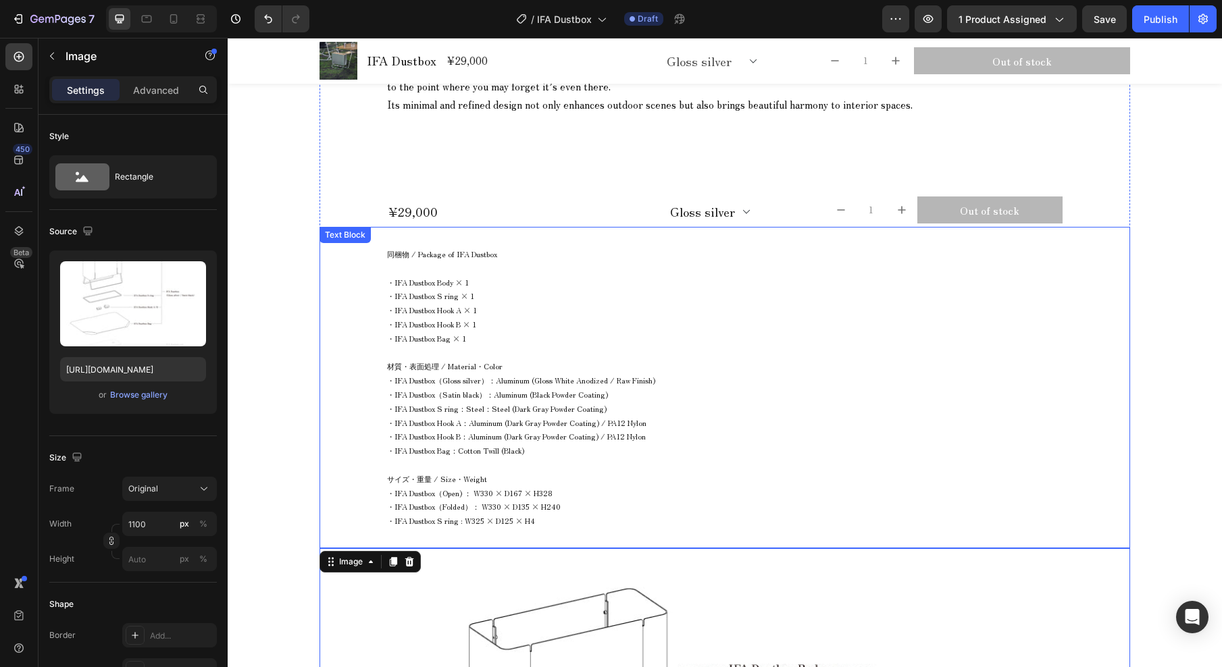
scroll to position [1016, 0]
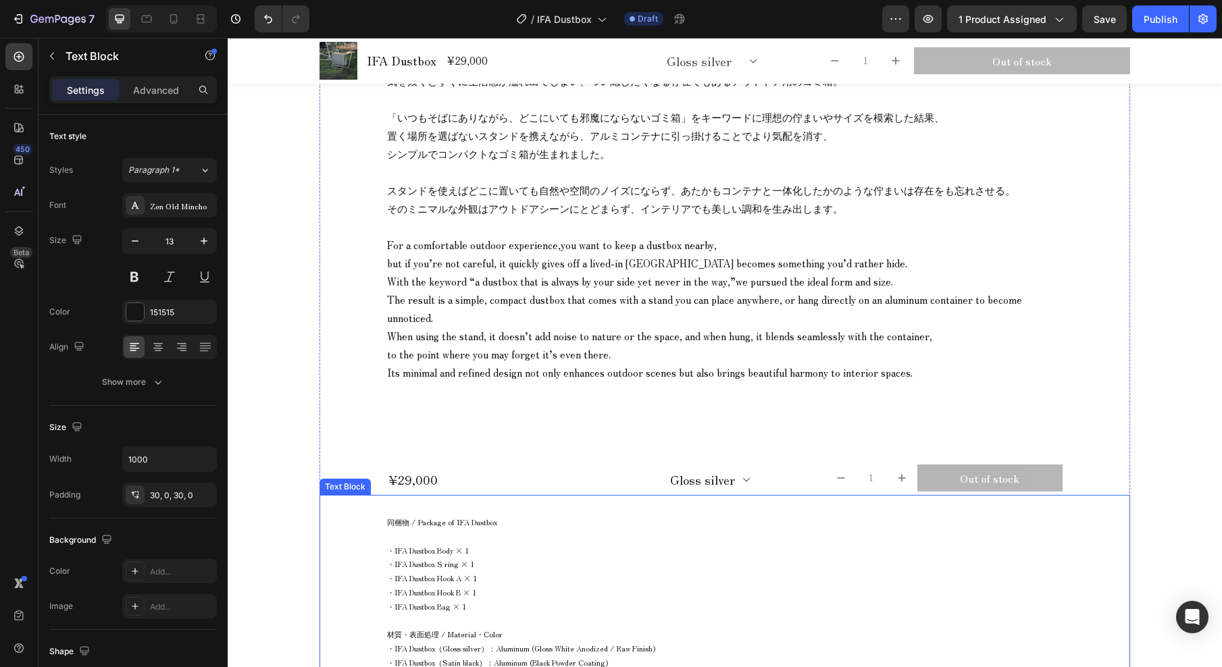
click at [330, 516] on div "同梱物 / Package of IFA Dustbox ・IFA Dustbox Body × 1 ・IFA Dustbox S ring × 1 ・IFA…" at bounding box center [724, 655] width 810 height 321
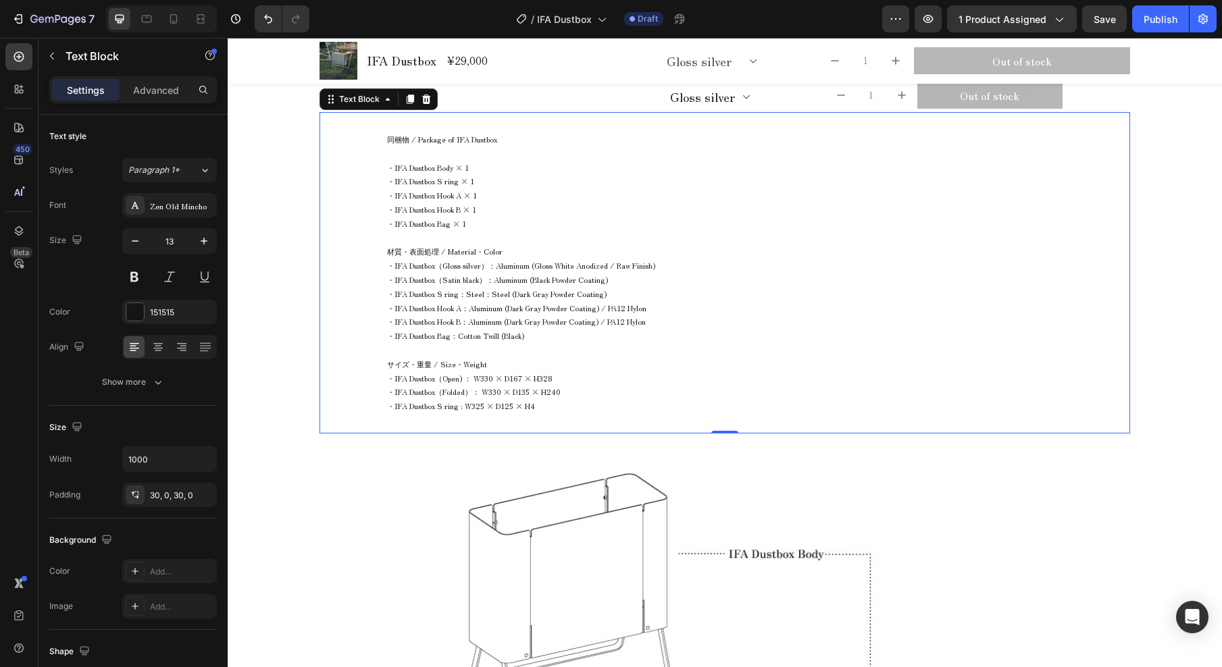
scroll to position [1567, 0]
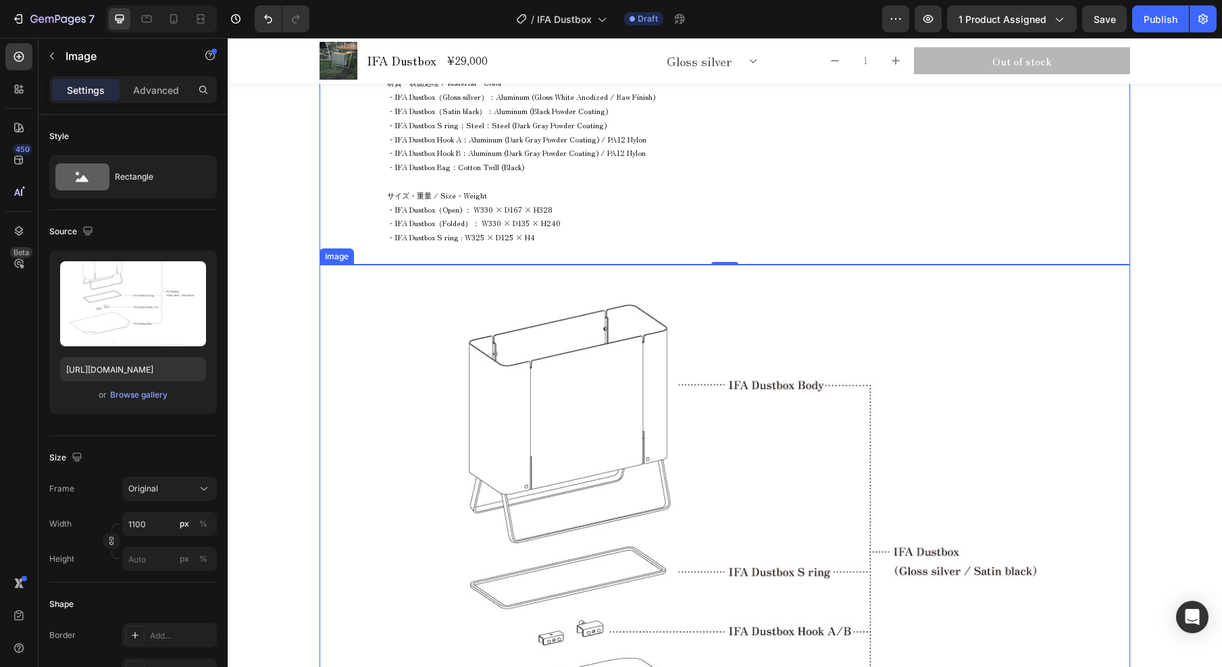
click at [611, 446] on img at bounding box center [724, 615] width 743 height 700
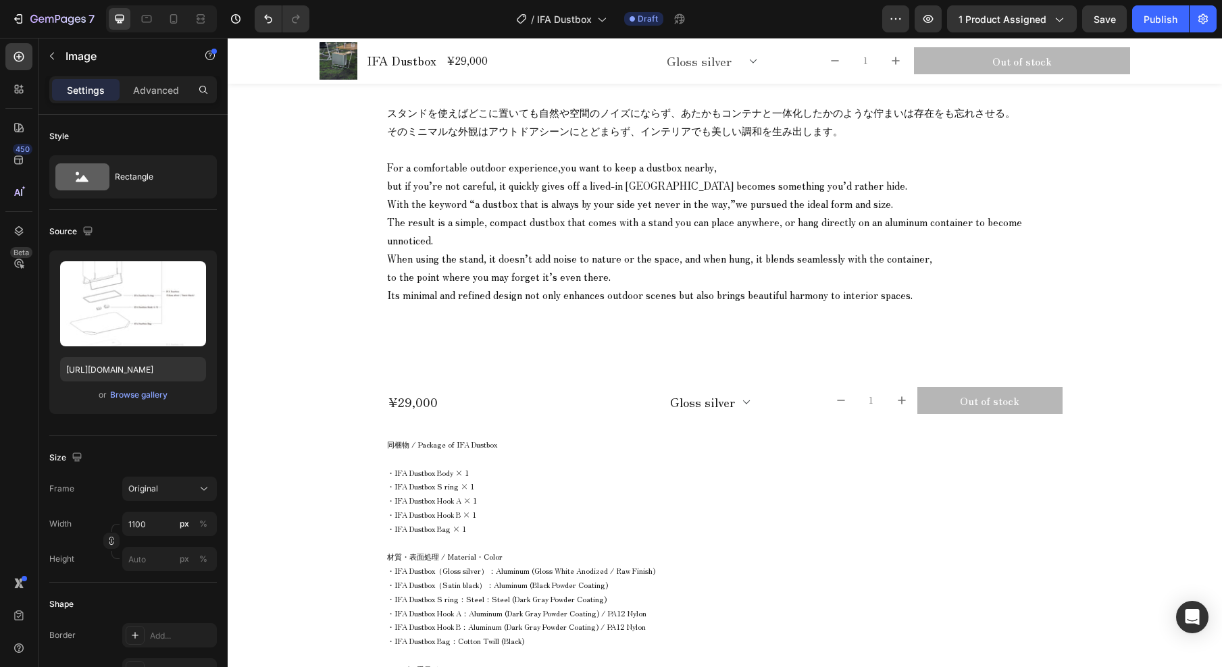
scroll to position [1216, 0]
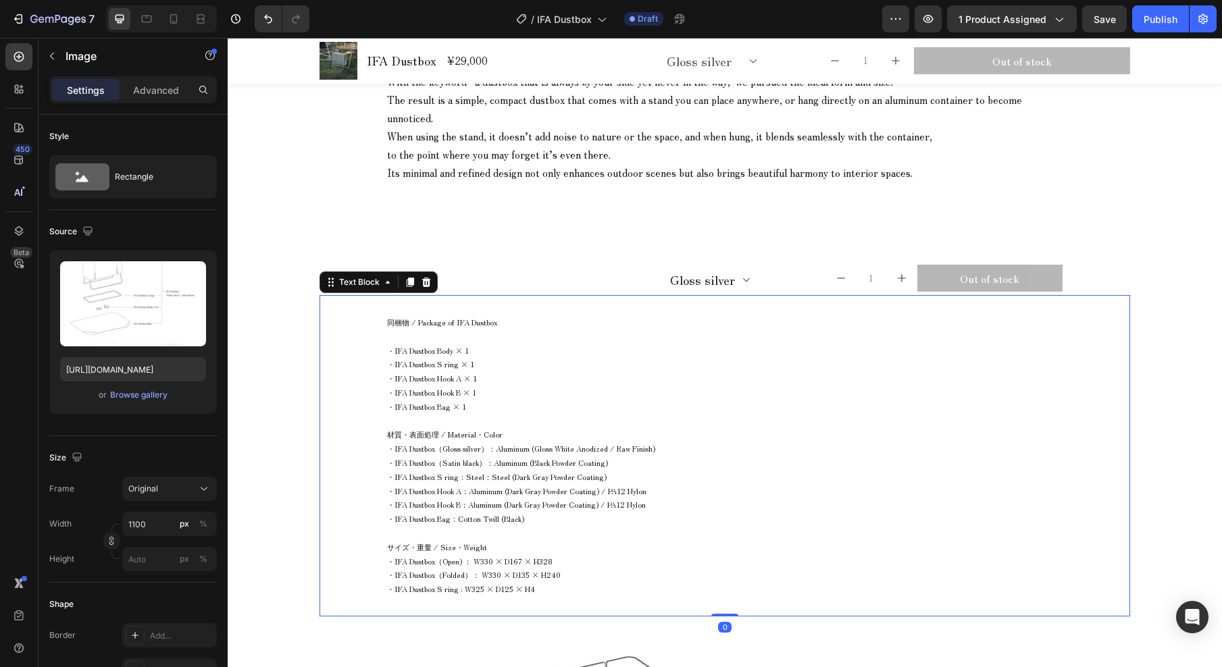
click at [423, 359] on span "・IFA Dustbox S ring × 1" at bounding box center [430, 364] width 87 height 11
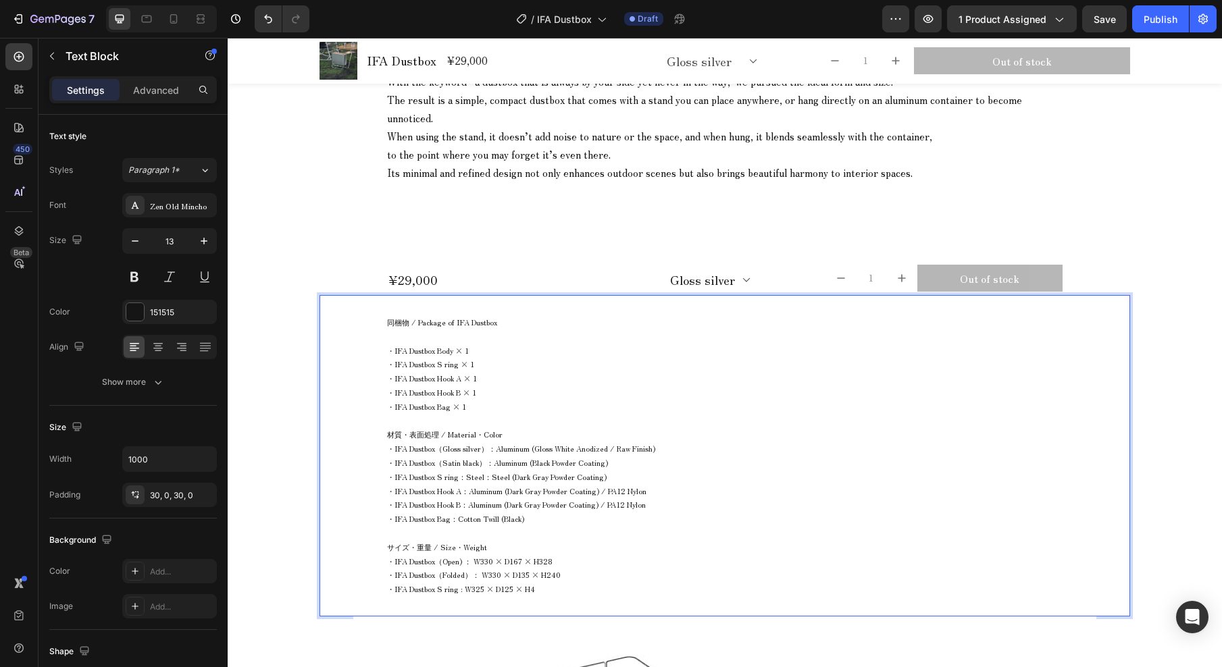
click at [431, 317] on span "同梱物 / Package of IFA Dustbox" at bounding box center [442, 322] width 110 height 11
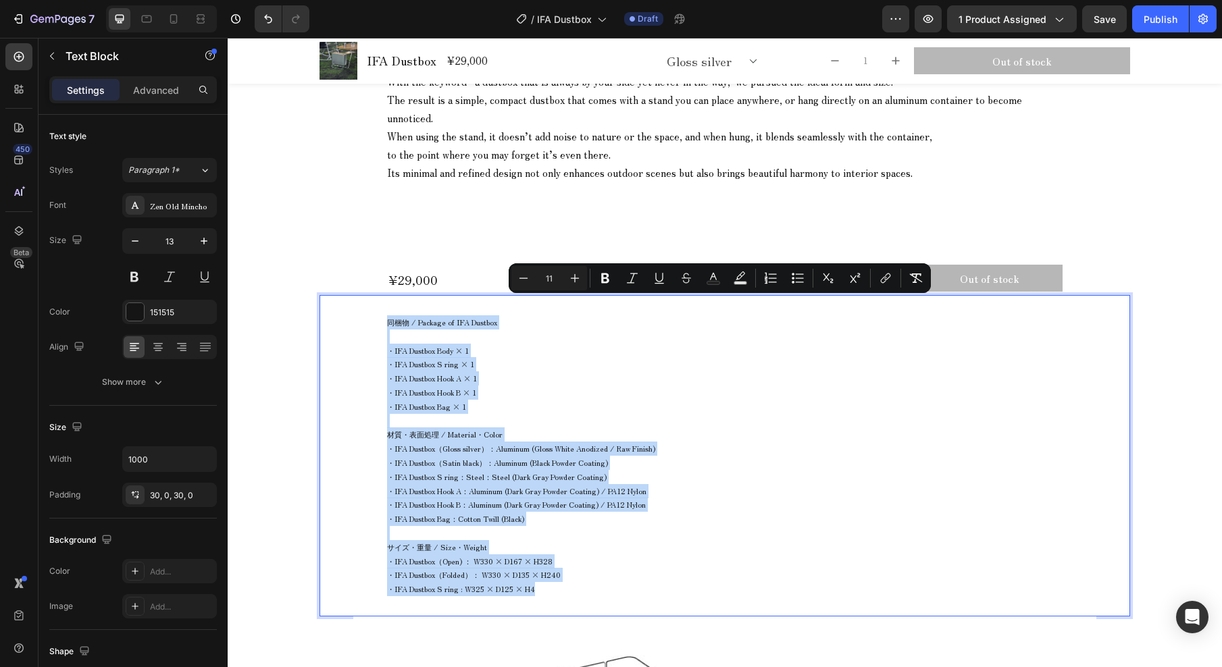
drag, startPoint x: 382, startPoint y: 307, endPoint x: 582, endPoint y: 567, distance: 327.9
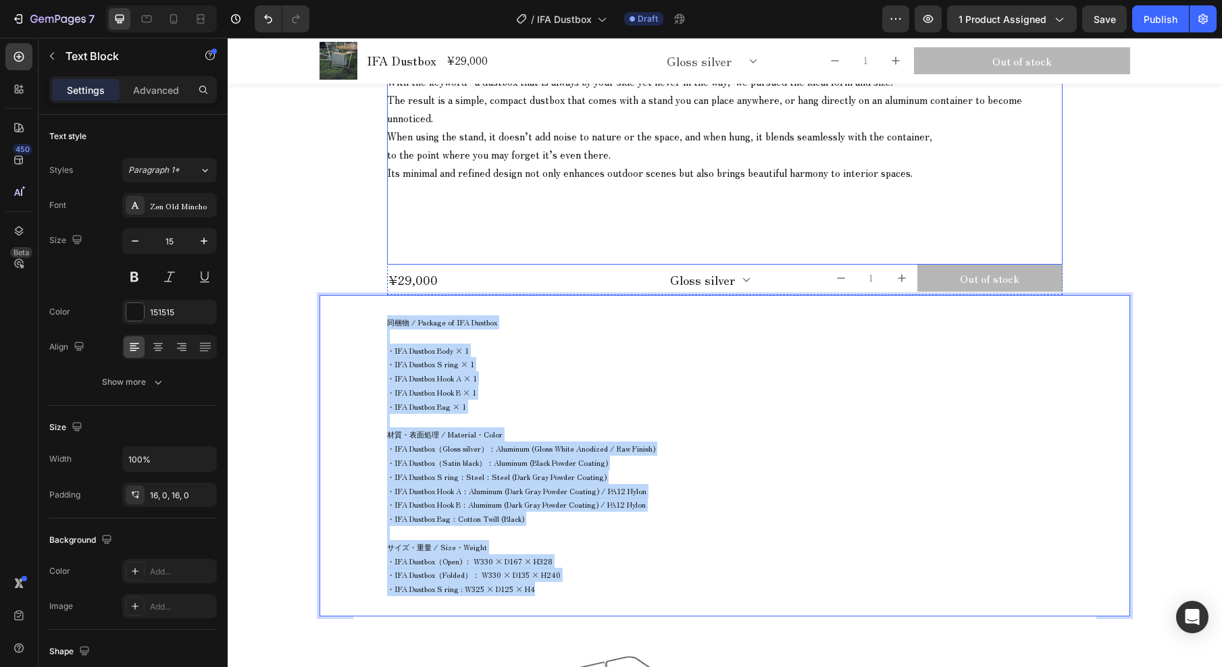
click at [516, 157] on p "When using the stand, it doesn’t add noise to nature or the space, and when hun…" at bounding box center [724, 163] width 675 height 73
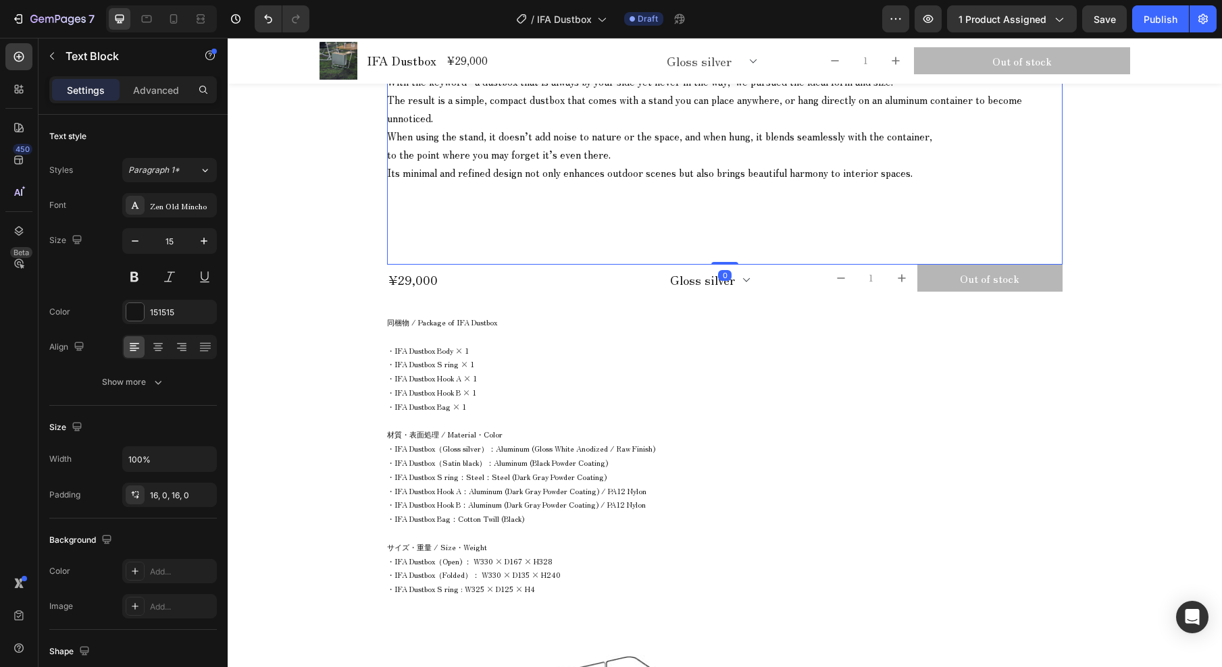
click at [517, 154] on p "When using the stand, it doesn’t add noise to nature or the space, and when hun…" at bounding box center [724, 163] width 675 height 73
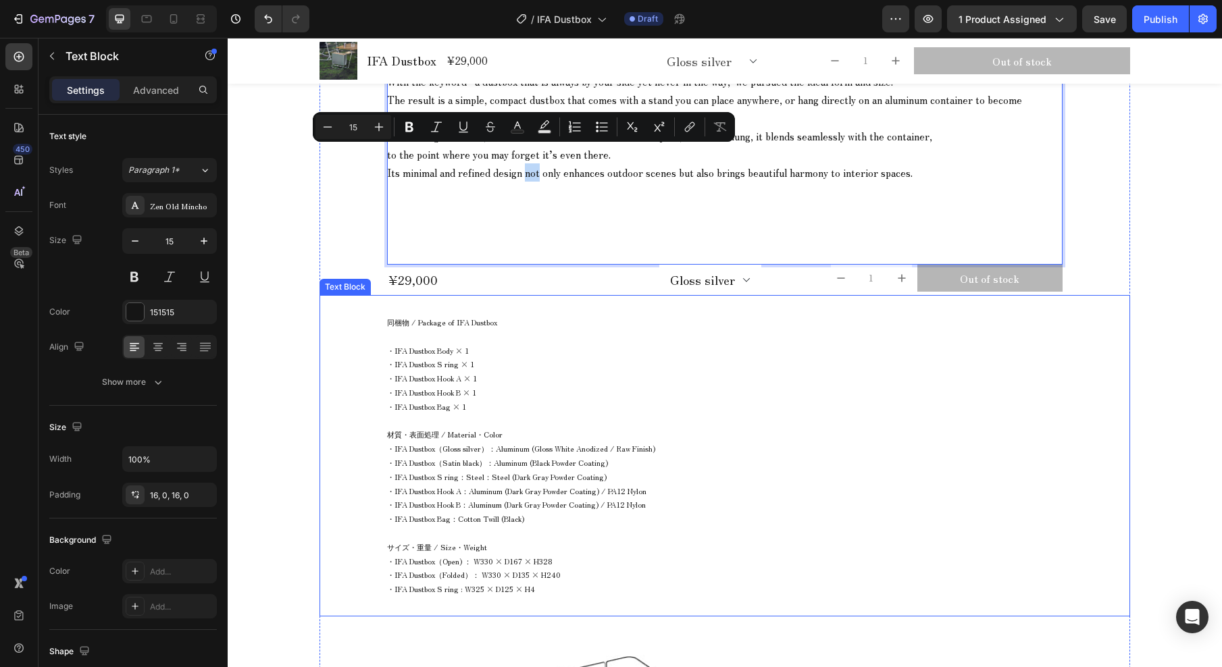
click at [444, 317] on span "同梱物 / Package of IFA Dustbox" at bounding box center [442, 322] width 110 height 11
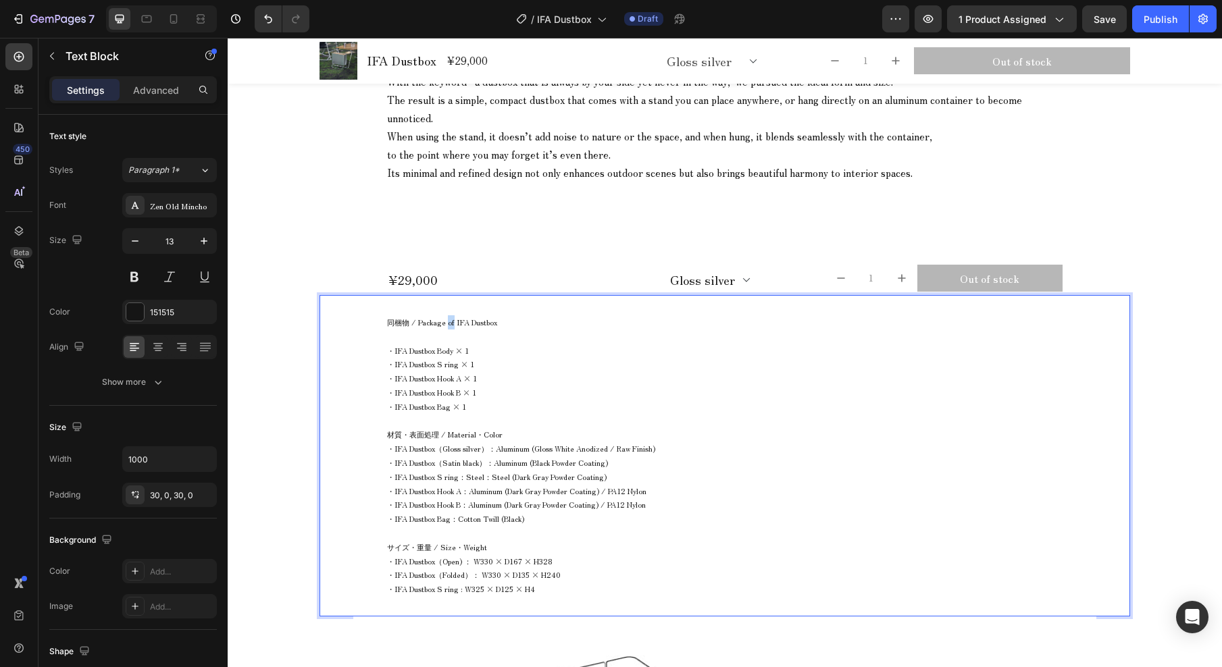
click at [444, 317] on span "同梱物 / Package of IFA Dustbox" at bounding box center [442, 322] width 110 height 11
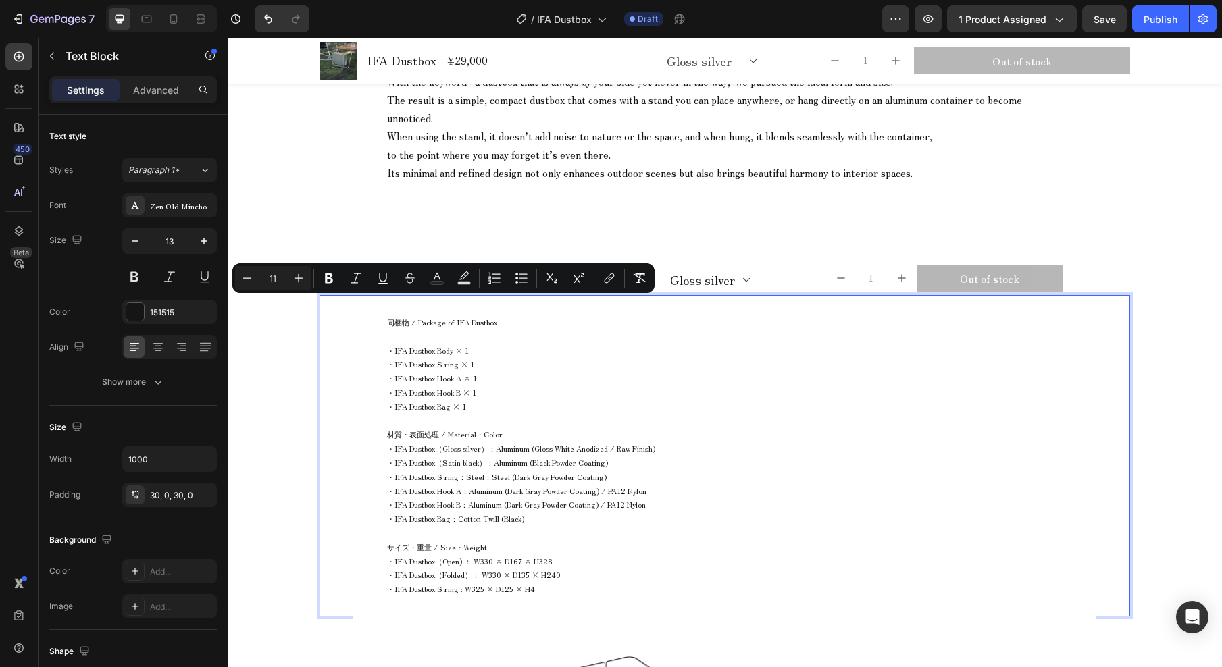
click at [445, 387] on span "・IFA Dustbox Hook B × 1" at bounding box center [431, 392] width 89 height 11
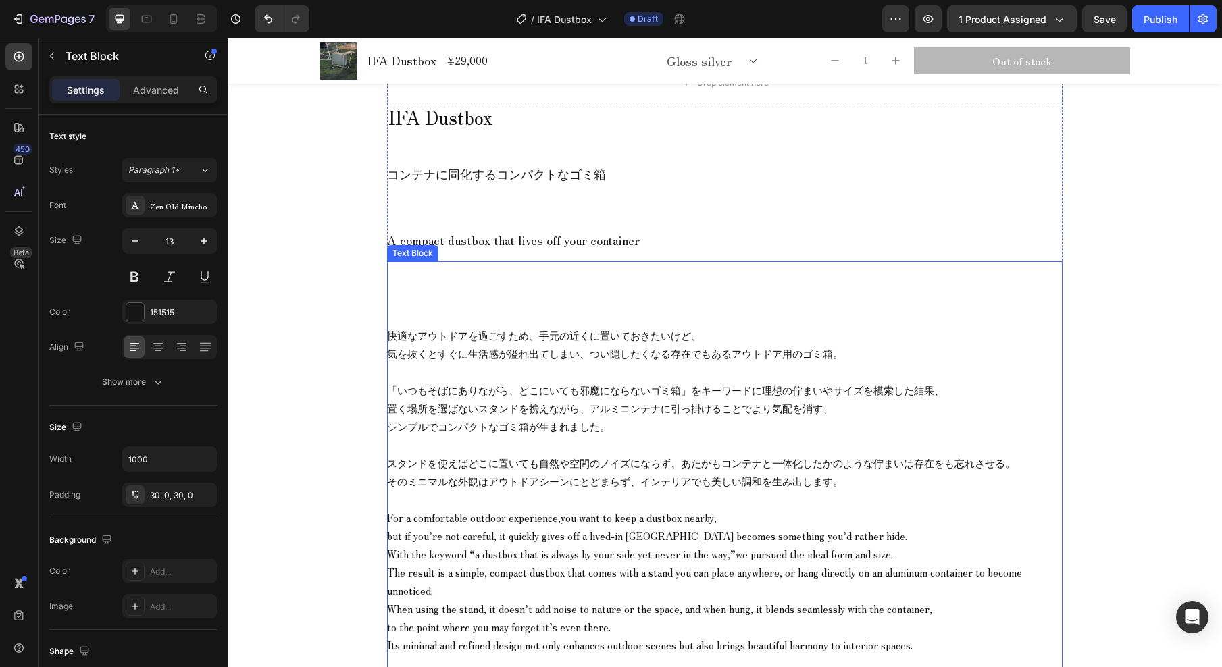
scroll to position [453, 0]
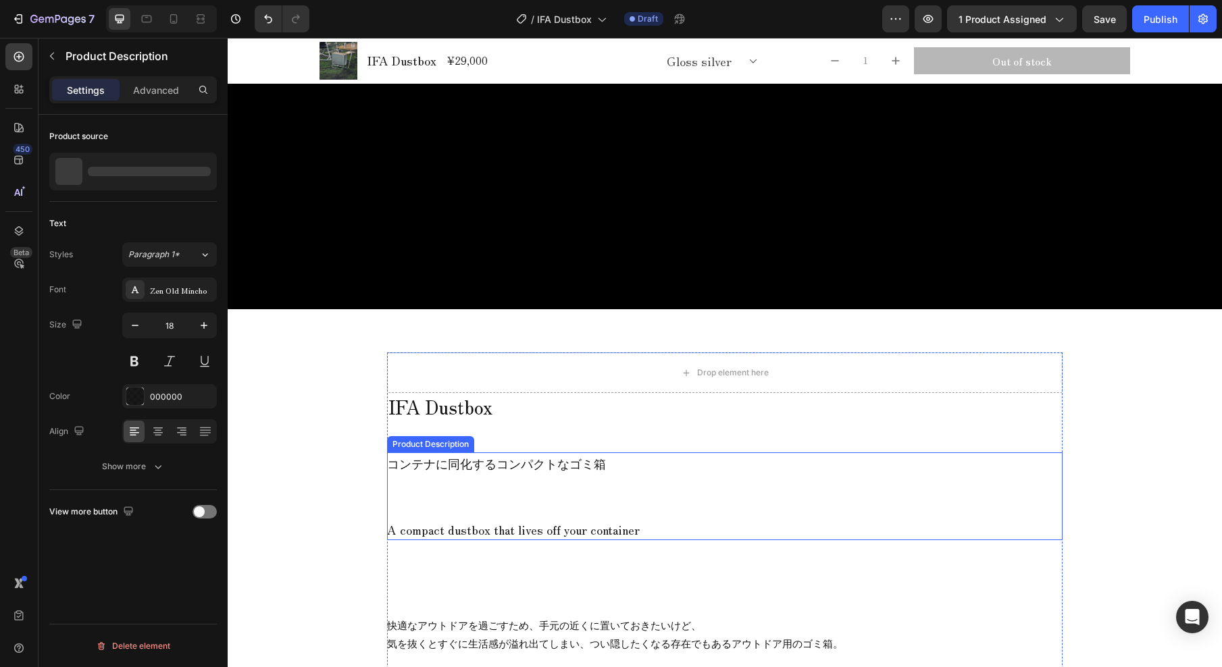
click at [567, 467] on p "コンテナに同化するコンパクトなゴミ箱" at bounding box center [496, 463] width 219 height 18
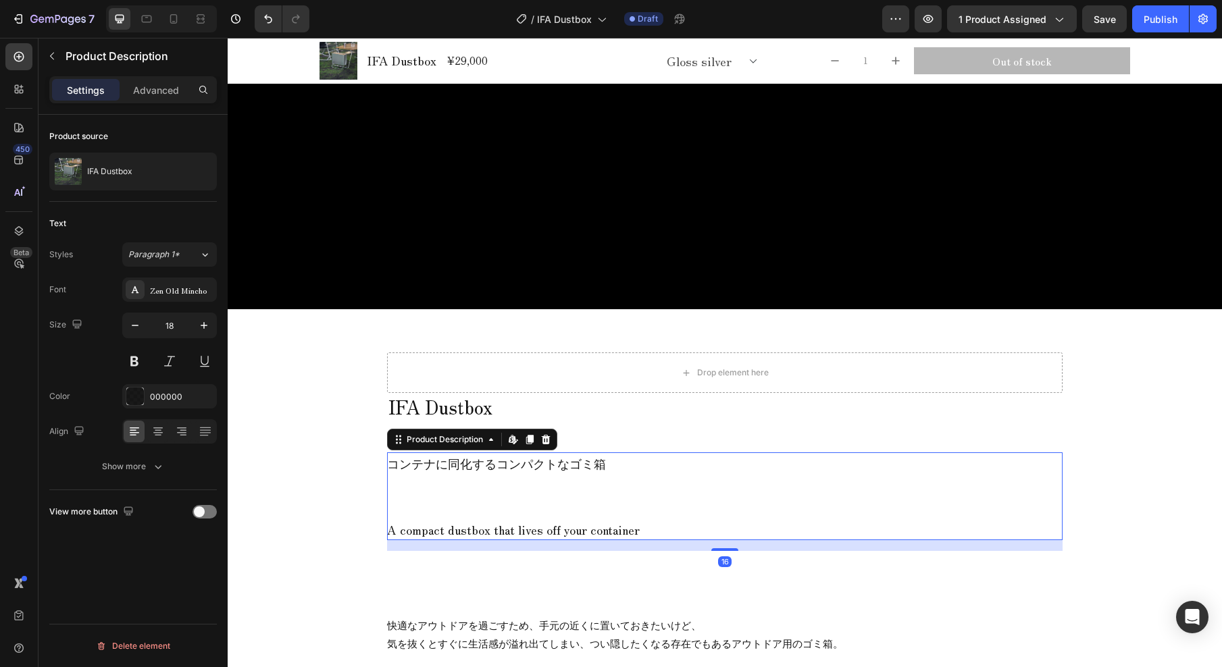
click at [529, 463] on p "コンテナに同化するコンパクトなゴミ箱" at bounding box center [496, 463] width 219 height 18
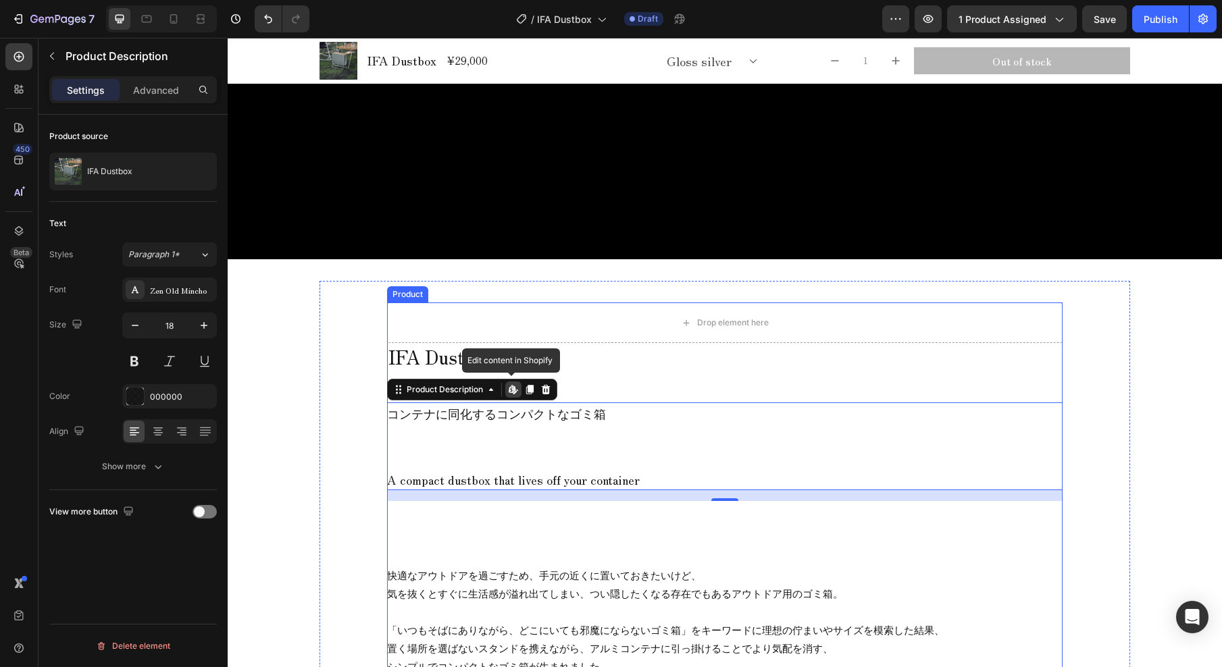
scroll to position [706, 0]
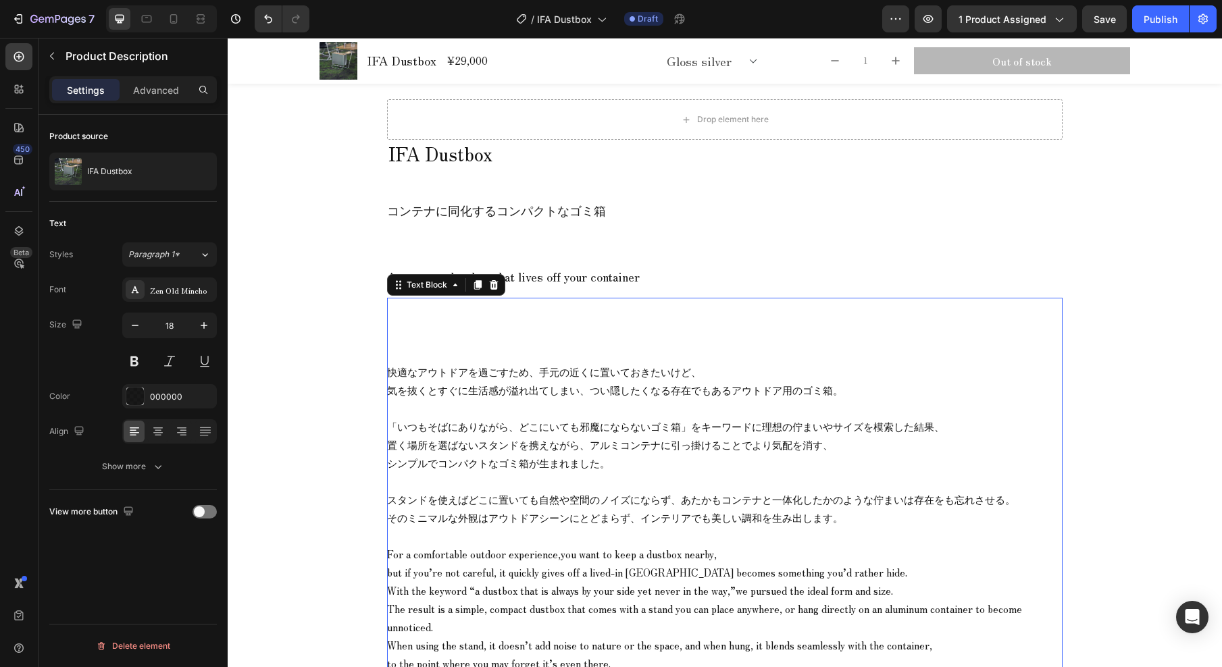
click at [484, 379] on p "快適なアウトドアを過ごすため、手元の近くに置いておきたいけど、 気を抜くとすぐに生活感が溢れ出てしまい、つい隠したくなる存在でもあるアウトドア用のゴミ箱。" at bounding box center [724, 381] width 675 height 36
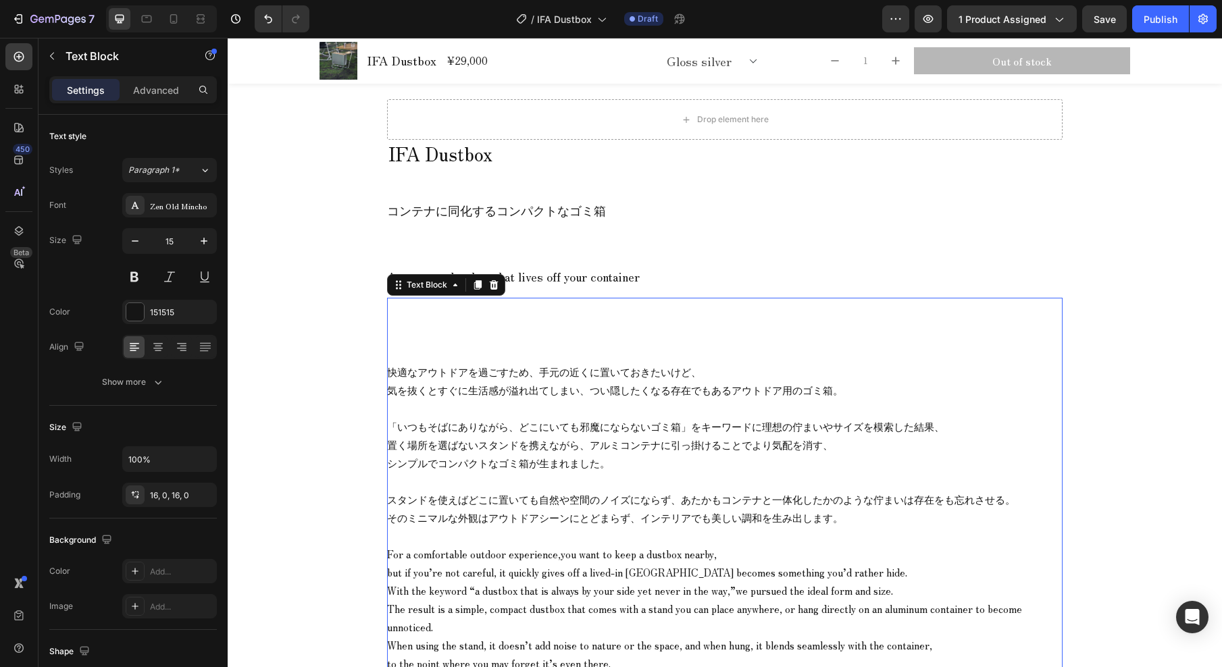
click at [484, 379] on p "快適なアウトドアを過ごすため、手元の近くに置いておきたいけど、 気を抜くとすぐに生活感が溢れ出てしまい、つい隠したくなる存在でもあるアウトドア用のゴミ箱。" at bounding box center [724, 381] width 675 height 36
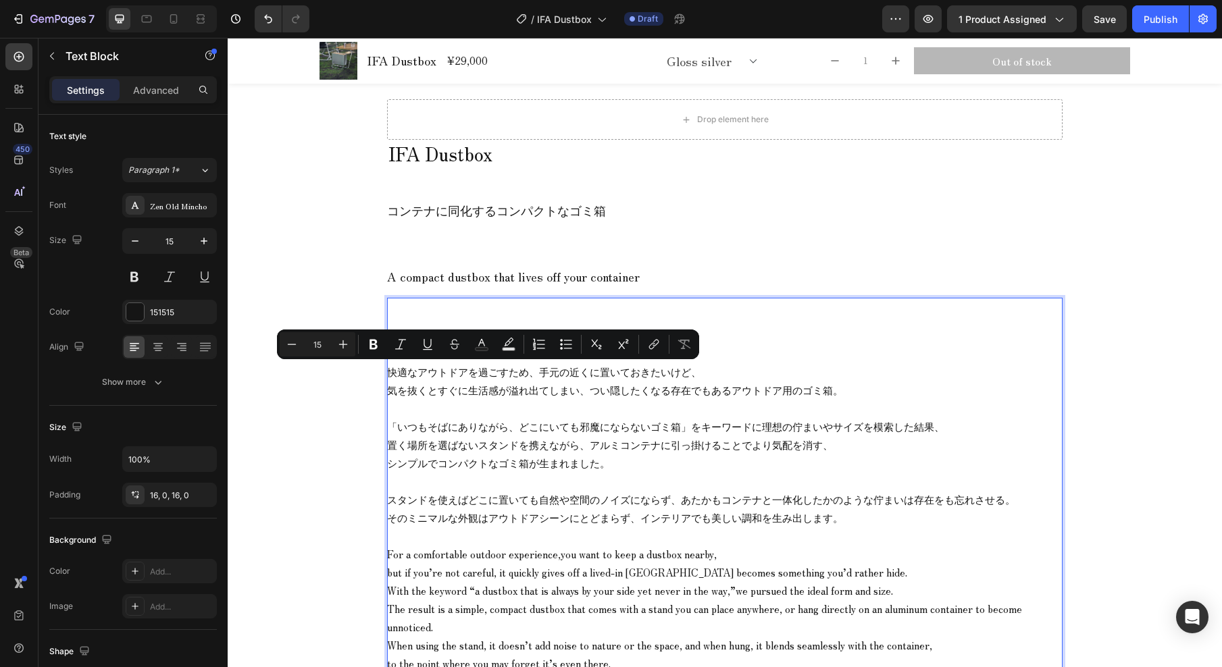
click at [521, 376] on p "快適なアウトドアを過ごすため、手元の近くに置いておきたいけど、 気を抜くとすぐに生活感が溢れ出てしまい、つい隠したくなる存在でもあるアウトドア用のゴミ箱。" at bounding box center [724, 381] width 675 height 36
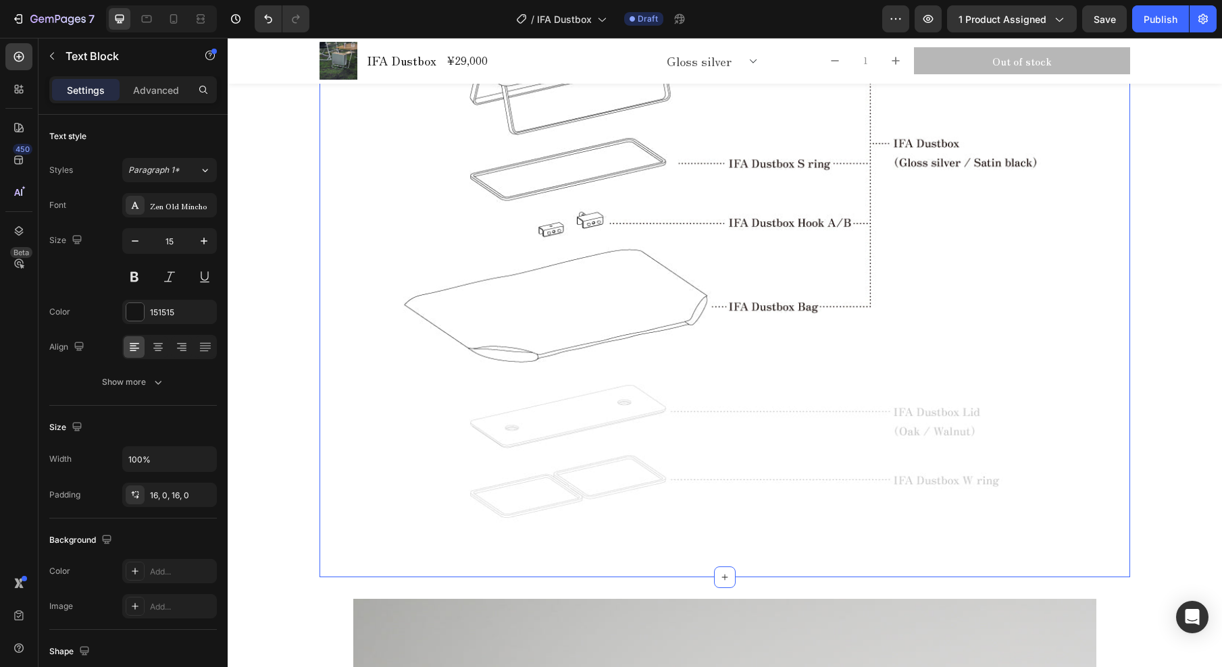
scroll to position [1623, 0]
